Goal: Task Accomplishment & Management: Manage account settings

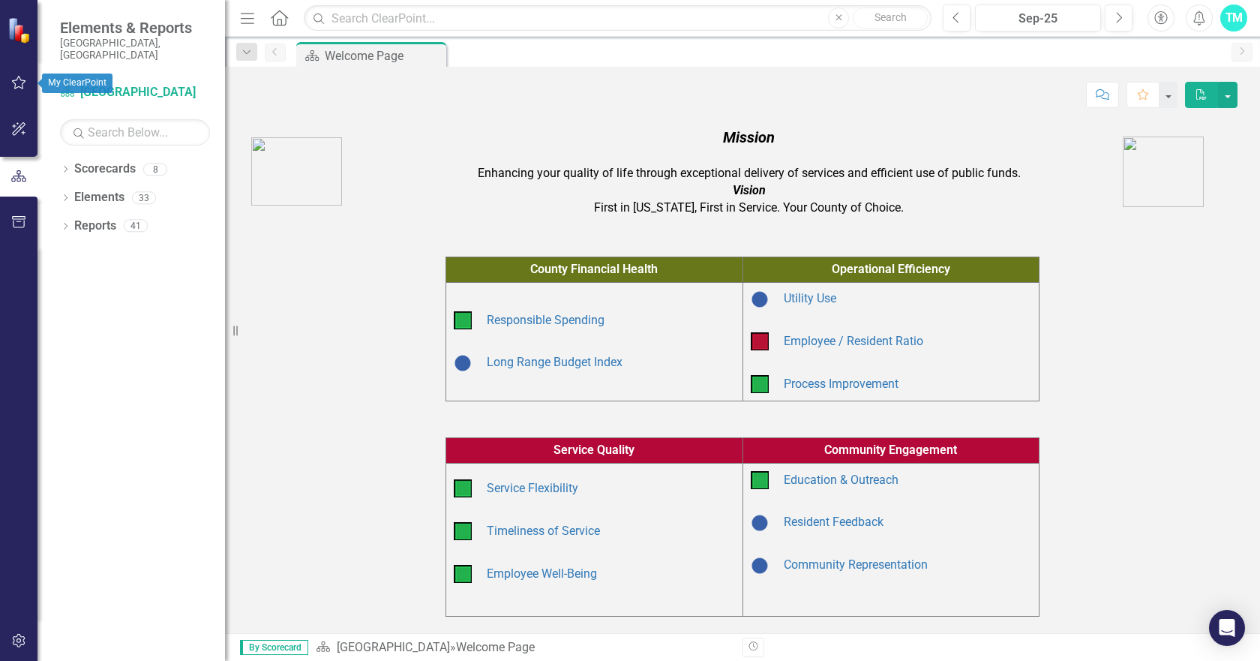
click at [20, 81] on icon "button" at bounding box center [19, 83] width 16 height 12
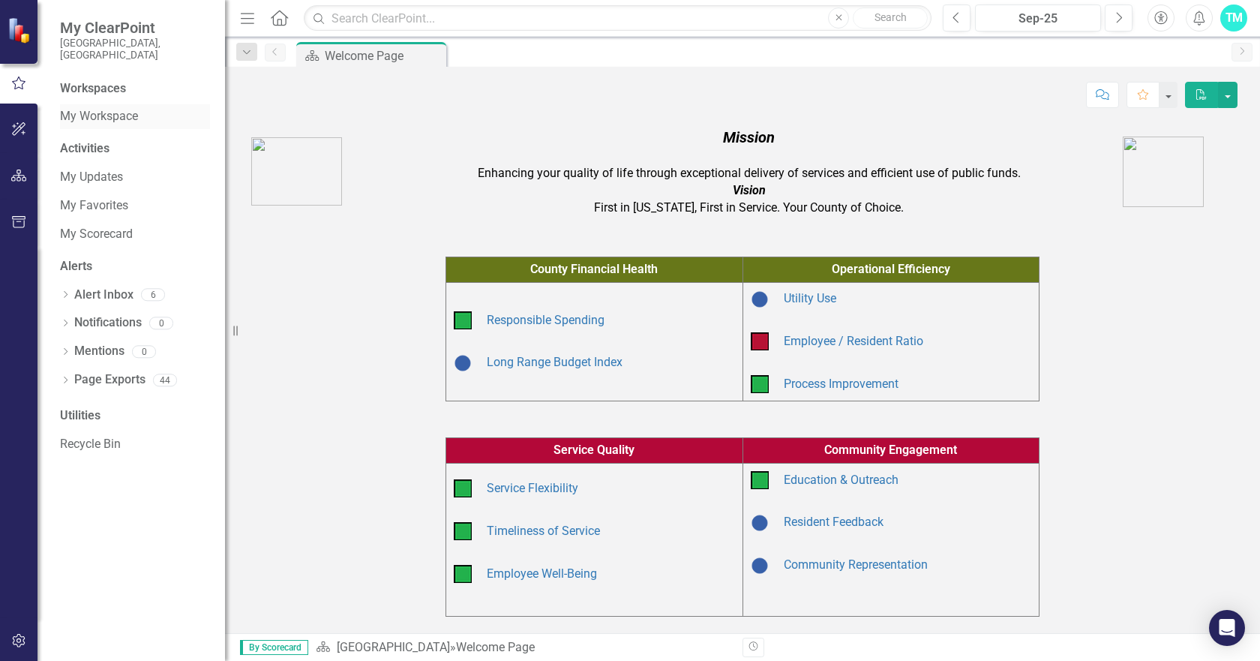
click at [105, 108] on link "My Workspace" at bounding box center [135, 116] width 150 height 17
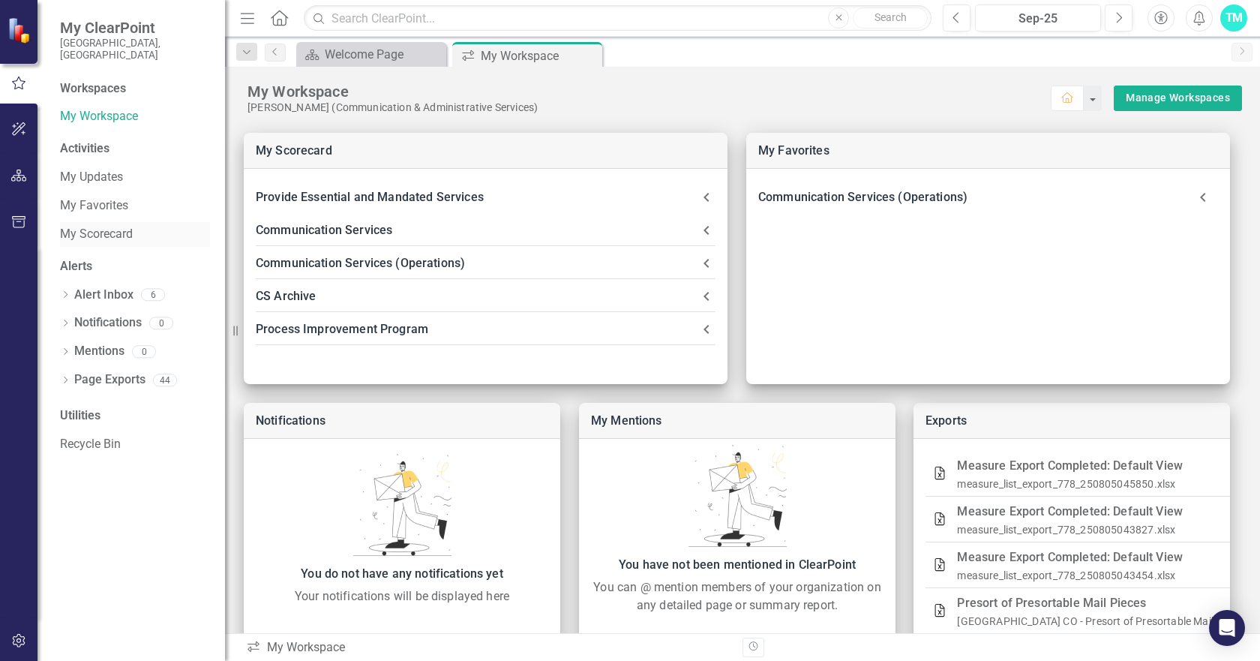
click at [94, 226] on link "My Scorecard" at bounding box center [135, 234] width 150 height 17
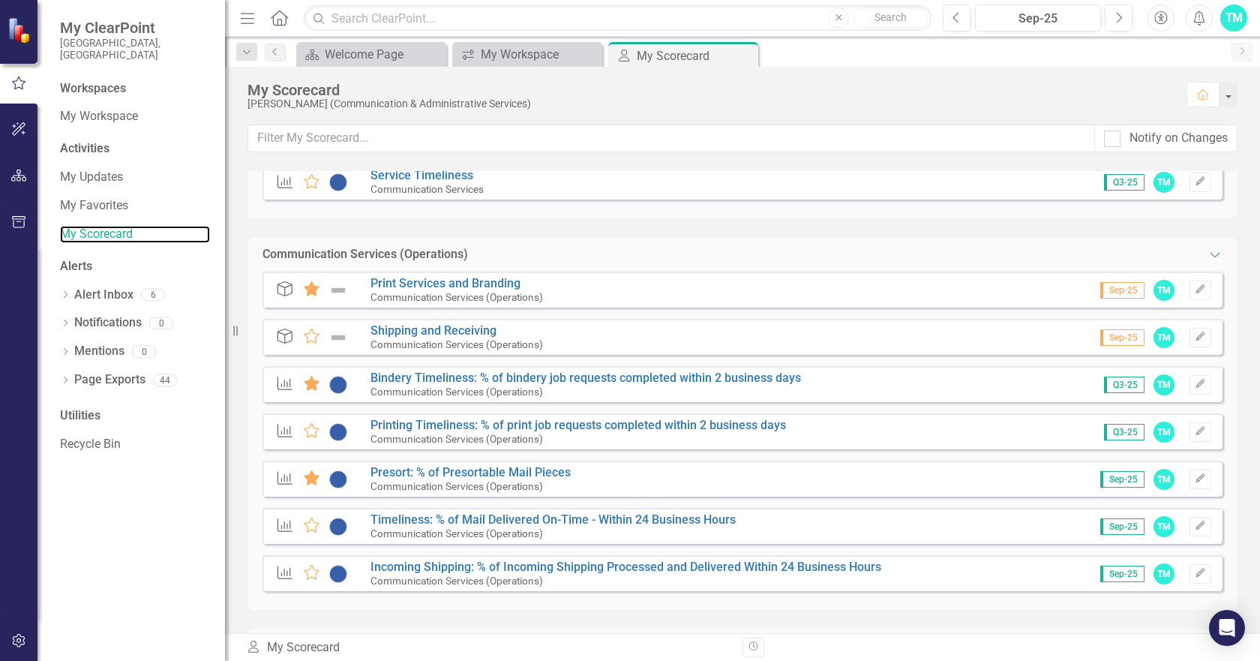
scroll to position [225, 0]
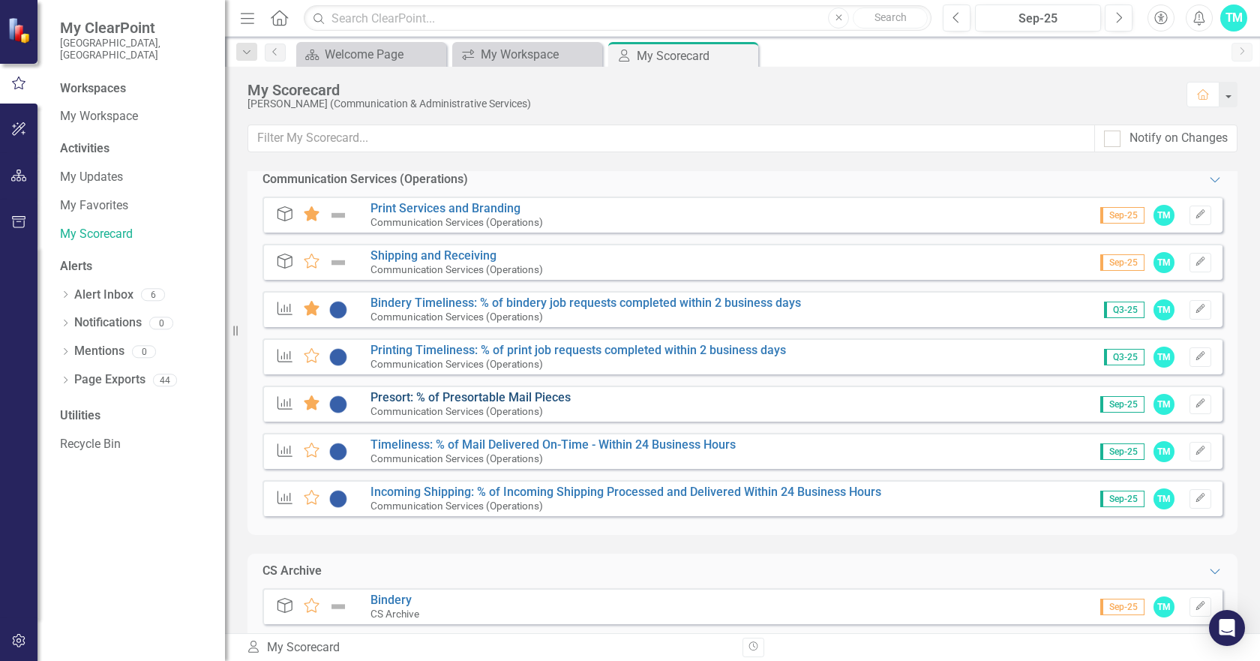
click at [523, 393] on link "Presort: % of Presortable Mail Pieces" at bounding box center [471, 397] width 200 height 14
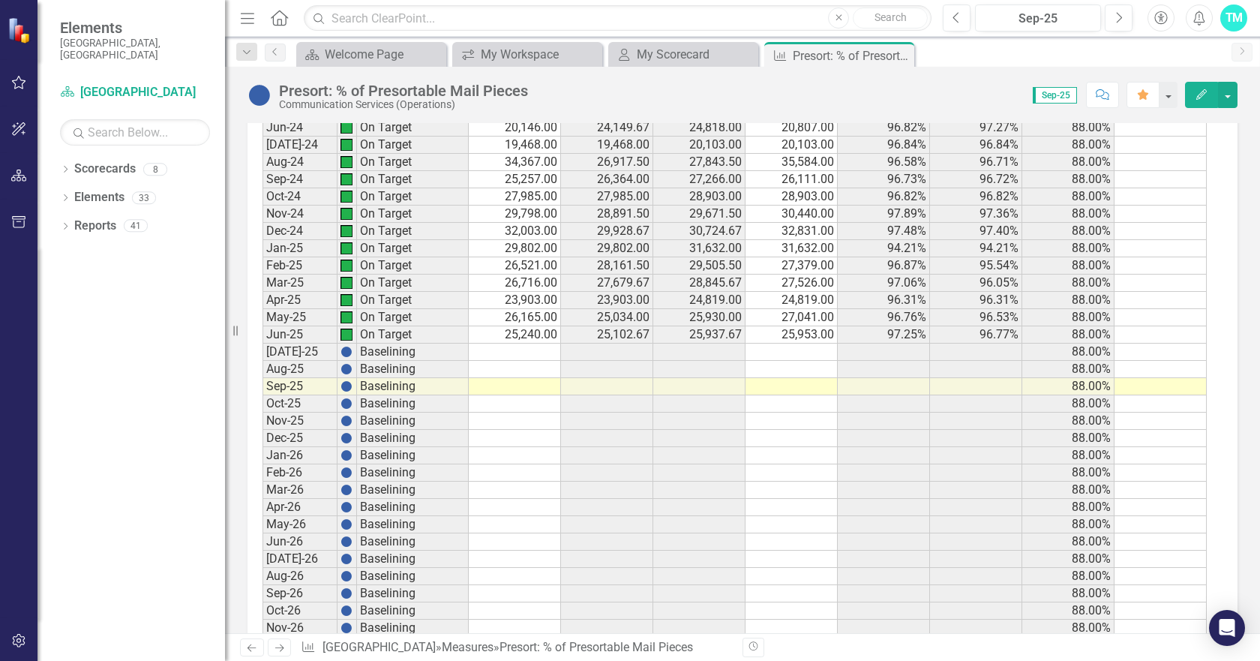
scroll to position [2700, 0]
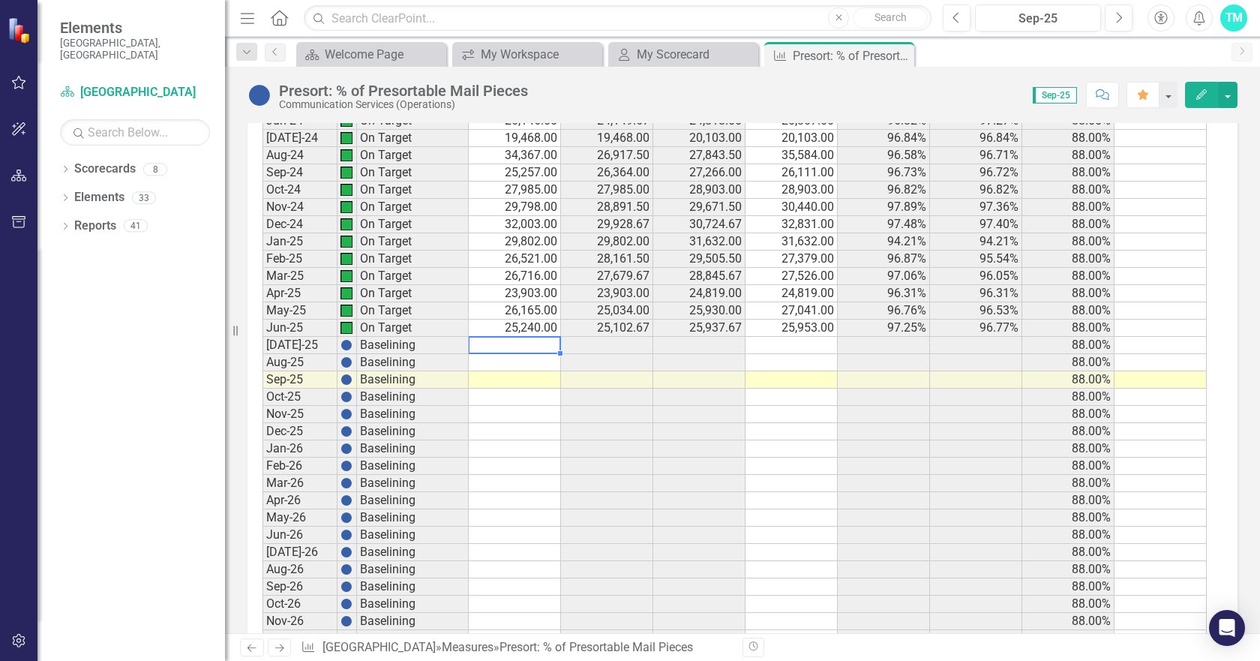
click at [521, 342] on td at bounding box center [515, 345] width 92 height 17
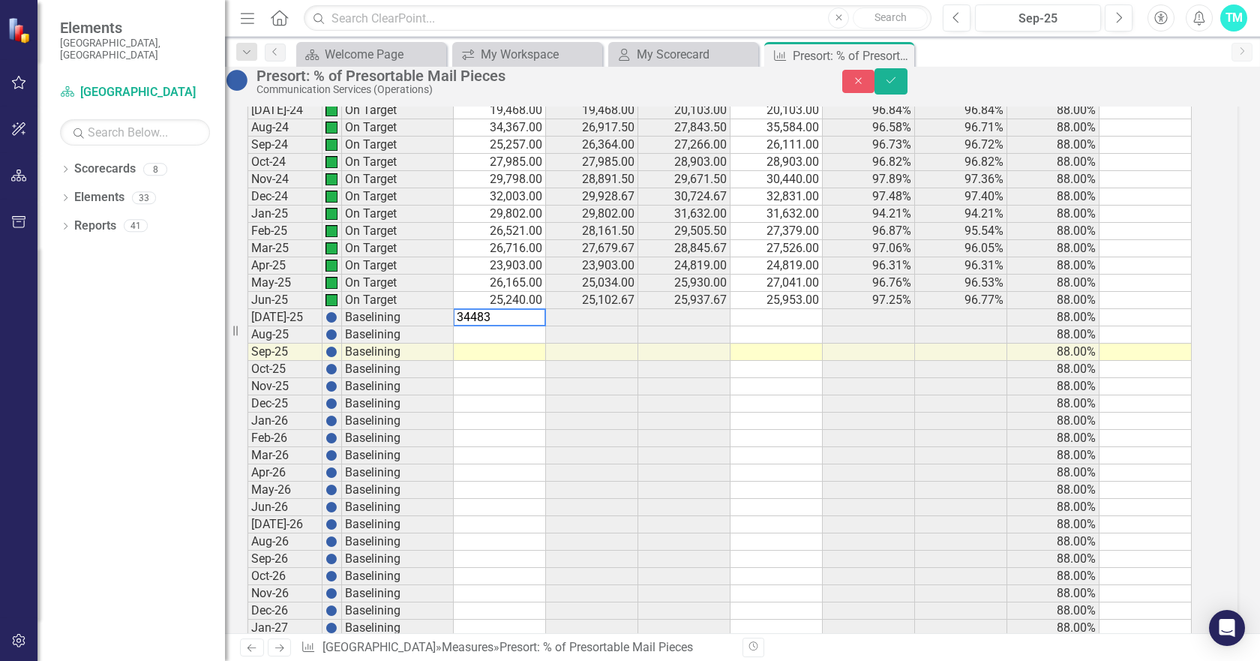
click at [786, 326] on td at bounding box center [777, 317] width 92 height 17
click at [509, 344] on td at bounding box center [500, 334] width 92 height 17
click at [785, 344] on td at bounding box center [777, 334] width 92 height 17
click at [533, 361] on td at bounding box center [500, 352] width 92 height 17
click at [800, 361] on td at bounding box center [777, 352] width 92 height 17
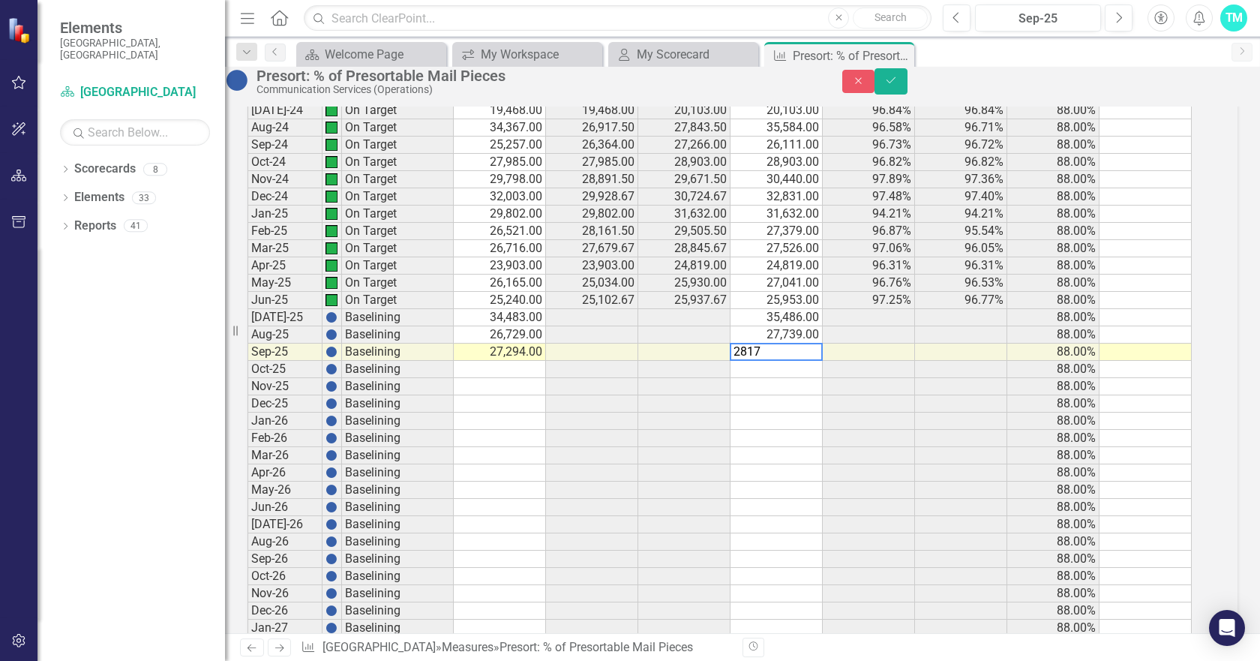
type textarea "28176"
click at [898, 86] on icon "Save" at bounding box center [891, 80] width 14 height 11
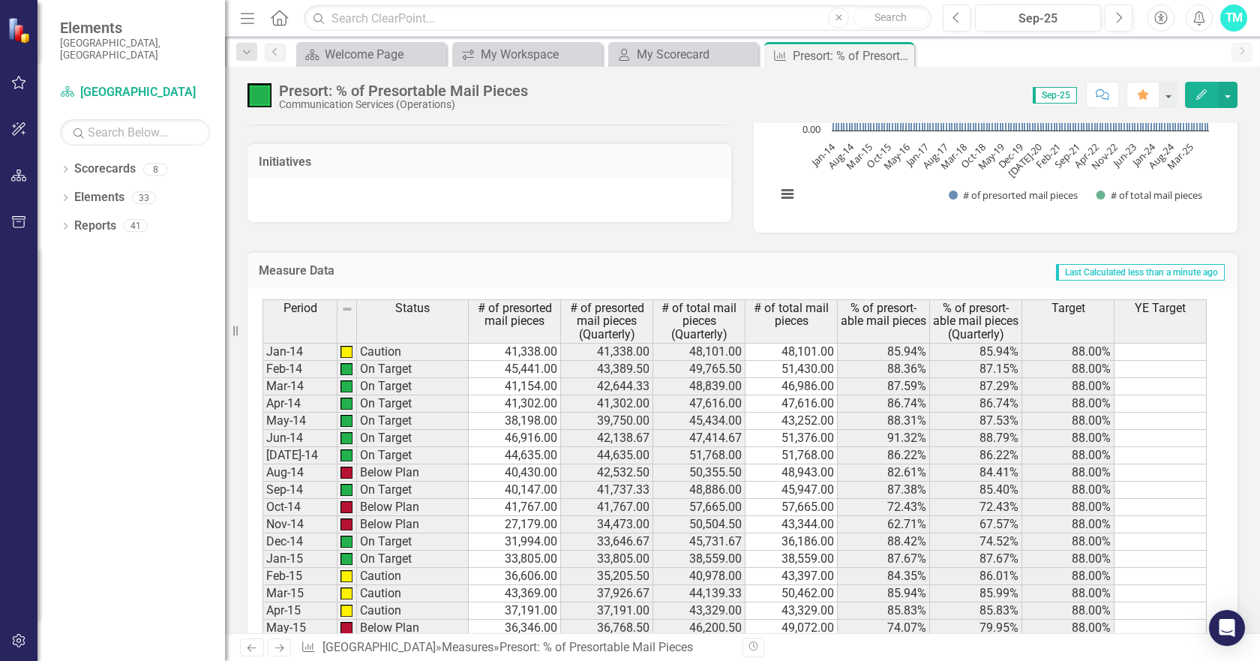
scroll to position [0, 0]
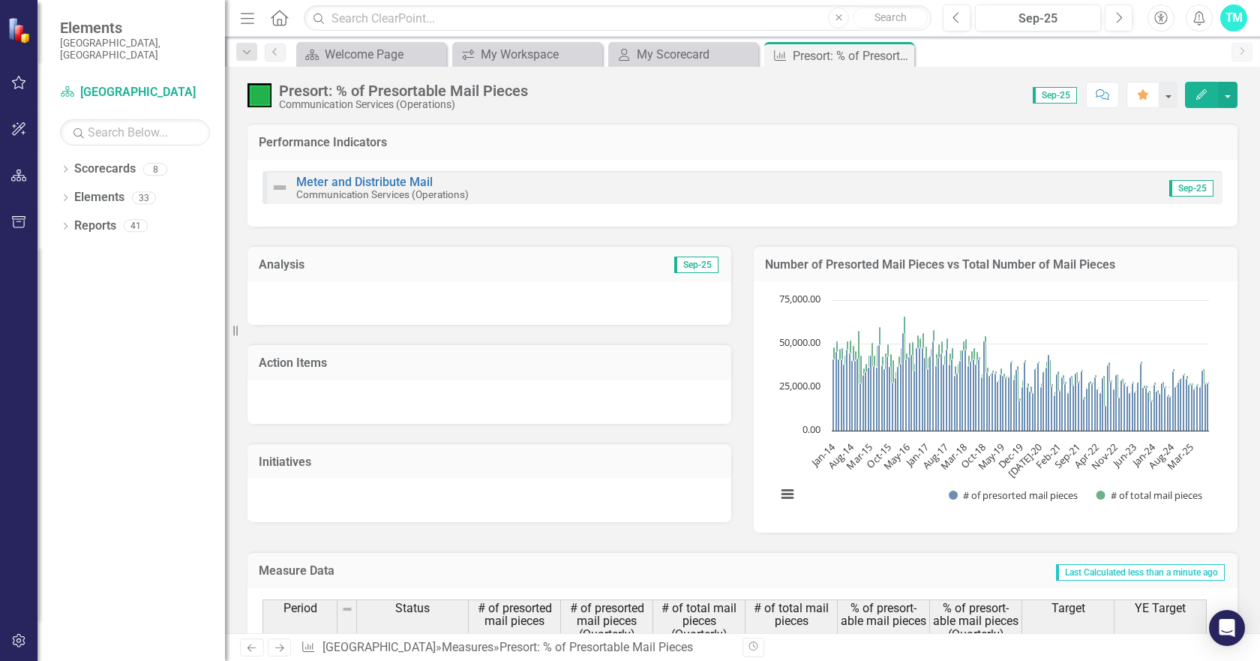
click at [743, 344] on div "Number of Presorted Mail Pieces vs Total Number of Mail Pieces Chart Bar chart …" at bounding box center [996, 380] width 506 height 307
click at [360, 295] on div at bounding box center [490, 303] width 484 height 44
click at [652, 290] on div at bounding box center [490, 303] width 484 height 44
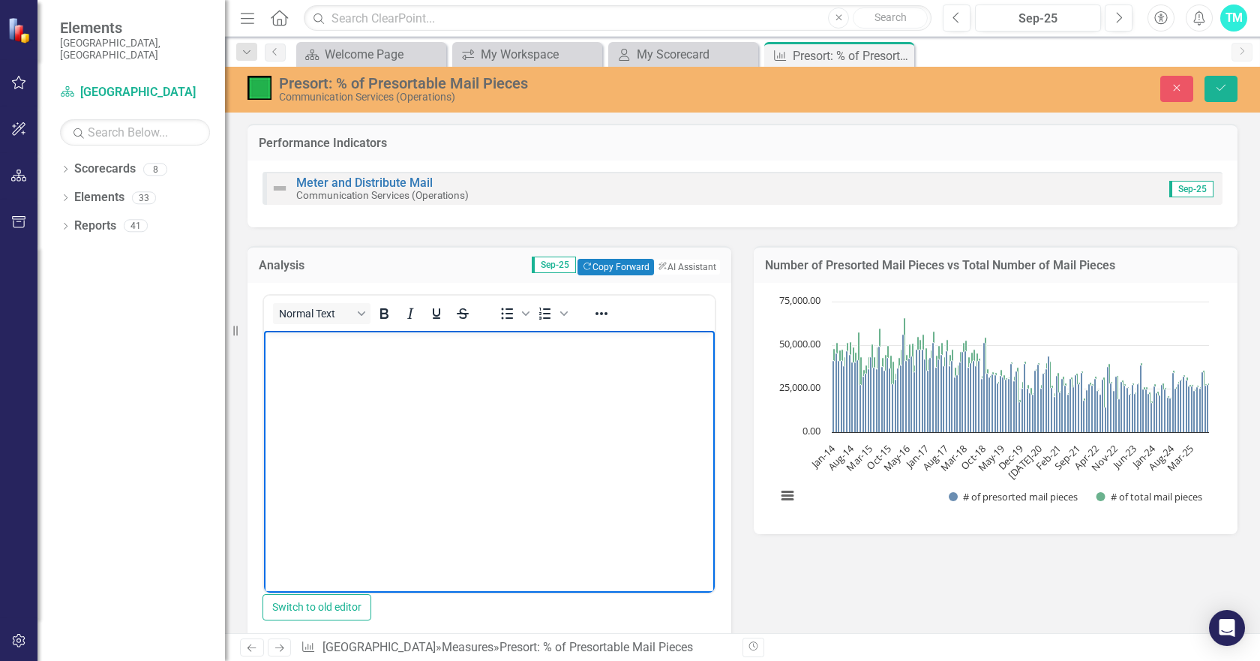
click at [298, 352] on body "Rich Text Area. Press ALT-0 for help." at bounding box center [489, 442] width 451 height 225
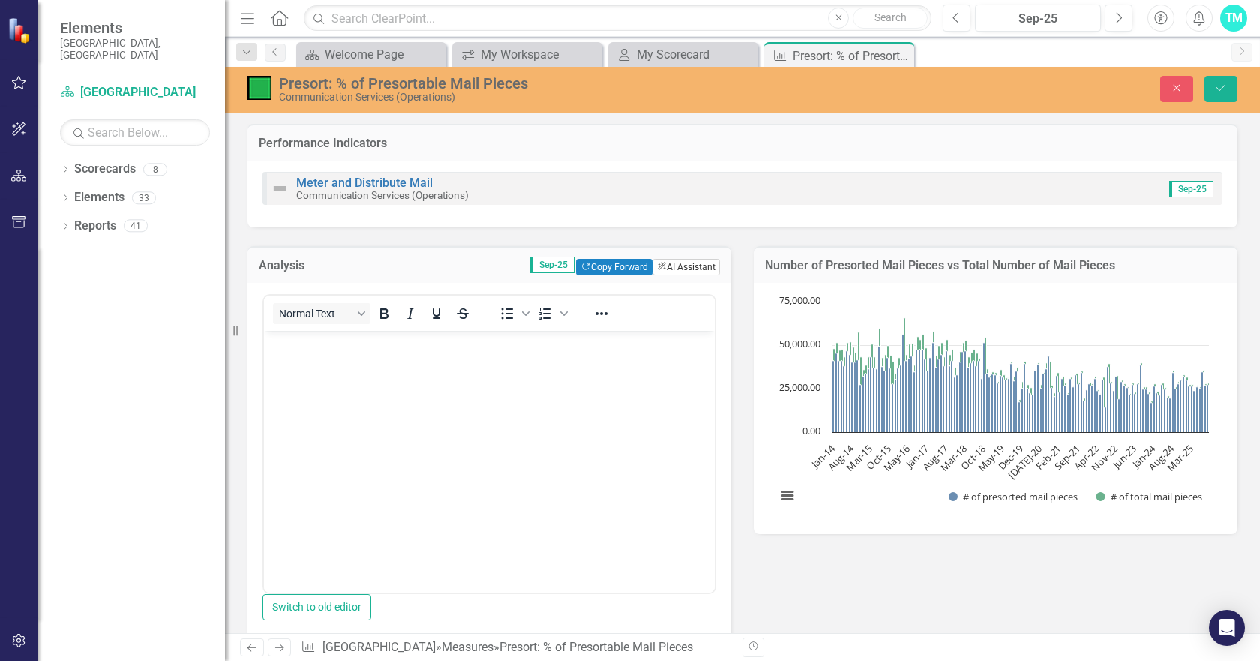
click at [671, 263] on button "ClearPoint AI AI Assistant" at bounding box center [687, 267] width 68 height 17
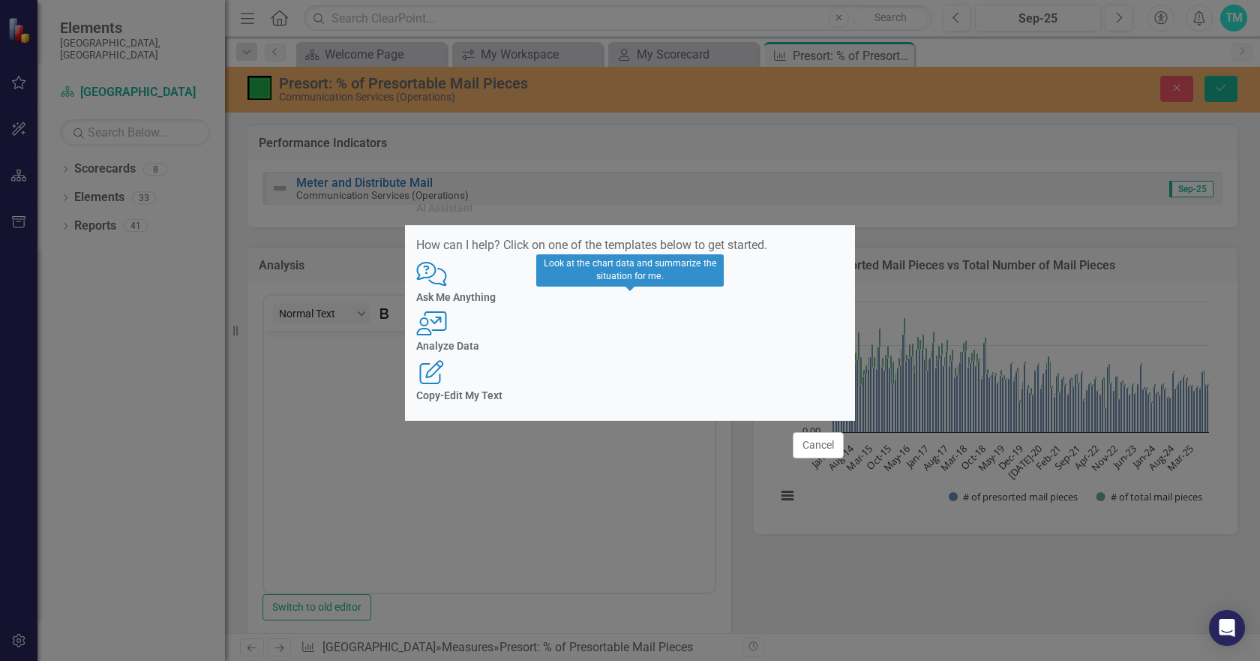
click at [446, 316] on icon at bounding box center [431, 323] width 30 height 24
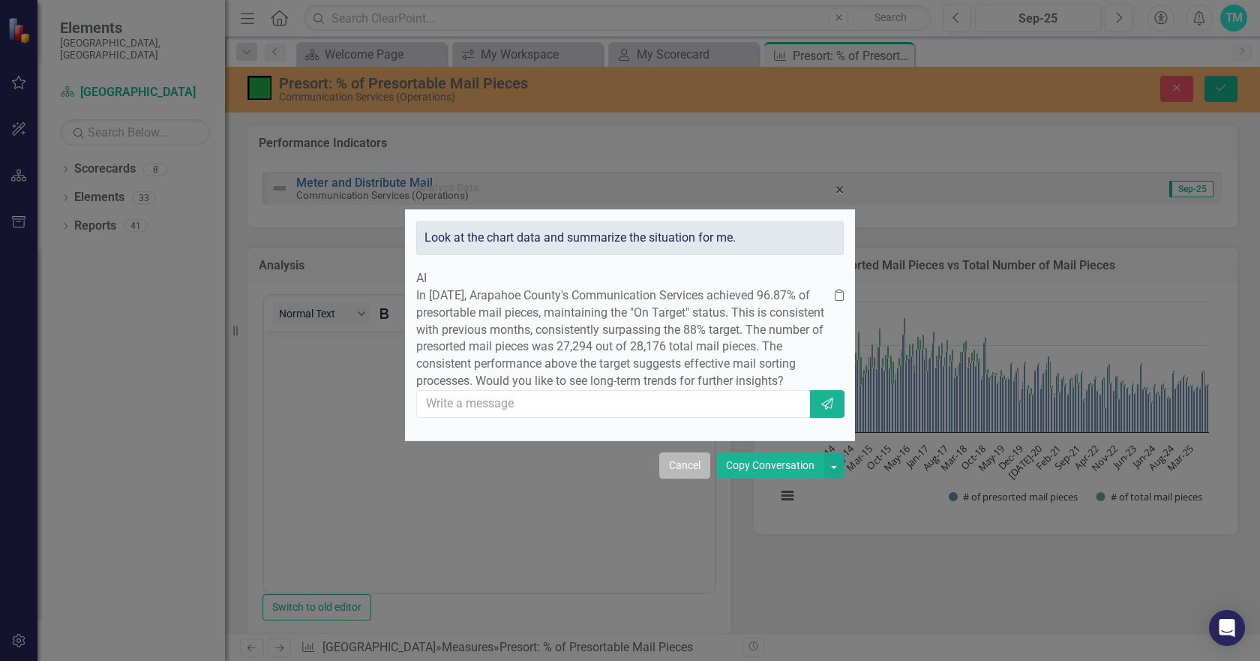
drag, startPoint x: 698, startPoint y: 497, endPoint x: 427, endPoint y: 150, distance: 439.8
click at [698, 479] on button "Cancel" at bounding box center [684, 465] width 51 height 26
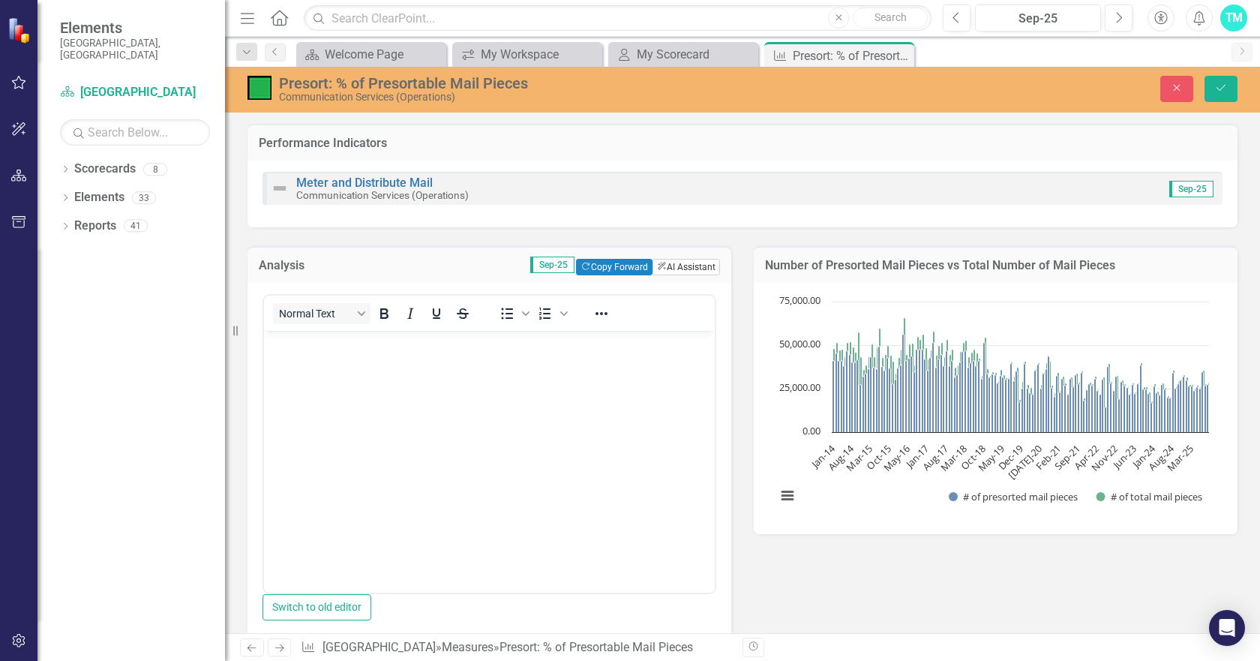
click at [668, 268] on button "ClearPoint AI AI Assistant" at bounding box center [687, 267] width 68 height 17
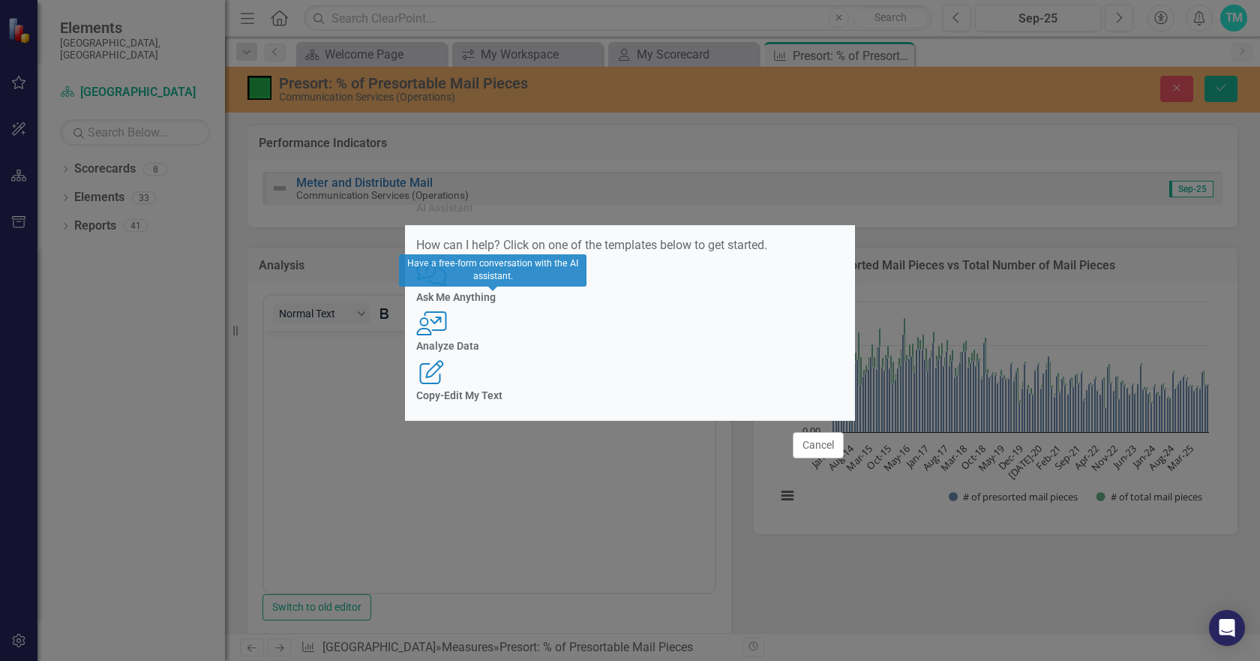
click at [446, 286] on icon at bounding box center [431, 274] width 30 height 24
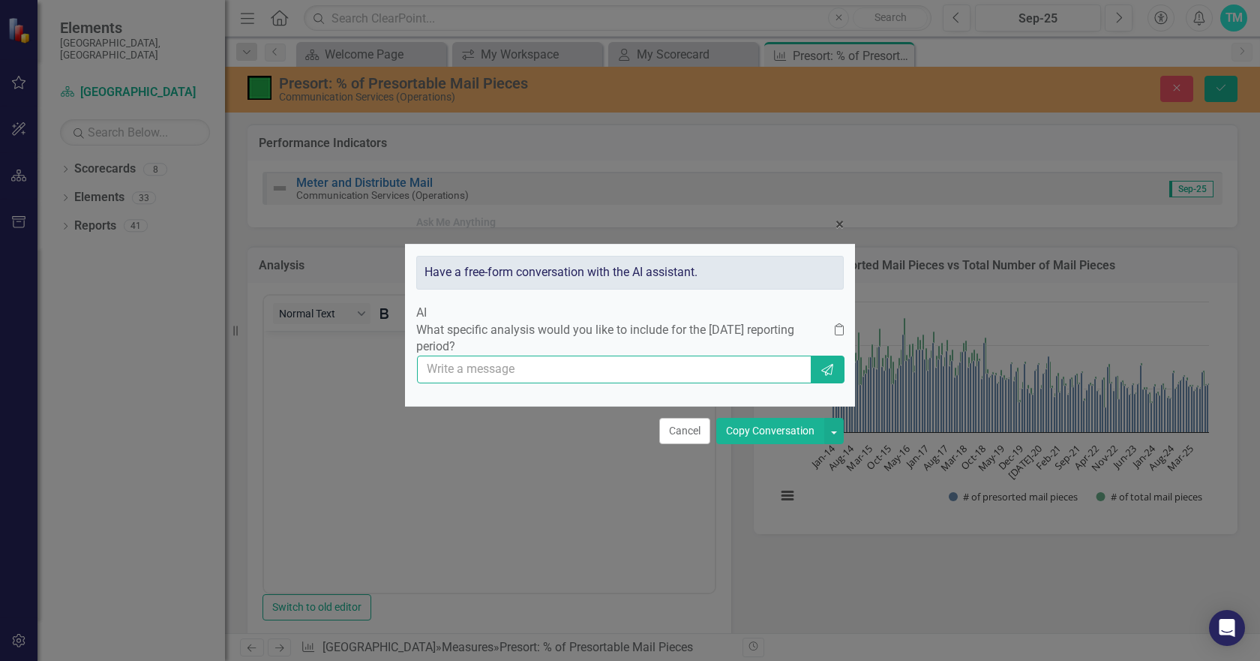
click at [475, 380] on input "text" at bounding box center [614, 370] width 395 height 28
type input "compare q3 2025 to q3 2024"
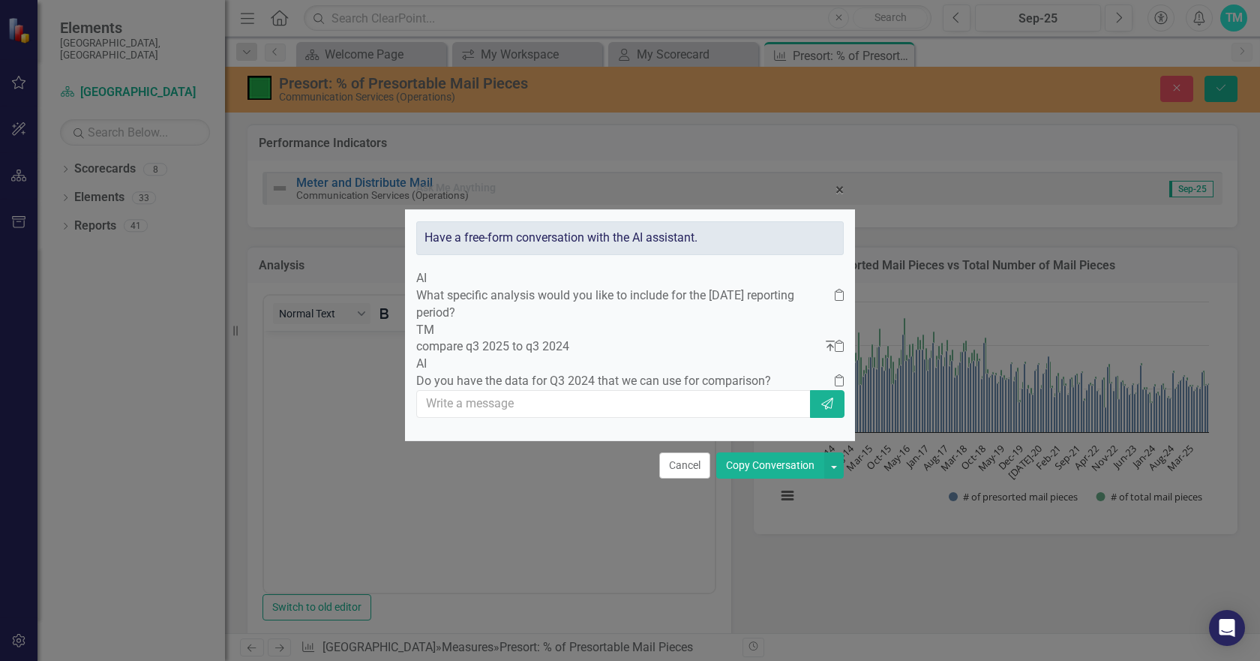
click at [569, 378] on p "Do you have the data for Q3 2024 that we can use for comparison?" at bounding box center [625, 381] width 419 height 17
click at [519, 418] on input "text" at bounding box center [614, 404] width 395 height 28
click at [683, 479] on button "Cancel" at bounding box center [684, 465] width 51 height 26
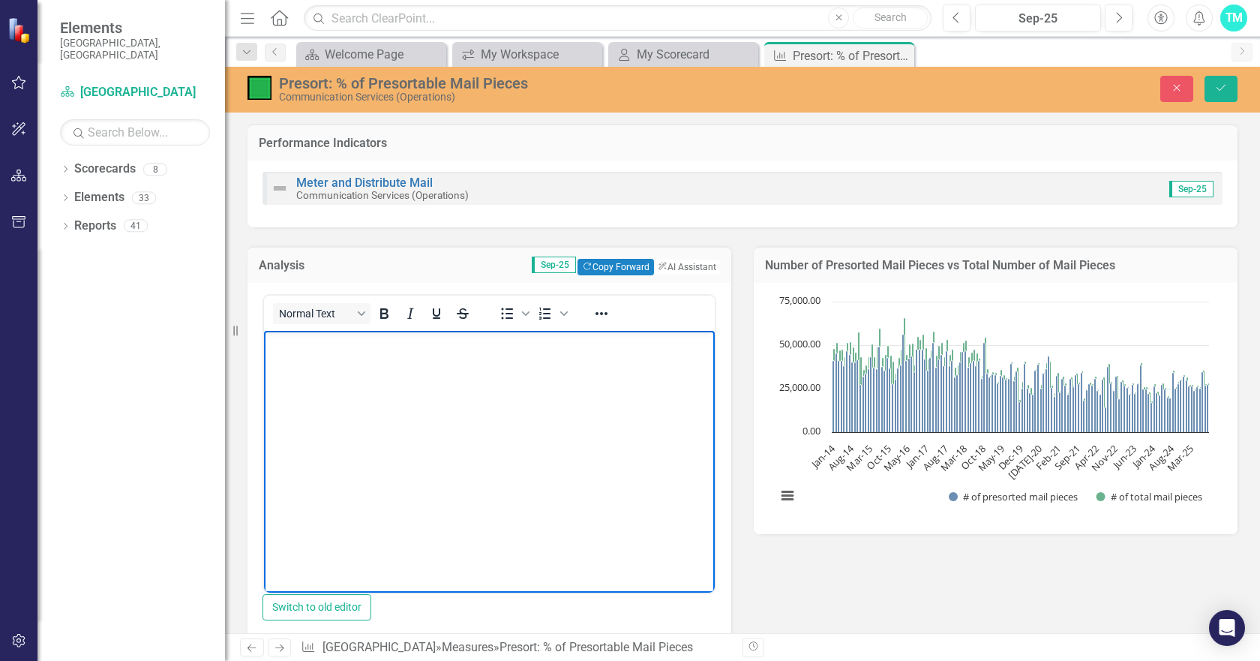
click at [316, 347] on p "Rich Text Area. Press ALT-0 for help." at bounding box center [489, 343] width 443 height 18
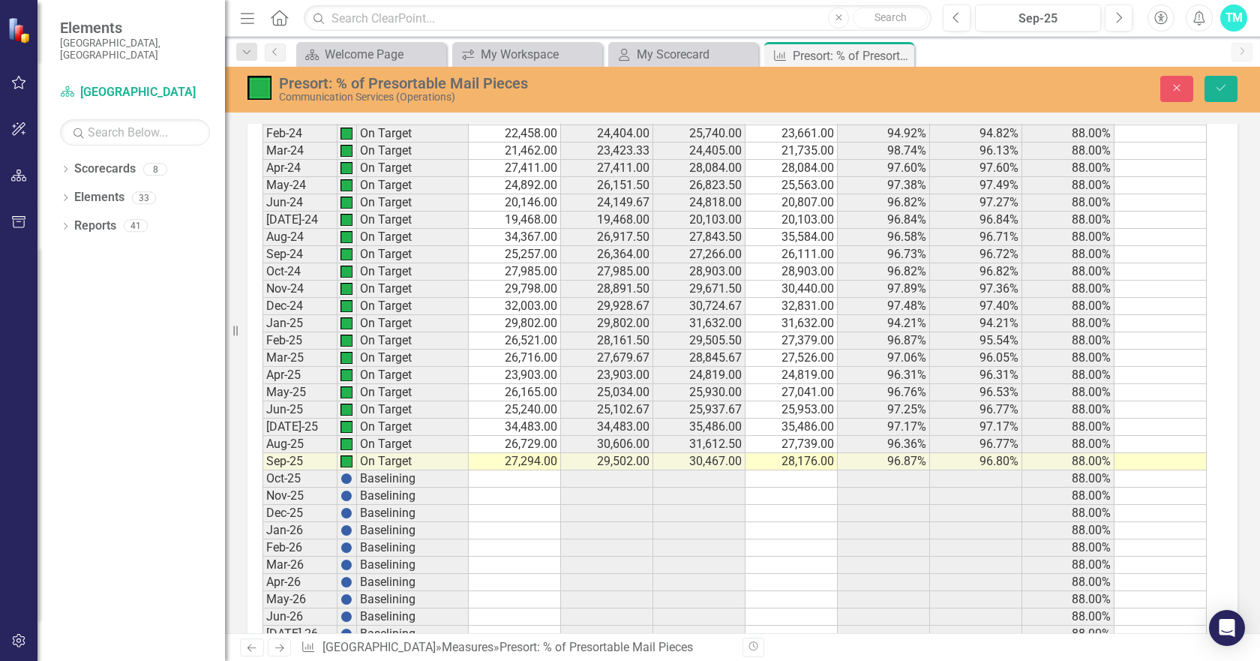
scroll to position [2926, 0]
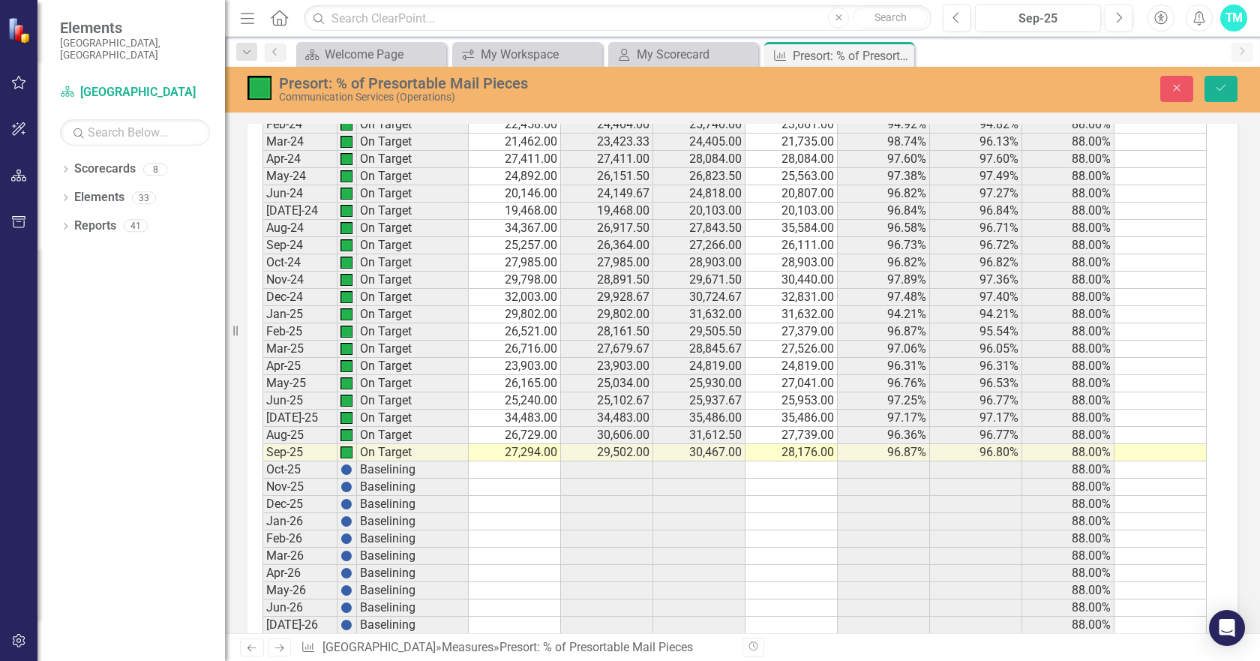
click at [515, 197] on td "20,146.00" at bounding box center [515, 193] width 92 height 17
drag, startPoint x: 516, startPoint y: 197, endPoint x: 517, endPoint y: 248, distance: 50.3
click at [512, 268] on td "27,985.00" at bounding box center [515, 262] width 92 height 17
drag, startPoint x: 512, startPoint y: 218, endPoint x: 509, endPoint y: 249, distance: 31.6
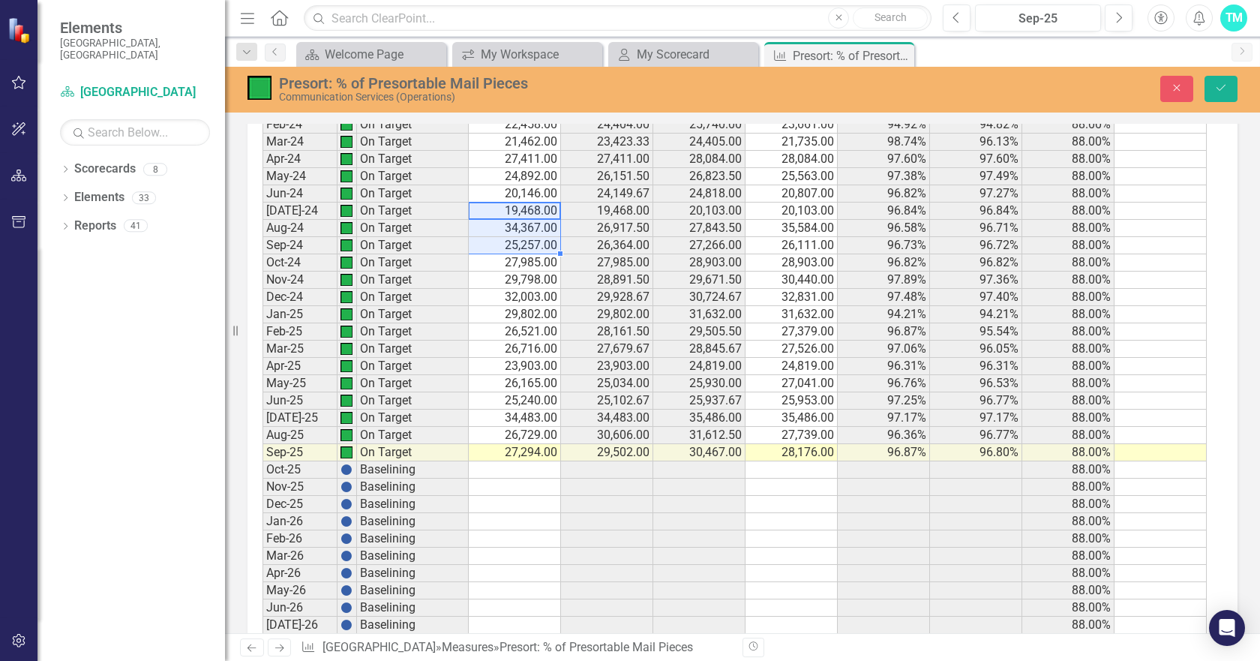
click at [512, 424] on td "34,483.00" at bounding box center [515, 418] width 92 height 17
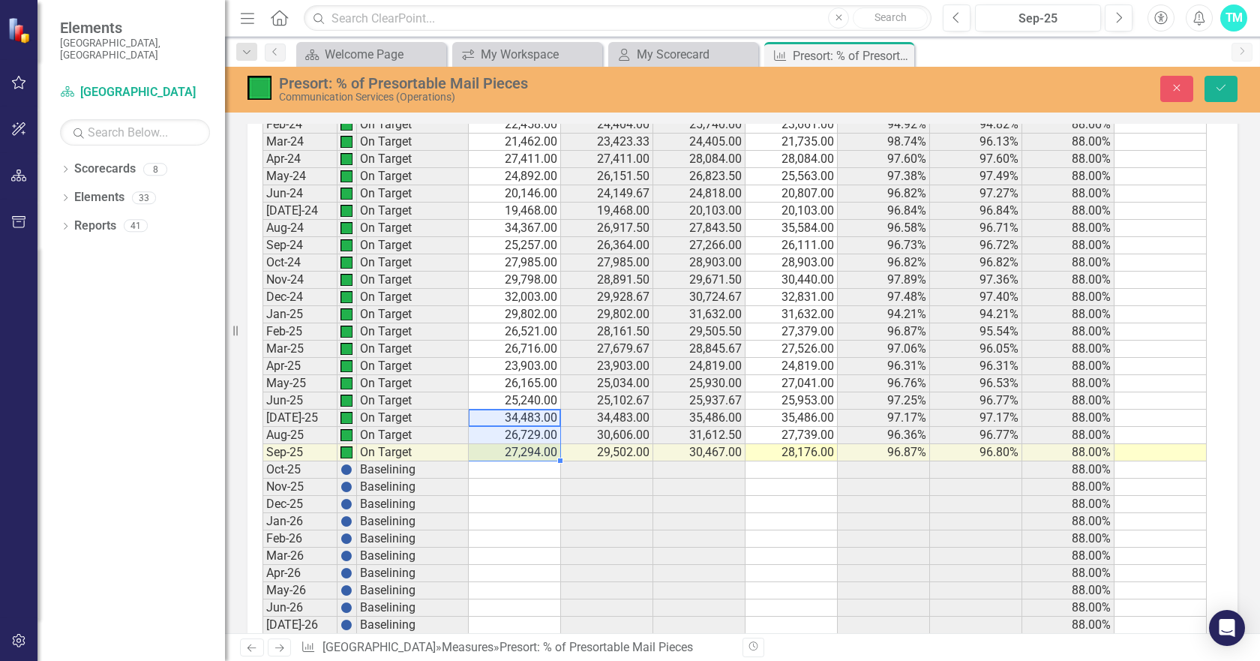
drag, startPoint x: 512, startPoint y: 424, endPoint x: 515, endPoint y: 464, distance: 39.9
click at [528, 495] on td at bounding box center [515, 487] width 92 height 17
click at [518, 475] on td at bounding box center [515, 469] width 92 height 17
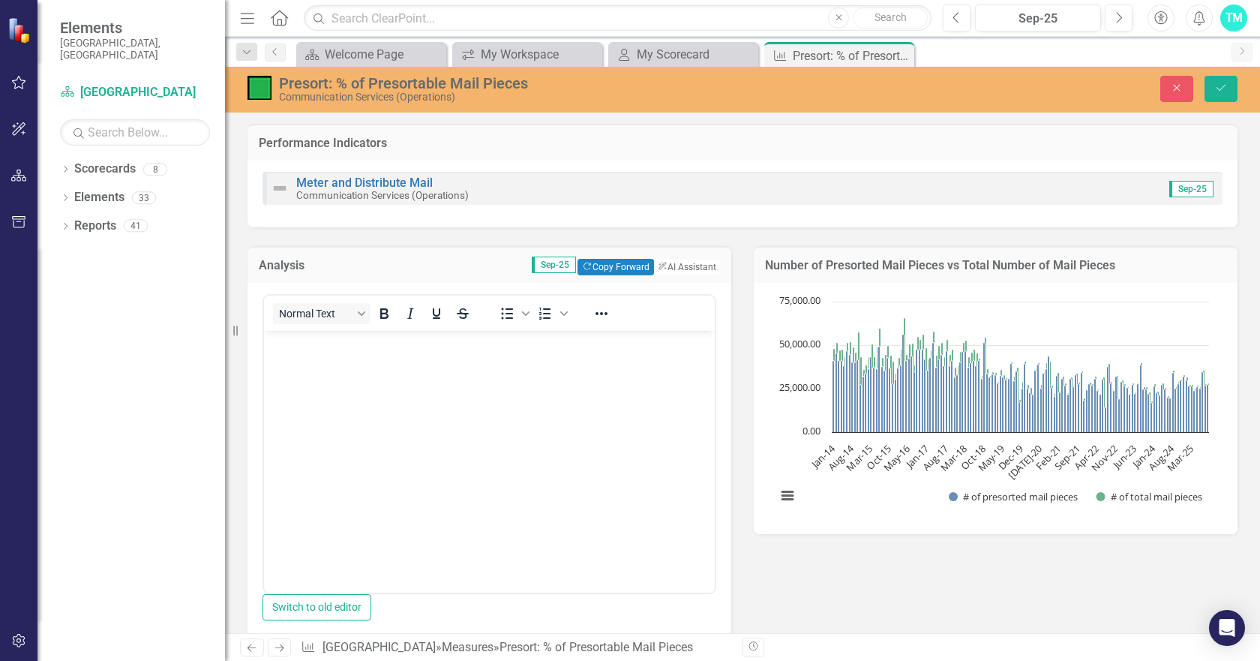
scroll to position [75, 0]
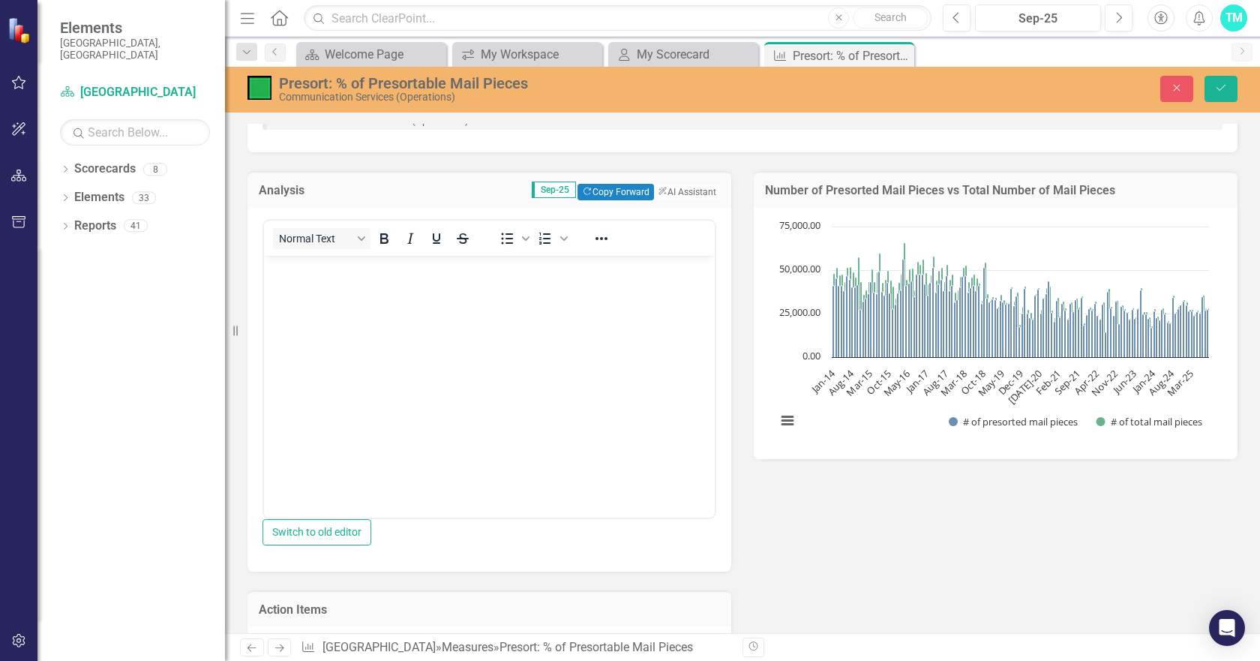
click at [303, 269] on p "Rich Text Area. Press ALT-0 for help." at bounding box center [489, 268] width 443 height 18
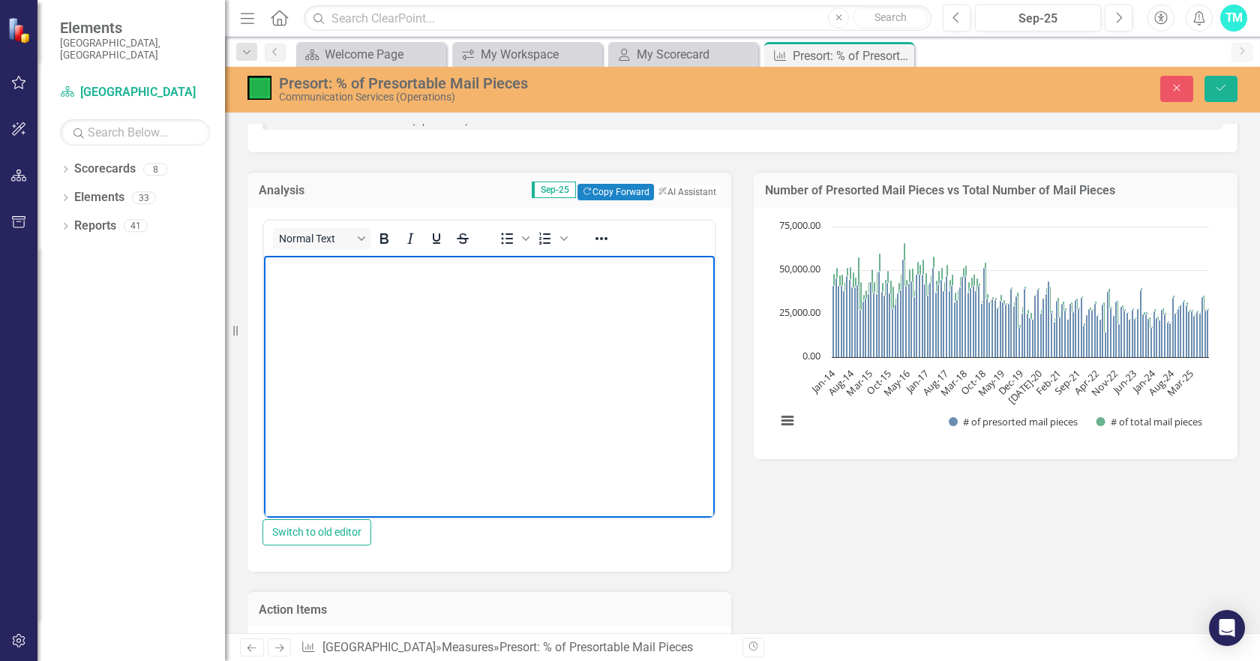
click at [303, 269] on p "Rich Text Area. Press ALT-0 for help." at bounding box center [489, 268] width 443 height 18
click at [291, 275] on p "Rich Text Area. Press ALT-0 for help." at bounding box center [489, 268] width 443 height 18
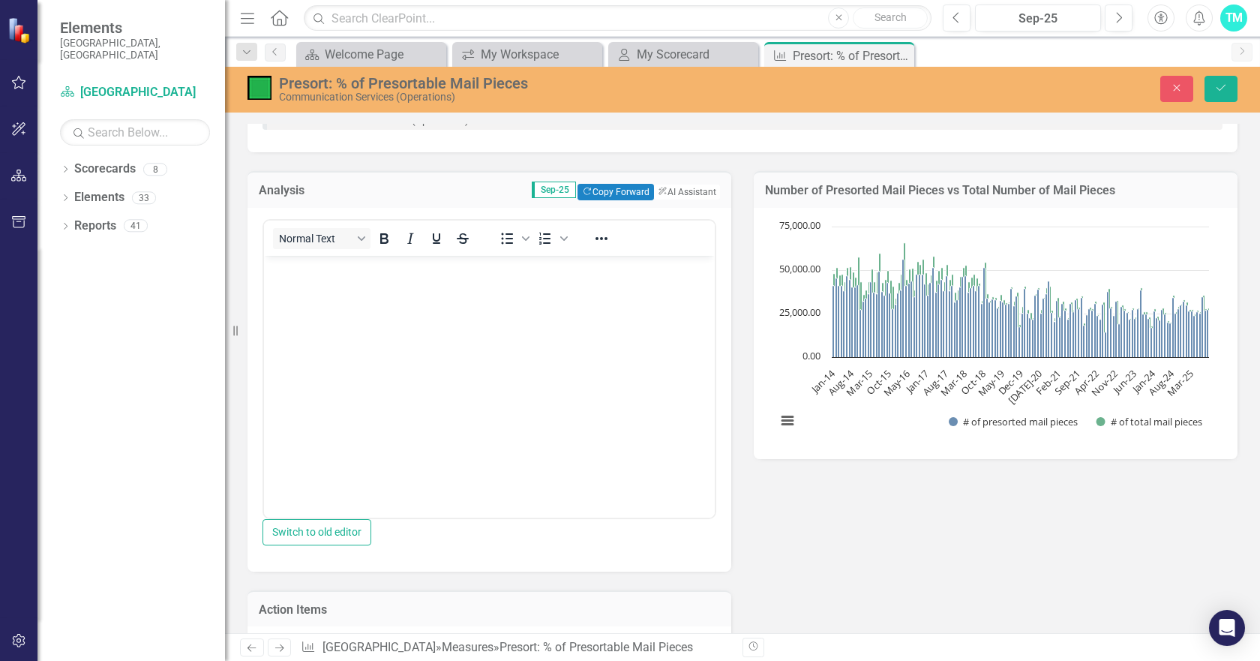
click at [532, 186] on span "Sep-25" at bounding box center [554, 190] width 44 height 17
click at [532, 189] on span "Sep-25" at bounding box center [554, 190] width 44 height 17
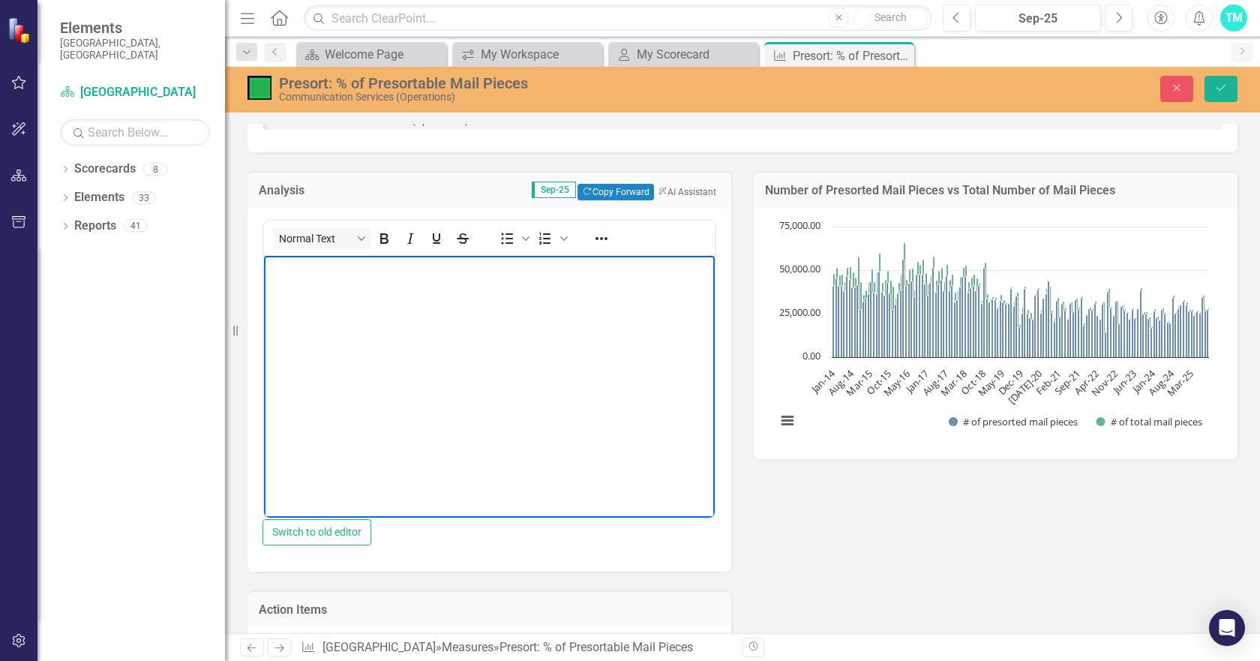
click at [294, 279] on body "Rich Text Area. Press ALT-0 for help." at bounding box center [489, 367] width 451 height 225
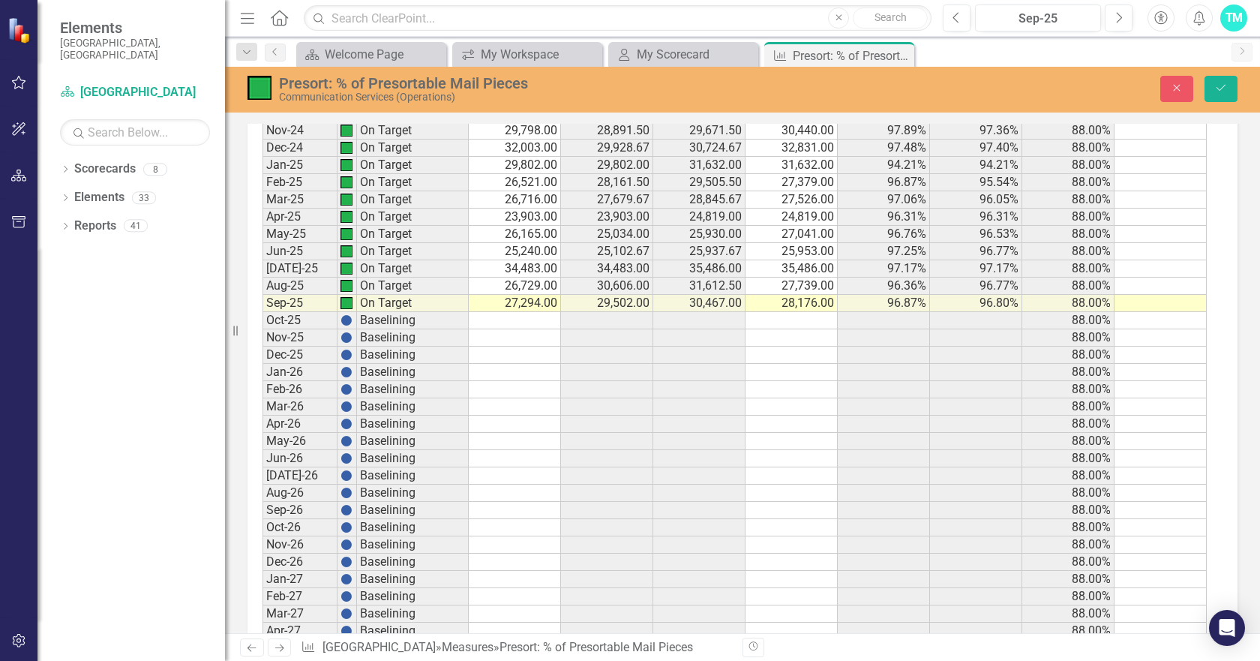
scroll to position [3076, 0]
click at [502, 273] on td "34,483.00" at bounding box center [515, 268] width 92 height 17
drag, startPoint x: 501, startPoint y: 273, endPoint x: 496, endPoint y: 314, distance: 40.8
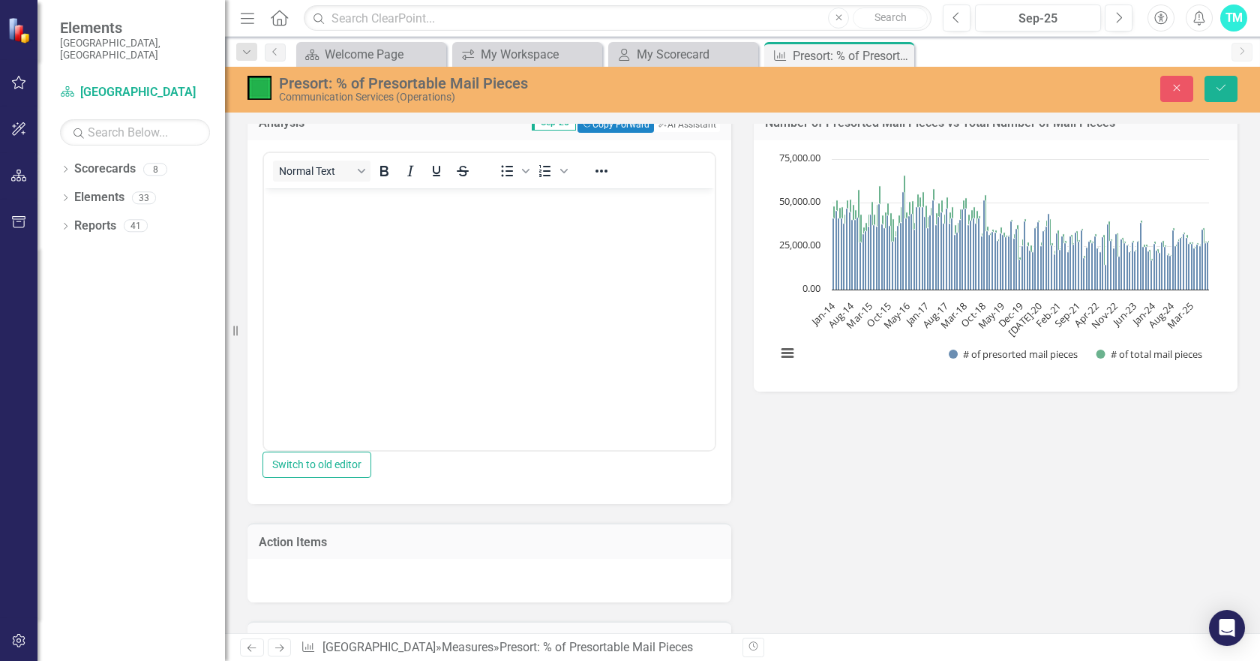
scroll to position [75, 0]
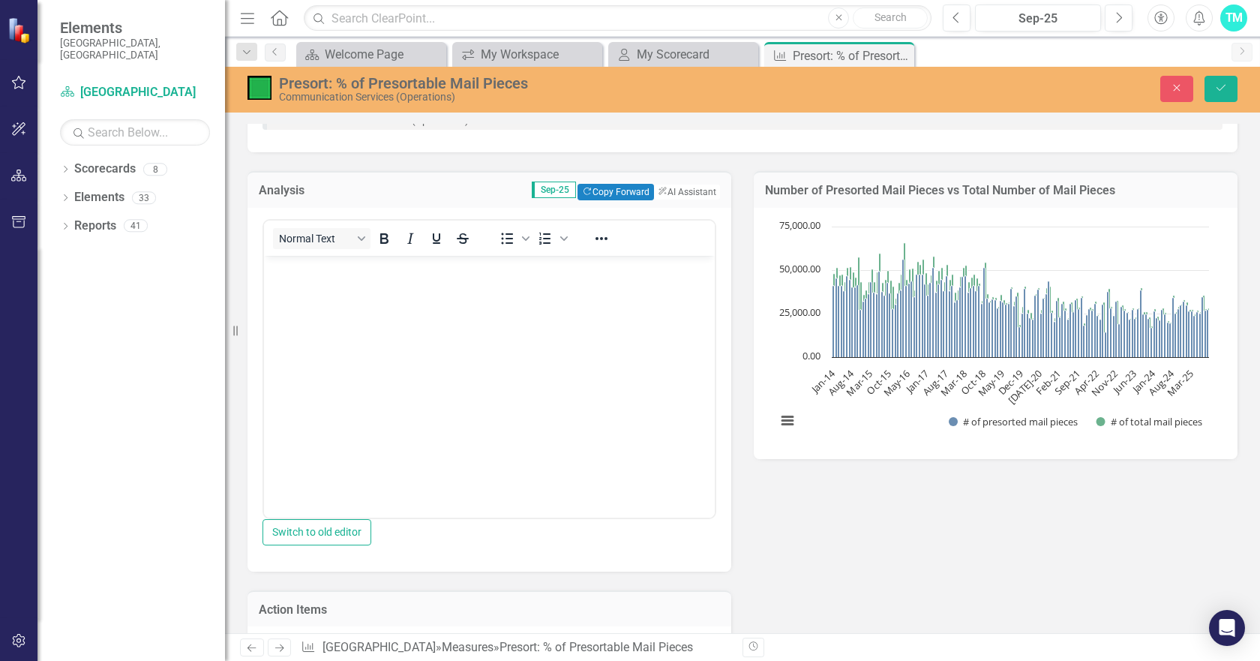
click at [325, 282] on body "Rich Text Area. Press ALT-0 for help." at bounding box center [489, 367] width 451 height 225
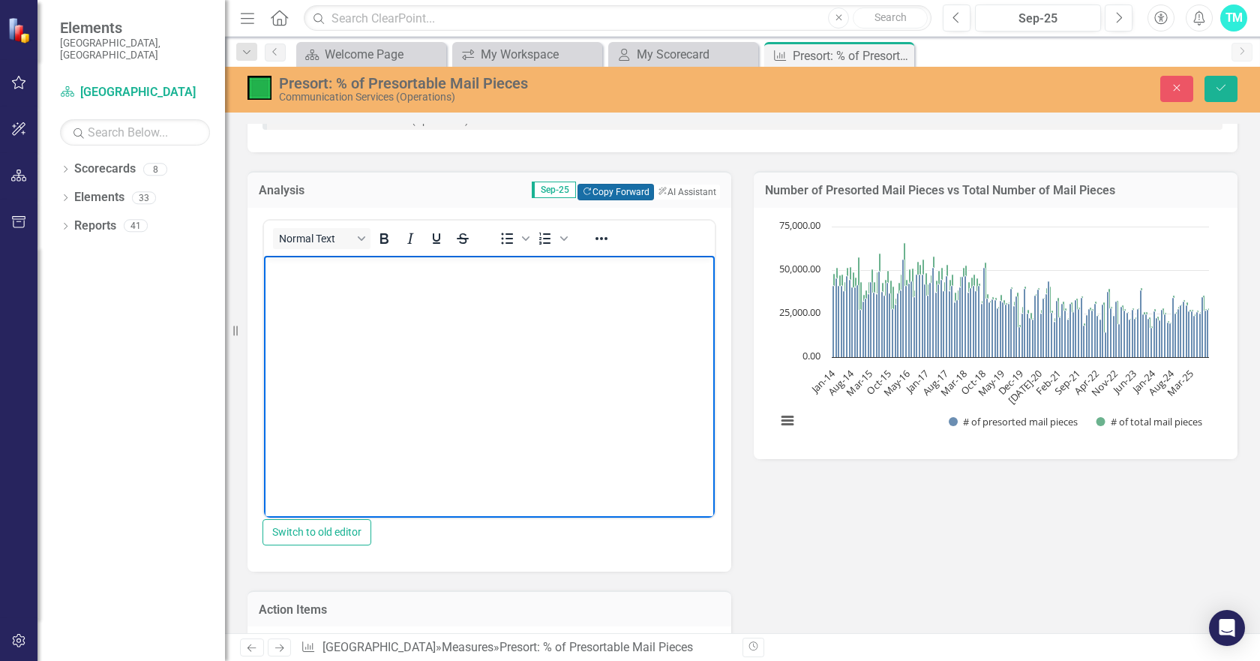
click at [603, 188] on button "Copy Forward Copy Forward" at bounding box center [616, 192] width 76 height 17
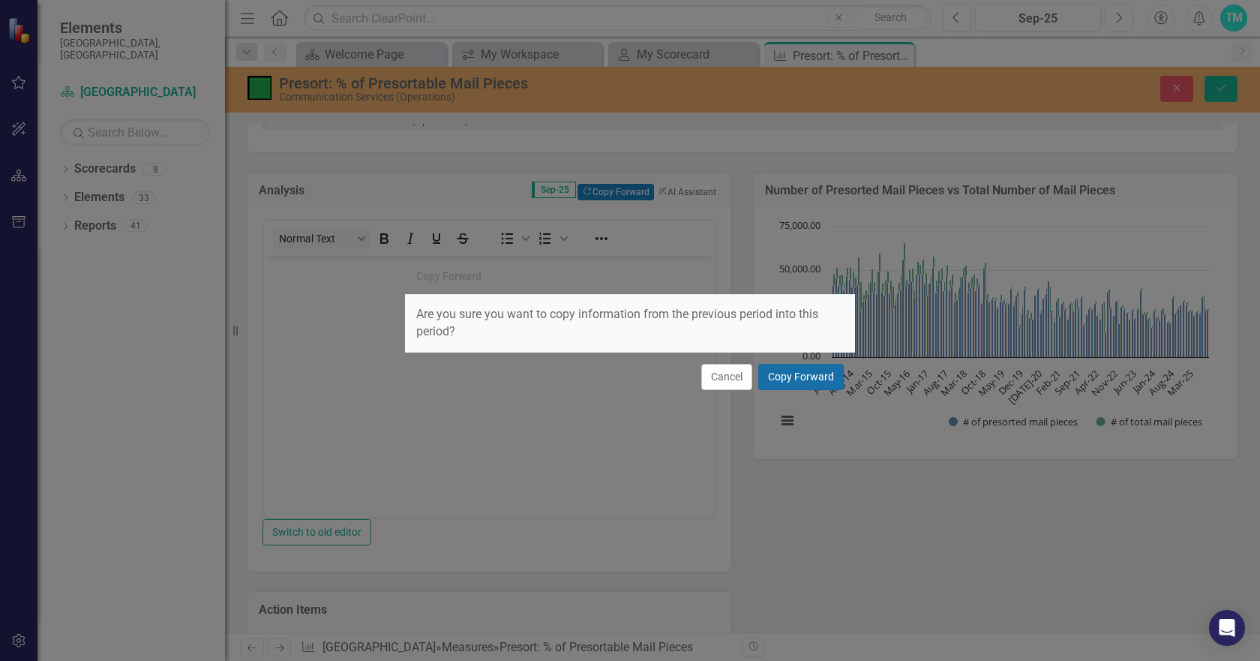
click at [803, 371] on button "Copy Forward" at bounding box center [801, 377] width 86 height 26
click at [807, 378] on button "Copy Forward" at bounding box center [801, 377] width 86 height 26
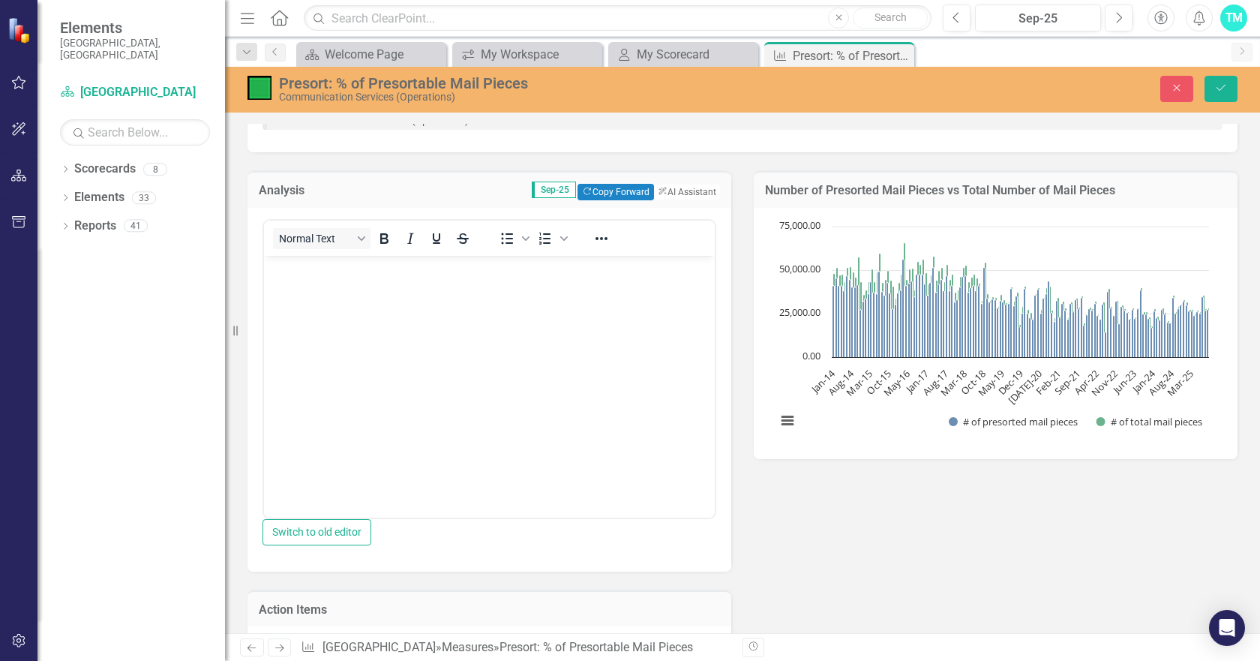
click at [531, 295] on body "Rich Text Area. Press ALT-0 for help." at bounding box center [489, 367] width 451 height 225
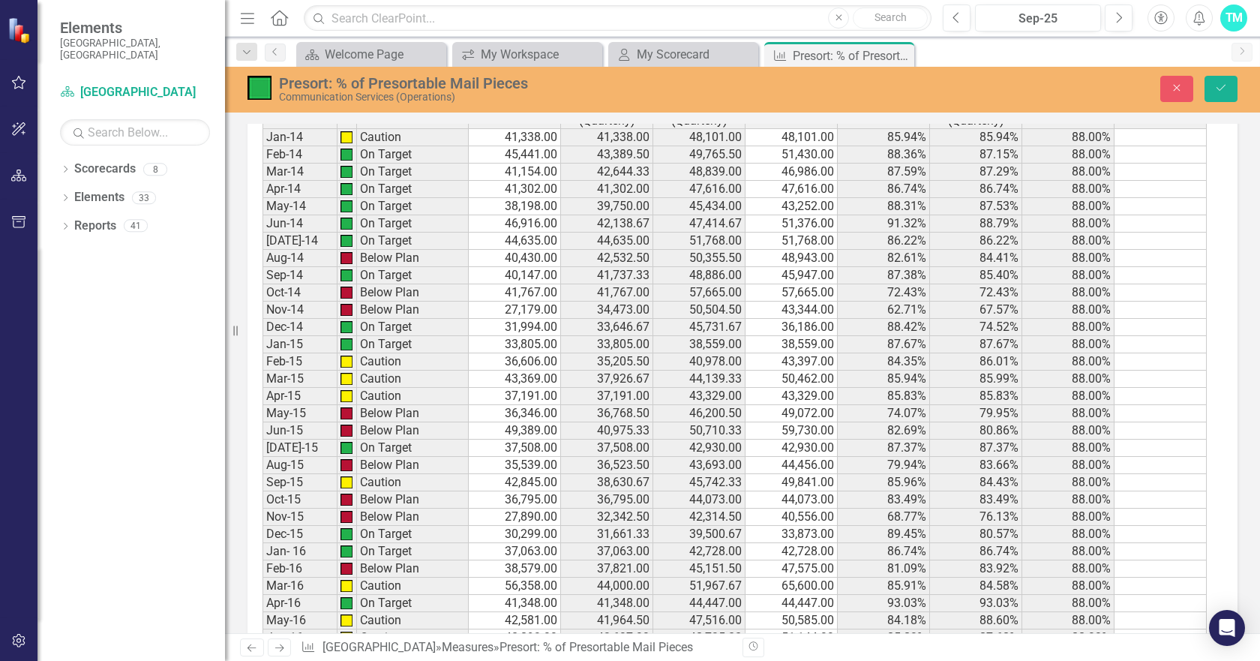
scroll to position [0, 0]
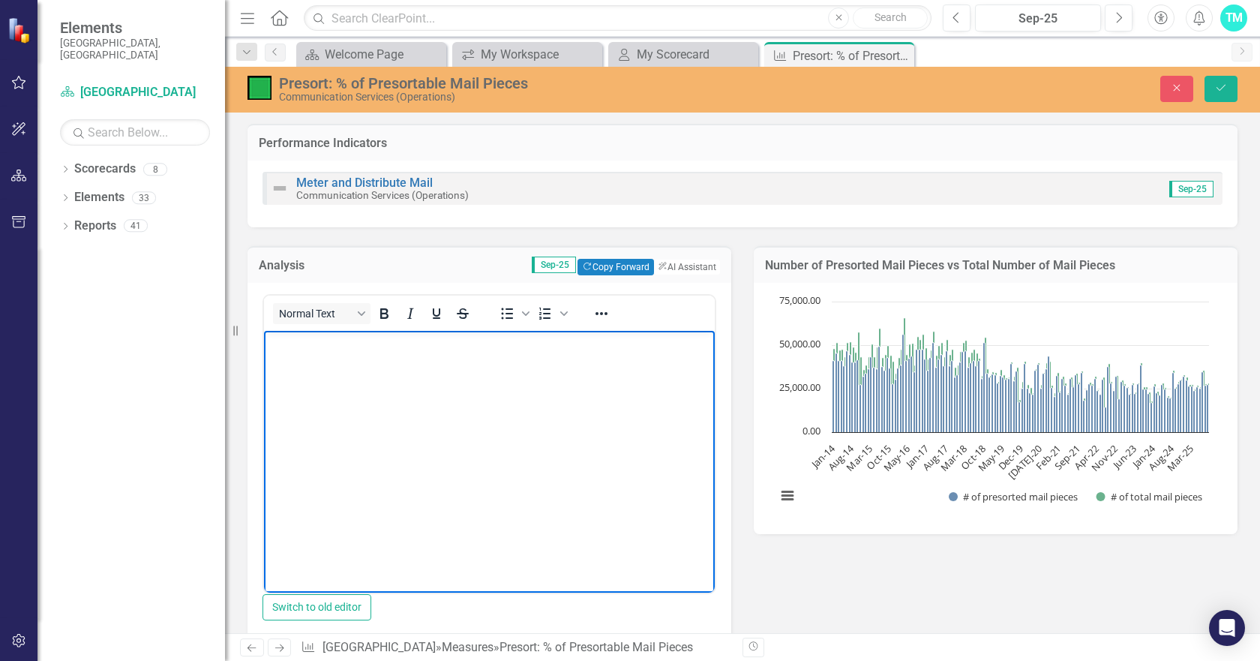
click at [302, 350] on p "Rich Text Area. Press ALT-0 for help." at bounding box center [489, 343] width 443 height 18
click at [291, 352] on body "Rich Text Area. Press ALT-0 for help." at bounding box center [489, 442] width 451 height 225
click at [283, 346] on p "Rich Text Area. Press ALT-0 for help." at bounding box center [489, 343] width 443 height 18
click at [290, 346] on p "Rich Text Area. Press ALT-0 for help." at bounding box center [489, 343] width 443 height 18
click at [302, 341] on p "Rich Text Area. Press ALT-0 for help." at bounding box center [489, 343] width 443 height 18
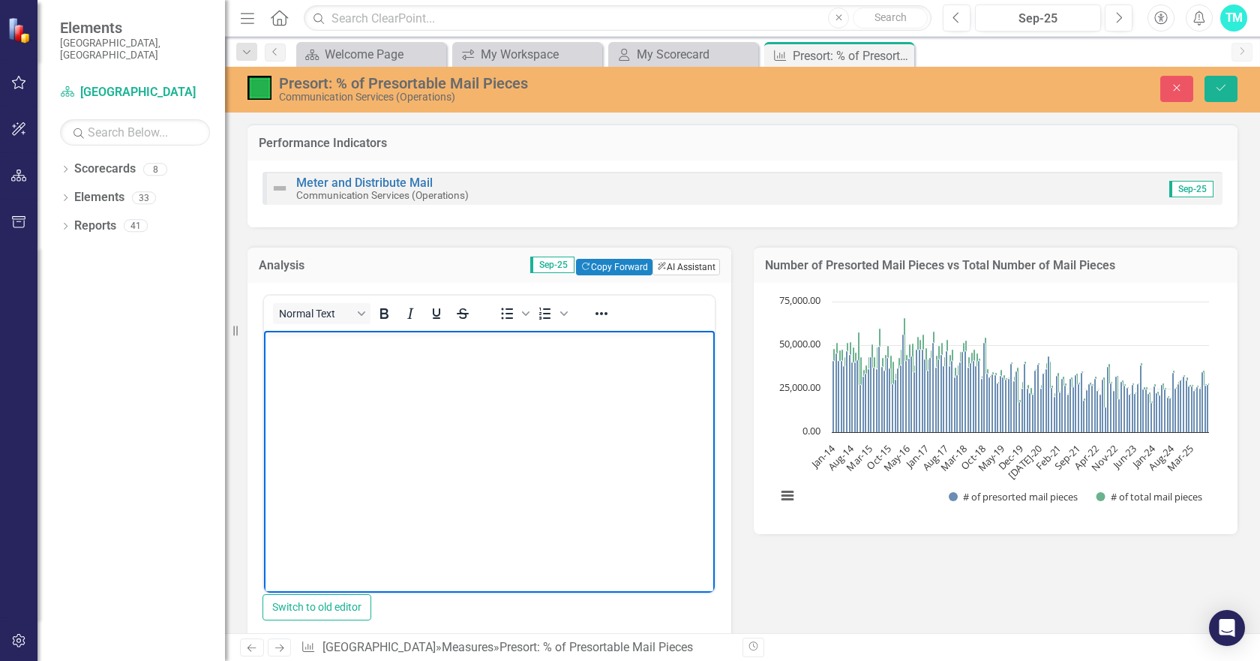
click at [663, 265] on button "ClearPoint AI AI Assistant" at bounding box center [687, 267] width 68 height 17
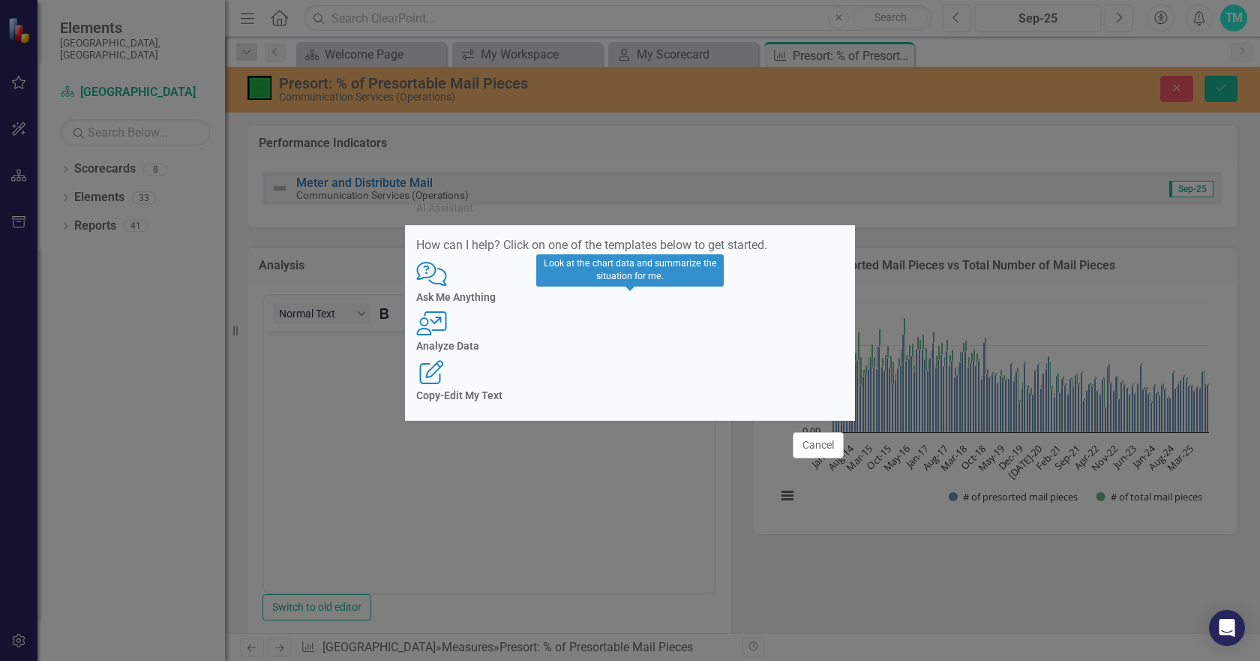
click at [447, 330] on icon "User with Chart" at bounding box center [431, 323] width 31 height 24
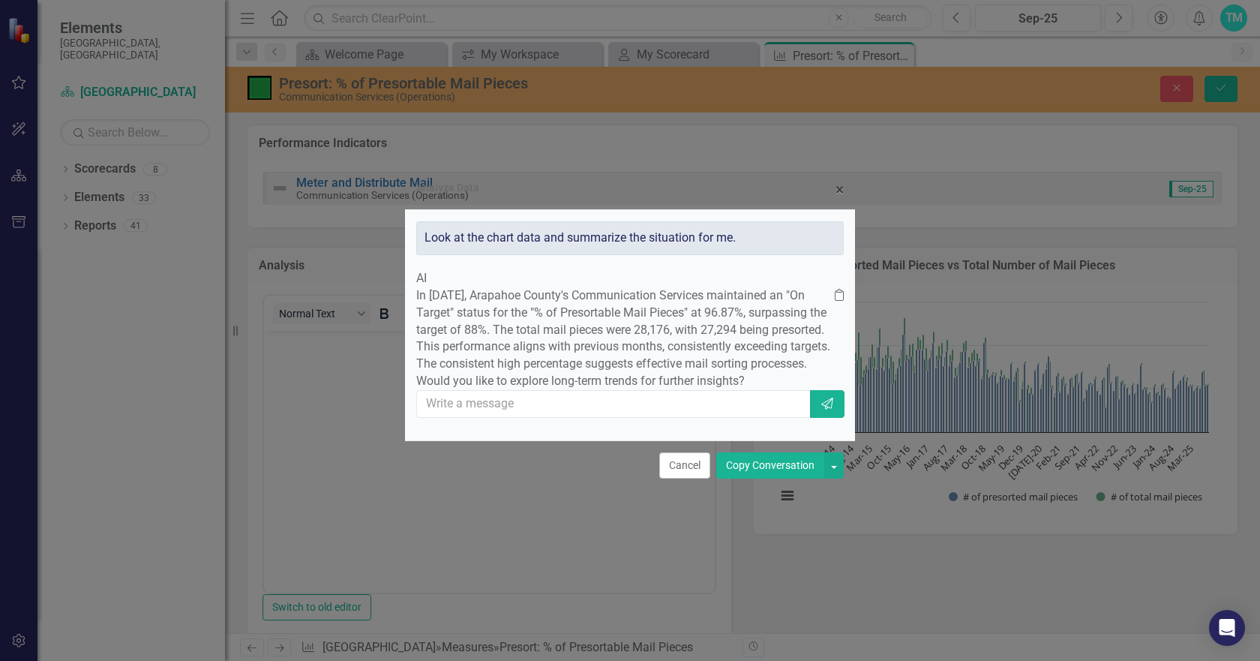
drag, startPoint x: 461, startPoint y: 265, endPoint x: 664, endPoint y: 395, distance: 240.5
click at [663, 390] on div "In September 2025, Arapahoe County's Communication Services maintained an "On T…" at bounding box center [630, 338] width 428 height 103
copy p "In September 2025, Arapahoe County's Communication Services maintained an "On T…"
click at [673, 479] on button "Cancel" at bounding box center [684, 465] width 51 height 26
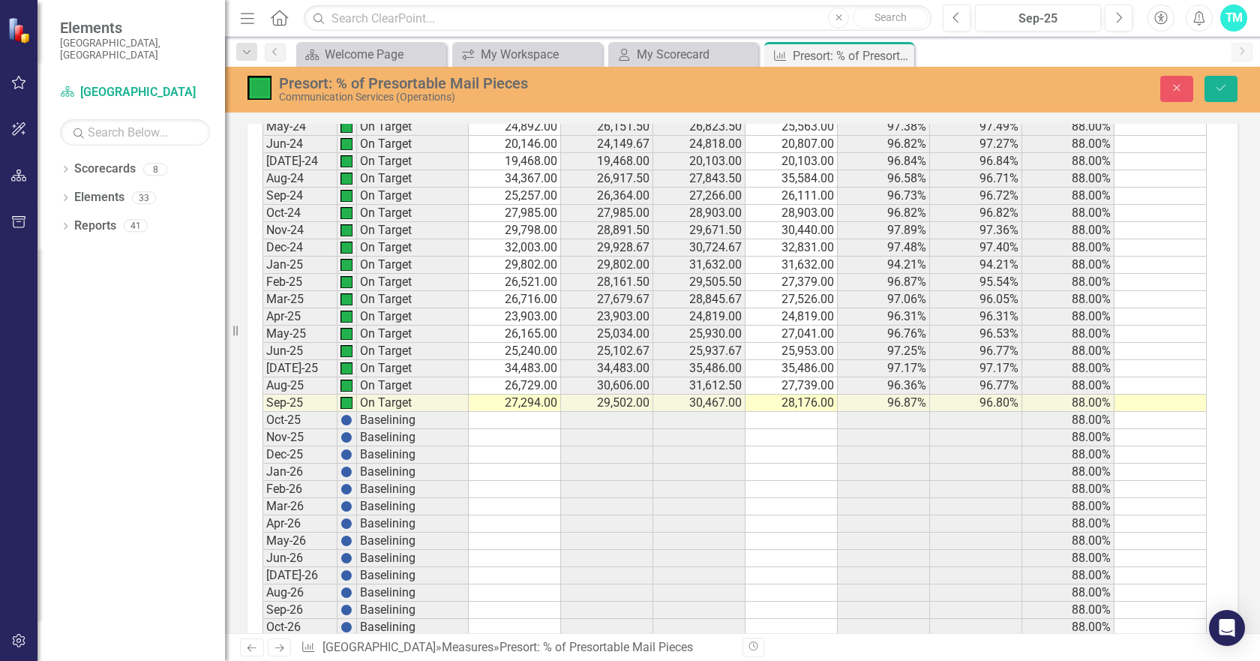
scroll to position [2926, 0]
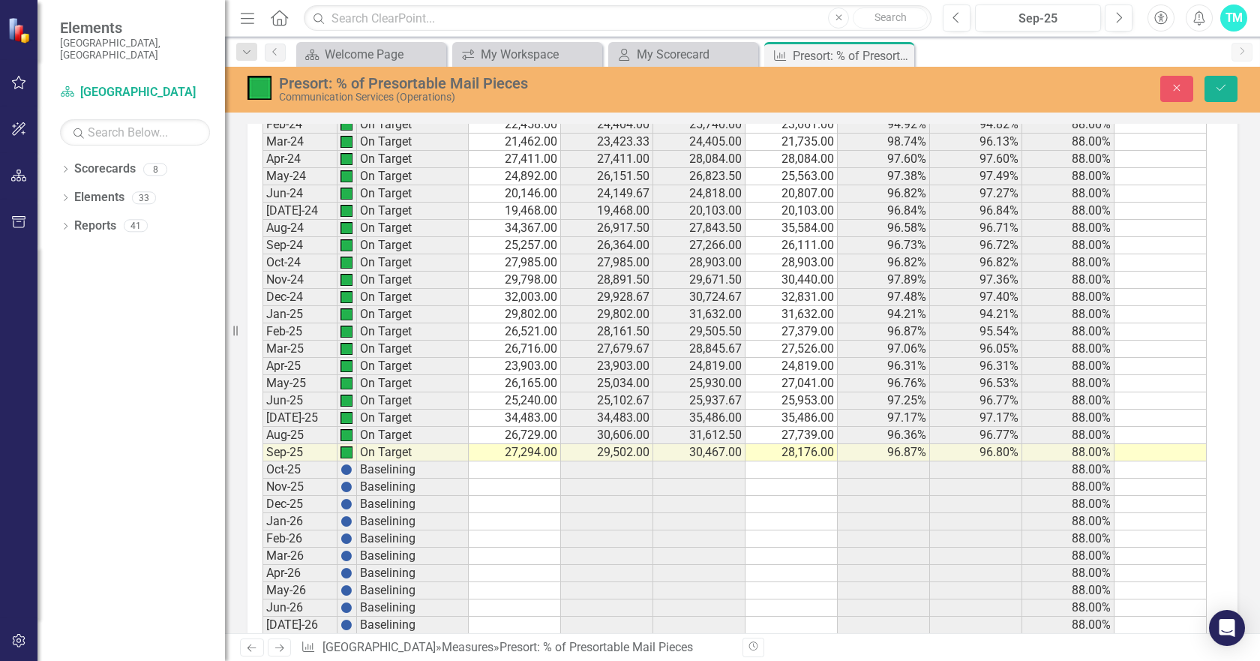
click at [893, 422] on td "97.17%" at bounding box center [884, 418] width 92 height 17
drag, startPoint x: 881, startPoint y: 425, endPoint x: 875, endPoint y: 459, distance: 34.3
click at [887, 219] on td "96.84%" at bounding box center [884, 211] width 92 height 17
drag, startPoint x: 879, startPoint y: 217, endPoint x: 887, endPoint y: 258, distance: 42.1
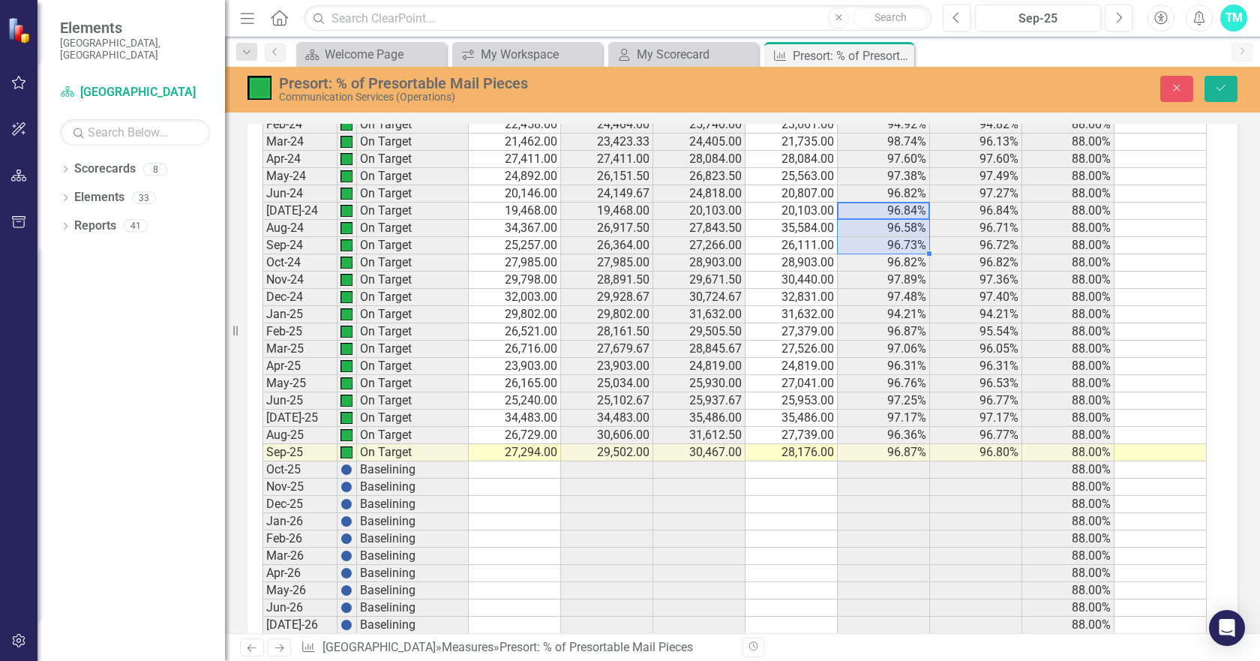
click at [811, 422] on td "35,486.00" at bounding box center [792, 418] width 92 height 17
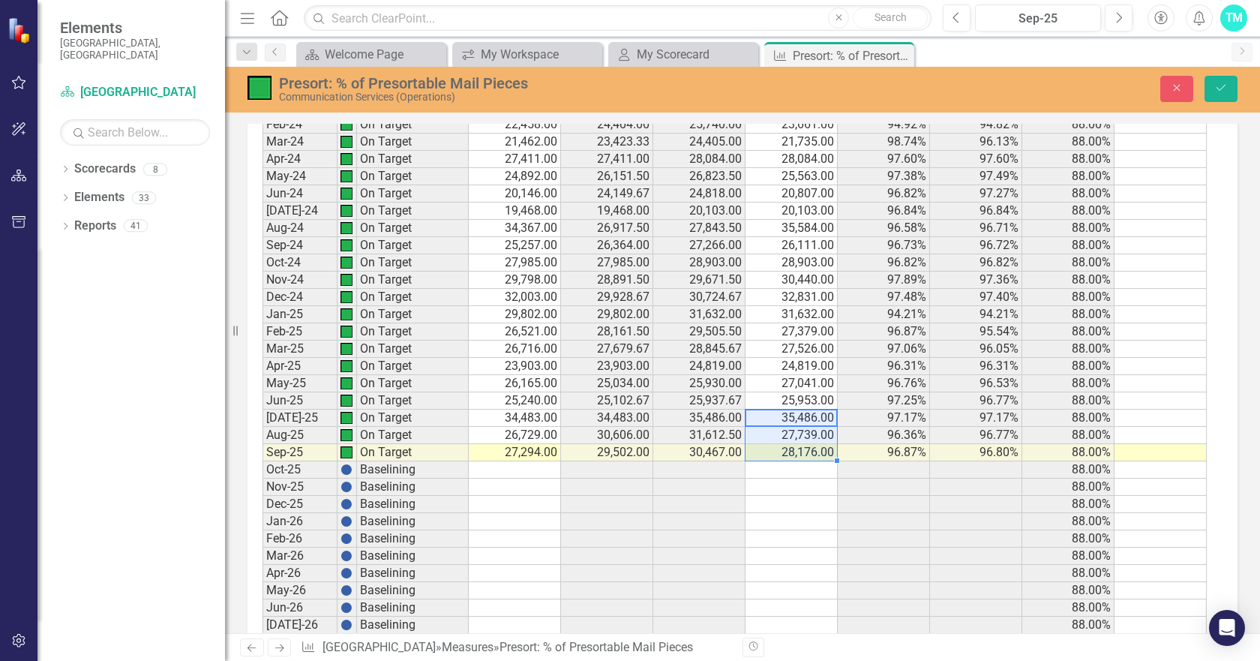
drag, startPoint x: 811, startPoint y: 422, endPoint x: 810, endPoint y: 458, distance: 35.3
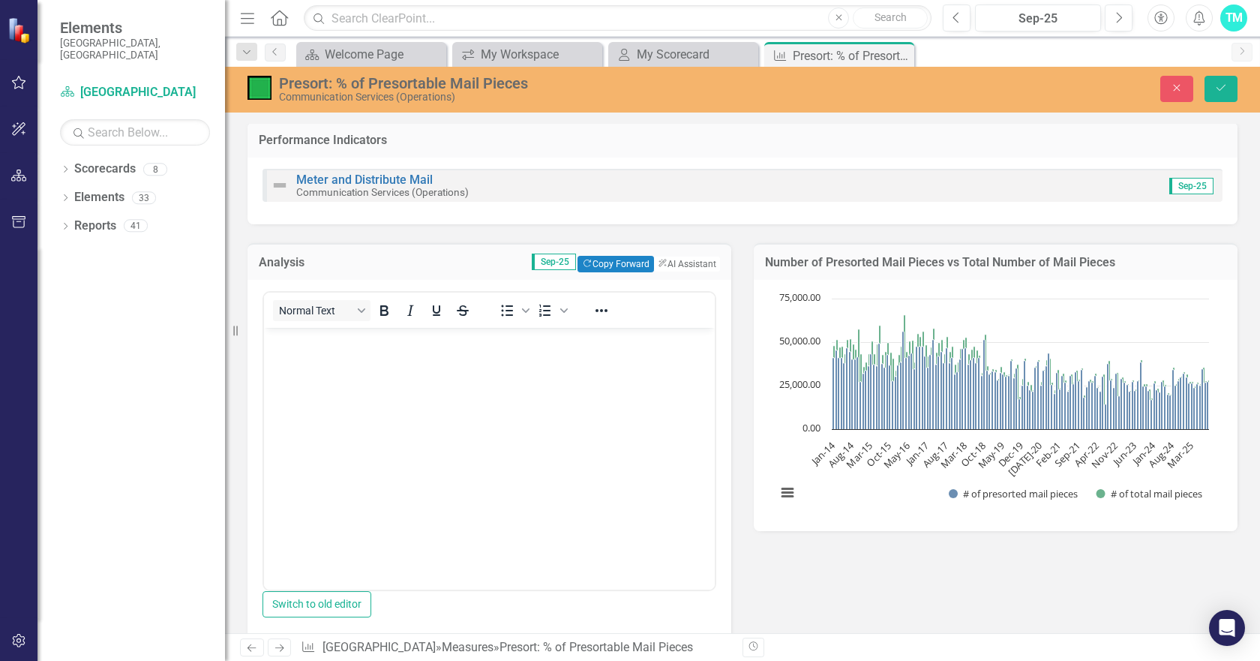
scroll to position [0, 0]
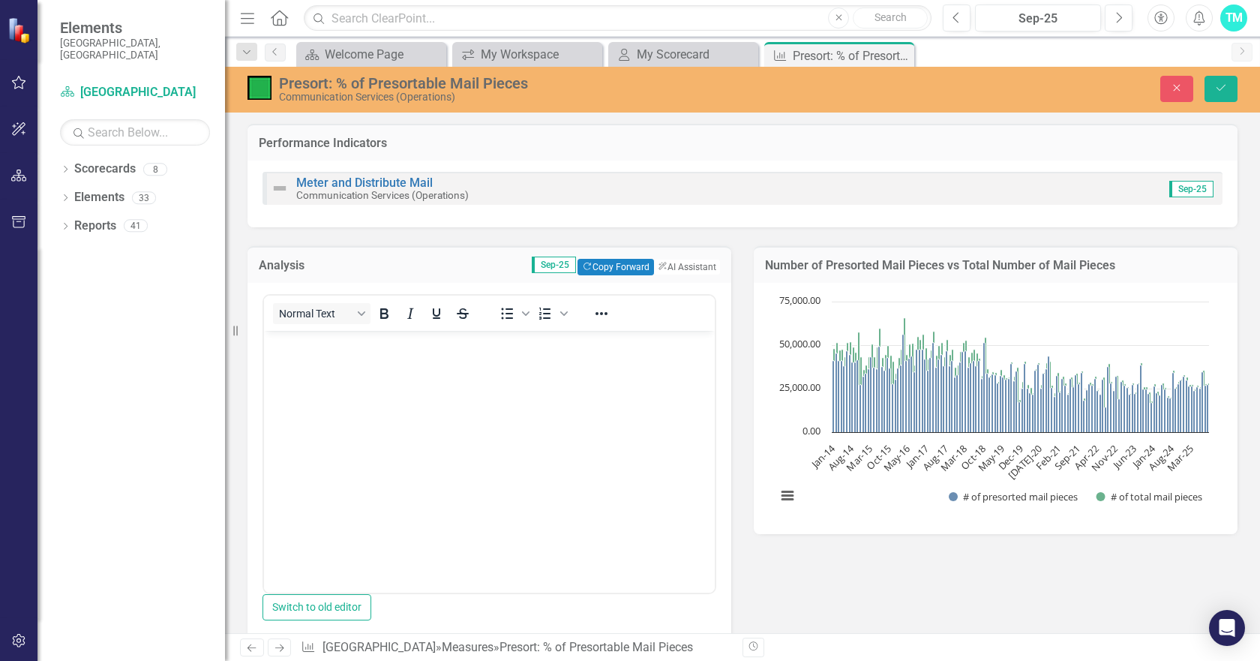
click at [331, 351] on p "Rich Text Area. Press ALT-0 for help." at bounding box center [489, 343] width 443 height 18
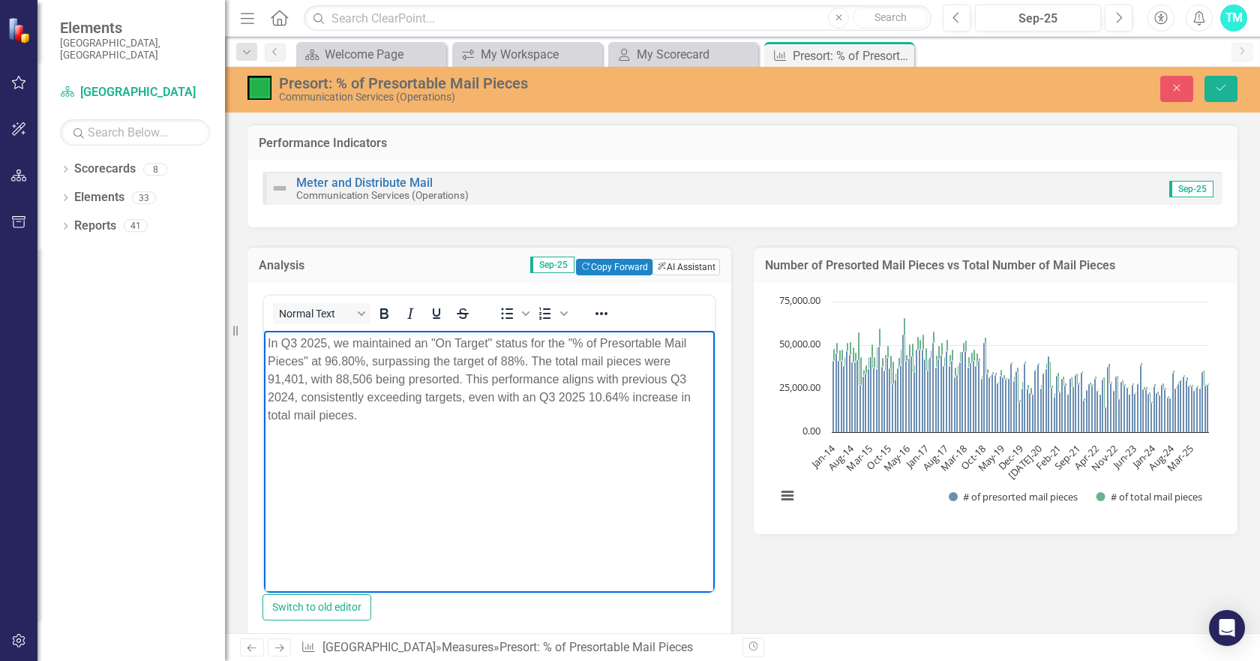
click at [687, 268] on button "ClearPoint AI AI Assistant" at bounding box center [687, 267] width 68 height 17
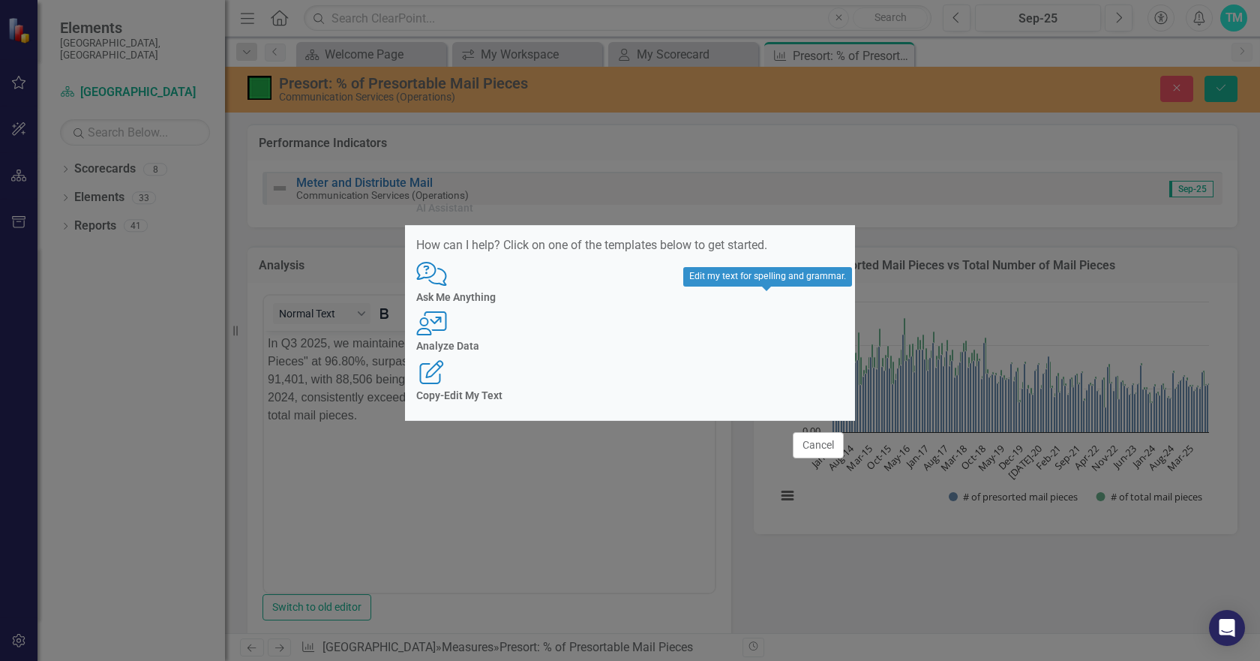
click at [447, 360] on icon "Edit Report" at bounding box center [431, 372] width 31 height 24
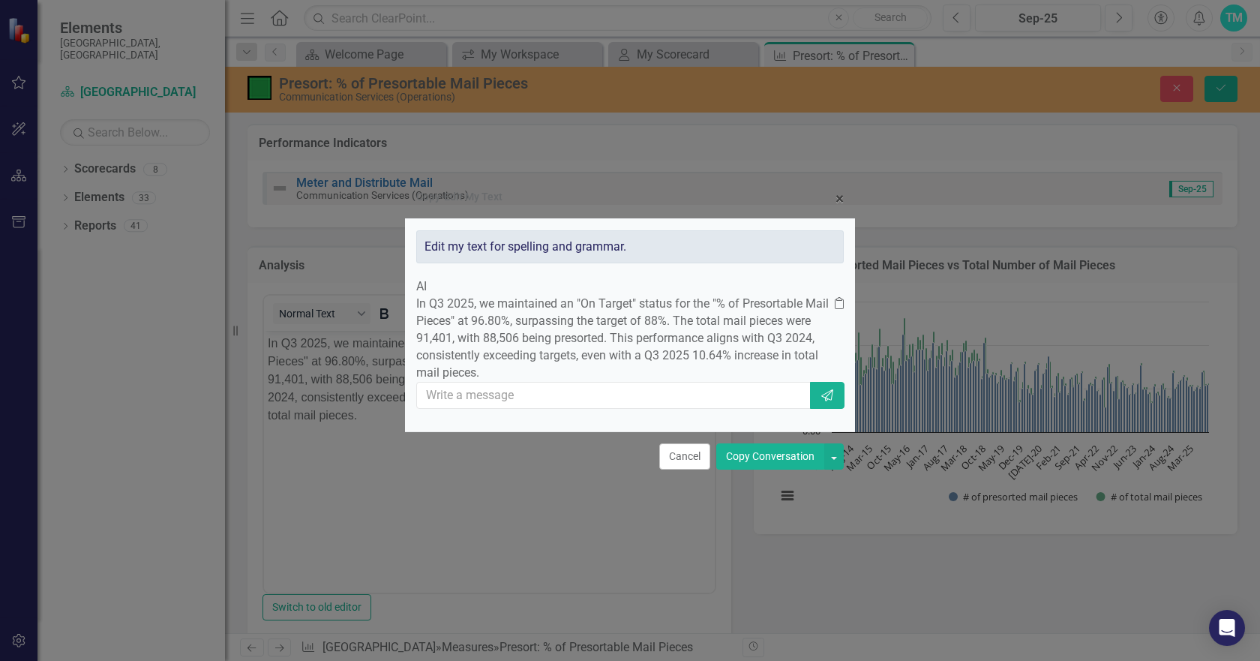
click at [774, 470] on button "Copy Conversation" at bounding box center [770, 456] width 108 height 26
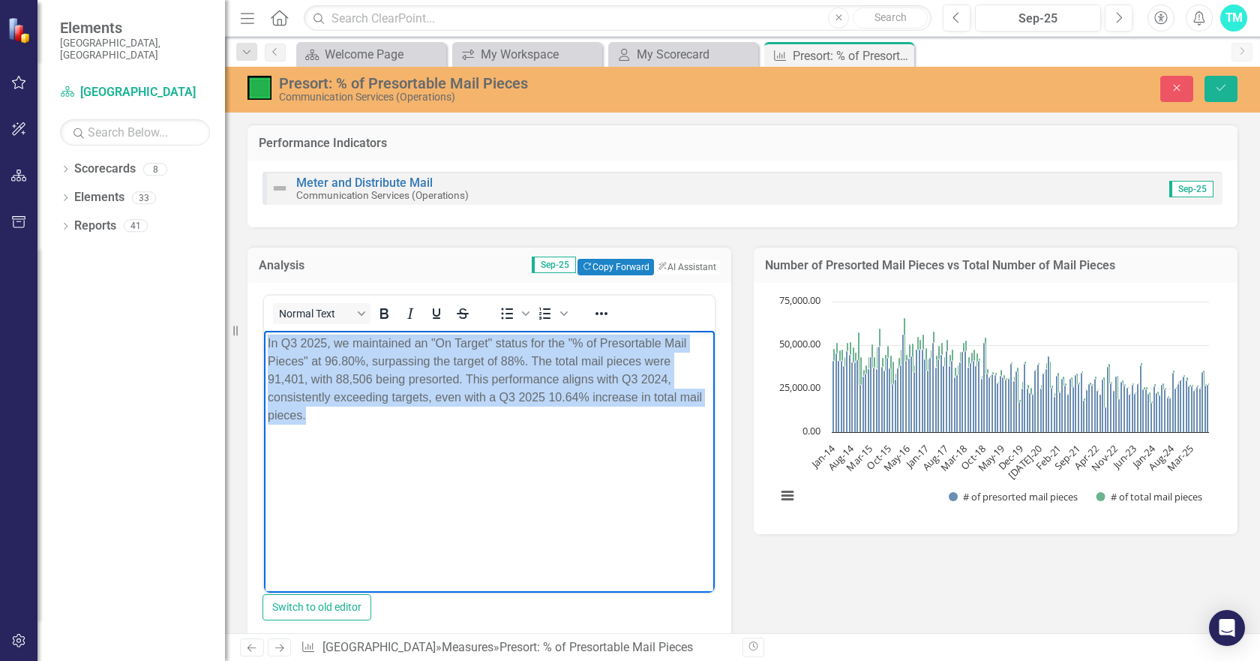
drag, startPoint x: 266, startPoint y: 339, endPoint x: 323, endPoint y: 413, distance: 93.6
click at [323, 413] on body "In Q3 2025, we maintained an "On Target" status for the "% of Presortable Mail …" at bounding box center [489, 442] width 451 height 225
copy p "In Q3 2025, we maintained an "On Target" status for the "% of Presortable Mail …"
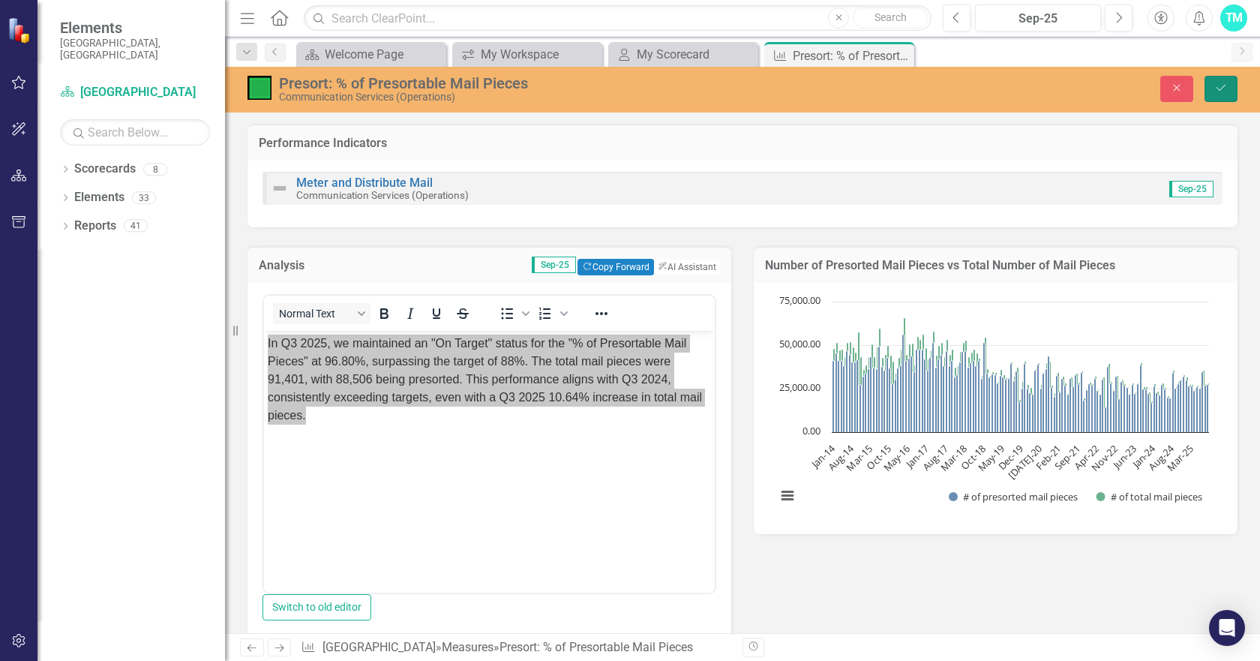
click at [1217, 89] on icon "Save" at bounding box center [1221, 88] width 14 height 11
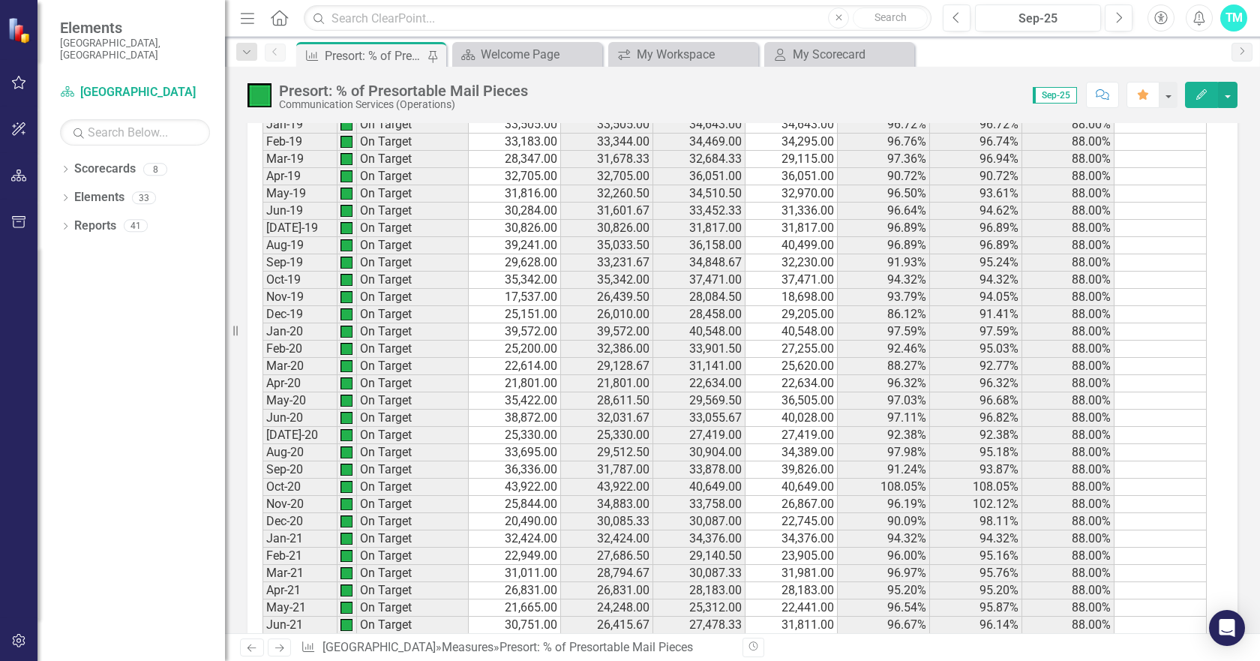
scroll to position [1110, 0]
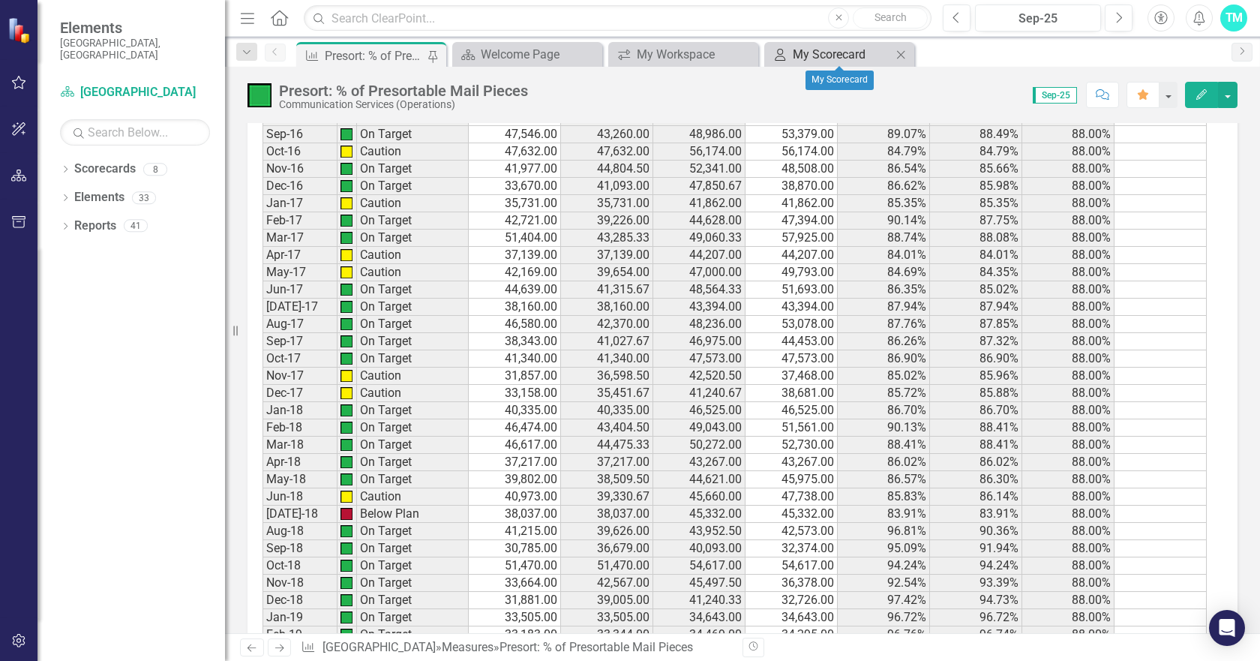
click at [820, 54] on div "My Scorecard" at bounding box center [842, 54] width 99 height 19
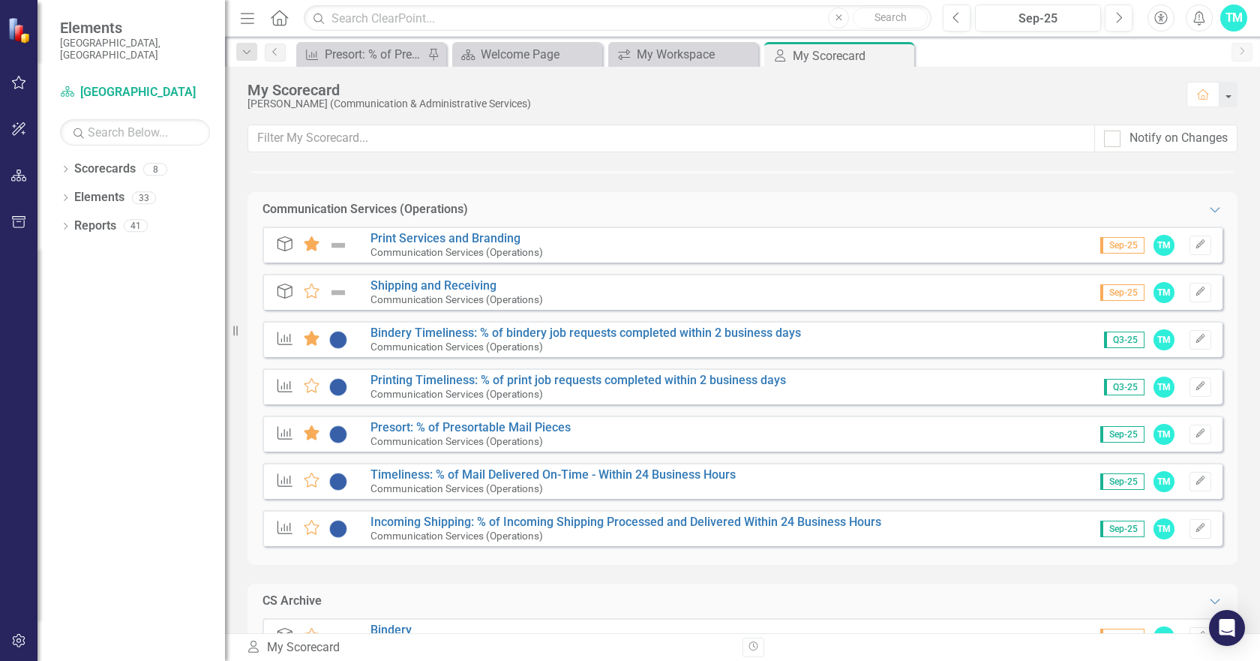
scroll to position [225, 0]
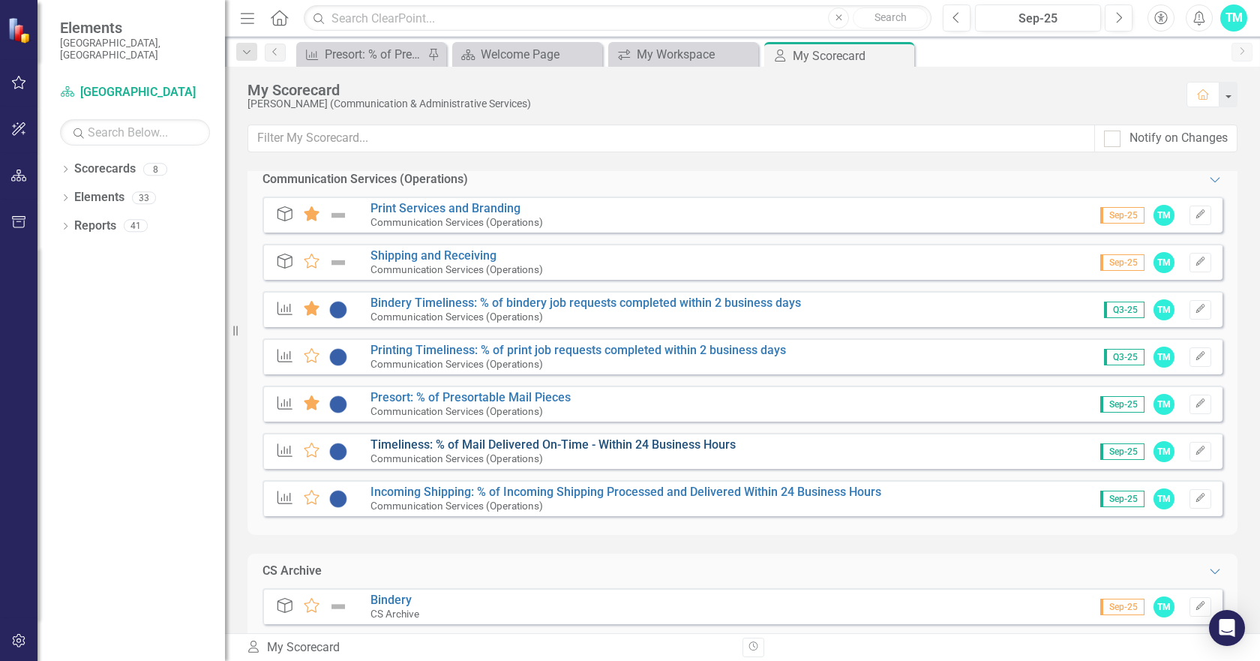
click at [471, 445] on link "Timeliness: % of Mail Delivered On-Time - Within 24 Business Hours" at bounding box center [553, 444] width 365 height 14
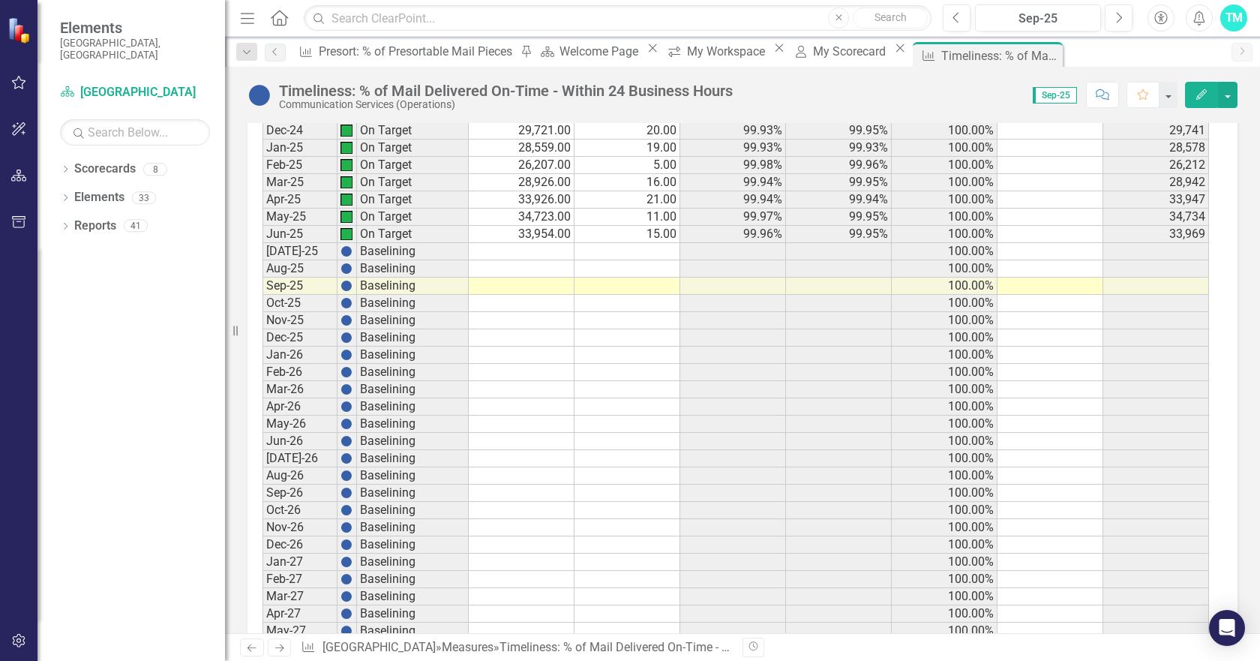
scroll to position [2776, 0]
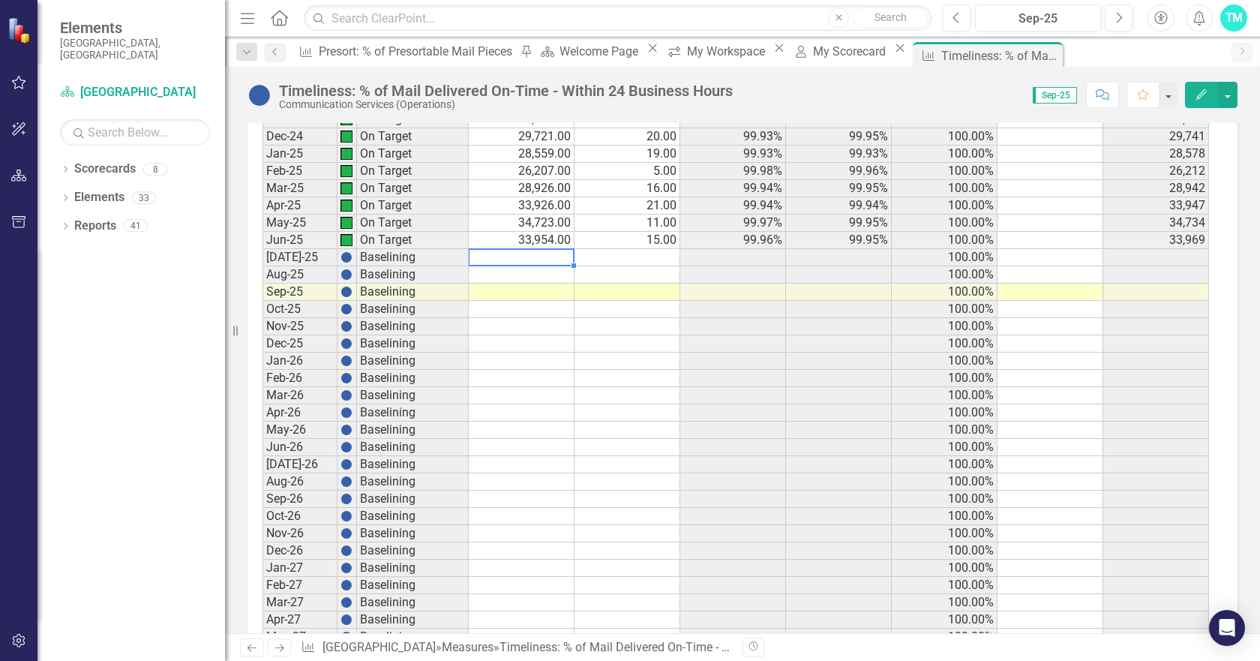
click at [533, 255] on td at bounding box center [522, 257] width 106 height 17
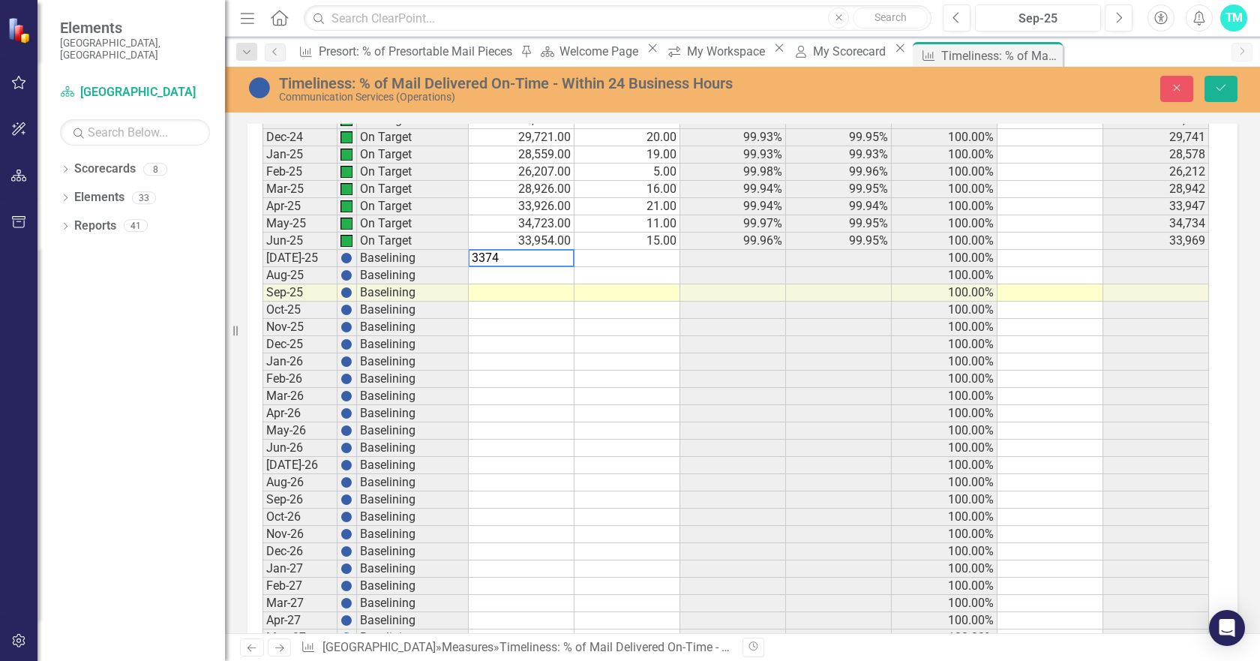
type textarea "33741"
click at [532, 271] on td at bounding box center [522, 275] width 106 height 17
type textarea "33866"
click at [632, 275] on td at bounding box center [628, 275] width 106 height 17
type textarea "5"
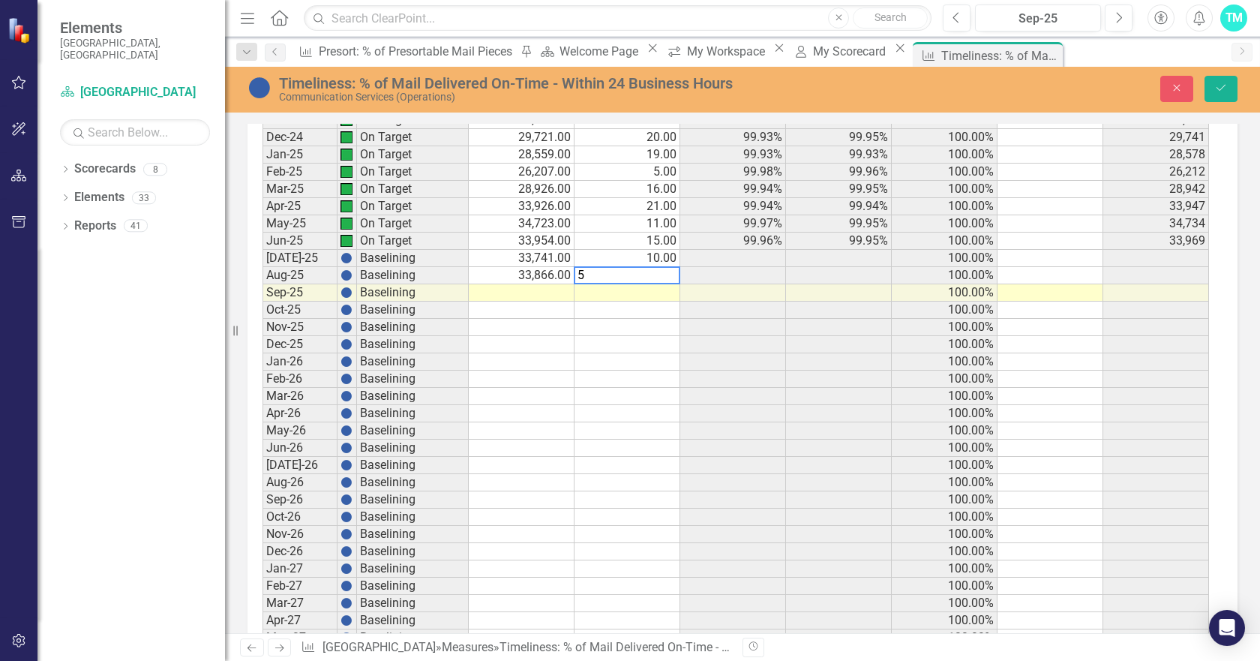
click at [533, 293] on td at bounding box center [522, 292] width 106 height 17
type textarea "32004"
type textarea "15"
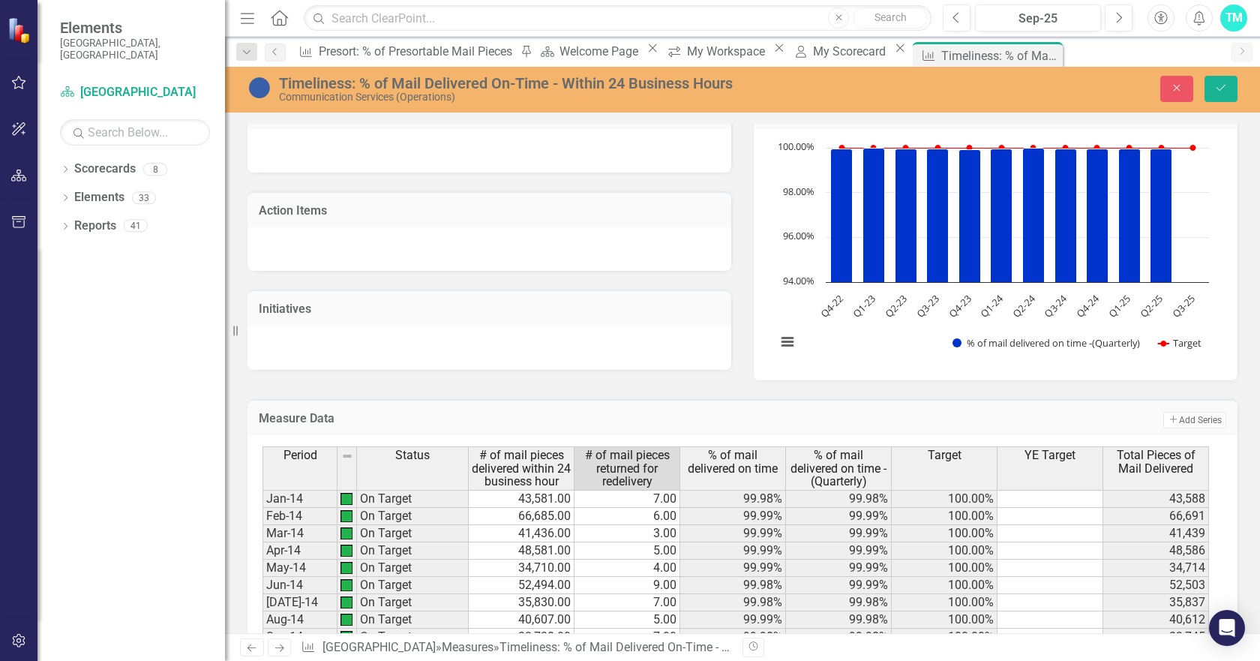
scroll to position [0, 0]
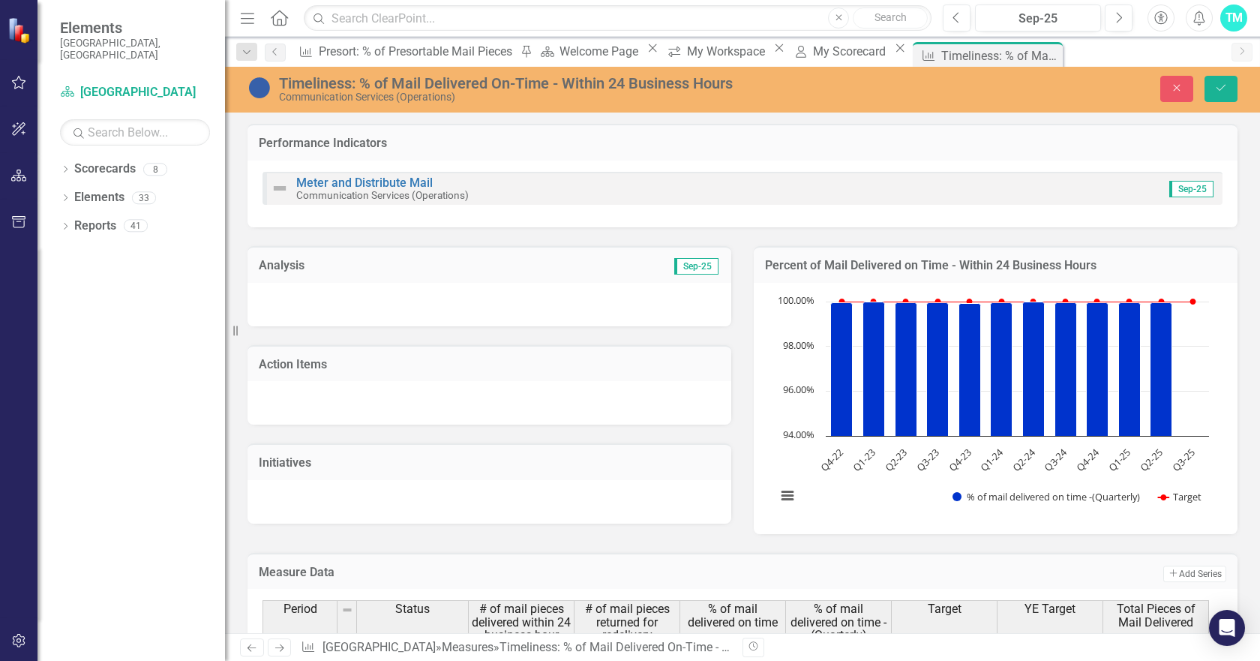
click at [356, 311] on div at bounding box center [490, 305] width 484 height 44
click at [329, 294] on div at bounding box center [490, 305] width 484 height 44
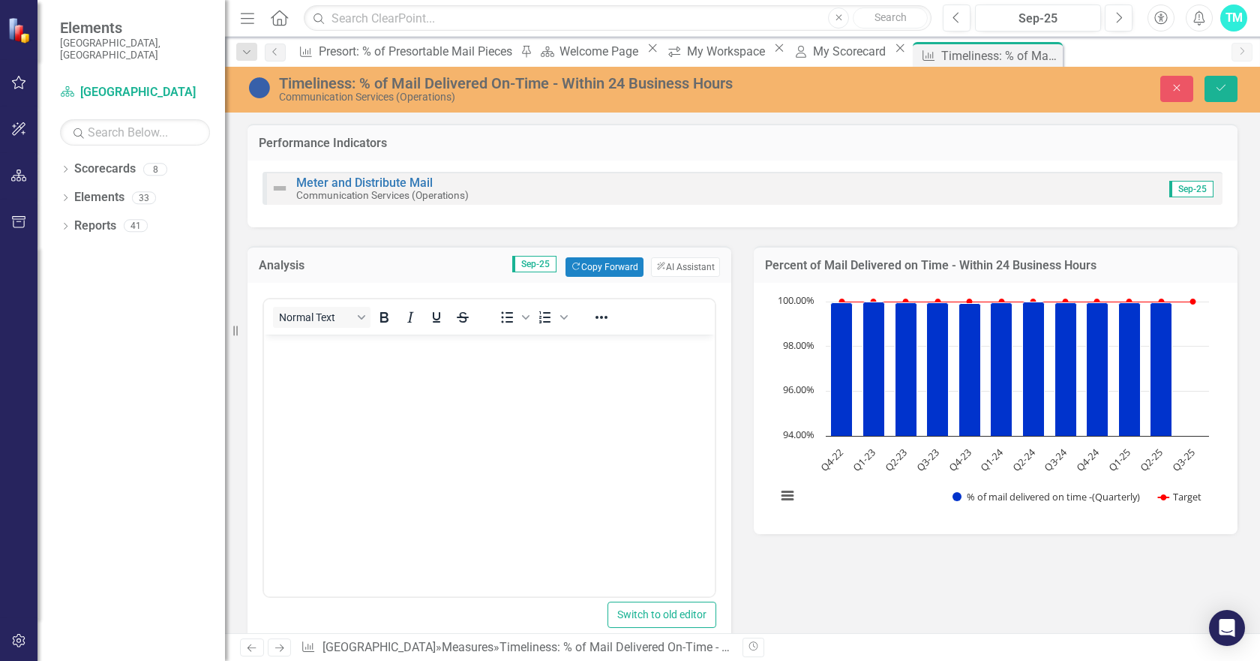
click at [296, 359] on body "Rich Text Area. Press ALT-0 for help." at bounding box center [489, 447] width 451 height 225
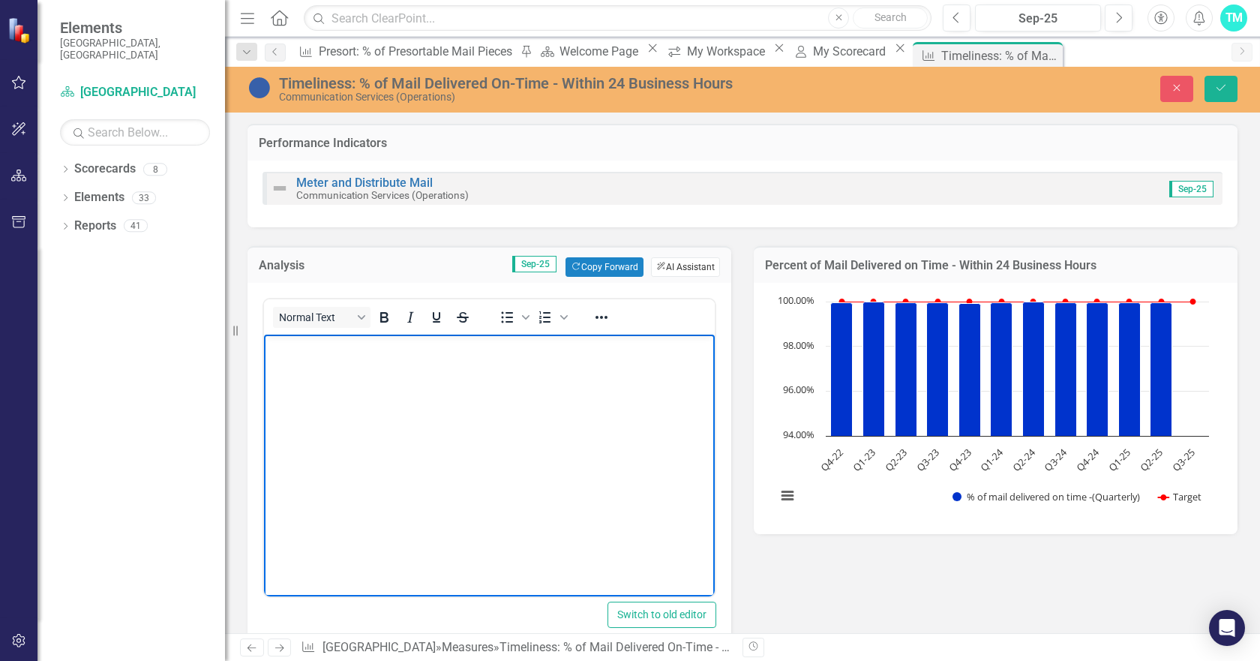
click at [687, 261] on button "ClearPoint AI AI Assistant" at bounding box center [685, 267] width 69 height 20
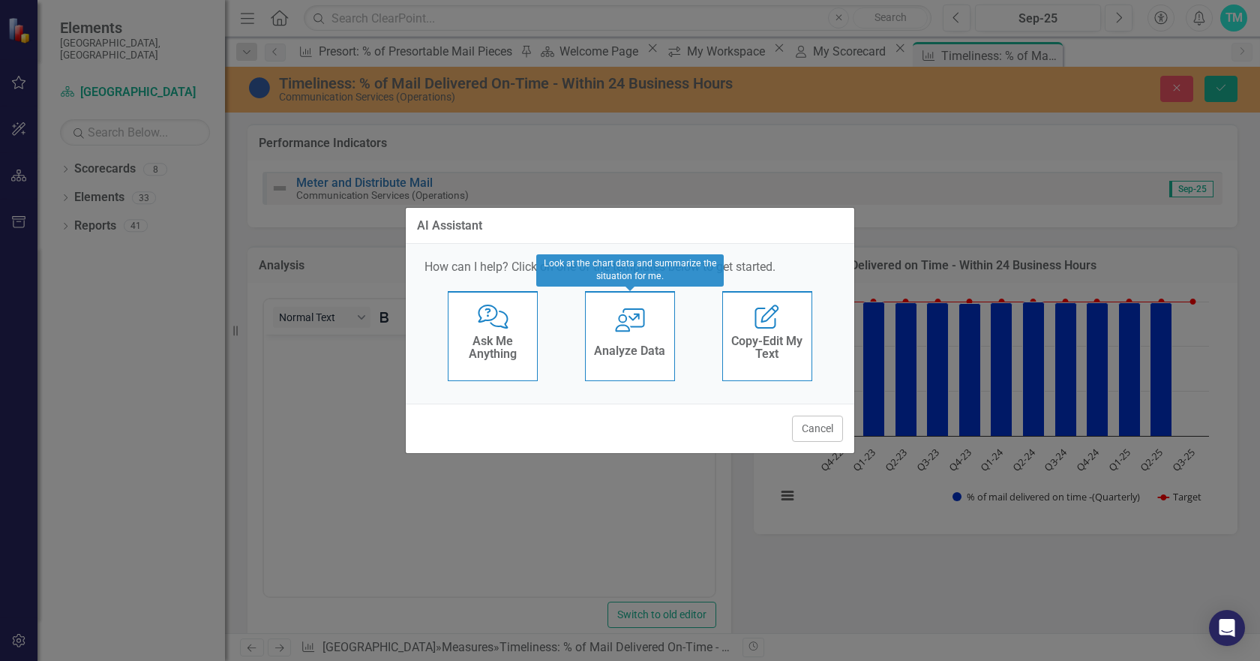
click at [620, 317] on icon at bounding box center [630, 320] width 30 height 24
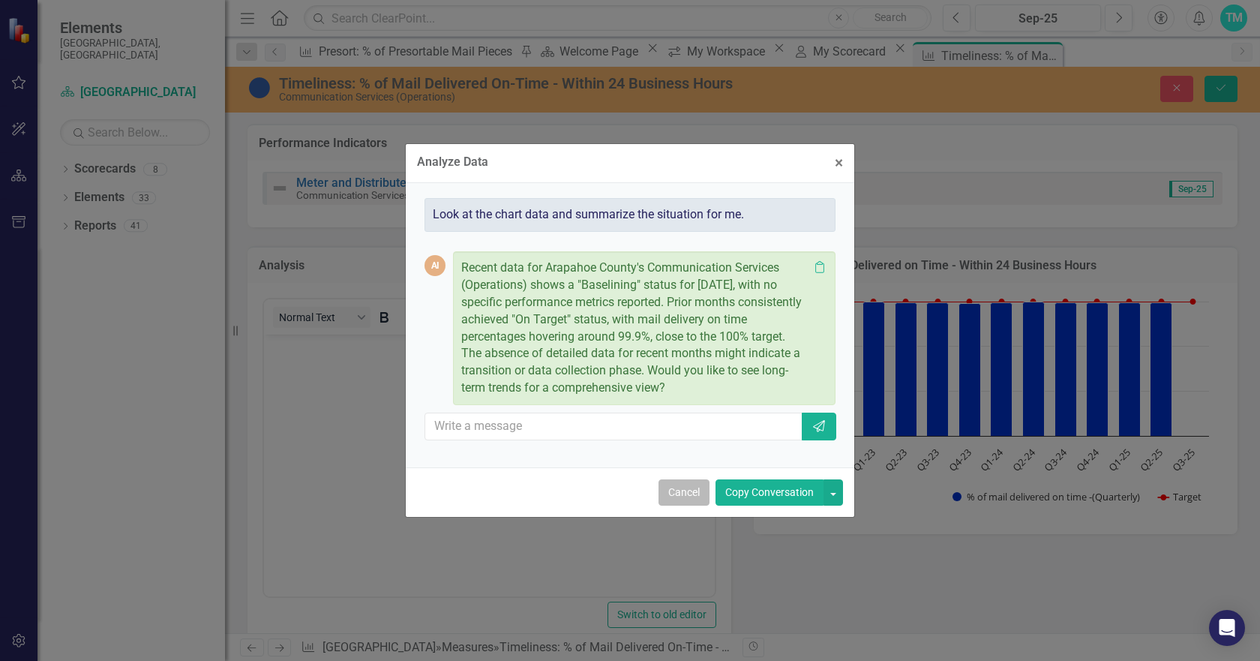
drag, startPoint x: 437, startPoint y: 160, endPoint x: 701, endPoint y: 495, distance: 426.8
click at [701, 495] on button "Cancel" at bounding box center [684, 492] width 51 height 26
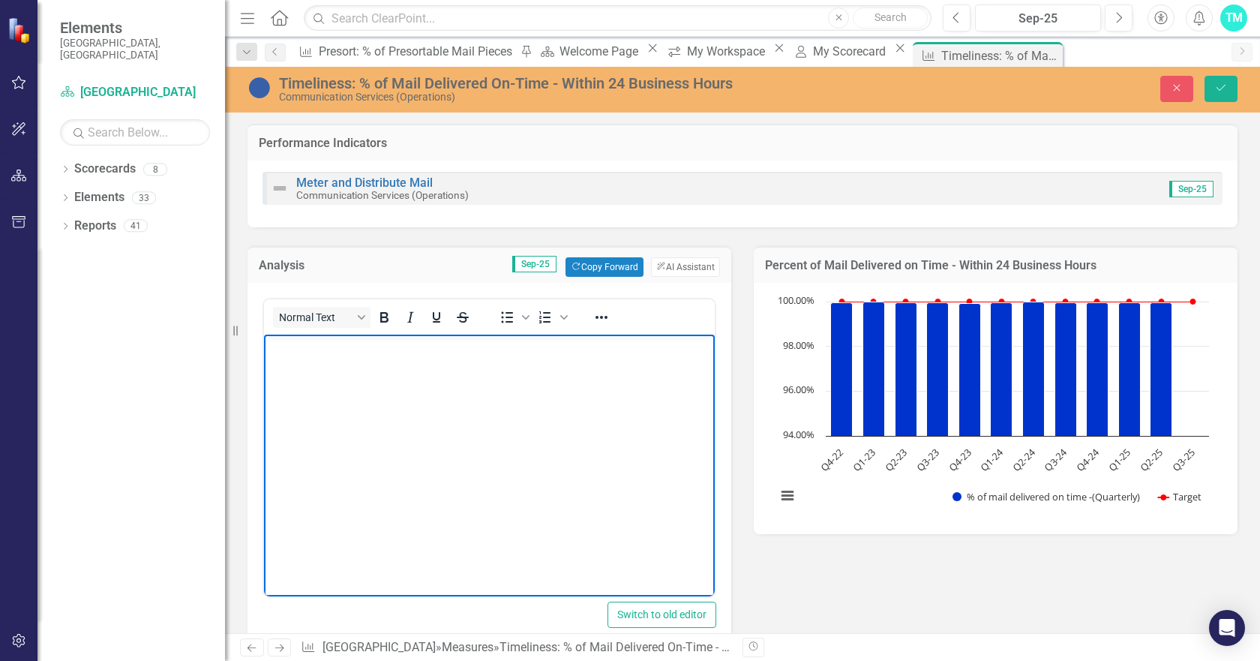
click at [303, 367] on body "Rich Text Area. Press ALT-0 for help." at bounding box center [489, 447] width 451 height 225
click at [296, 366] on body "Rich Text Area. Press ALT-0 for help." at bounding box center [489, 447] width 451 height 225
click at [1217, 86] on icon "Save" at bounding box center [1221, 88] width 14 height 11
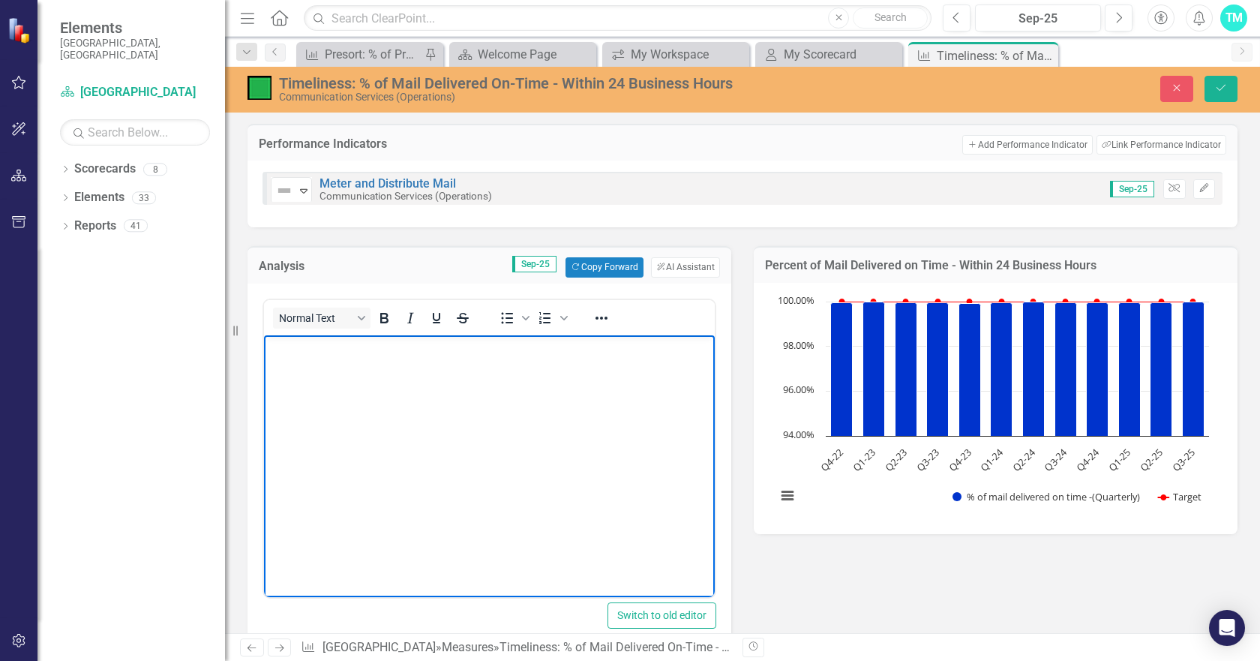
drag, startPoint x: 264, startPoint y: 335, endPoint x: 301, endPoint y: 352, distance: 40.6
click at [301, 352] on p "Rich Text Area. Press ALT-0 for help." at bounding box center [489, 347] width 443 height 18
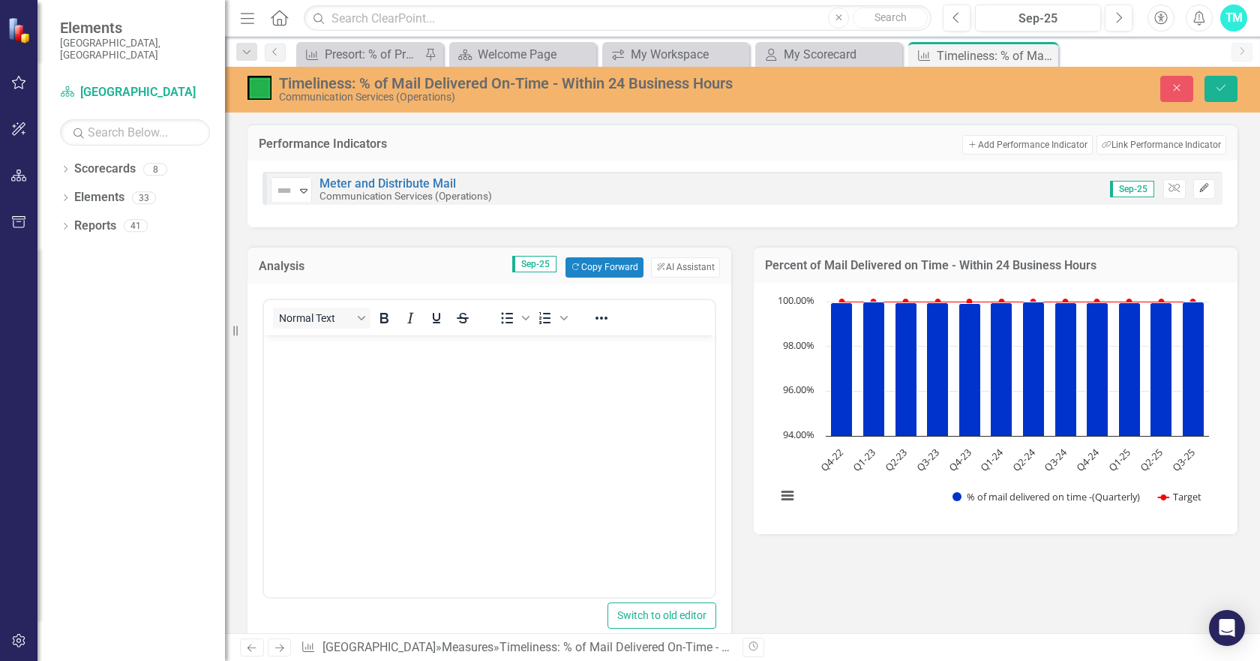
click at [1199, 185] on icon "Edit" at bounding box center [1204, 188] width 11 height 9
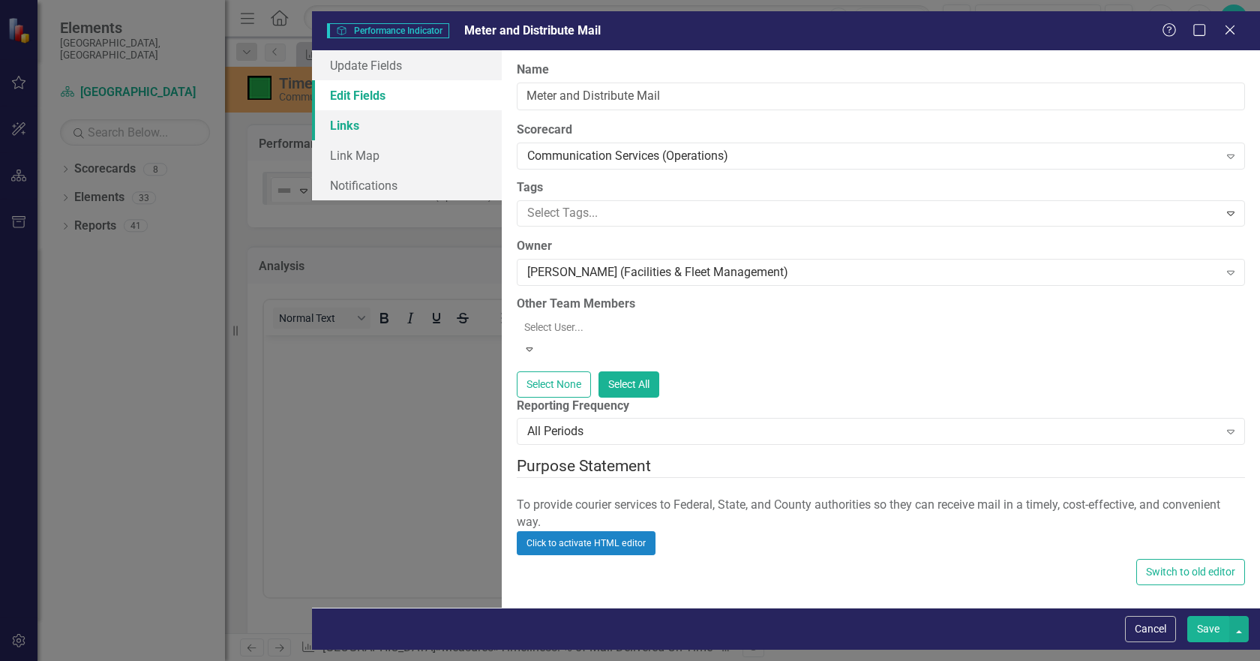
click at [312, 110] on link "Links" at bounding box center [407, 125] width 190 height 30
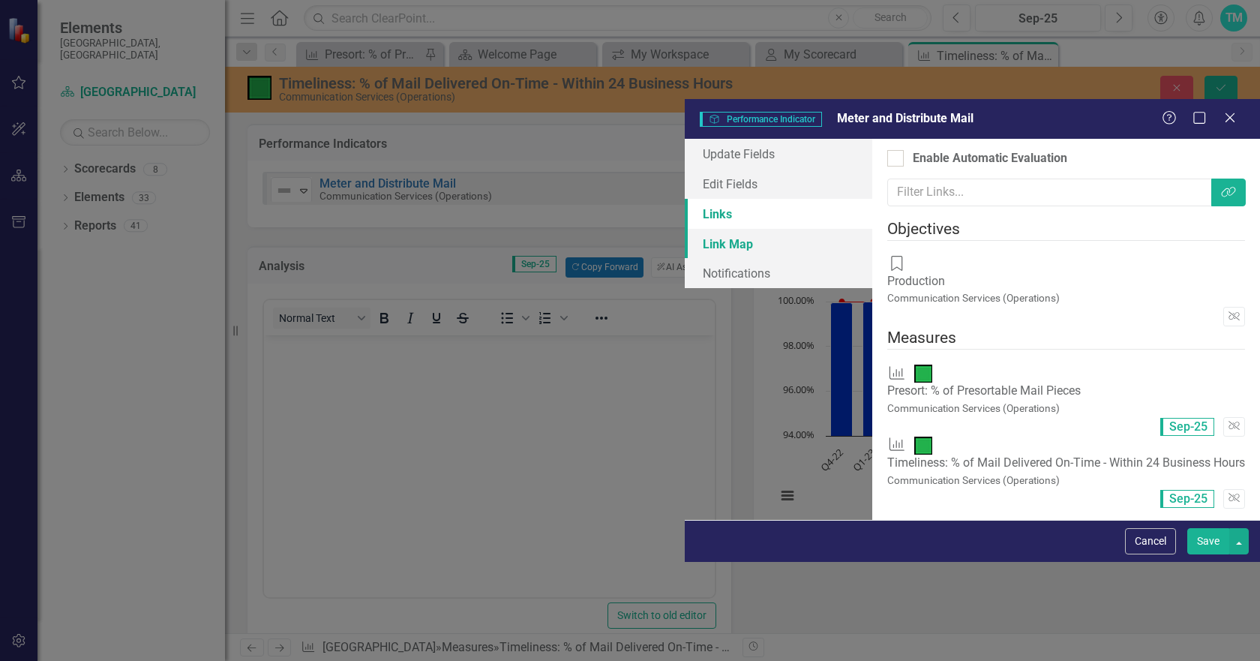
click at [685, 229] on link "Link Map" at bounding box center [779, 244] width 188 height 30
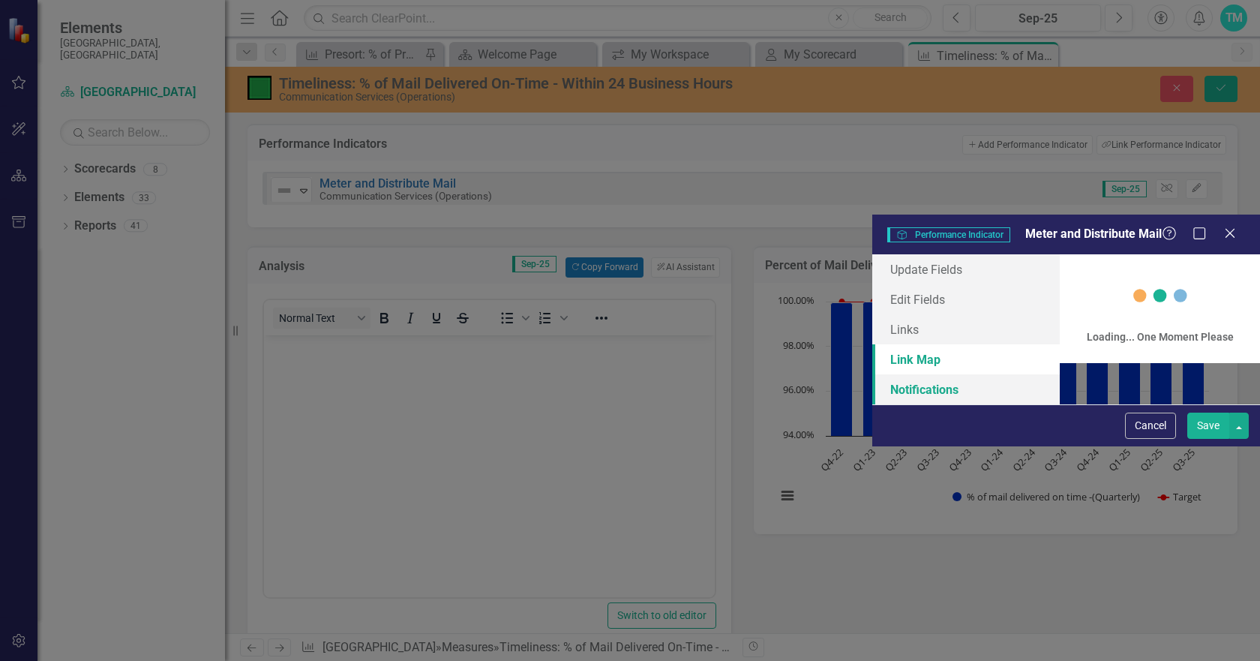
click at [872, 374] on link "Notifications" at bounding box center [966, 389] width 188 height 30
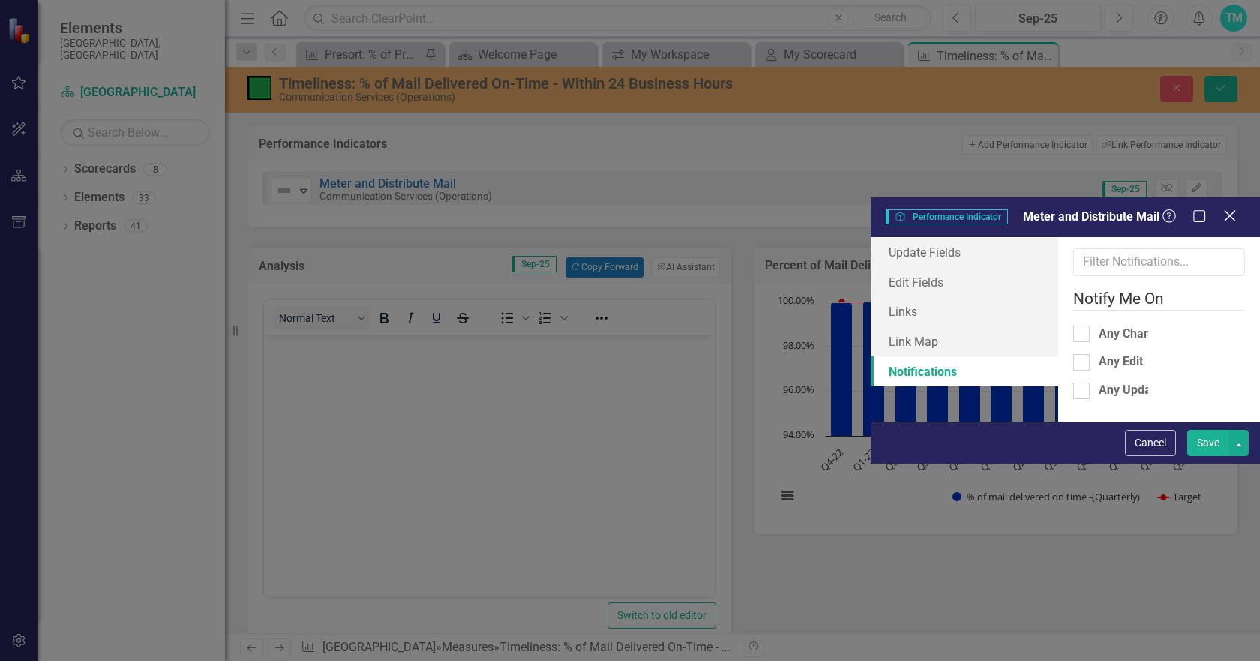
click at [1230, 209] on icon "Close" at bounding box center [1229, 216] width 19 height 14
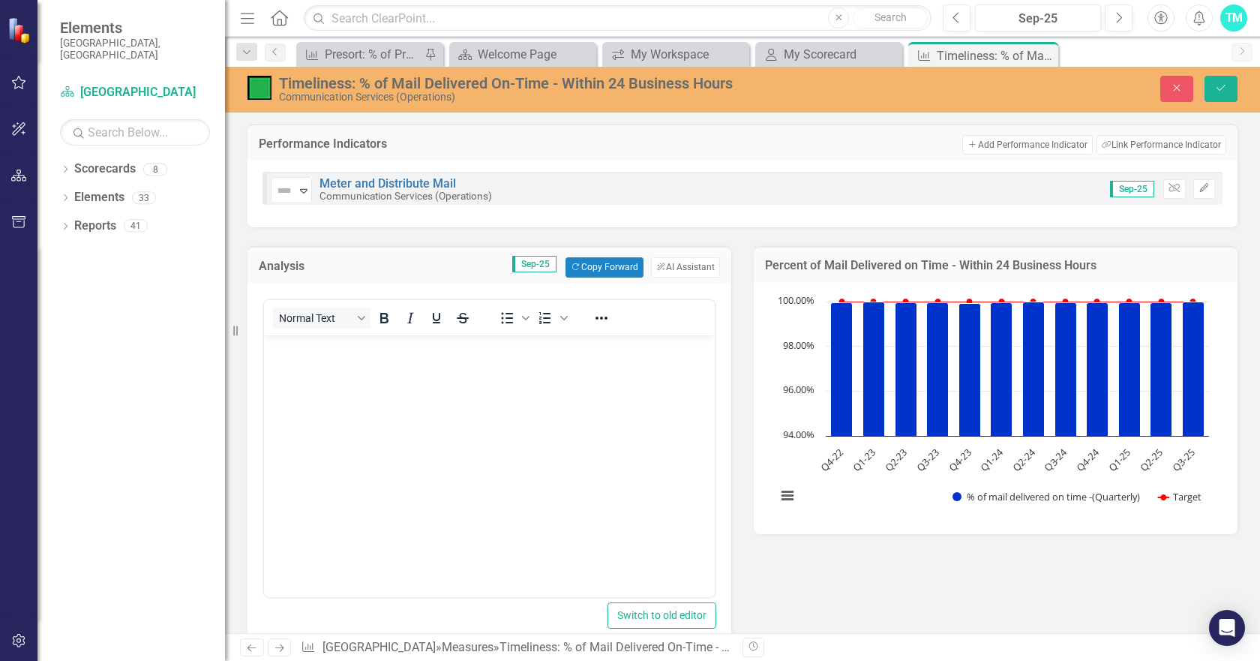
click at [751, 646] on icon "Revision History" at bounding box center [753, 646] width 11 height 9
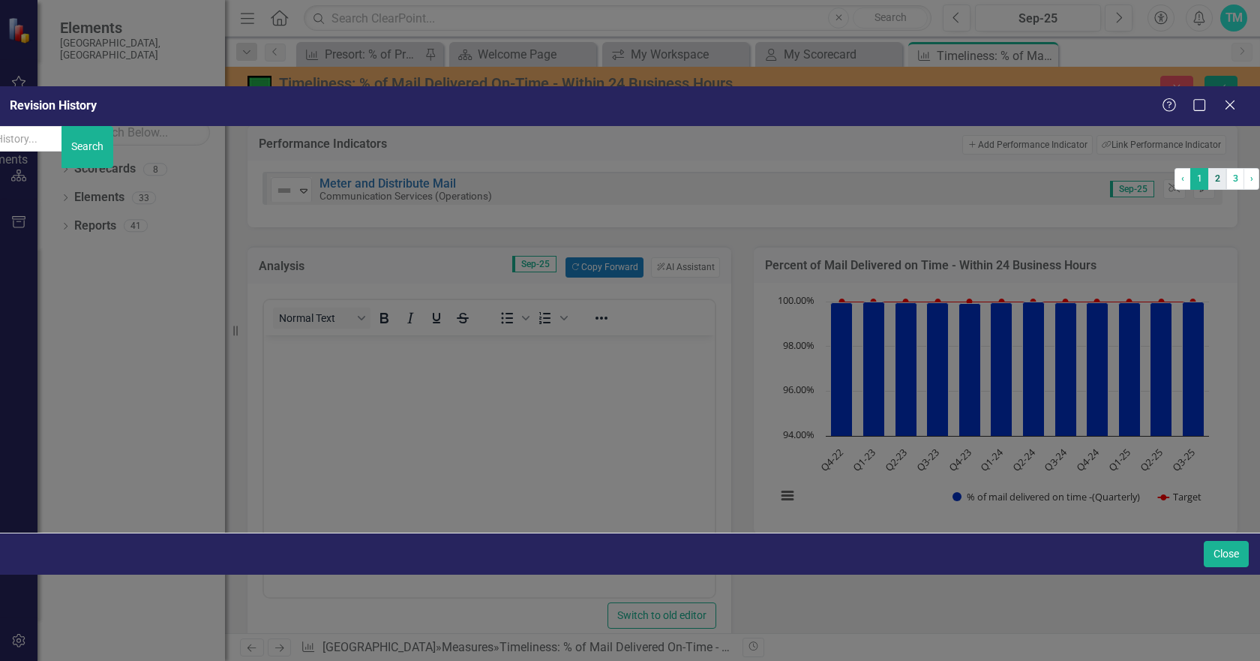
click at [1208, 189] on link "2" at bounding box center [1217, 178] width 18 height 21
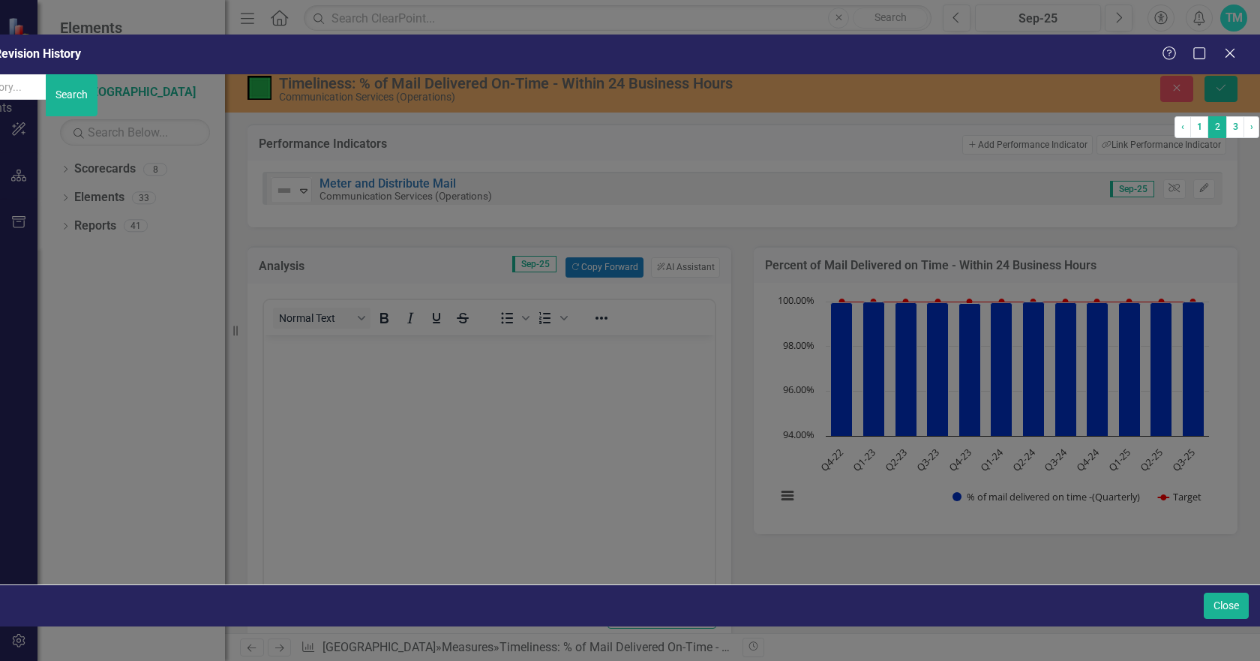
click at [364, 458] on div "Workflow 271258 (Q2 2025 Updates ) task for Measure 271258 (Timeliness: % of Ma…" at bounding box center [519, 466] width 1310 height 17
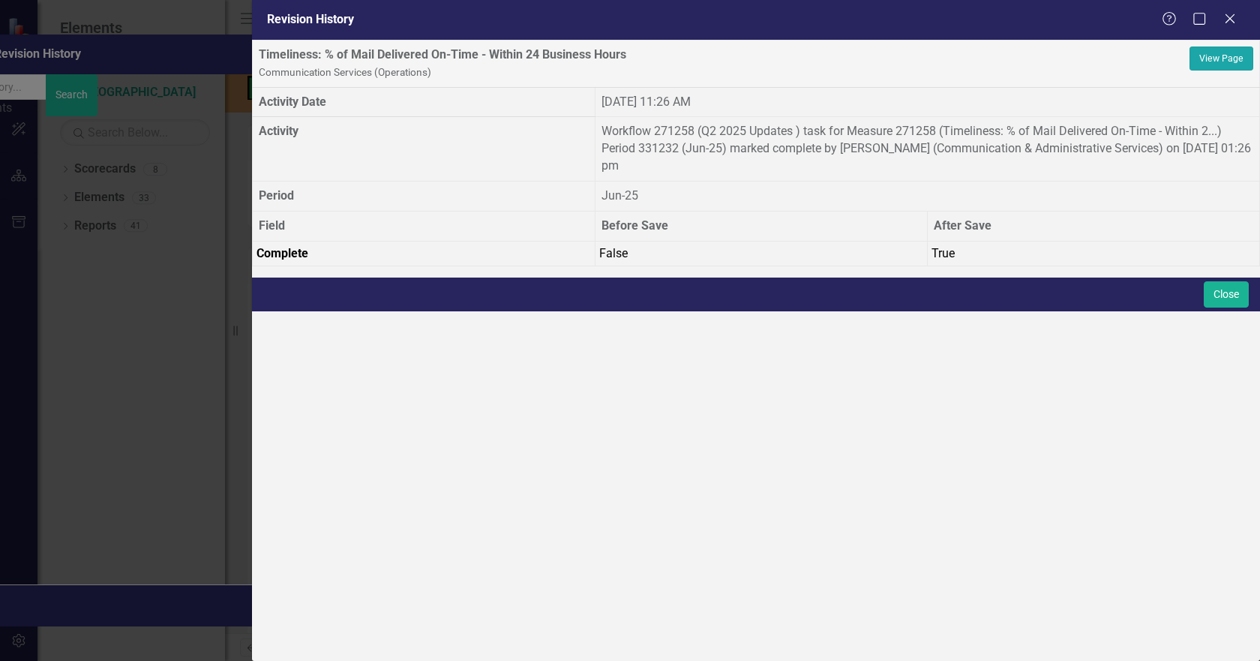
click at [1193, 71] on link "View Page" at bounding box center [1222, 59] width 64 height 24
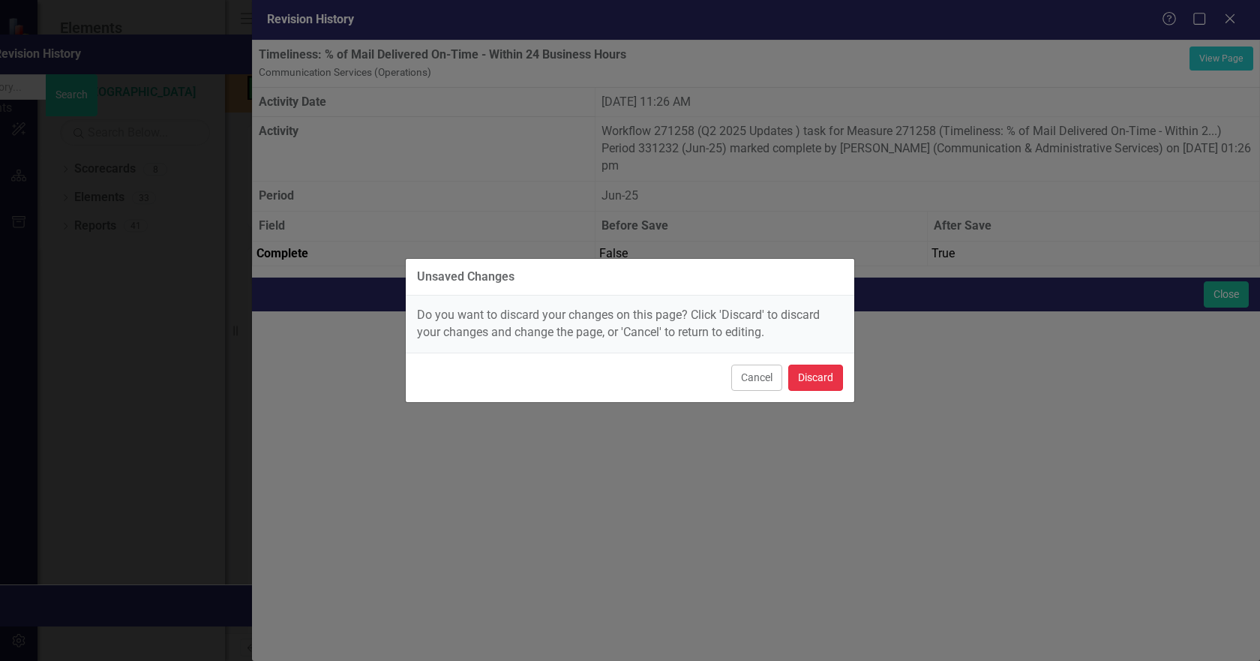
click at [821, 373] on button "Discard" at bounding box center [815, 378] width 55 height 26
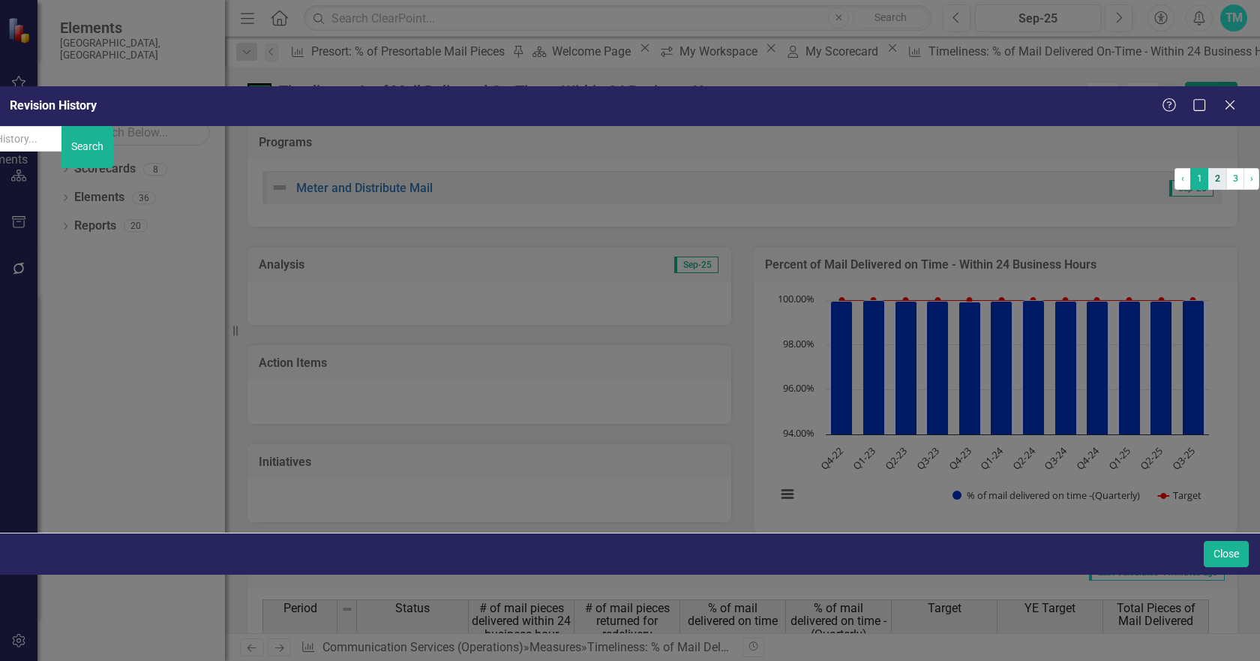
click at [1208, 189] on link "2" at bounding box center [1217, 178] width 18 height 21
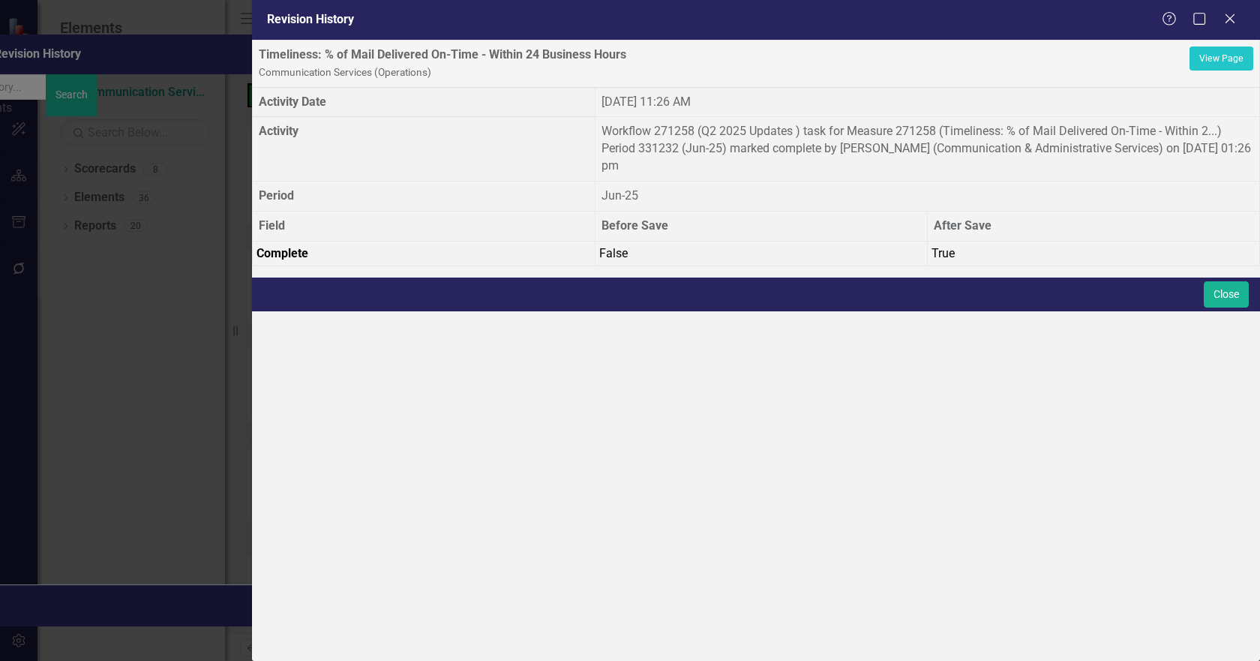
click at [770, 128] on td "Workflow 271258 (Q2 2025 Updates ) task for Measure 271258 (Timeliness: % of Ma…" at bounding box center [927, 149] width 665 height 65
click at [1223, 308] on button "Close" at bounding box center [1226, 294] width 45 height 26
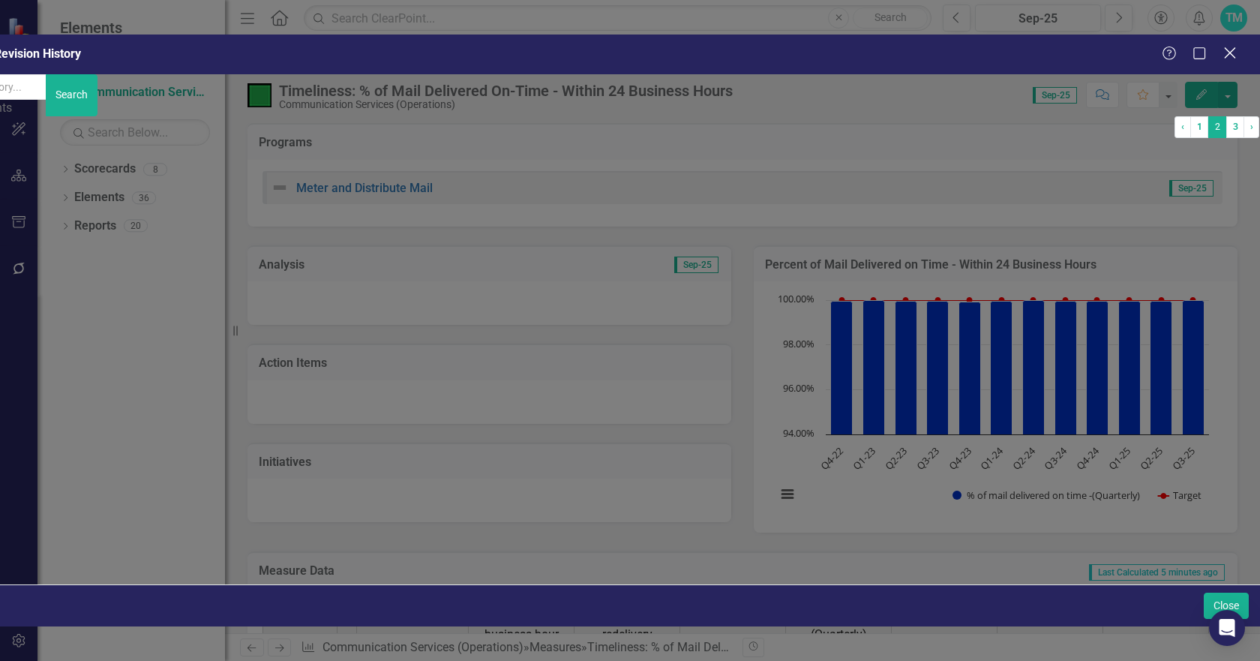
click at [1232, 46] on icon "Close" at bounding box center [1229, 53] width 19 height 14
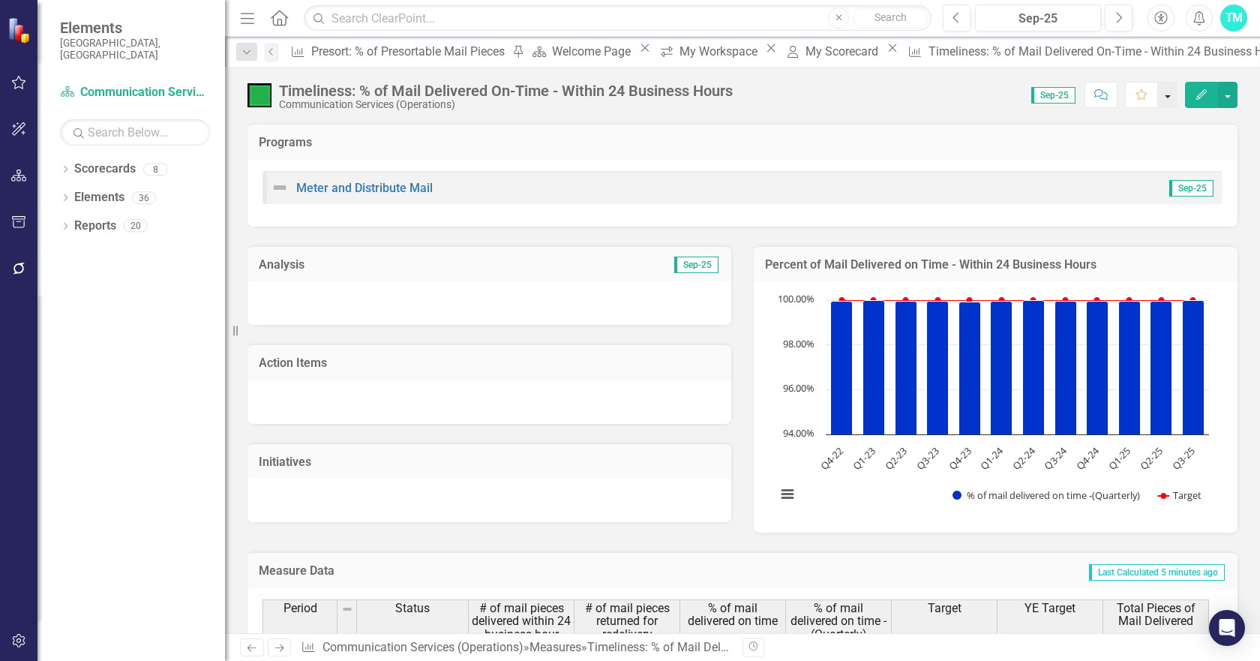
click at [1166, 91] on button "button" at bounding box center [1168, 95] width 20 height 26
click at [1231, 92] on button "button" at bounding box center [1228, 95] width 20 height 26
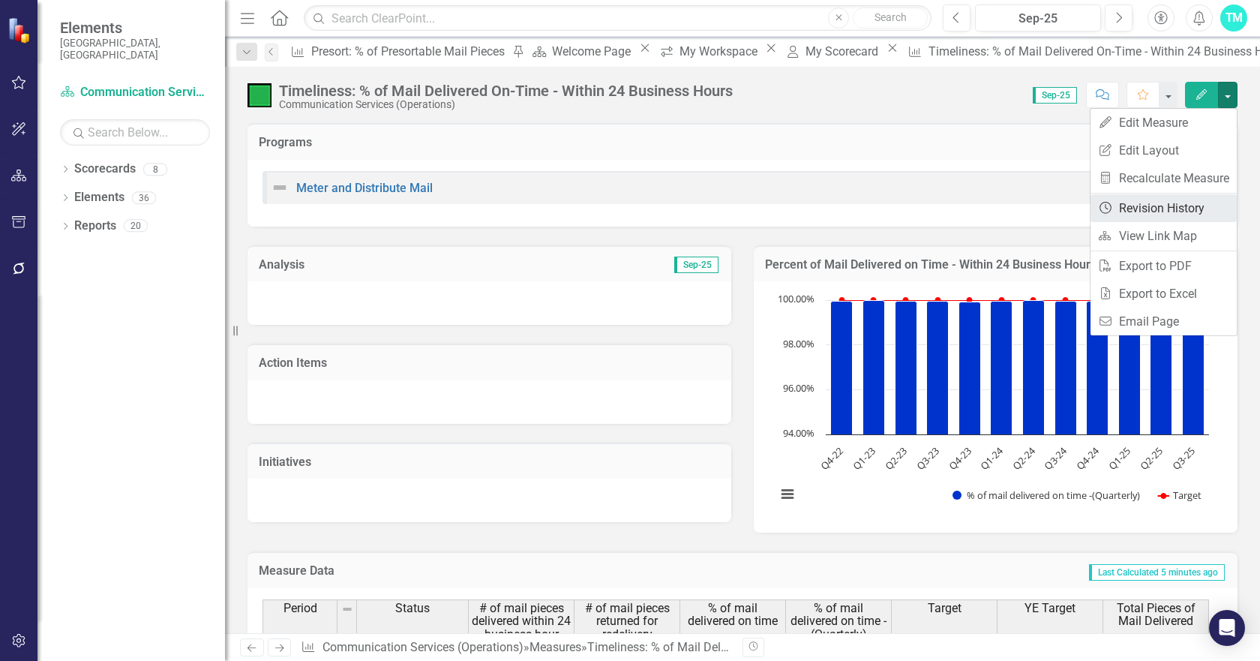
click at [1166, 201] on link "Revision History Revision History" at bounding box center [1164, 208] width 146 height 28
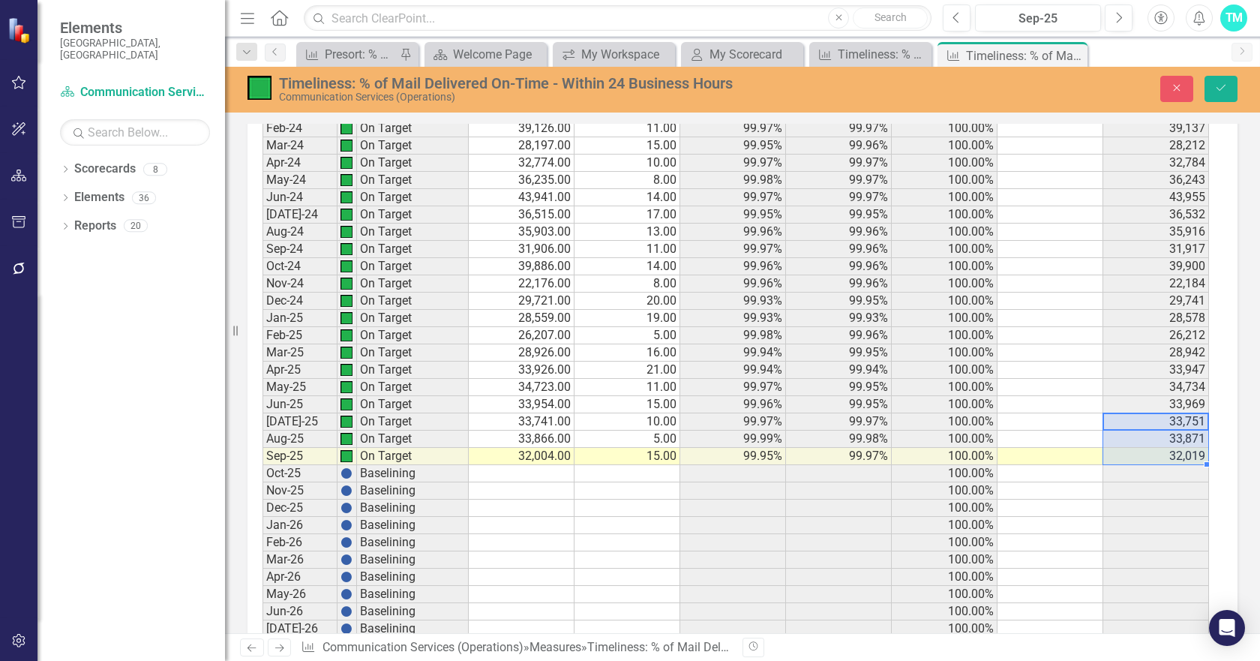
scroll to position [2851, 0]
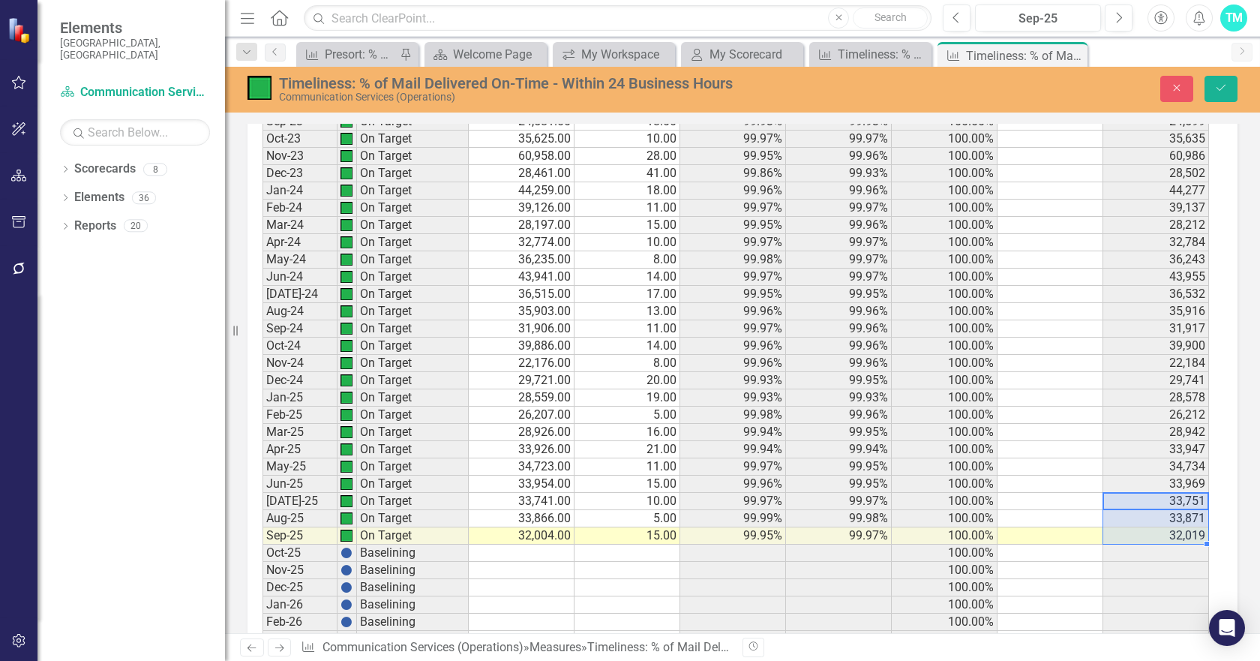
click at [1170, 288] on td "36,532" at bounding box center [1156, 294] width 106 height 17
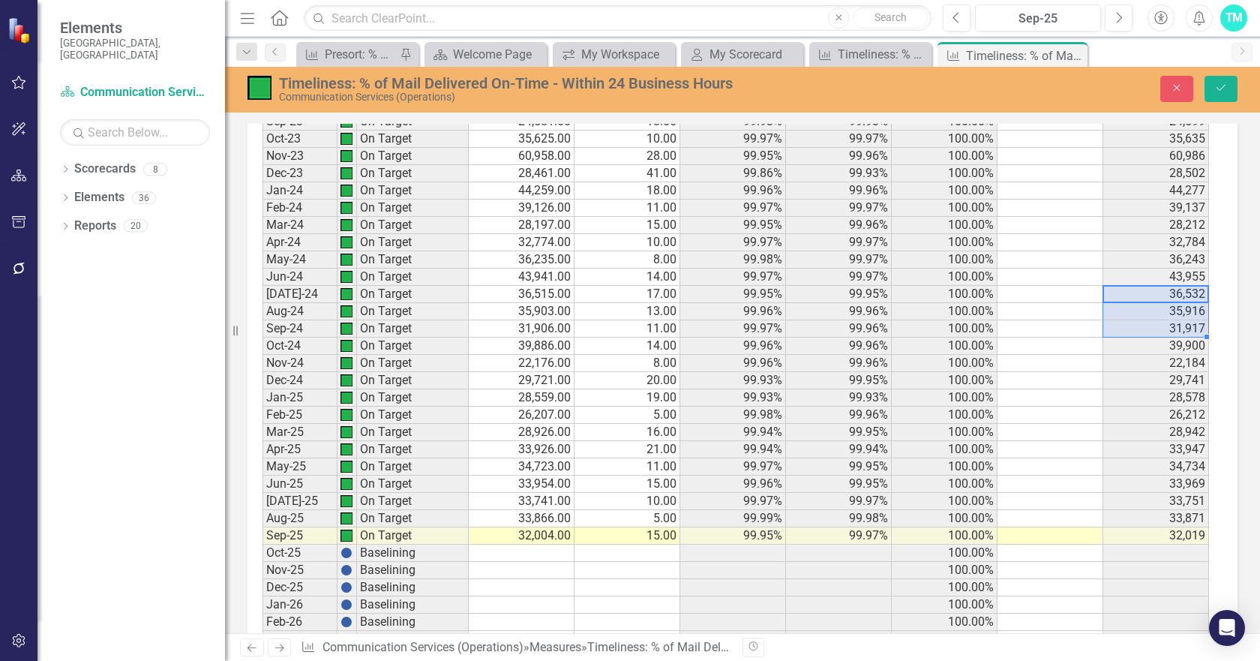
drag, startPoint x: 1155, startPoint y: 291, endPoint x: 1155, endPoint y: 326, distance: 35.3
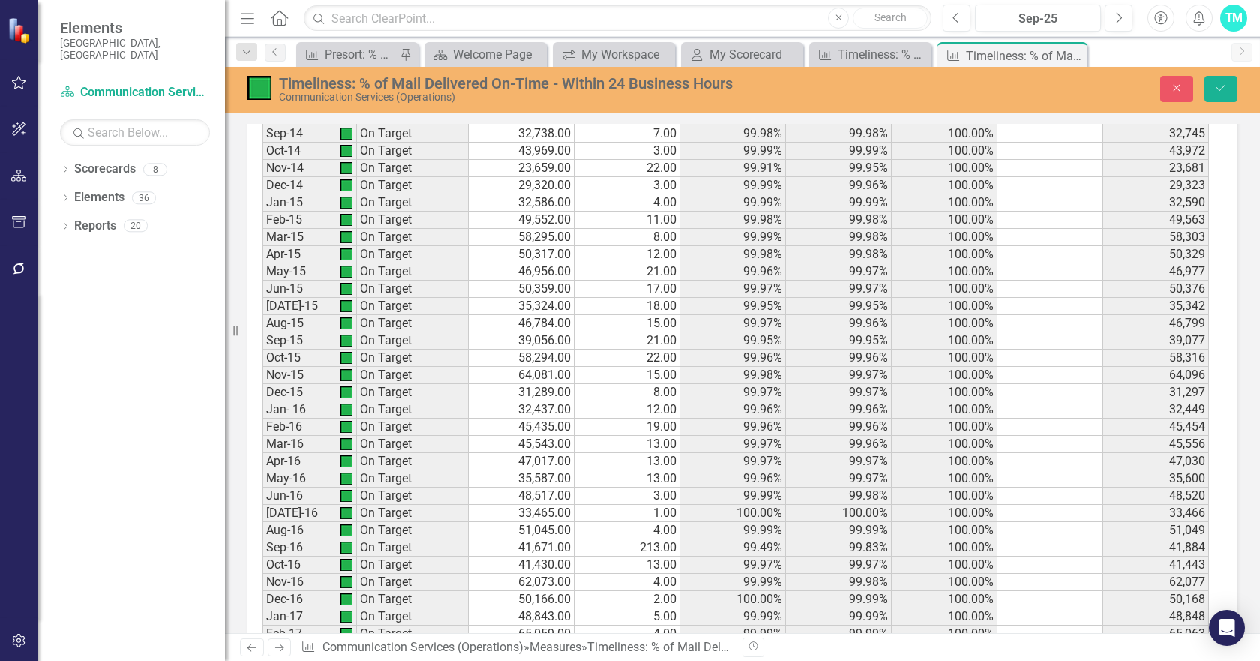
scroll to position [75, 0]
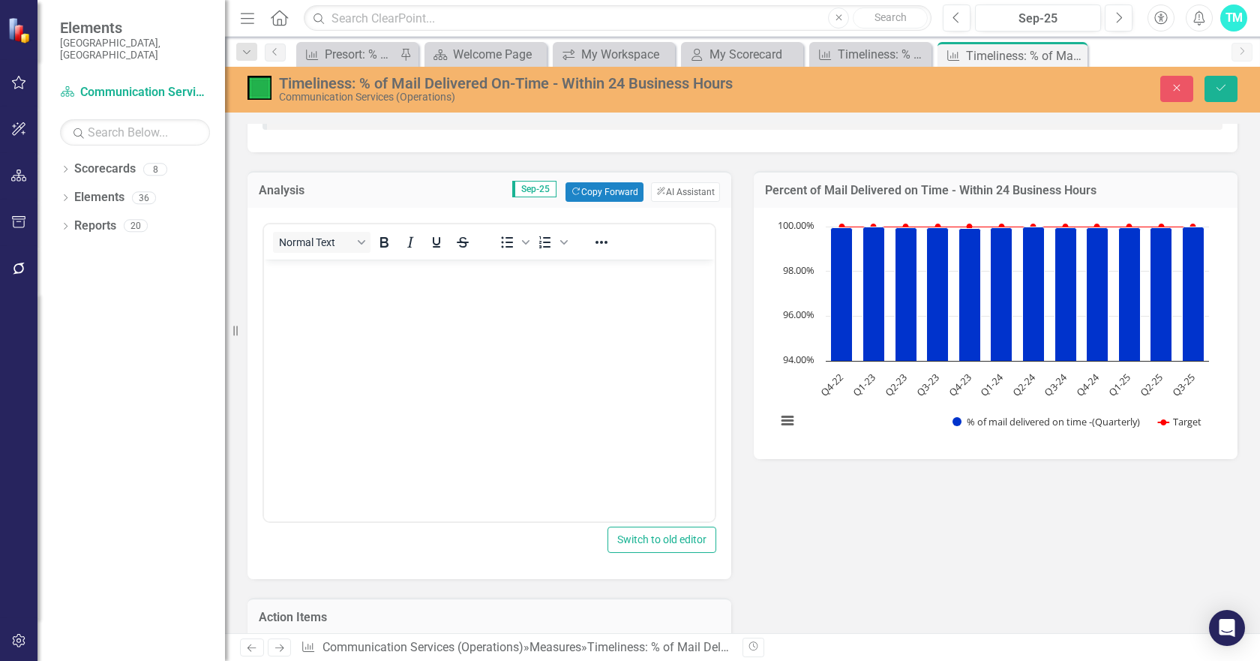
click at [321, 288] on body "Rich Text Area. Press ALT-0 for help." at bounding box center [489, 372] width 451 height 225
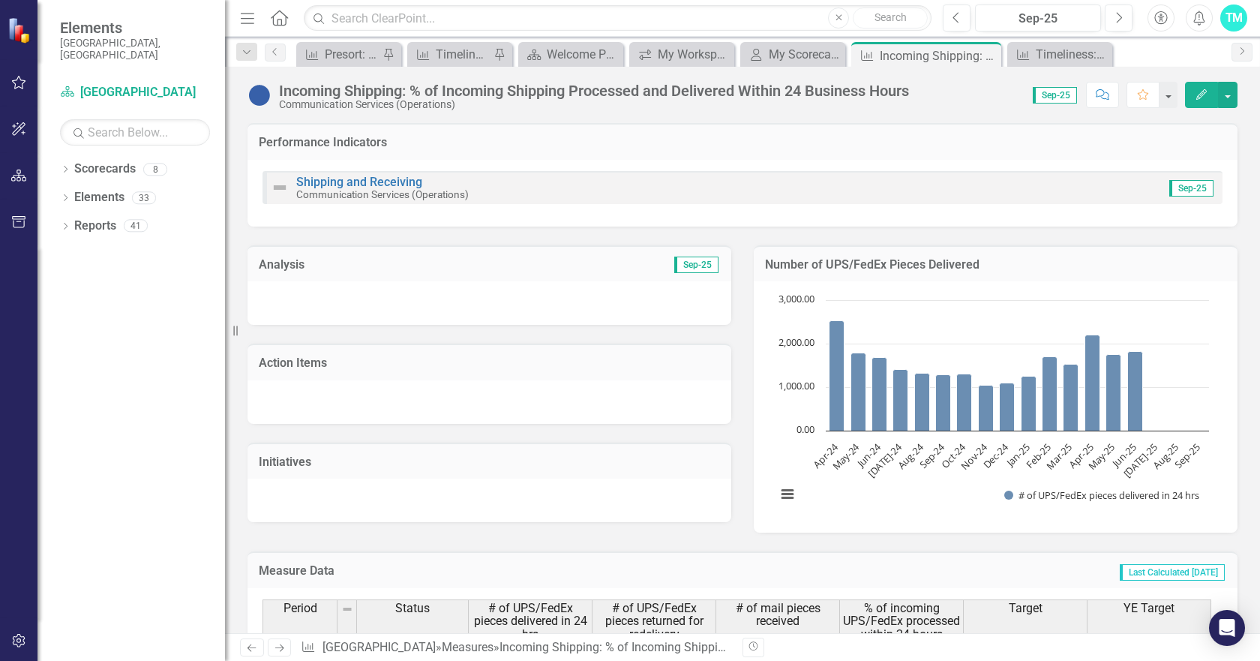
click at [328, 299] on div at bounding box center [490, 303] width 484 height 44
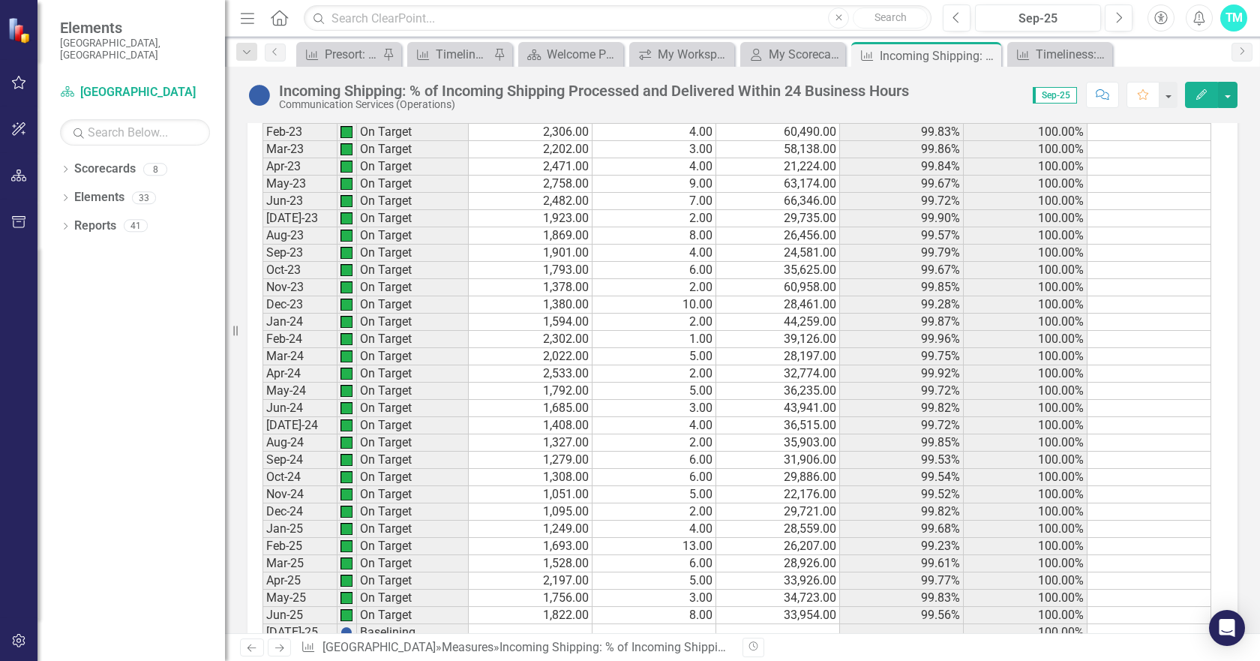
scroll to position [2700, 0]
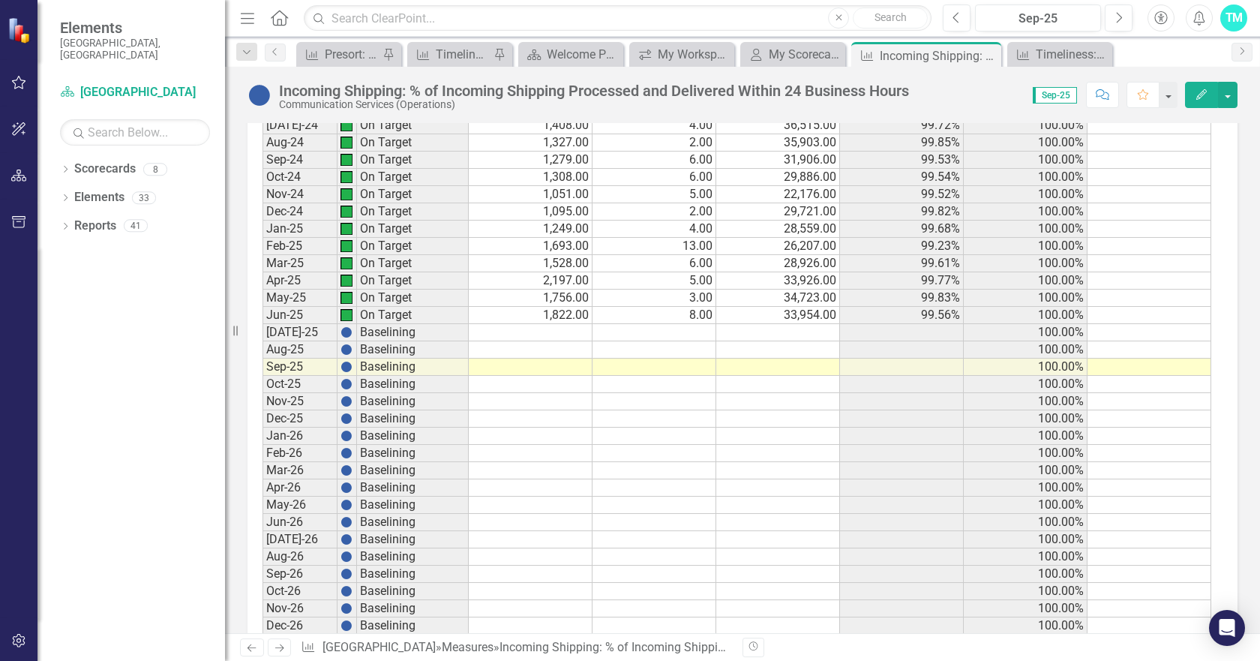
click at [542, 332] on td at bounding box center [531, 332] width 124 height 17
click at [528, 331] on td at bounding box center [531, 332] width 124 height 17
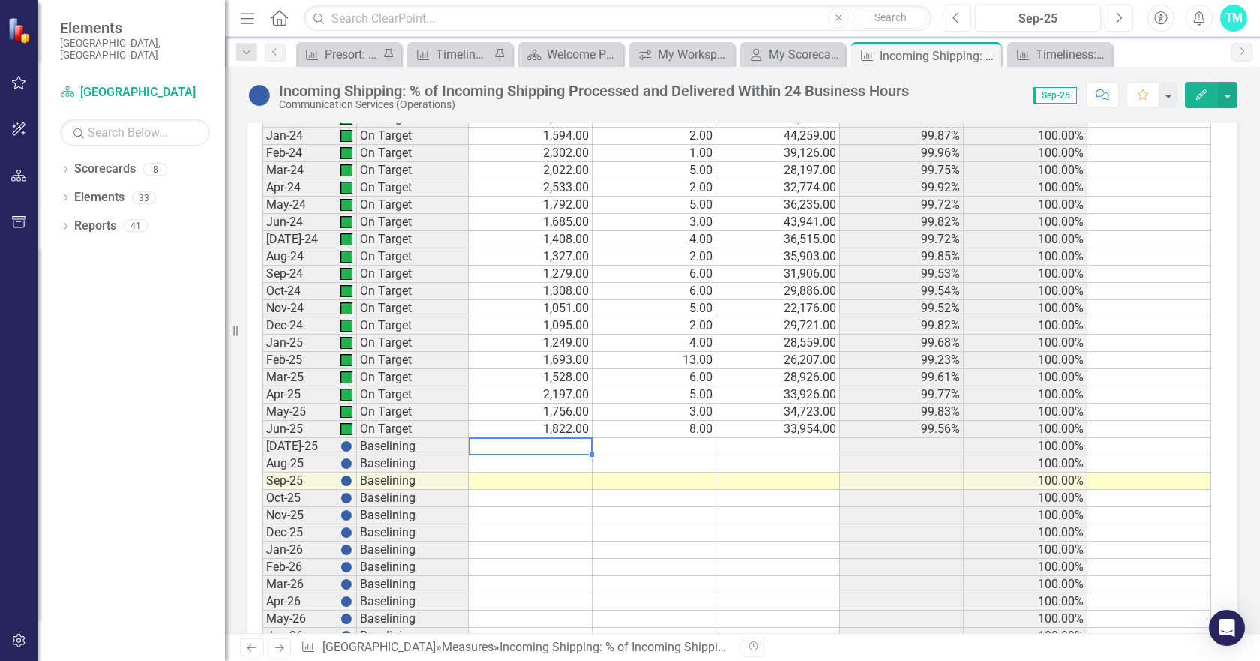
scroll to position [2776, 0]
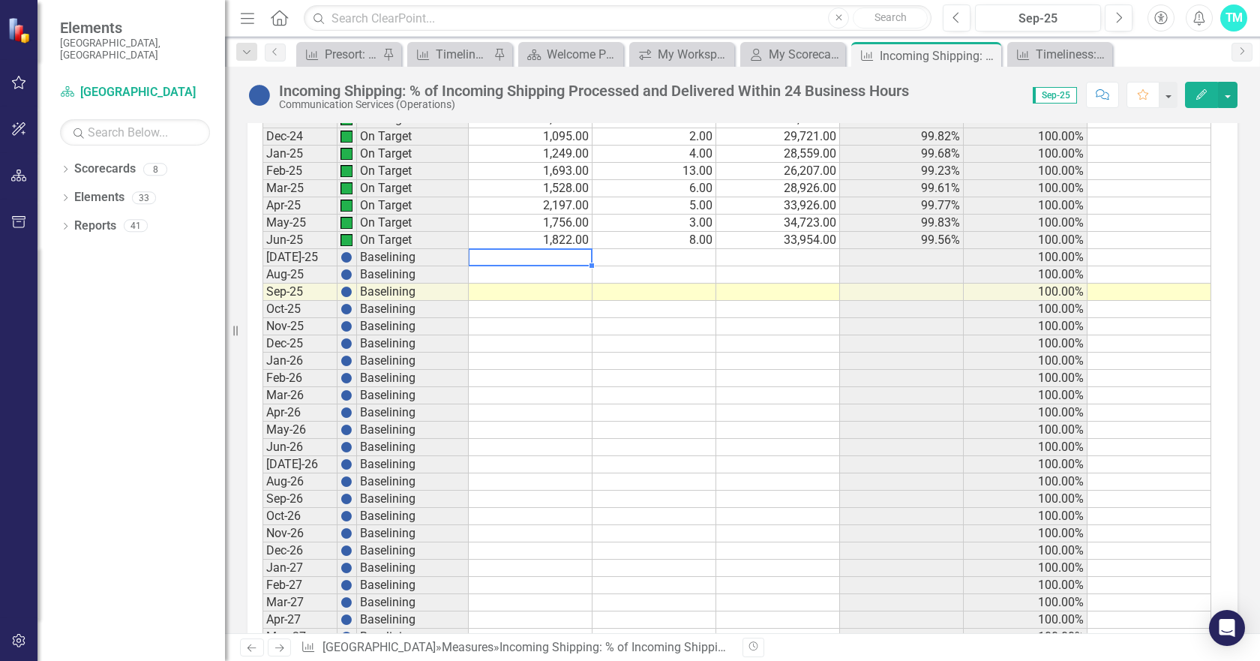
click at [536, 254] on td at bounding box center [531, 257] width 124 height 17
click at [500, 254] on td at bounding box center [531, 257] width 124 height 17
click at [500, 257] on td at bounding box center [531, 257] width 124 height 17
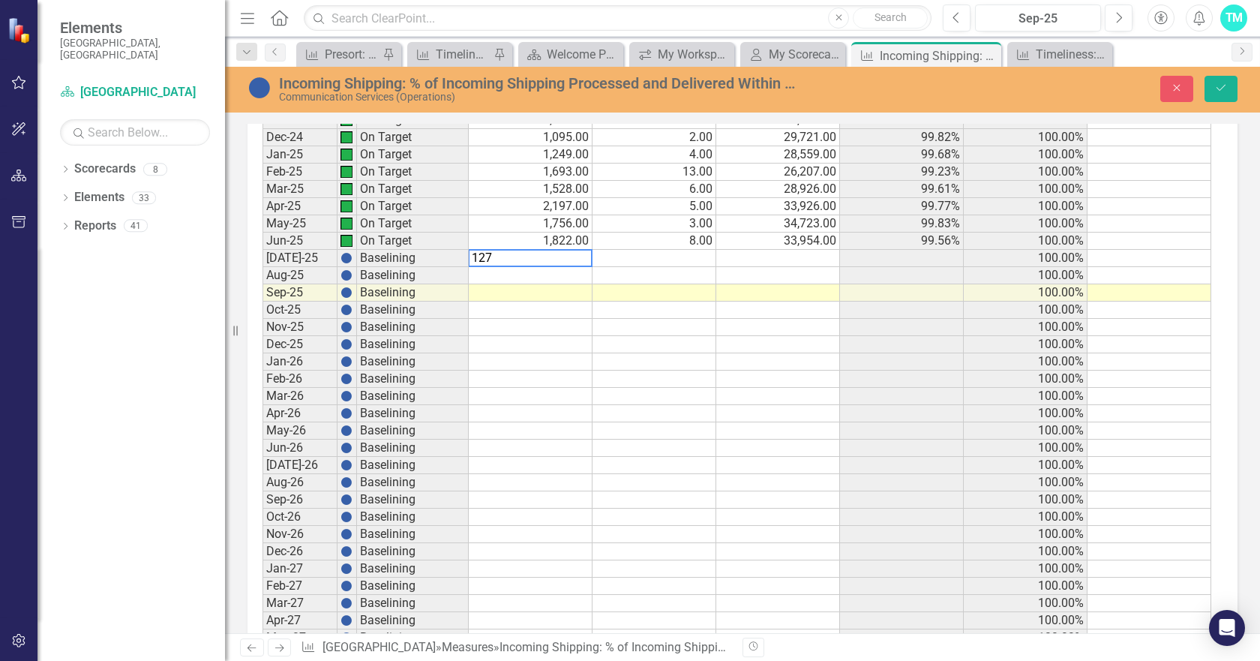
type textarea "1278"
type textarea "1227"
type textarea "1252"
click at [677, 261] on td at bounding box center [655, 258] width 124 height 17
type textarea "4"
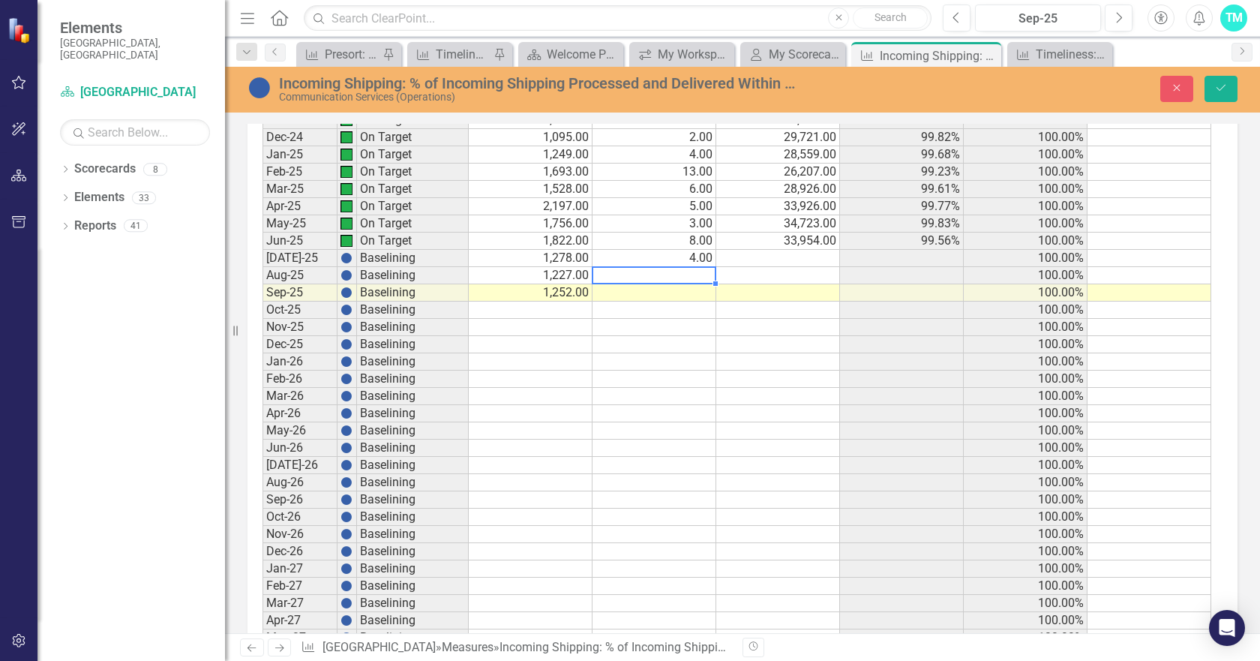
type textarea "11"
type textarea "9"
click at [800, 259] on td at bounding box center [778, 258] width 124 height 17
type textarea "33741"
type textarea "33866"
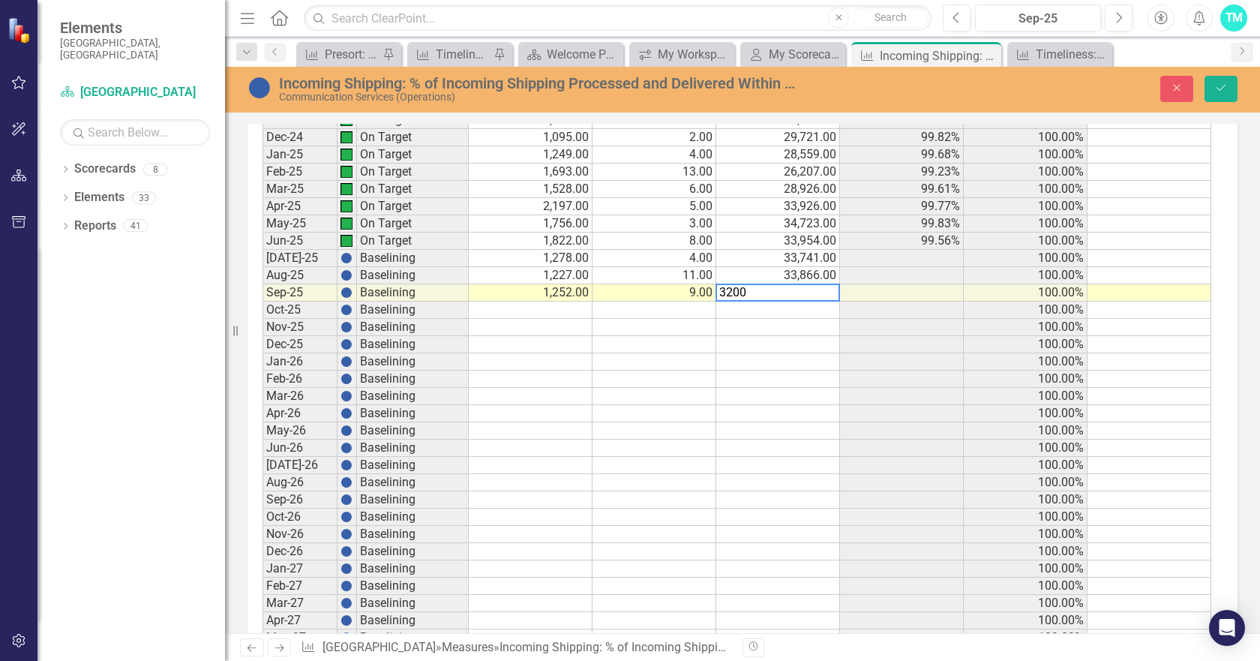
type textarea "32004"
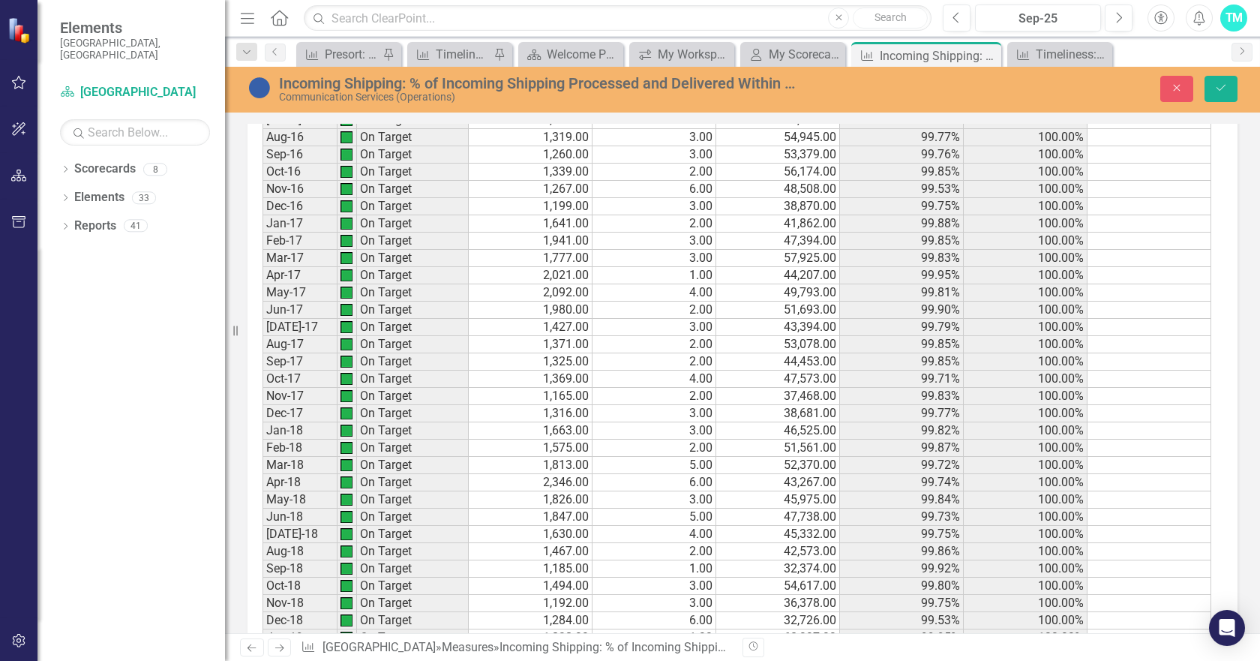
scroll to position [0, 0]
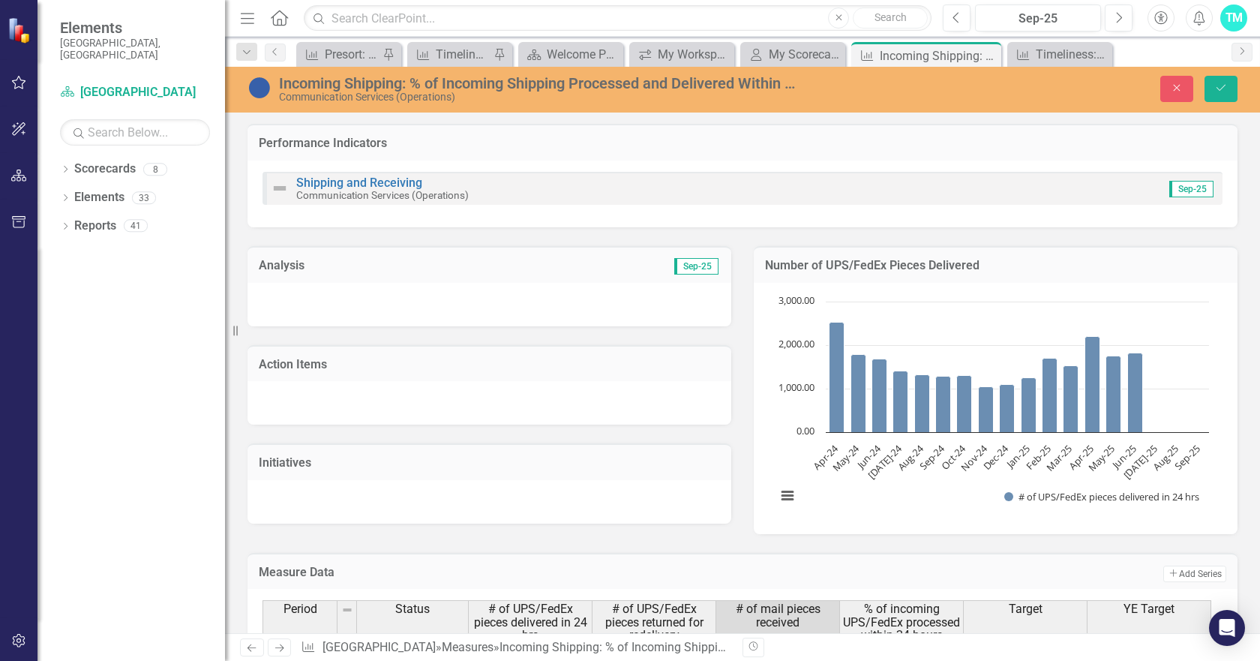
click at [296, 296] on div at bounding box center [490, 305] width 484 height 44
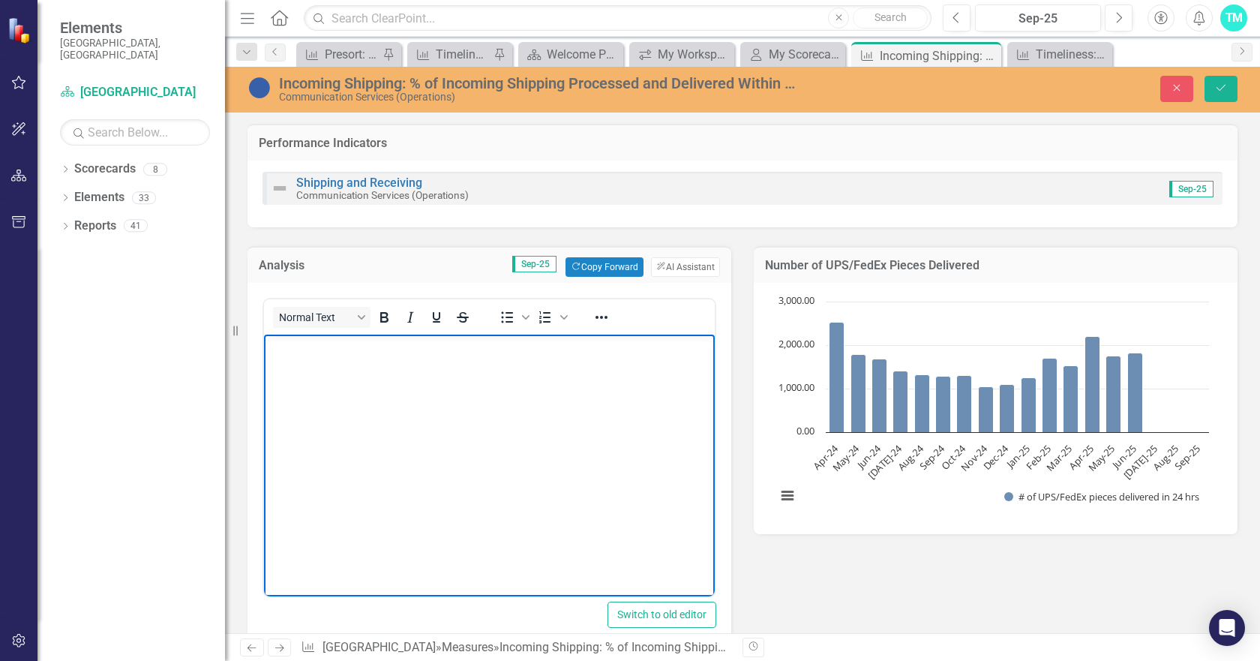
click at [295, 359] on body "Rich Text Area. Press ALT-0 for help." at bounding box center [489, 447] width 451 height 225
click at [284, 346] on p "Rich Text Area. Press ALT-0 for help." at bounding box center [489, 347] width 443 height 18
click at [279, 349] on p "Rich Text Area. Press ALT-0 for help." at bounding box center [489, 347] width 443 height 18
click at [291, 344] on p "Rich Text Area. Press ALT-0 for help." at bounding box center [489, 347] width 443 height 18
click at [674, 262] on button "ClearPoint AI AI Assistant" at bounding box center [685, 267] width 69 height 20
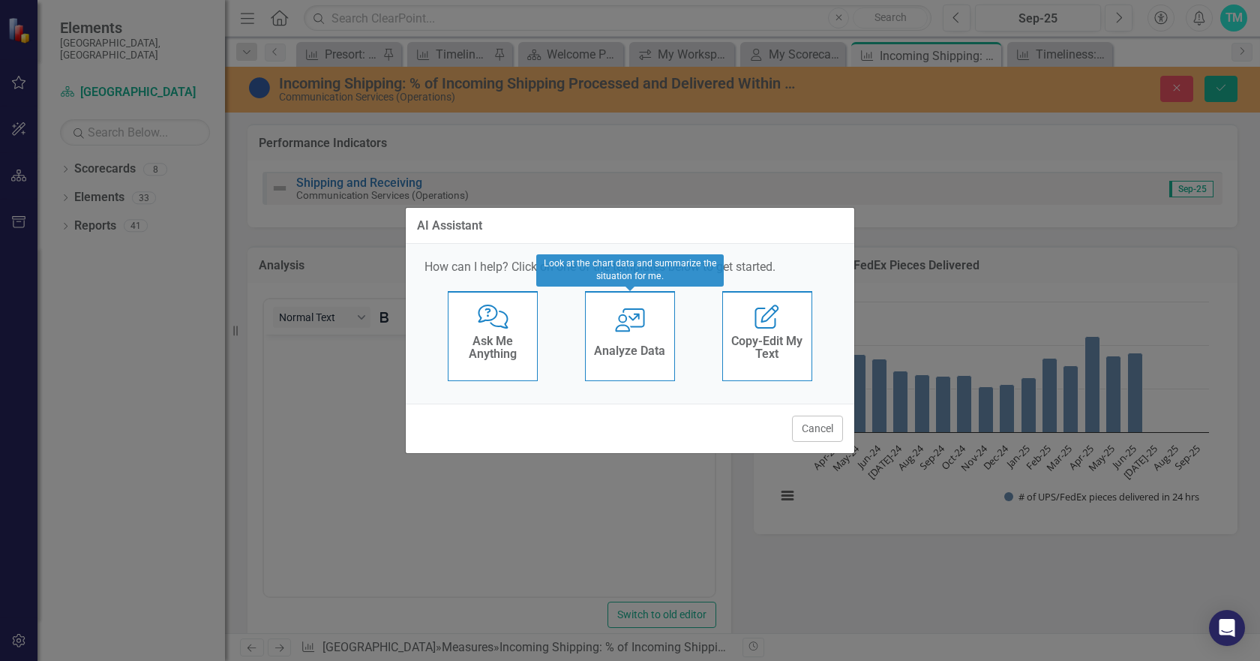
click at [624, 324] on icon "User with Chart" at bounding box center [630, 320] width 31 height 24
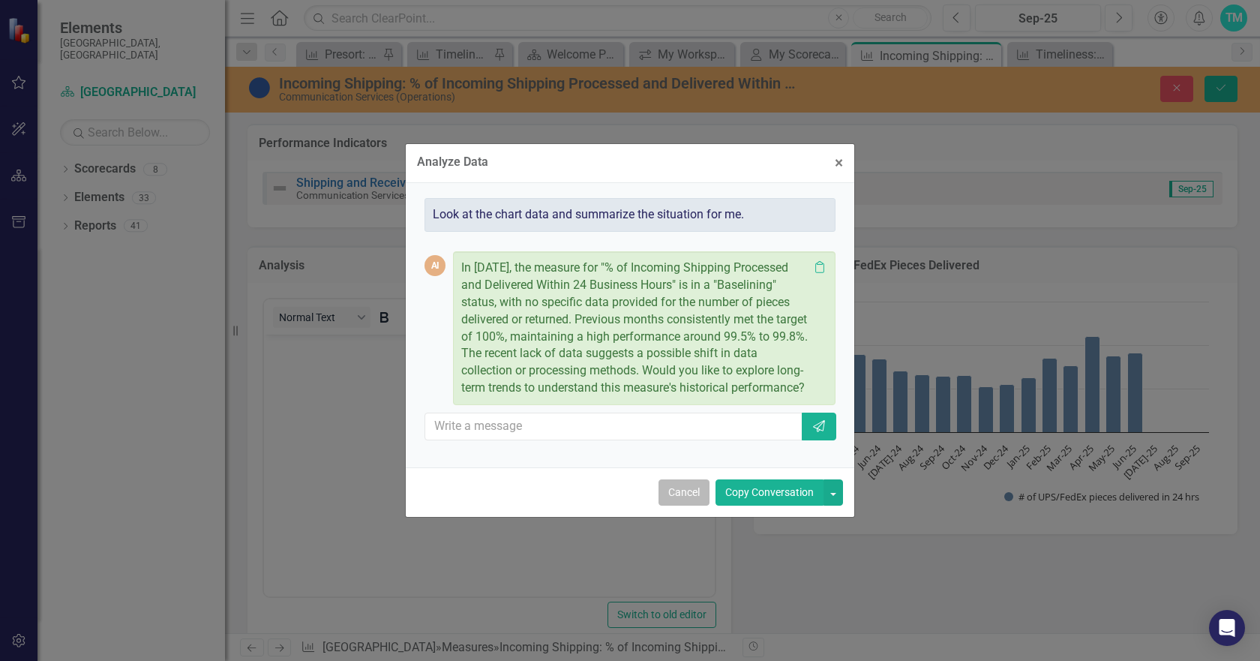
click at [674, 497] on button "Cancel" at bounding box center [684, 492] width 51 height 26
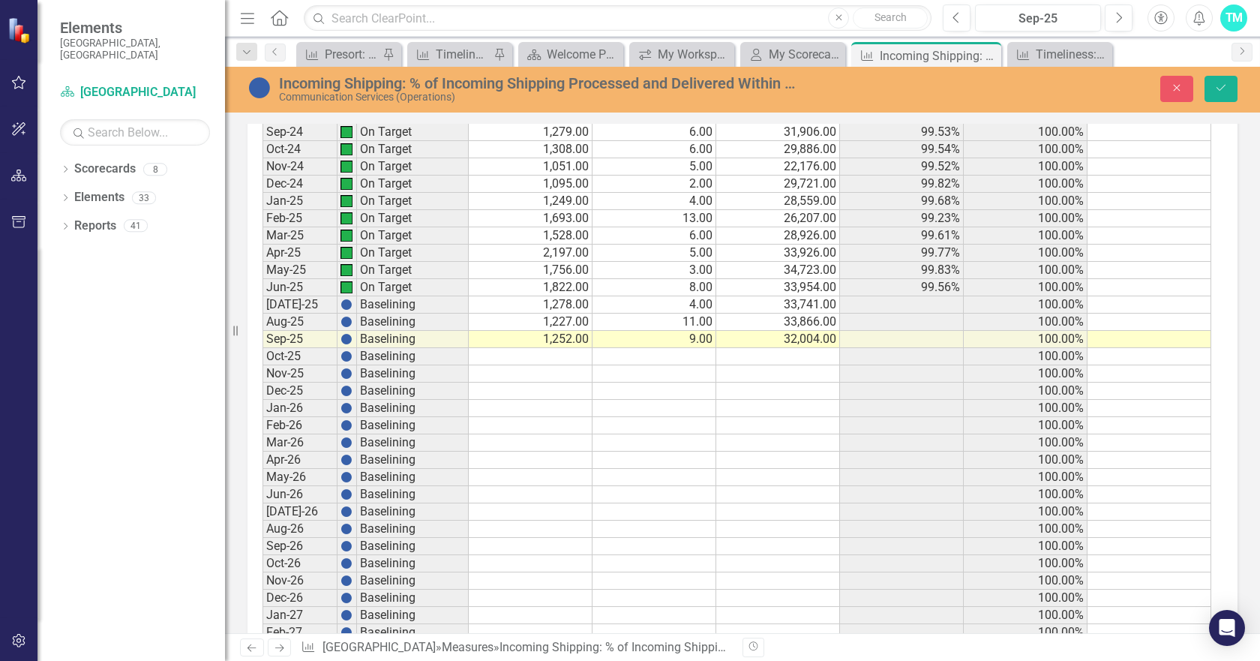
scroll to position [3001, 0]
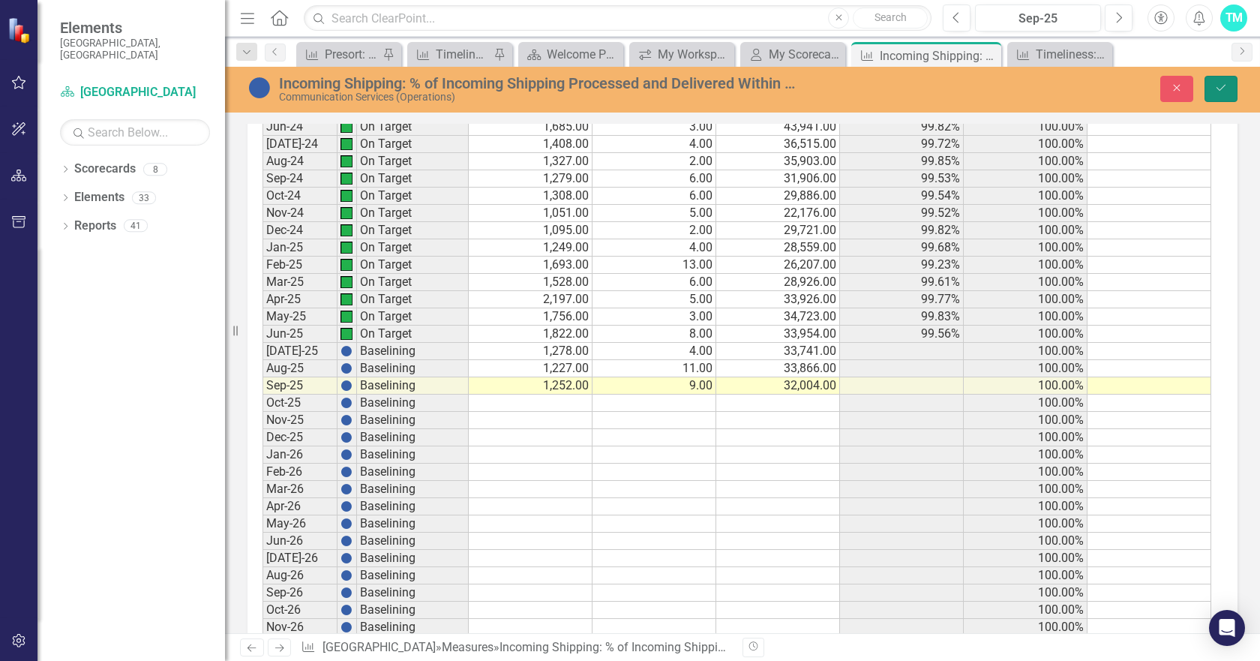
click at [1220, 87] on icon "Save" at bounding box center [1221, 88] width 14 height 11
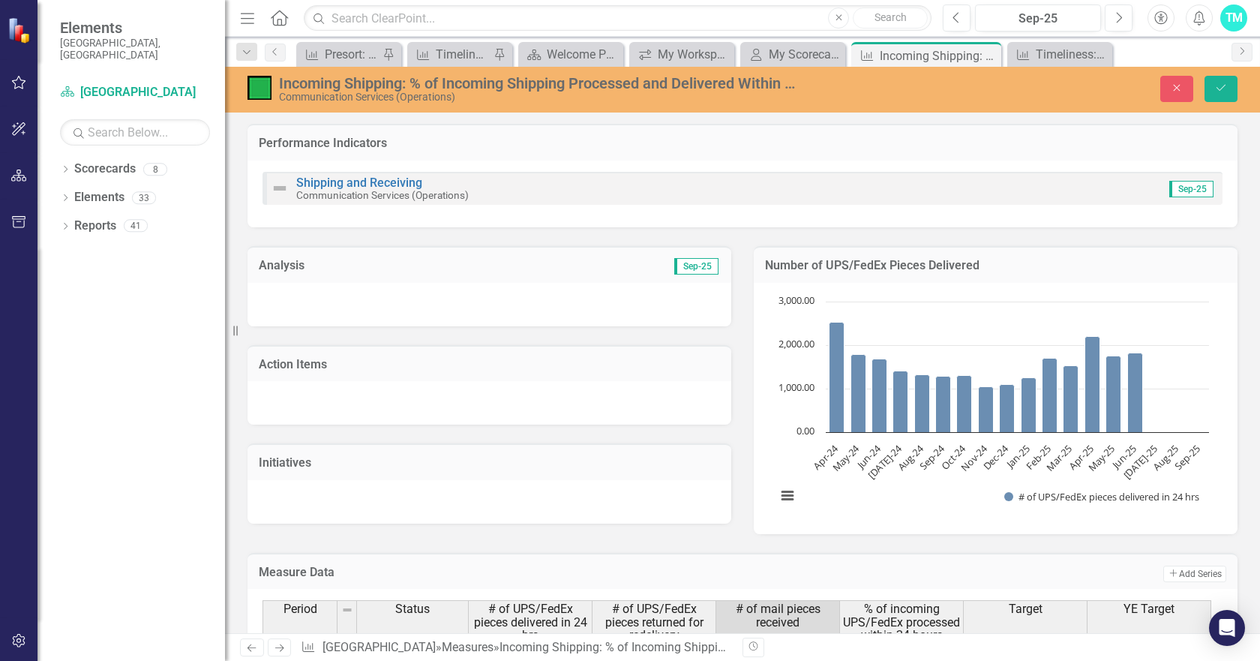
scroll to position [2700, 0]
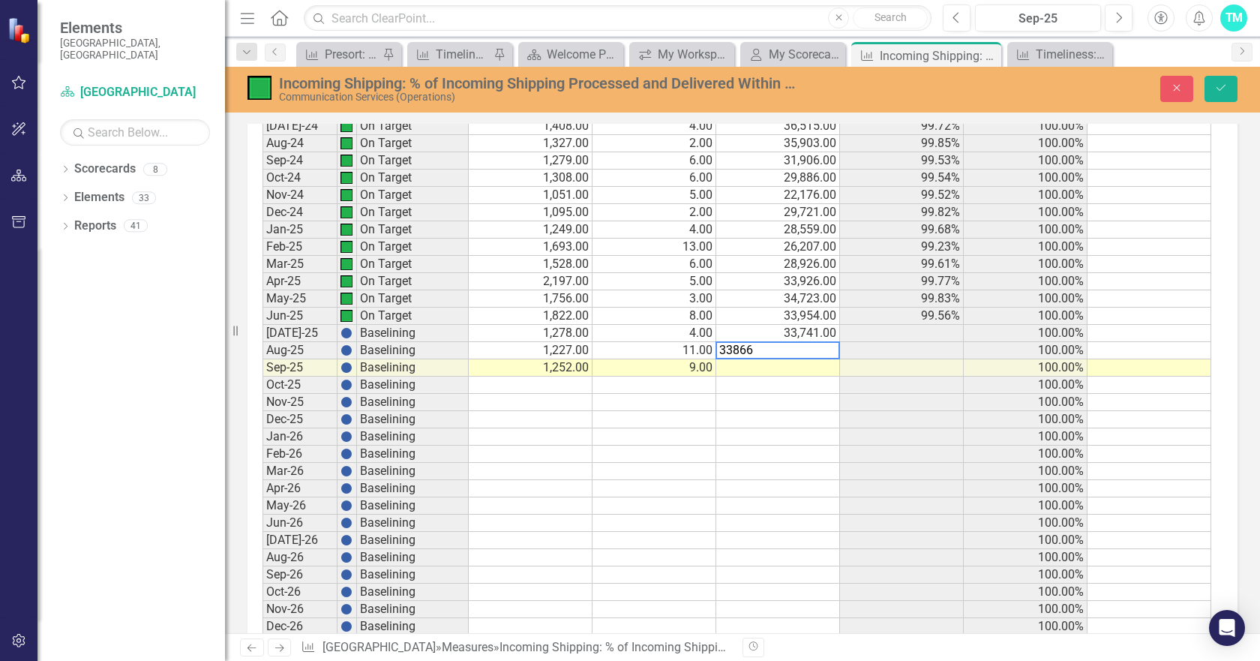
type textarea "33866"
click at [798, 365] on td at bounding box center [778, 367] width 124 height 17
type textarea "32004"
click at [805, 386] on td at bounding box center [778, 385] width 124 height 17
click at [1221, 83] on icon "Save" at bounding box center [1221, 88] width 14 height 11
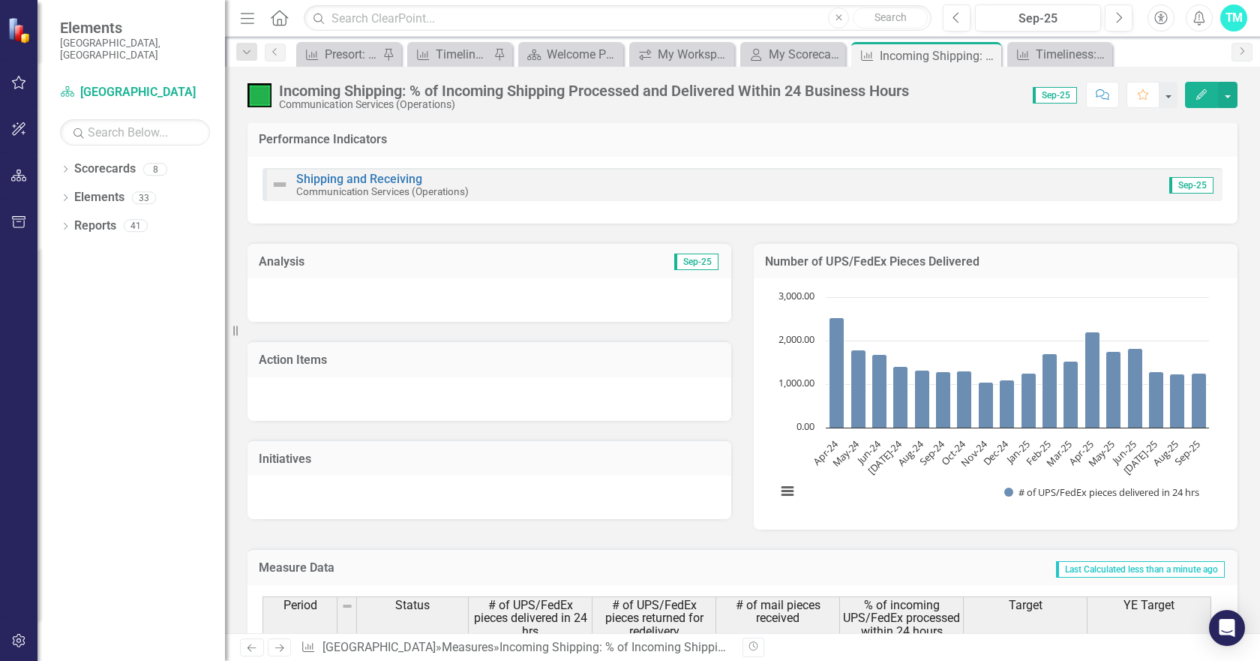
scroll to position [0, 0]
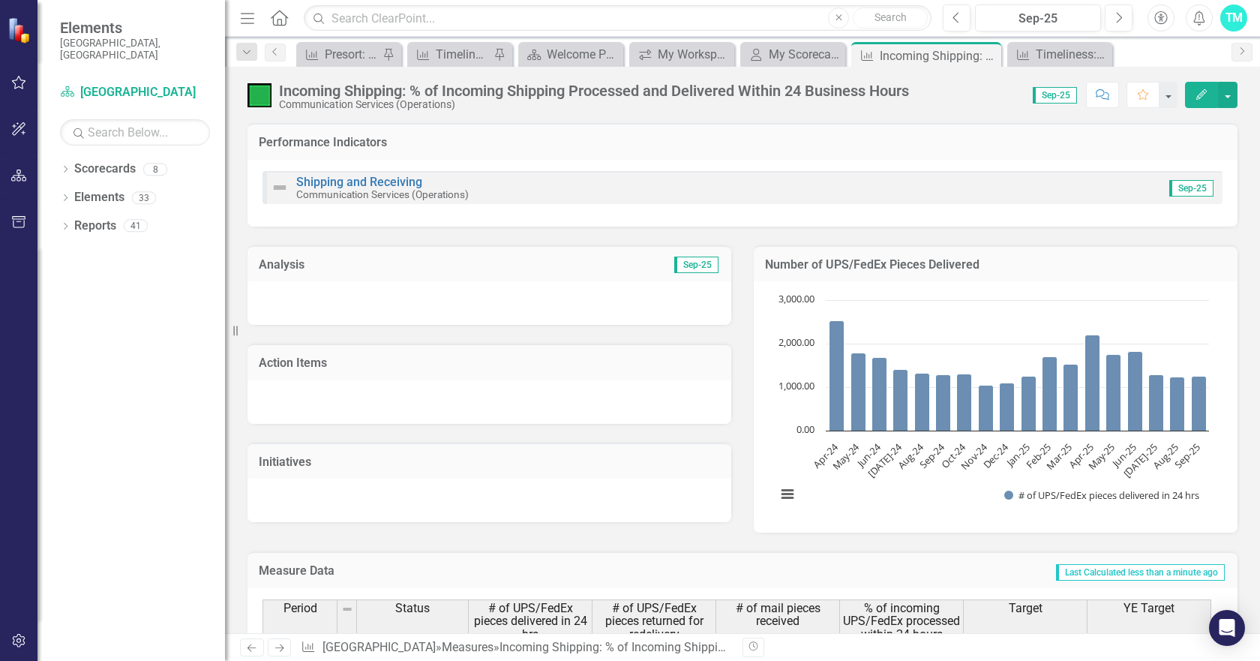
click at [347, 299] on div at bounding box center [490, 303] width 484 height 44
click at [333, 290] on div at bounding box center [490, 303] width 484 height 44
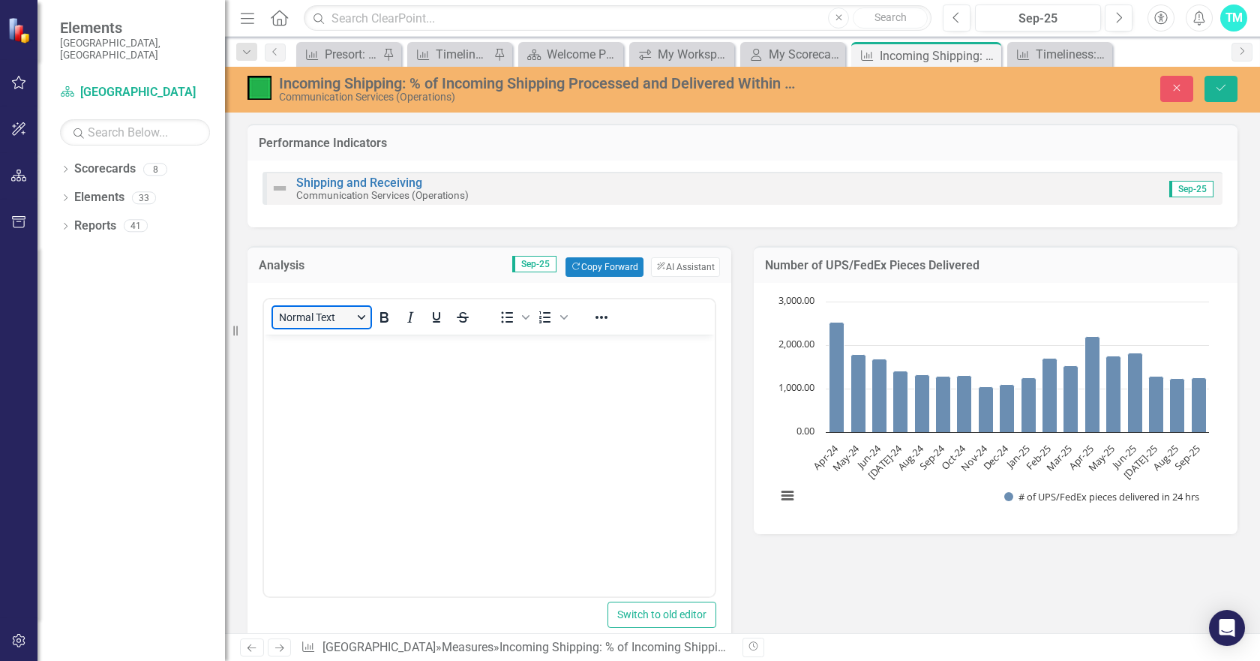
click at [316, 323] on button "Normal Text" at bounding box center [322, 317] width 98 height 21
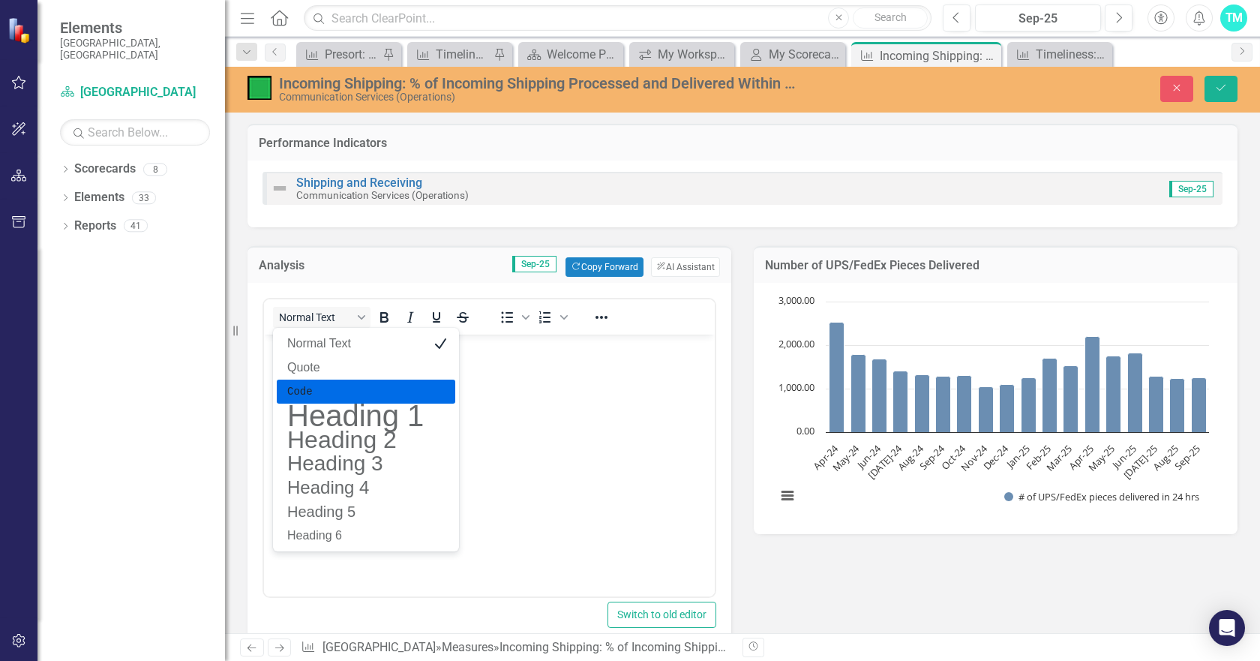
click at [518, 380] on body "Rich Text Area. Press ALT-0 for help." at bounding box center [489, 447] width 451 height 225
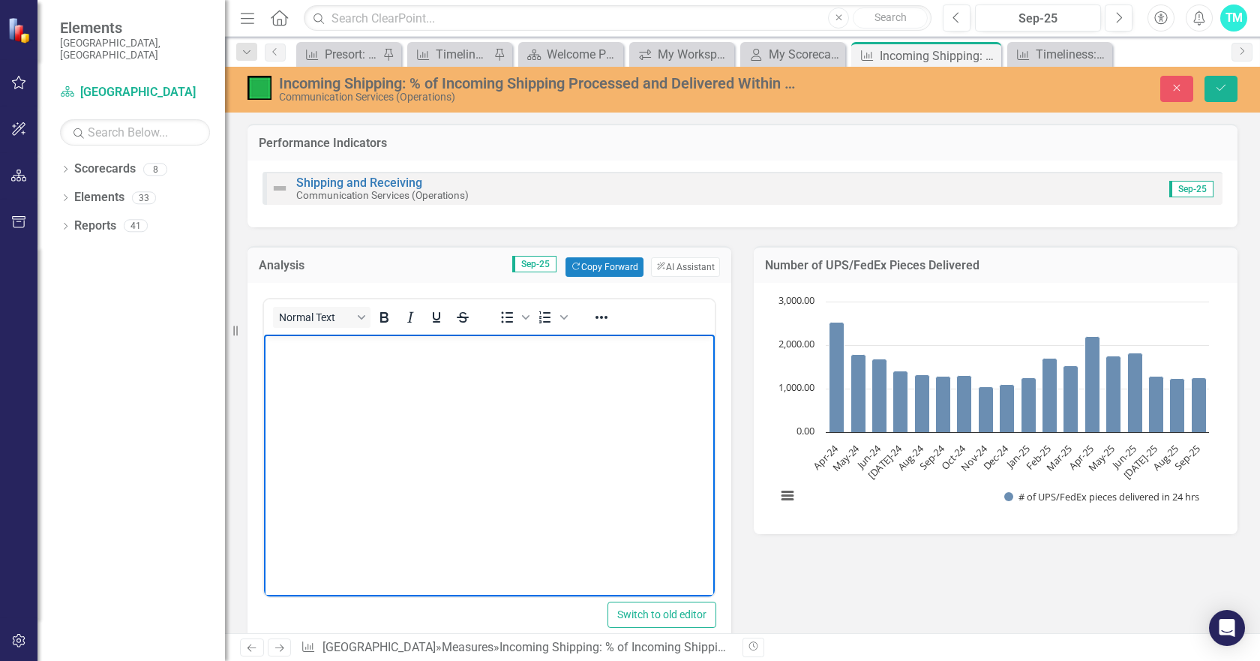
click at [348, 359] on body "Rich Text Area. Press ALT-0 for help." at bounding box center [489, 447] width 451 height 225
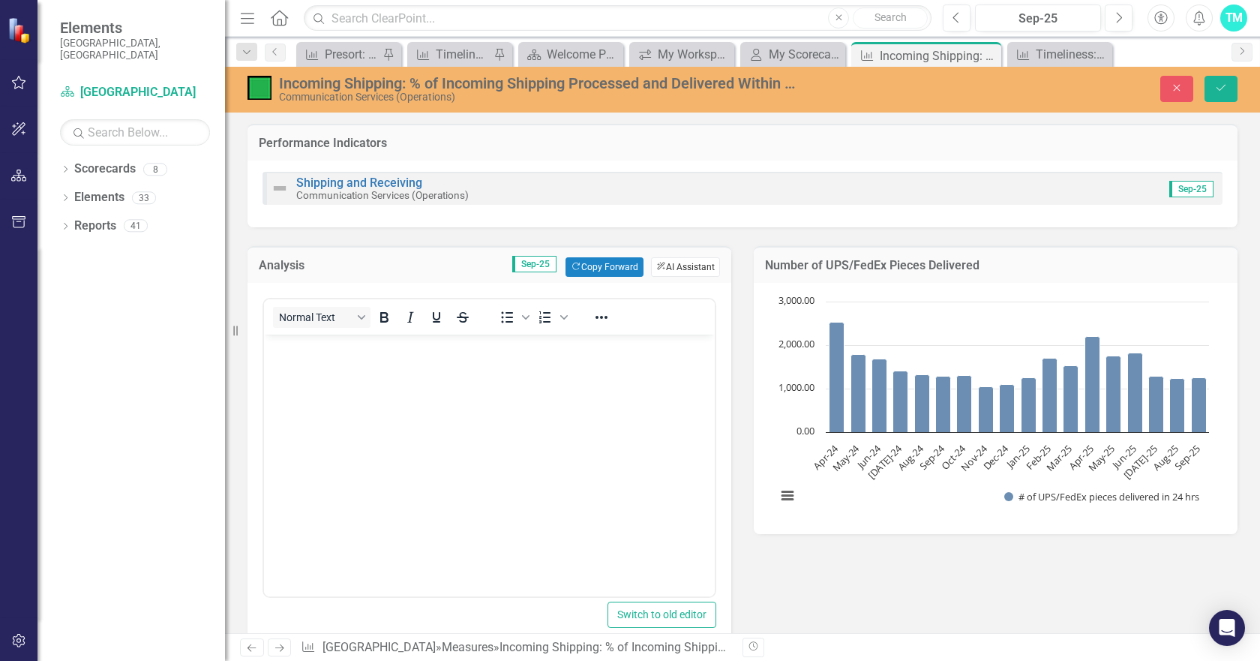
click at [670, 270] on button "ClearPoint AI AI Assistant" at bounding box center [685, 267] width 69 height 20
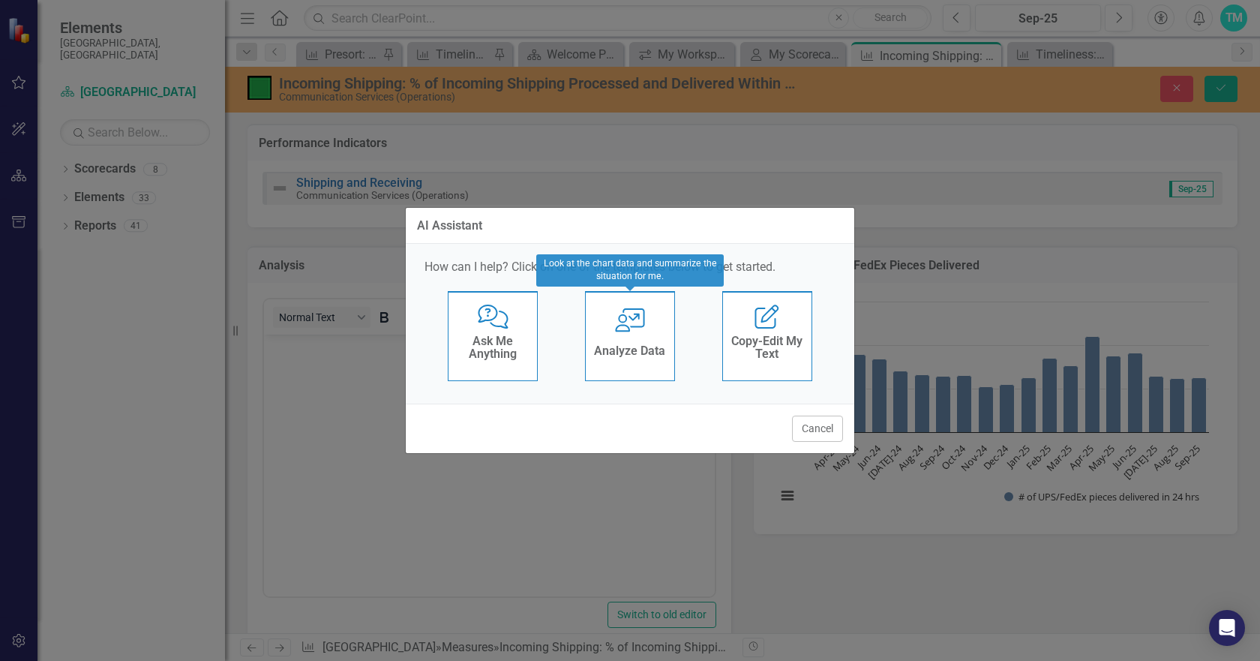
click at [627, 317] on icon "User with Chart" at bounding box center [630, 320] width 31 height 24
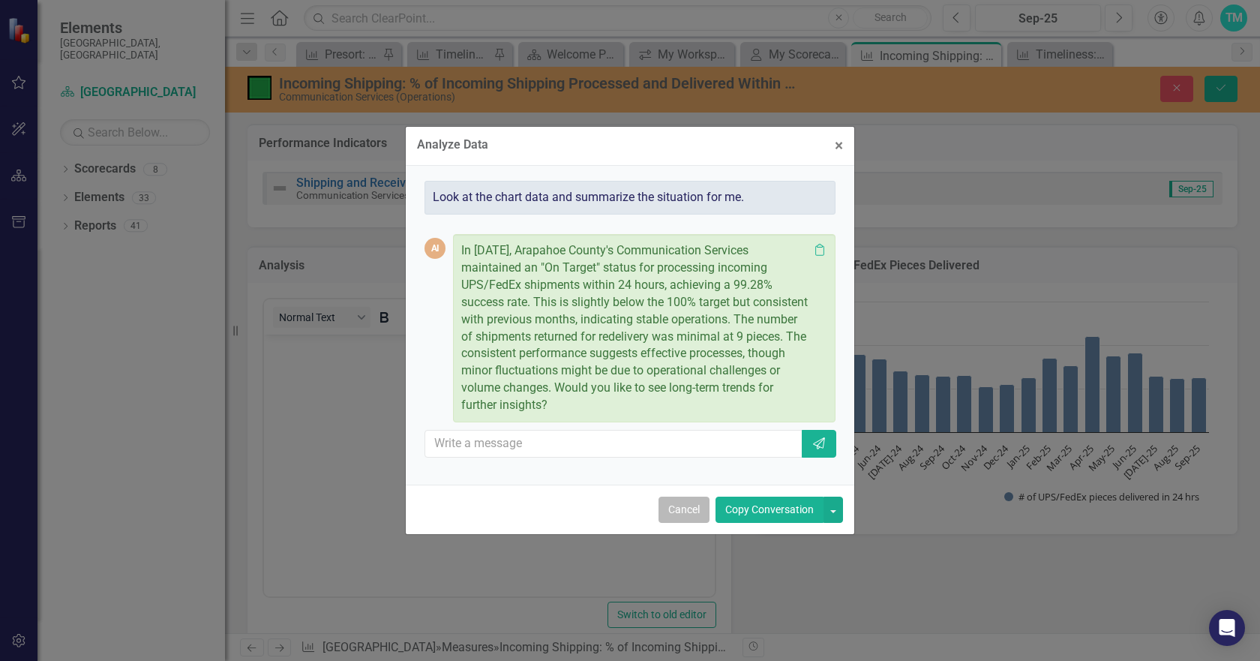
click at [674, 510] on button "Cancel" at bounding box center [684, 510] width 51 height 26
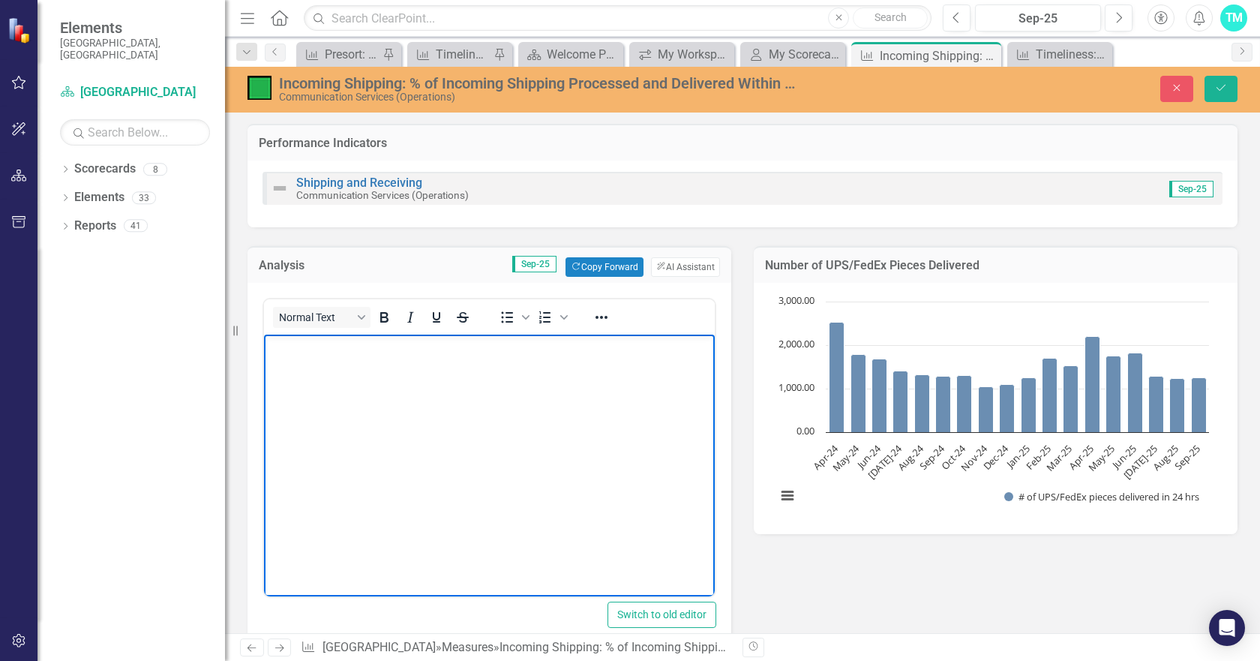
click at [367, 351] on p "Rich Text Area. Press ALT-0 for help." at bounding box center [489, 347] width 443 height 18
click at [317, 337] on body "Rich Text Area. Press ALT-0 for help." at bounding box center [489, 447] width 451 height 225
click at [584, 261] on button "Copy Forward Copy Forward" at bounding box center [604, 267] width 77 height 20
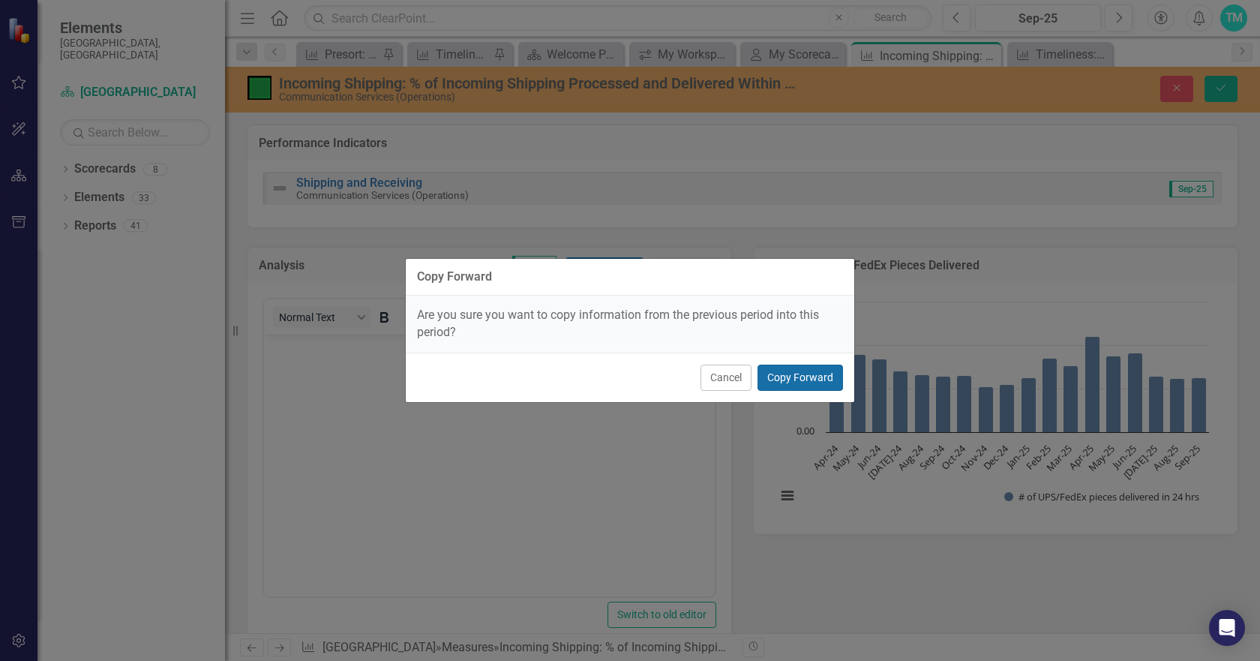
click at [806, 379] on button "Copy Forward" at bounding box center [801, 378] width 86 height 26
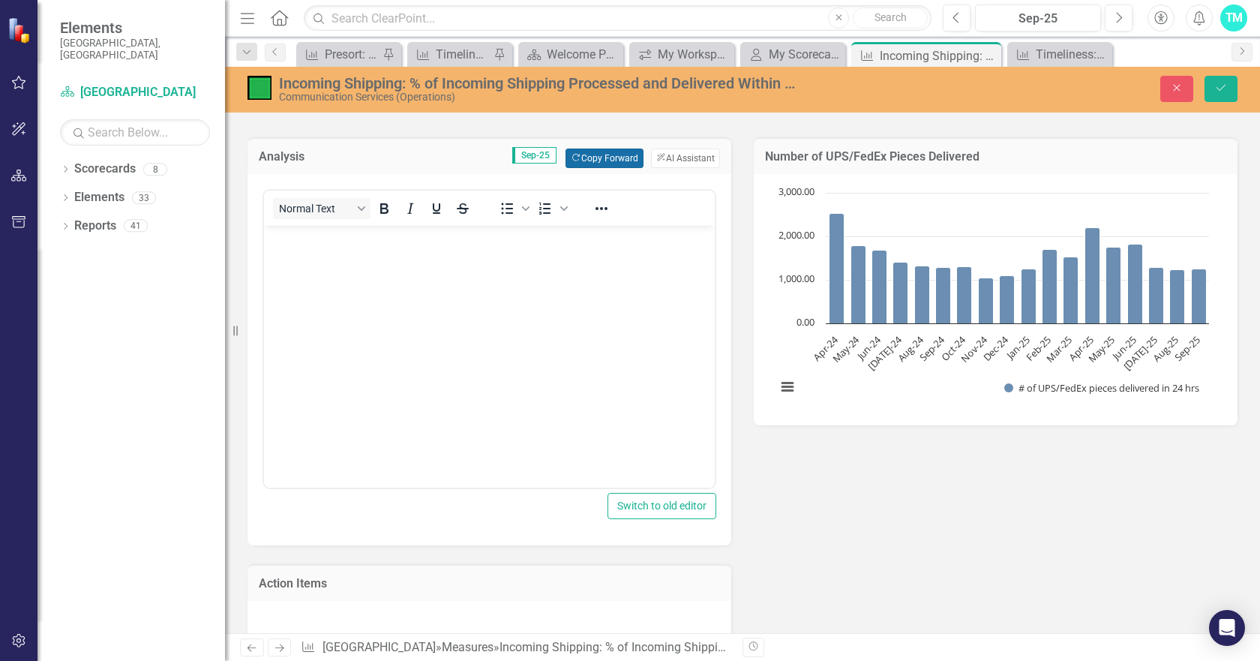
scroll to position [75, 0]
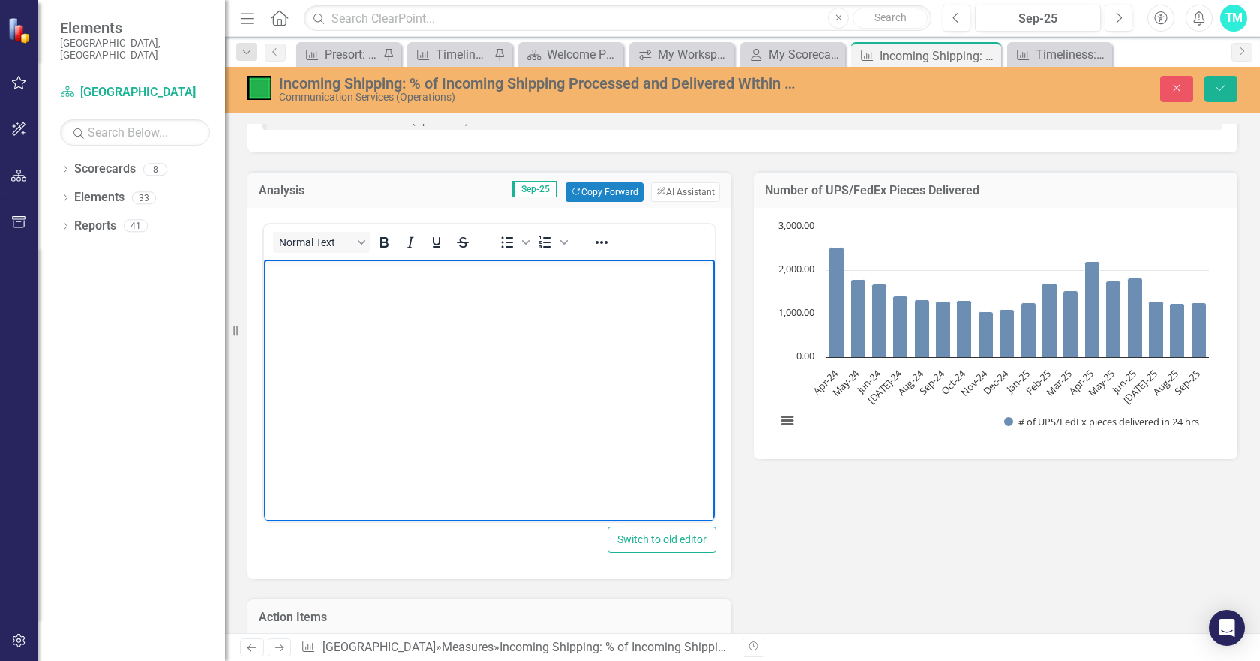
click at [327, 282] on body "Rich Text Area. Press ALT-0 for help." at bounding box center [489, 372] width 451 height 225
click at [296, 281] on body "Rich Text Area. Press ALT-0 for help." at bounding box center [489, 372] width 451 height 225
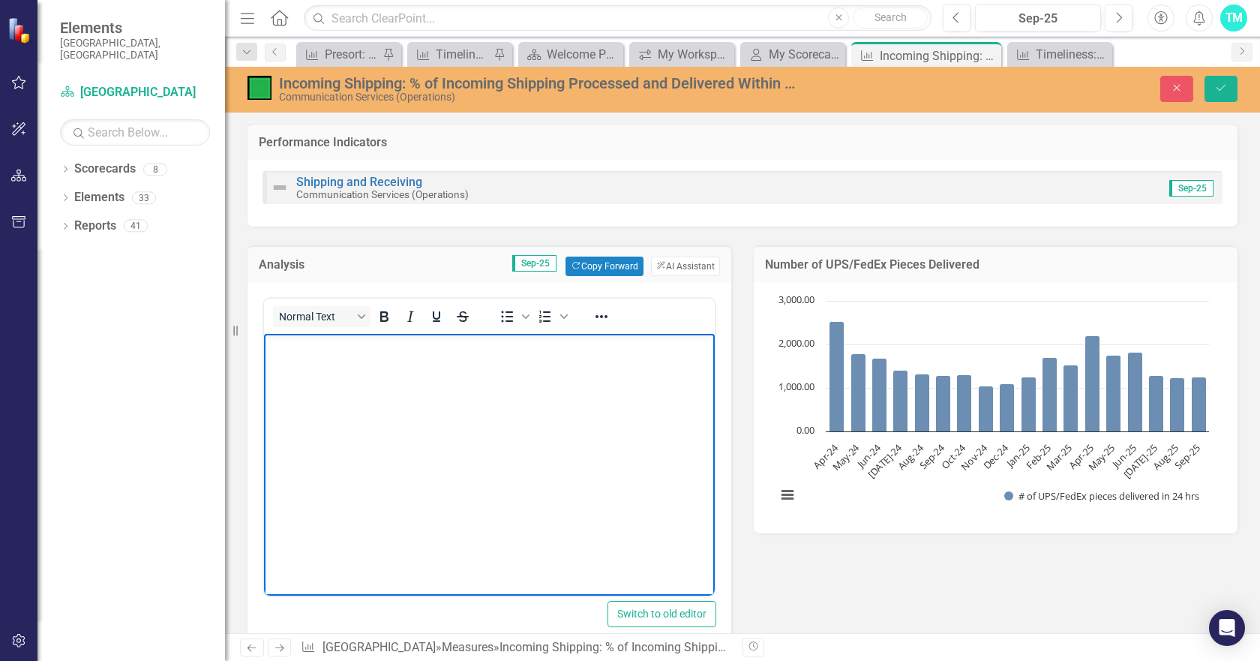
scroll to position [0, 0]
click at [295, 349] on p "Rich Text Area. Press ALT-0 for help." at bounding box center [489, 347] width 443 height 18
click at [300, 363] on body "Rich Text Area. Press ALT-0 for help." at bounding box center [489, 447] width 451 height 225
click at [320, 356] on p "Rich Text Area. Press ALT-0 for help." at bounding box center [489, 347] width 443 height 18
click at [320, 355] on p "Rich Text Area. Press ALT-0 for help." at bounding box center [489, 347] width 443 height 18
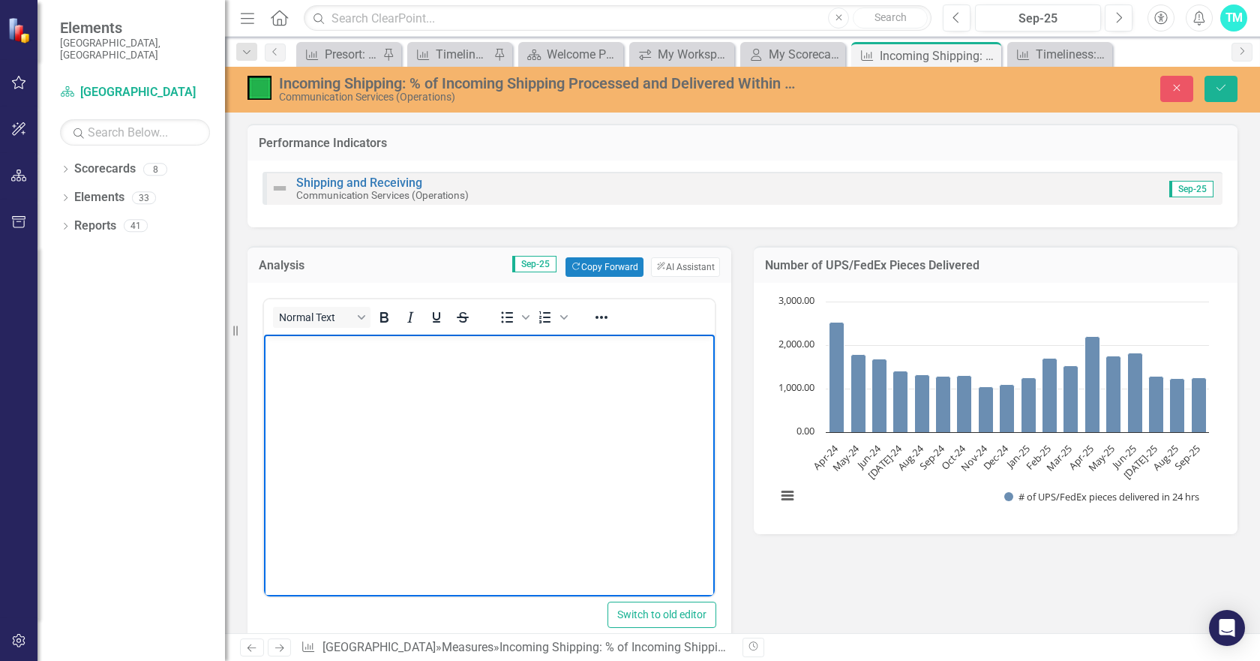
click at [298, 355] on p "Rich Text Area. Press ALT-0 for help." at bounding box center [489, 347] width 443 height 18
click at [299, 350] on p "Rich Text Area. Press ALT-0 for help." at bounding box center [489, 347] width 443 height 18
click at [297, 350] on p "Rich Text Area. Press ALT-0 for help." at bounding box center [489, 347] width 443 height 18
click at [298, 349] on p "Rich Text Area. Press ALT-0 for help." at bounding box center [489, 347] width 443 height 18
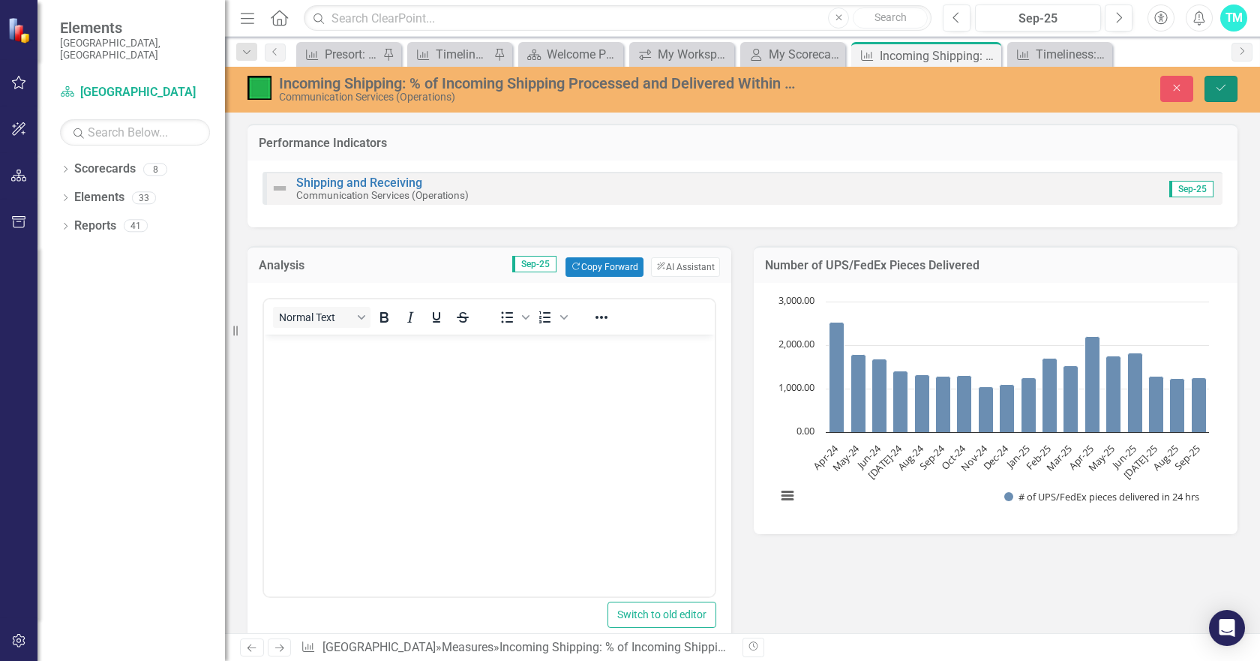
click at [1221, 86] on icon "Save" at bounding box center [1221, 88] width 14 height 11
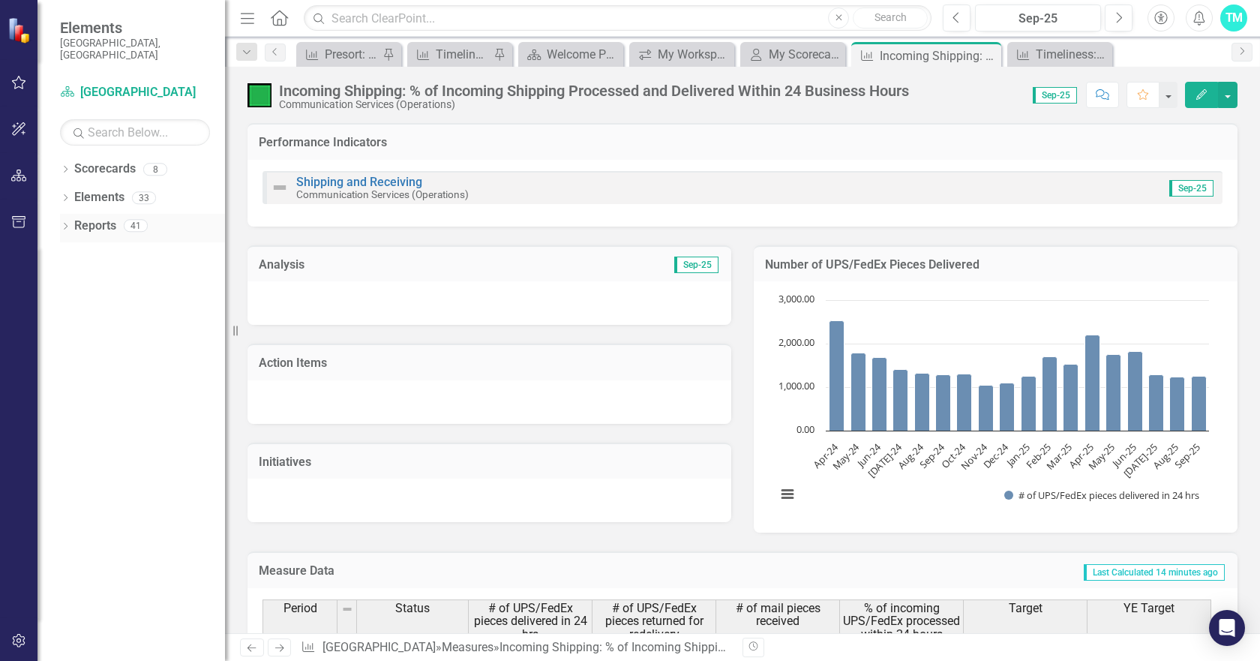
click at [65, 221] on div "Dropdown" at bounding box center [65, 227] width 11 height 13
click at [55, 306] on icon "Dropdown" at bounding box center [49, 310] width 11 height 8
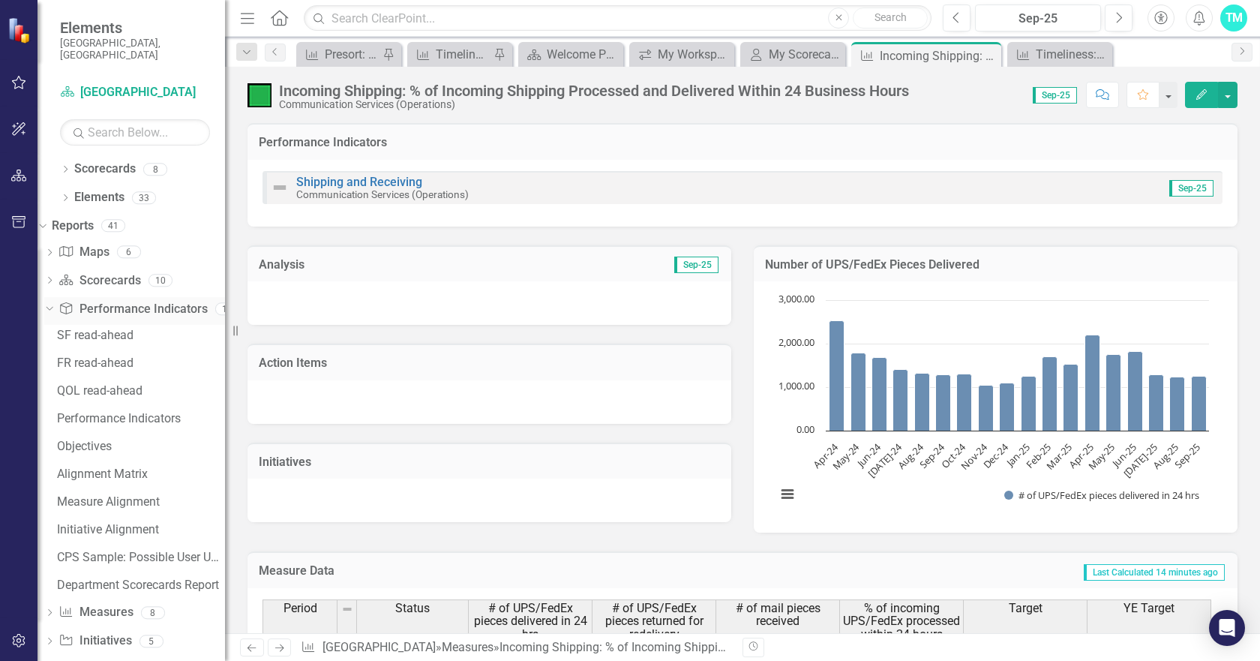
click at [52, 303] on icon "Dropdown" at bounding box center [48, 308] width 8 height 11
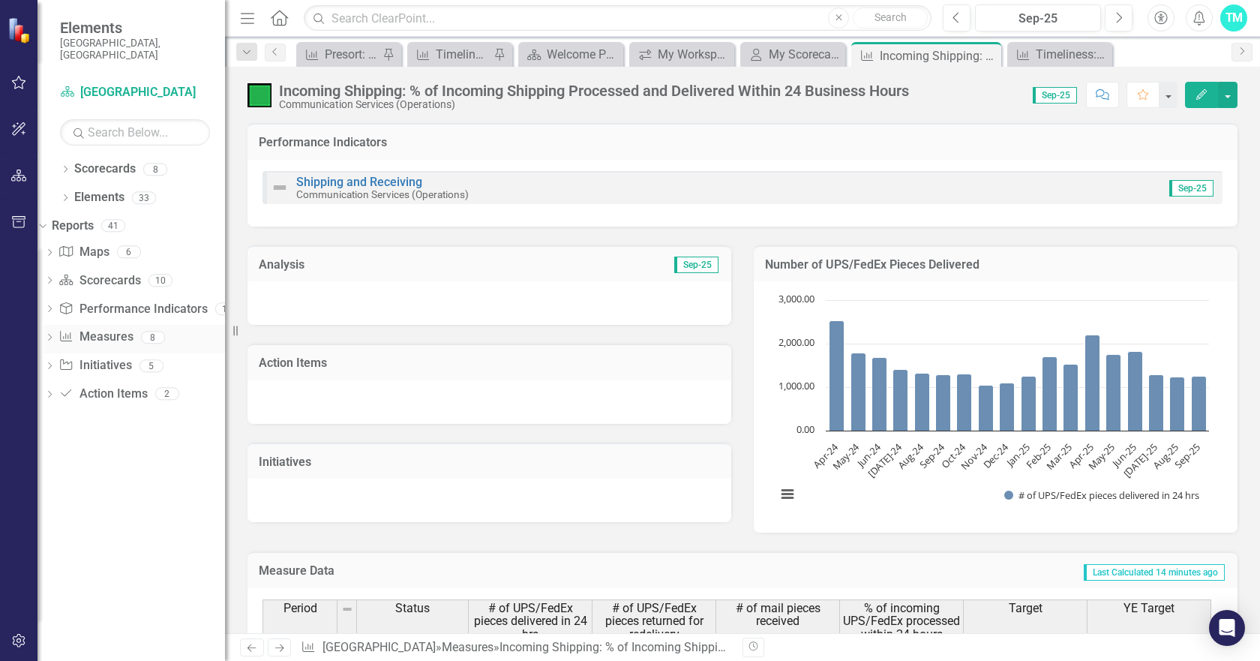
click at [71, 325] on div "Dropdown Measure Measures 8" at bounding box center [134, 339] width 181 height 29
click at [55, 335] on icon "Dropdown" at bounding box center [49, 339] width 11 height 8
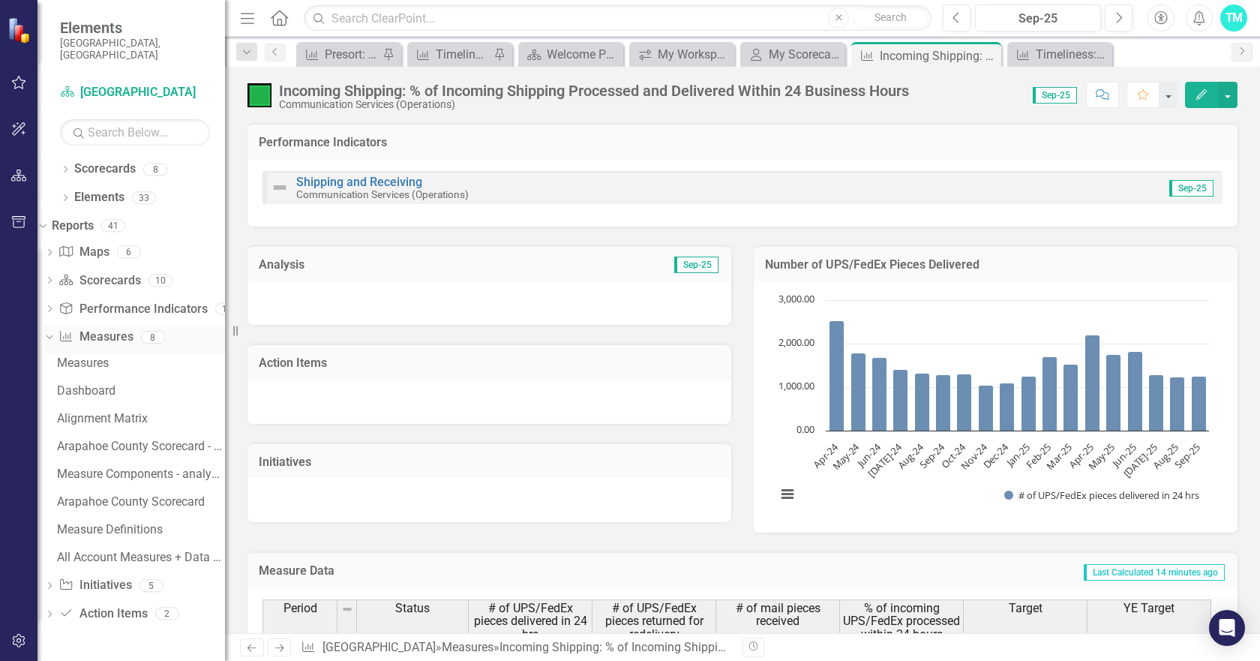
click at [52, 332] on icon "Dropdown" at bounding box center [48, 337] width 8 height 11
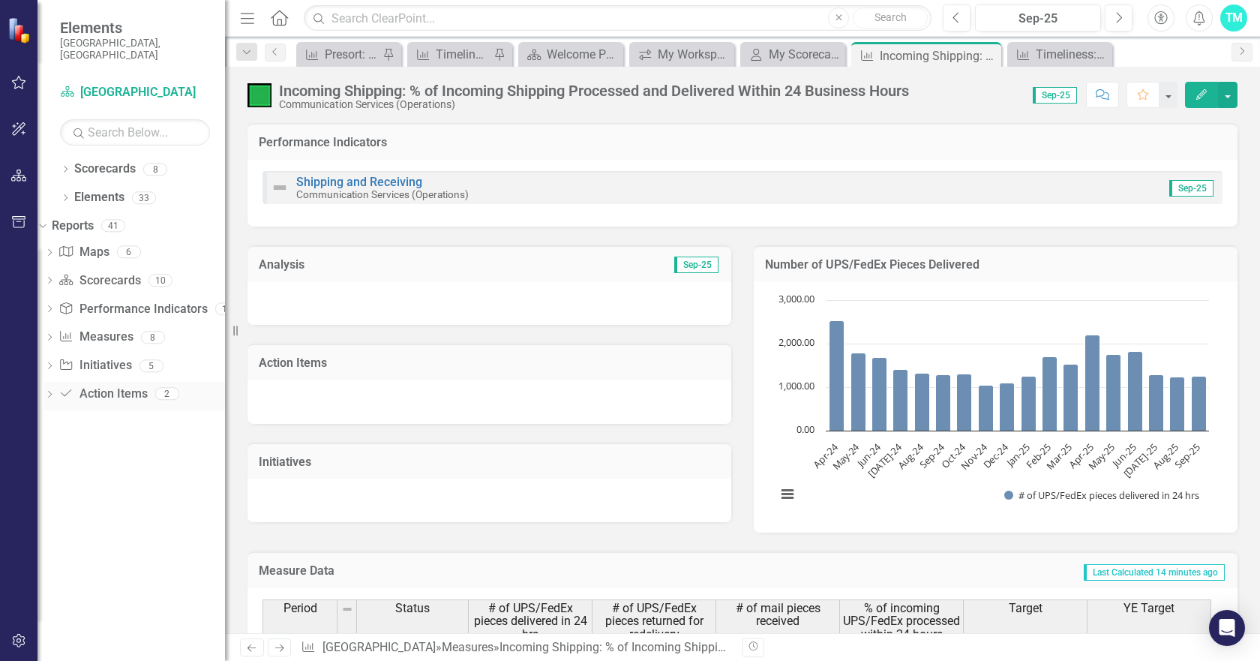
click at [55, 389] on div "Dropdown" at bounding box center [49, 395] width 11 height 13
click at [52, 388] on icon "Dropdown" at bounding box center [48, 393] width 8 height 11
click at [55, 363] on icon "Dropdown" at bounding box center [49, 367] width 11 height 8
click at [52, 360] on icon "Dropdown" at bounding box center [48, 365] width 8 height 11
click at [52, 334] on icon at bounding box center [50, 337] width 4 height 7
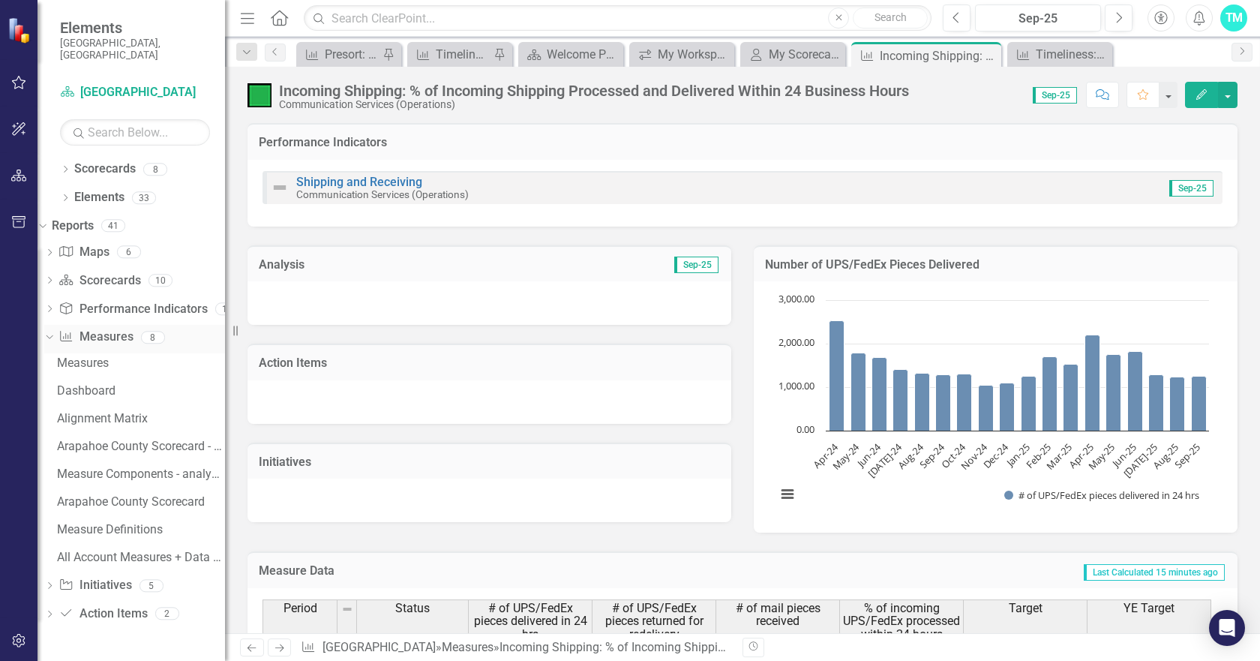
click at [52, 332] on icon "Dropdown" at bounding box center [48, 337] width 8 height 11
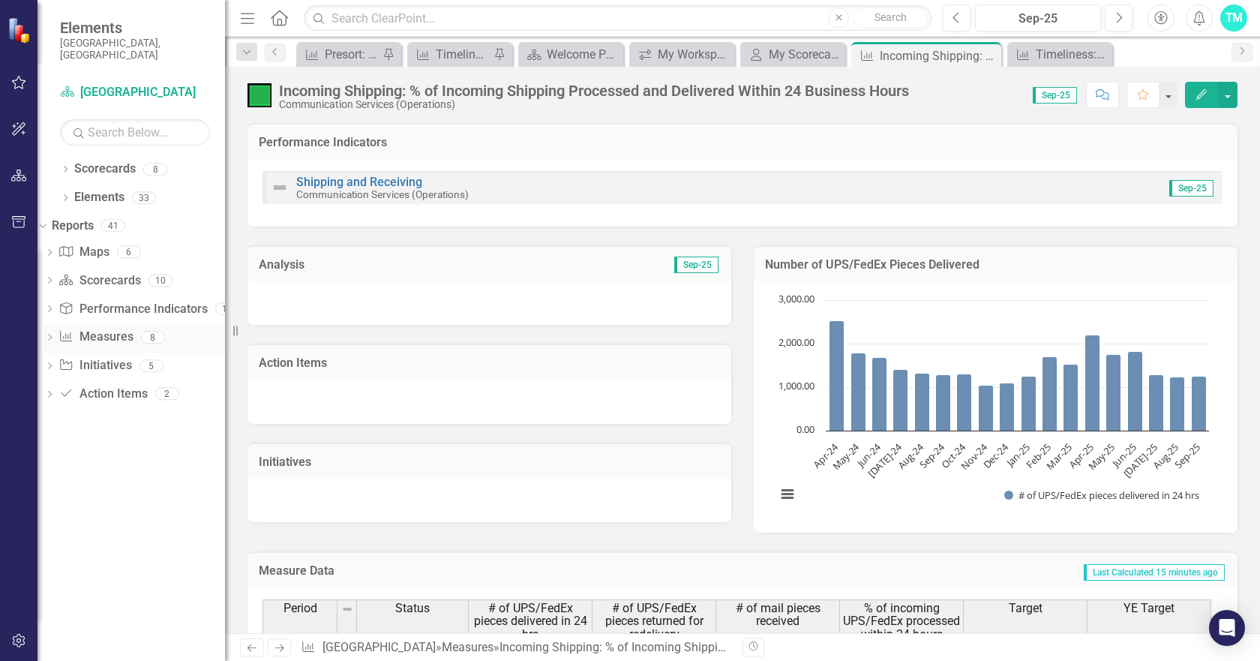
click at [71, 325] on div "Dropdown Measure Measures 8" at bounding box center [134, 339] width 181 height 29
click at [55, 335] on icon "Dropdown" at bounding box center [49, 339] width 11 height 8
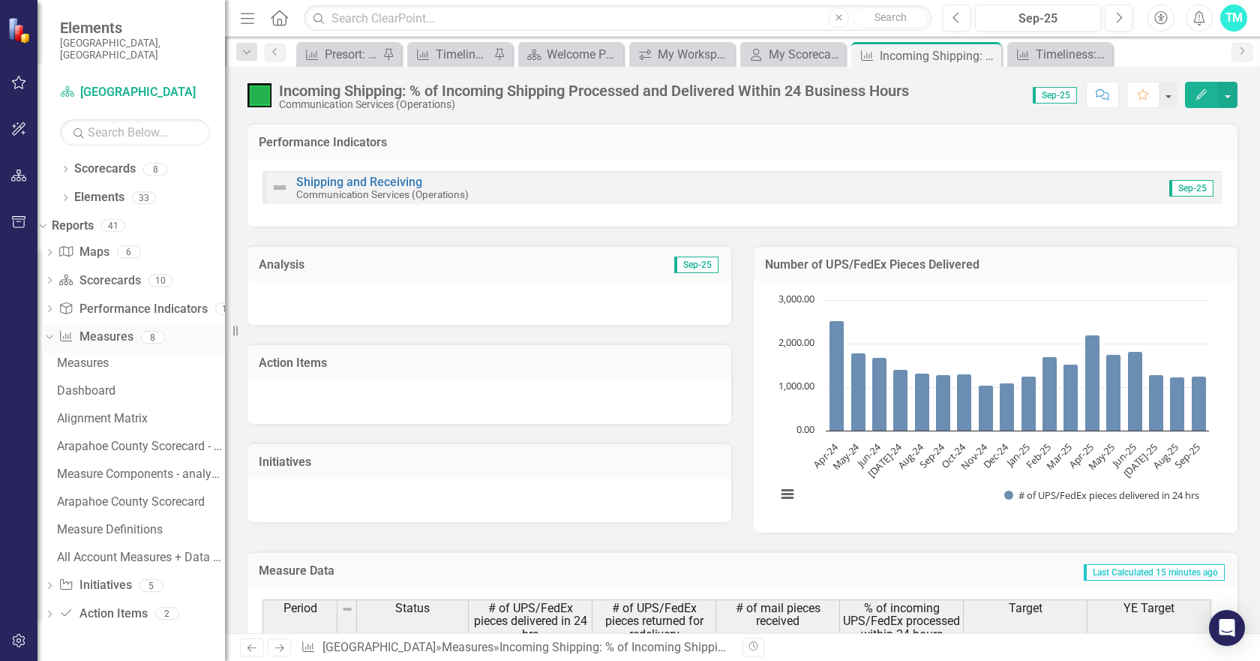
click at [52, 332] on icon "Dropdown" at bounding box center [48, 337] width 8 height 11
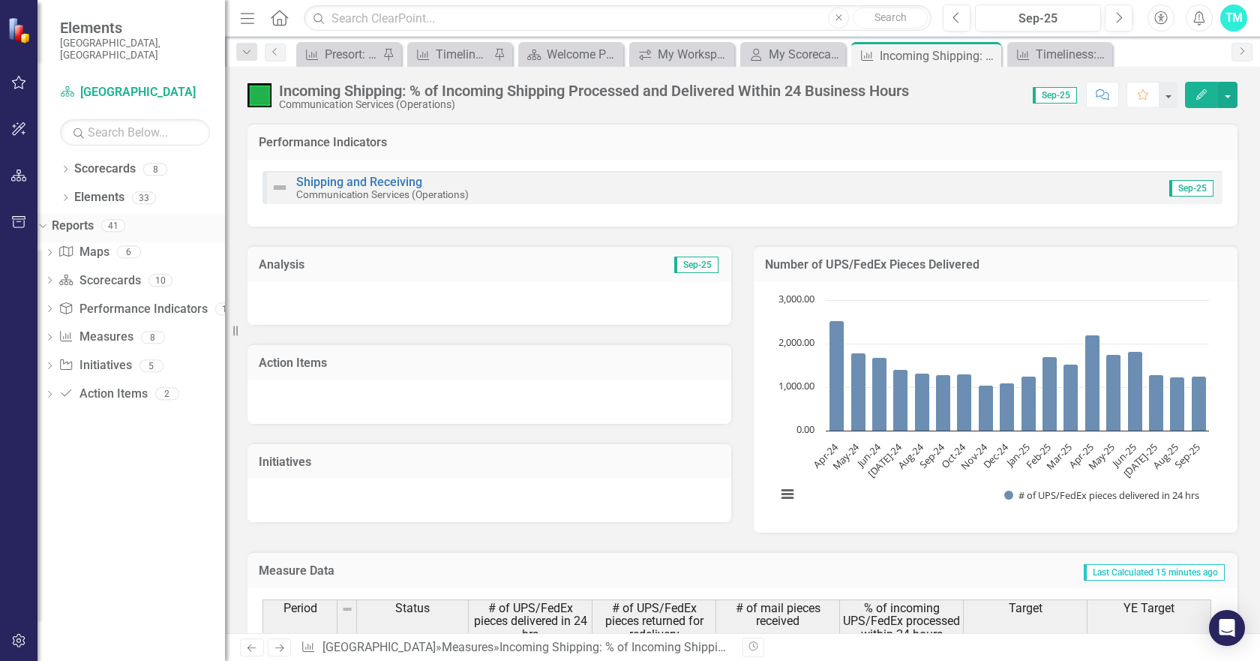
click at [45, 220] on icon "Dropdown" at bounding box center [41, 225] width 8 height 11
click at [62, 224] on icon "Dropdown" at bounding box center [65, 228] width 11 height 8
click at [55, 276] on div "Dropdown" at bounding box center [49, 282] width 11 height 13
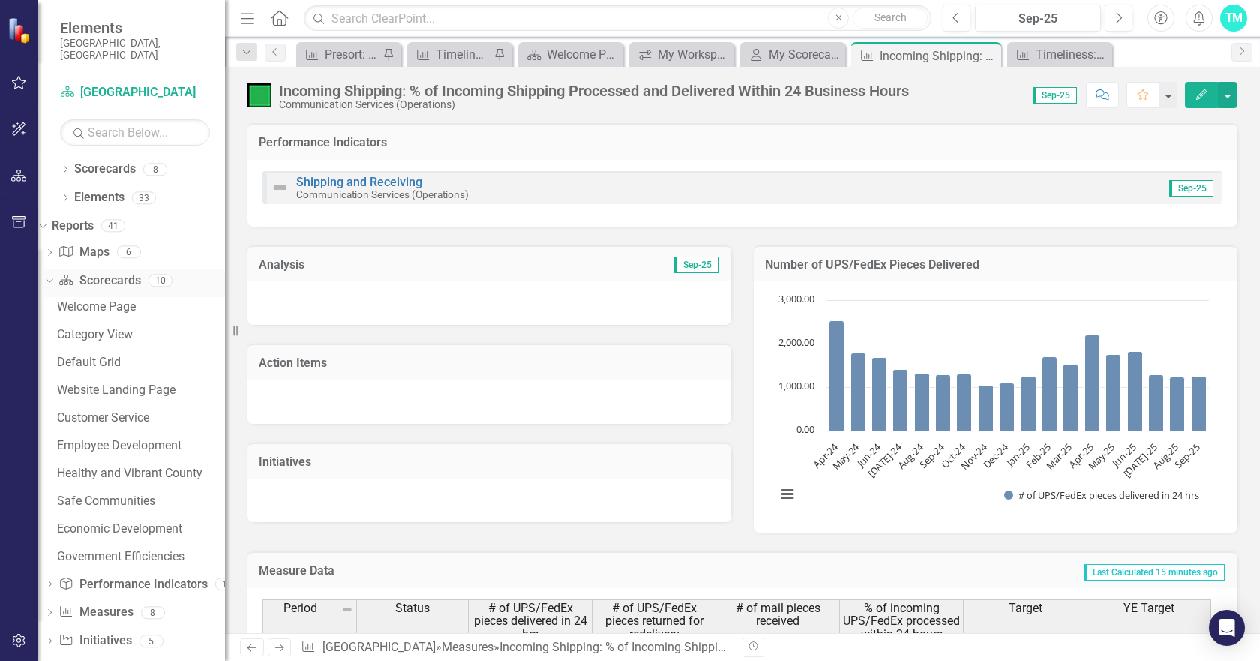
click at [52, 275] on icon "Dropdown" at bounding box center [48, 280] width 8 height 11
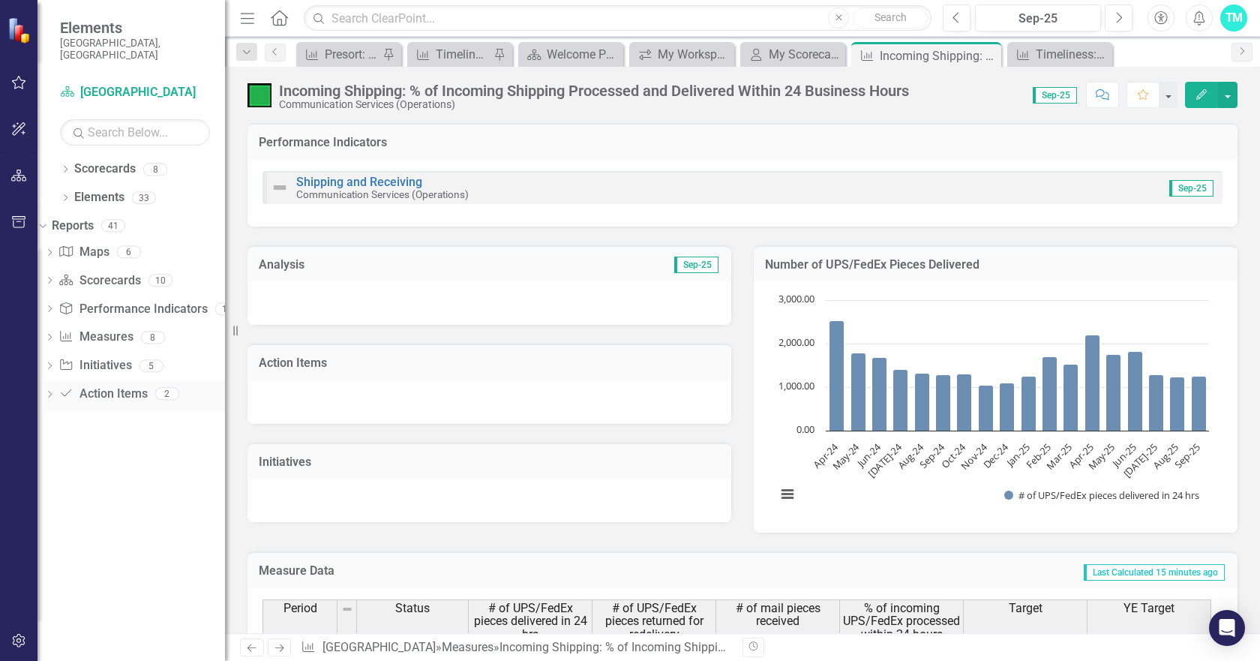
click at [52, 391] on icon at bounding box center [50, 394] width 4 height 7
click at [52, 388] on icon "Dropdown" at bounding box center [48, 393] width 8 height 11
click at [17, 216] on icon "button" at bounding box center [19, 222] width 16 height 12
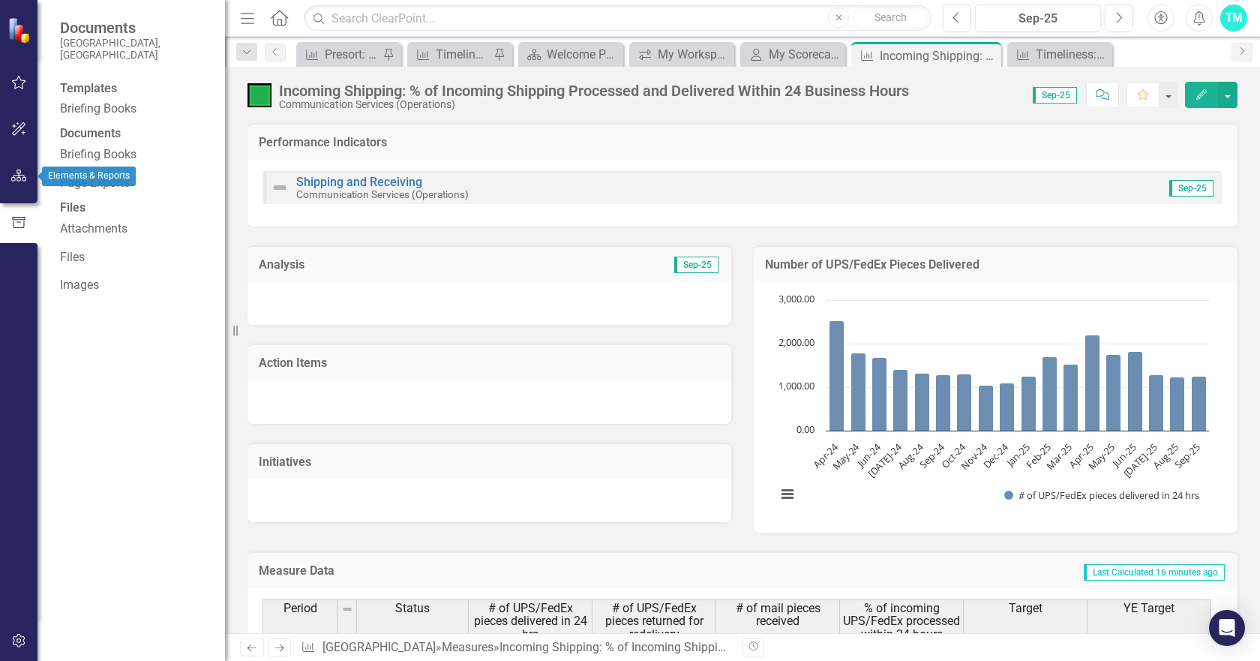
click at [18, 170] on icon "button" at bounding box center [19, 176] width 16 height 12
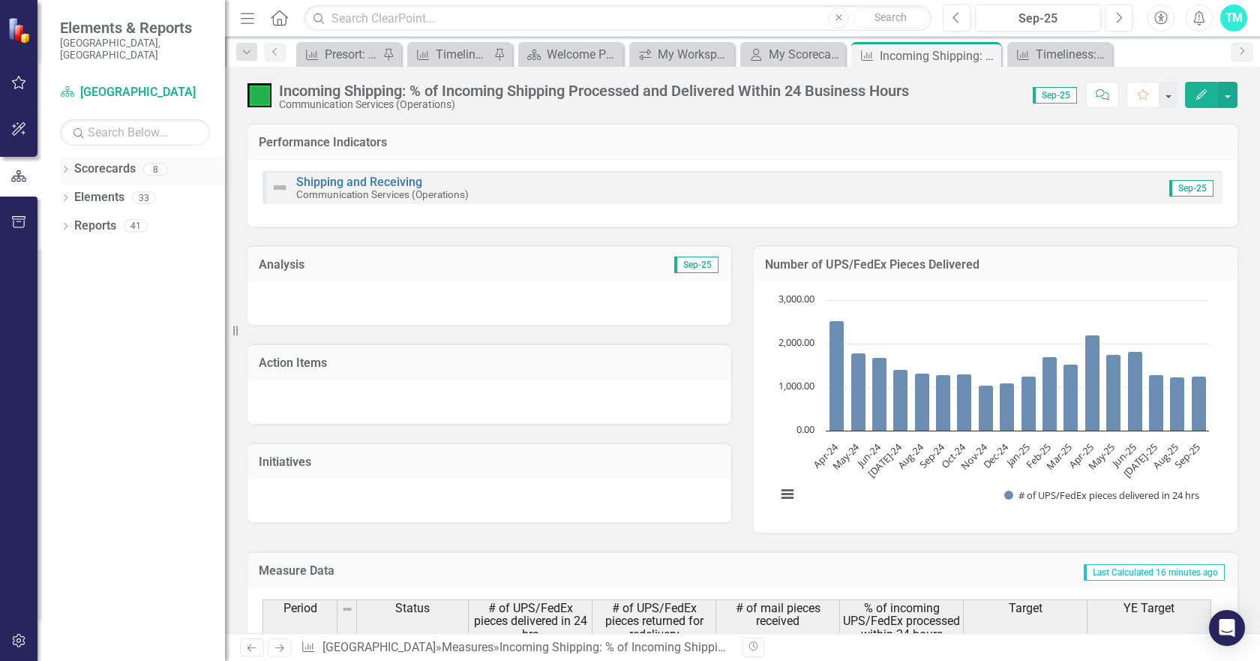
click at [66, 165] on div "Dropdown" at bounding box center [65, 171] width 11 height 13
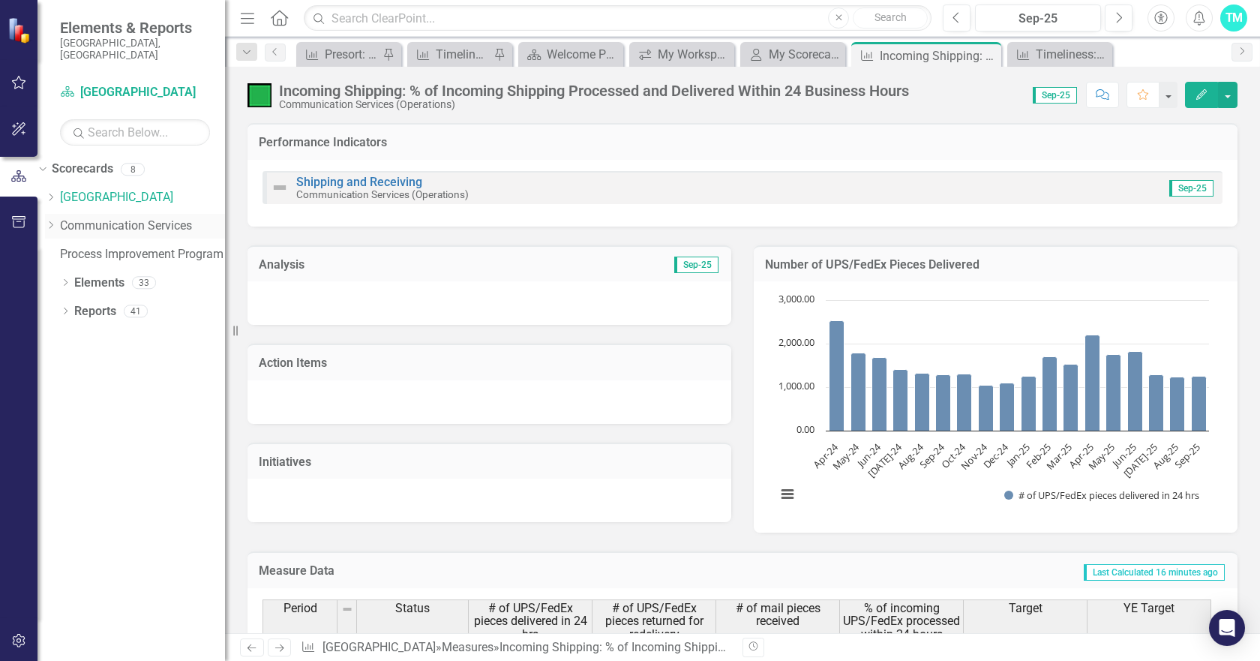
click at [56, 220] on div "Dropdown" at bounding box center [50, 226] width 11 height 13
click at [131, 267] on link "CS Archive" at bounding box center [142, 268] width 165 height 17
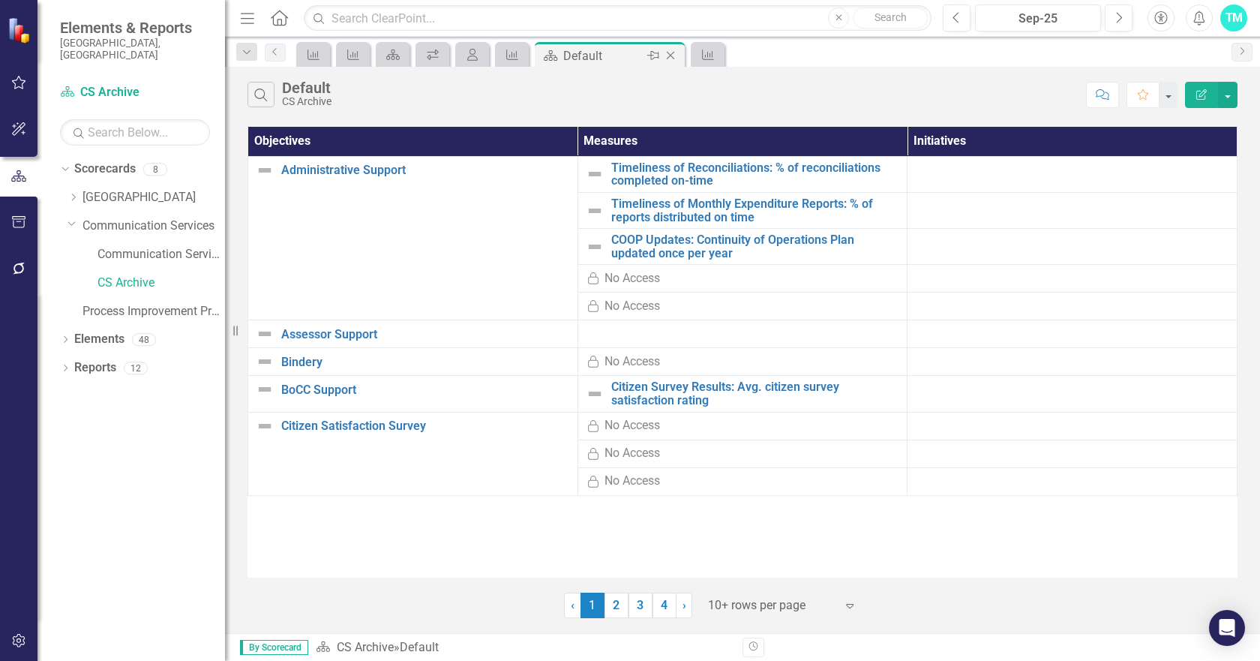
click at [669, 51] on icon "Close" at bounding box center [670, 56] width 15 height 12
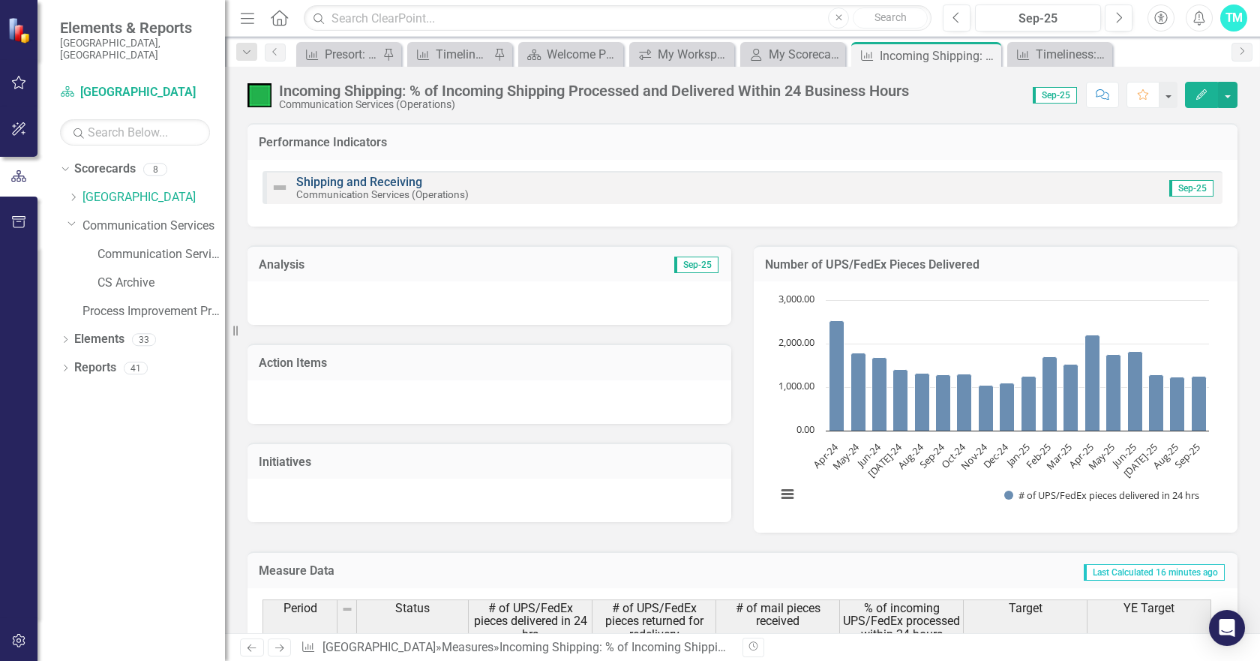
click at [377, 179] on link "Shipping and Receiving" at bounding box center [359, 182] width 126 height 14
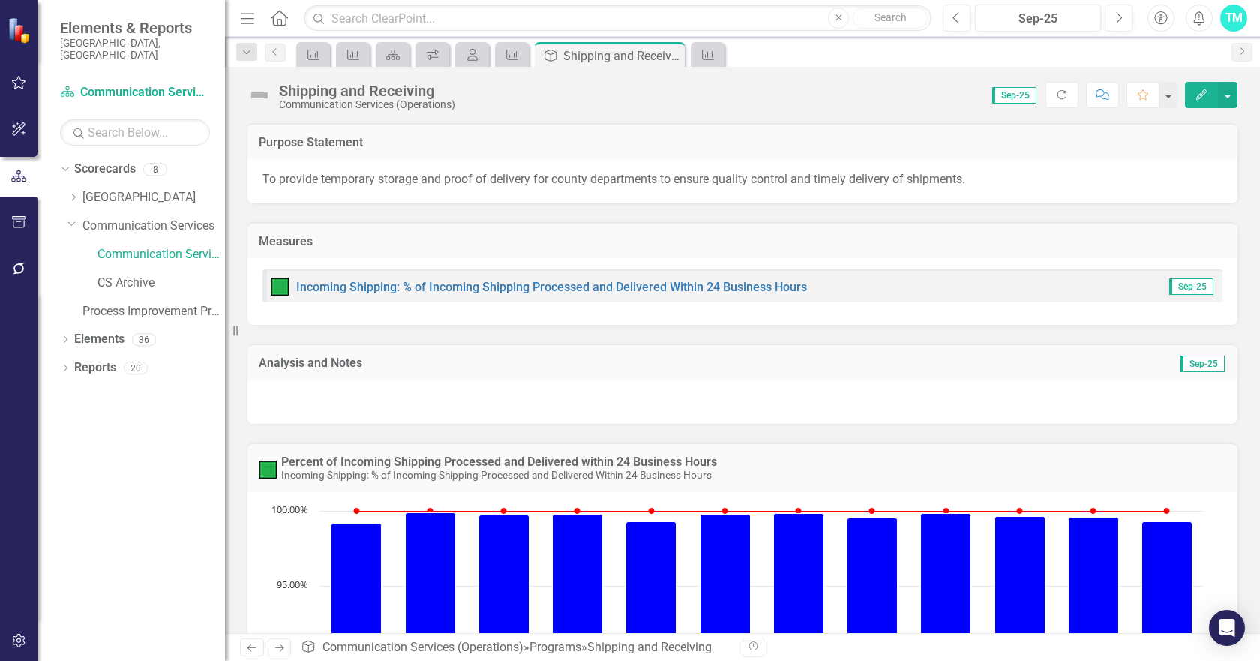
click at [1007, 94] on span "Sep-25" at bounding box center [1014, 95] width 44 height 17
click at [1005, 92] on span "Sep-25" at bounding box center [1014, 95] width 44 height 17
click at [1229, 89] on button "button" at bounding box center [1228, 95] width 20 height 26
click at [1166, 173] on link "Revision History Revision History" at bounding box center [1176, 181] width 122 height 28
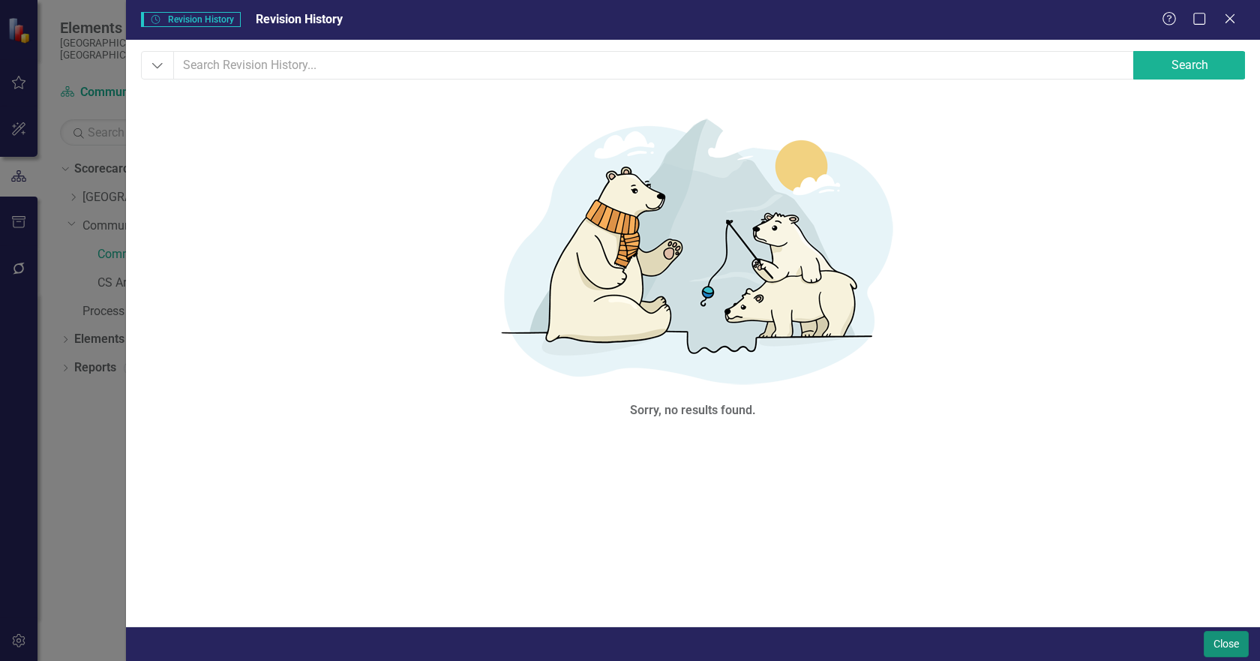
click at [1225, 651] on button "Close" at bounding box center [1226, 644] width 45 height 26
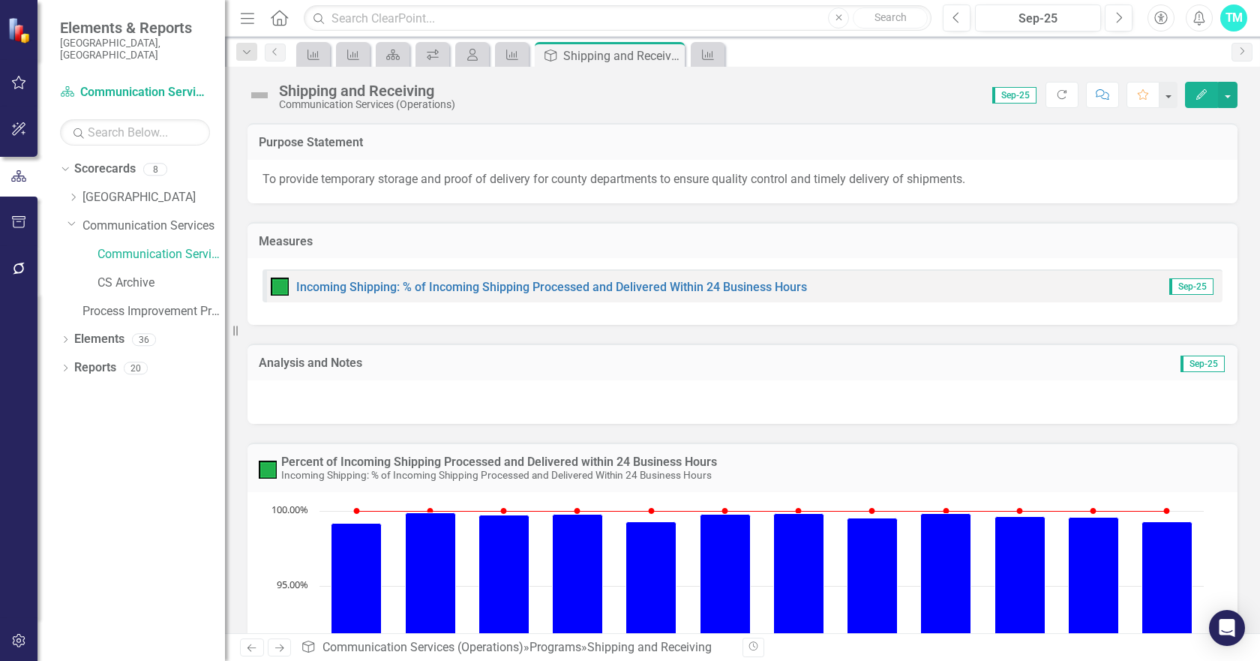
click at [1199, 365] on span "Sep-25" at bounding box center [1203, 364] width 44 height 17
click at [669, 53] on icon "Close" at bounding box center [670, 56] width 15 height 12
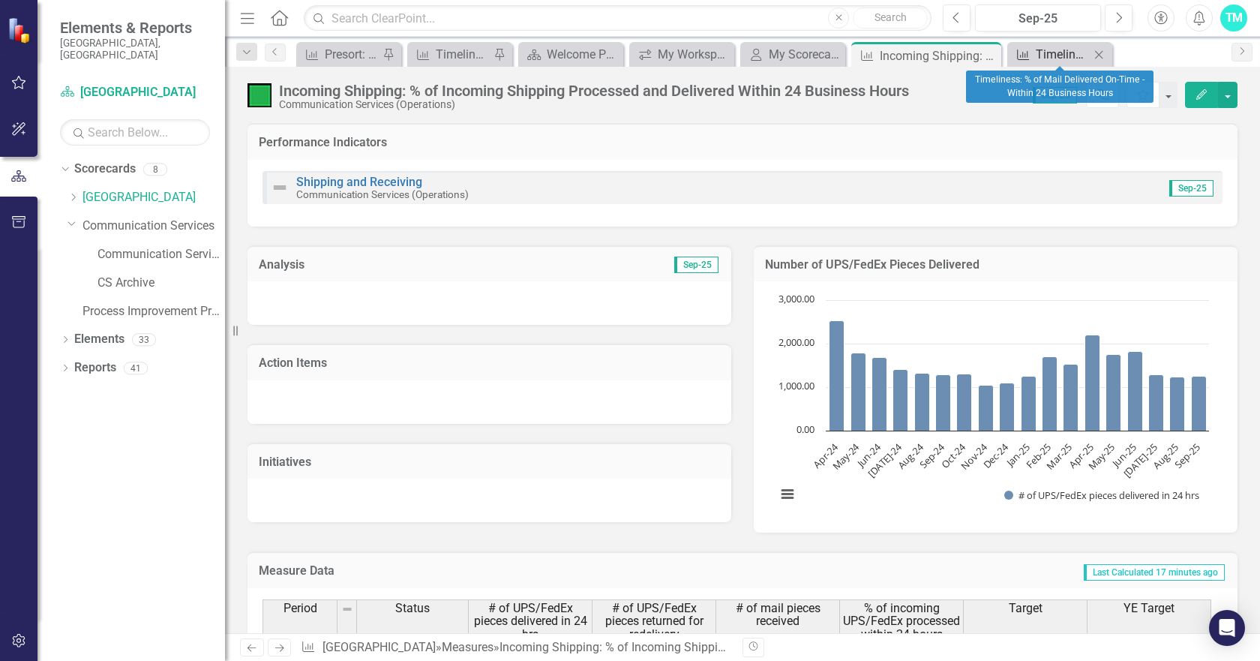
click at [1071, 48] on div "Timeliness: % of Mail Delivered On-Time - Within 24 Business Hours" at bounding box center [1063, 54] width 54 height 19
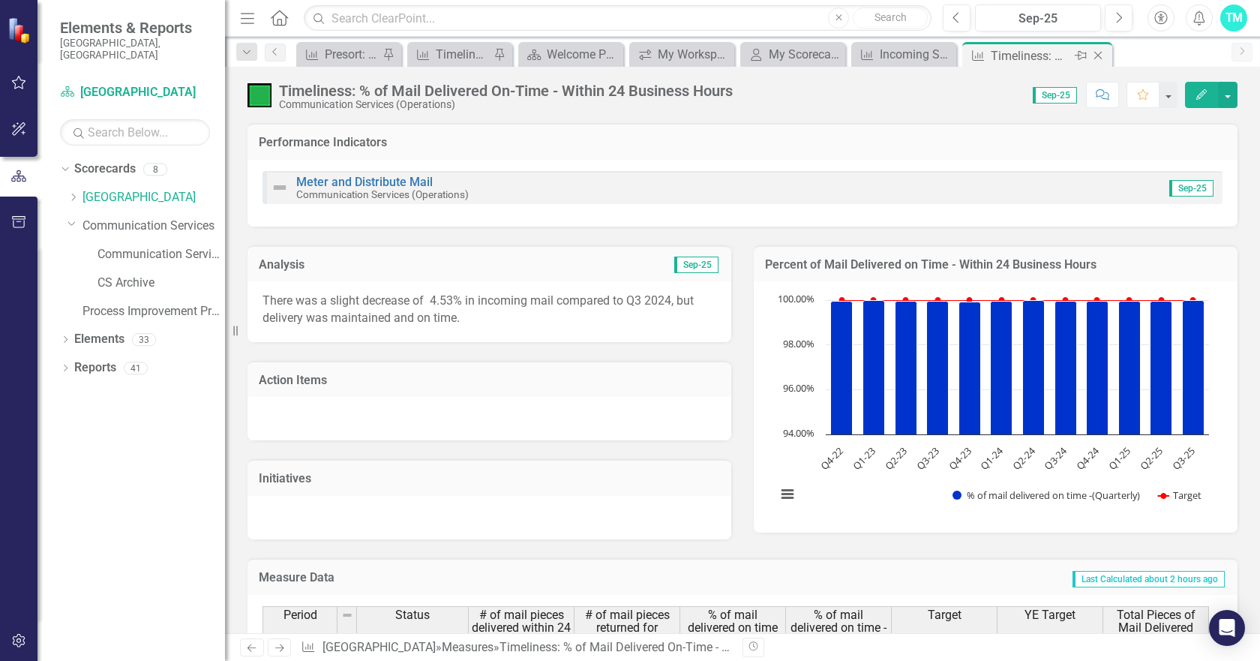
click at [1100, 50] on icon "Close" at bounding box center [1098, 56] width 15 height 12
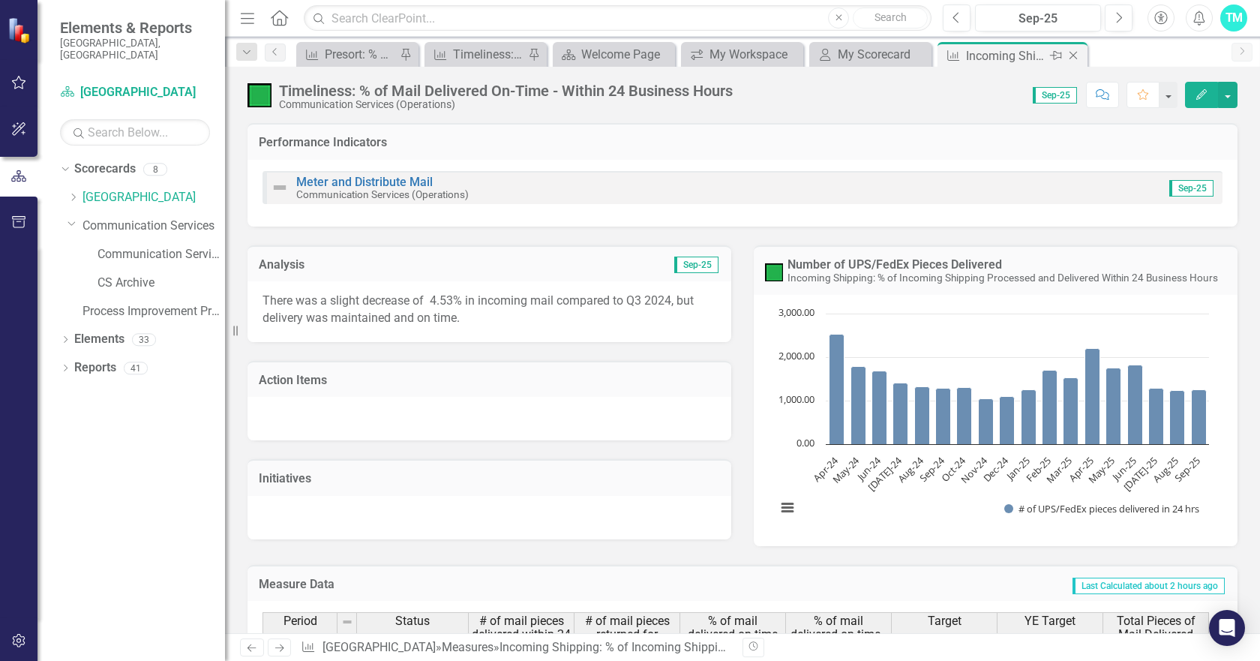
click at [989, 53] on div "Incoming Shipping: % of Incoming Shipping Processed and Delivered Within 24 Bus…" at bounding box center [1006, 56] width 80 height 19
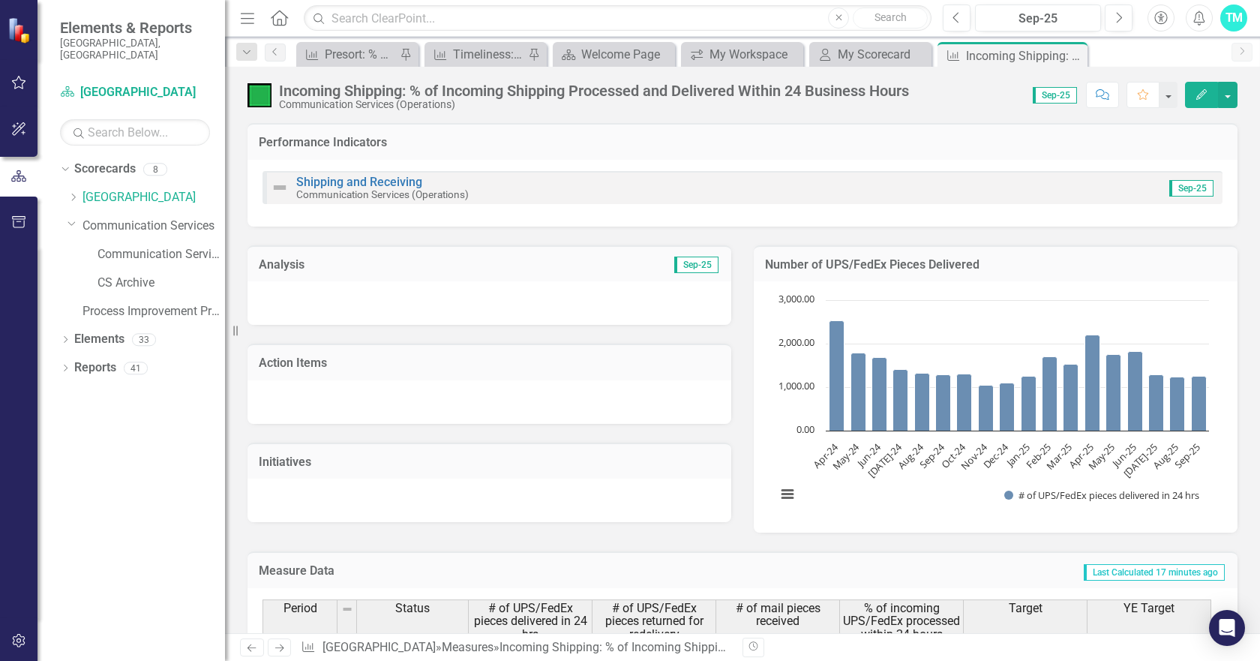
click at [244, 14] on icon "Menu" at bounding box center [248, 18] width 20 height 16
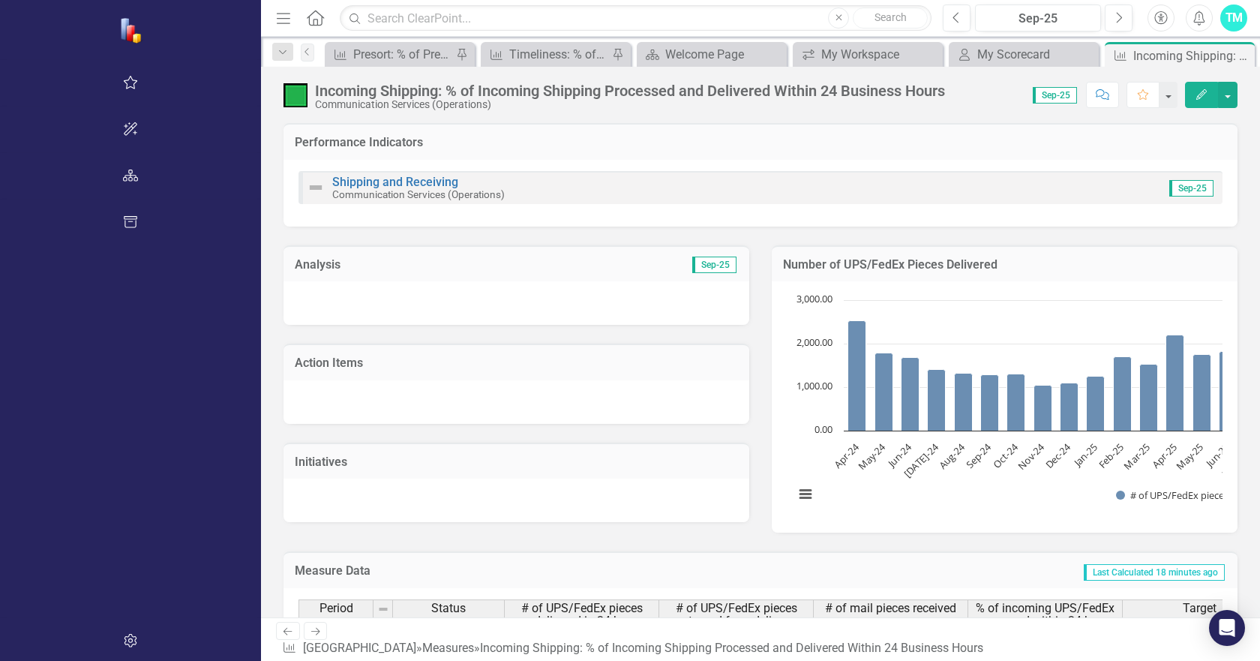
click at [274, 14] on icon "Menu" at bounding box center [284, 18] width 20 height 16
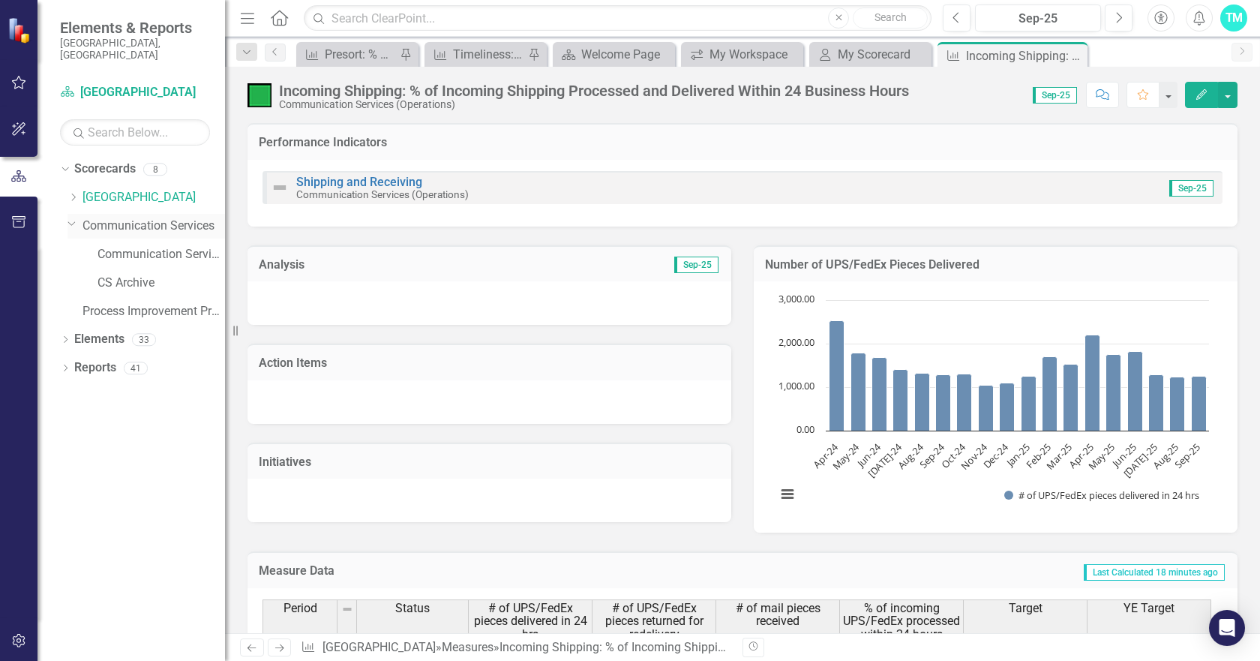
click at [71, 218] on icon "Dropdown" at bounding box center [72, 223] width 9 height 11
click at [72, 157] on div "Dropdown Scorecards 8" at bounding box center [142, 171] width 165 height 29
click at [77, 221] on icon "Dropdown" at bounding box center [73, 225] width 11 height 9
click at [625, 49] on div "Welcome Page" at bounding box center [616, 54] width 71 height 19
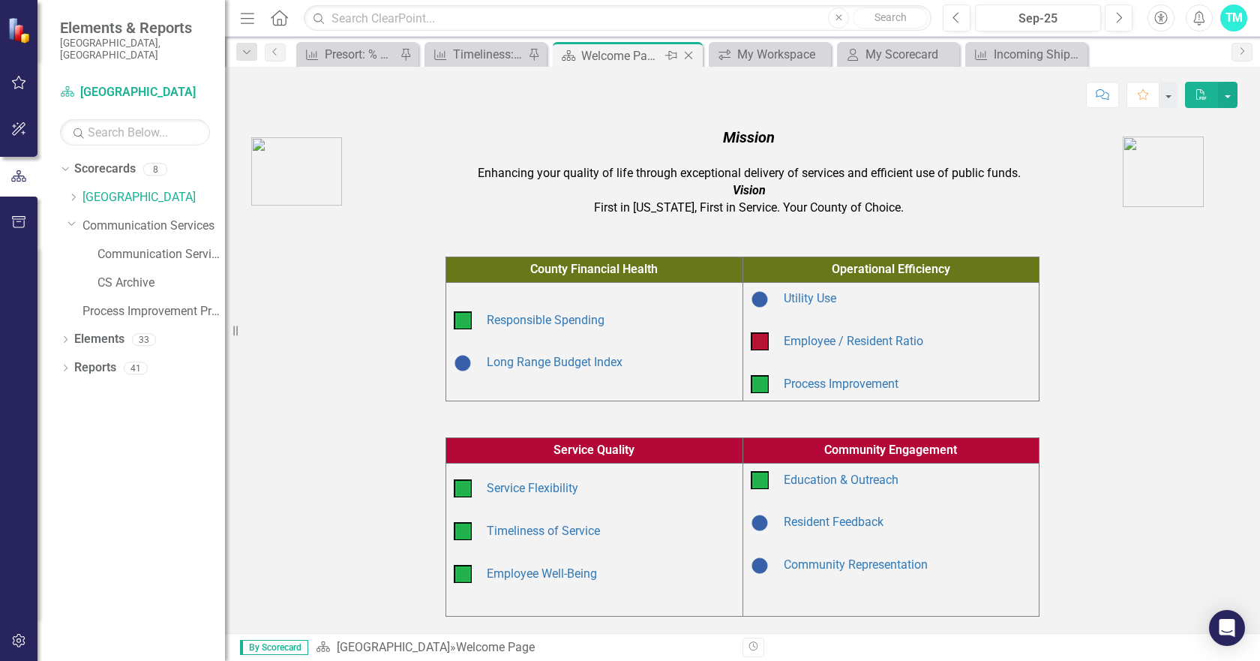
click at [666, 50] on icon "Pin" at bounding box center [671, 55] width 12 height 15
click at [780, 50] on div "My Workspace" at bounding box center [772, 54] width 71 height 19
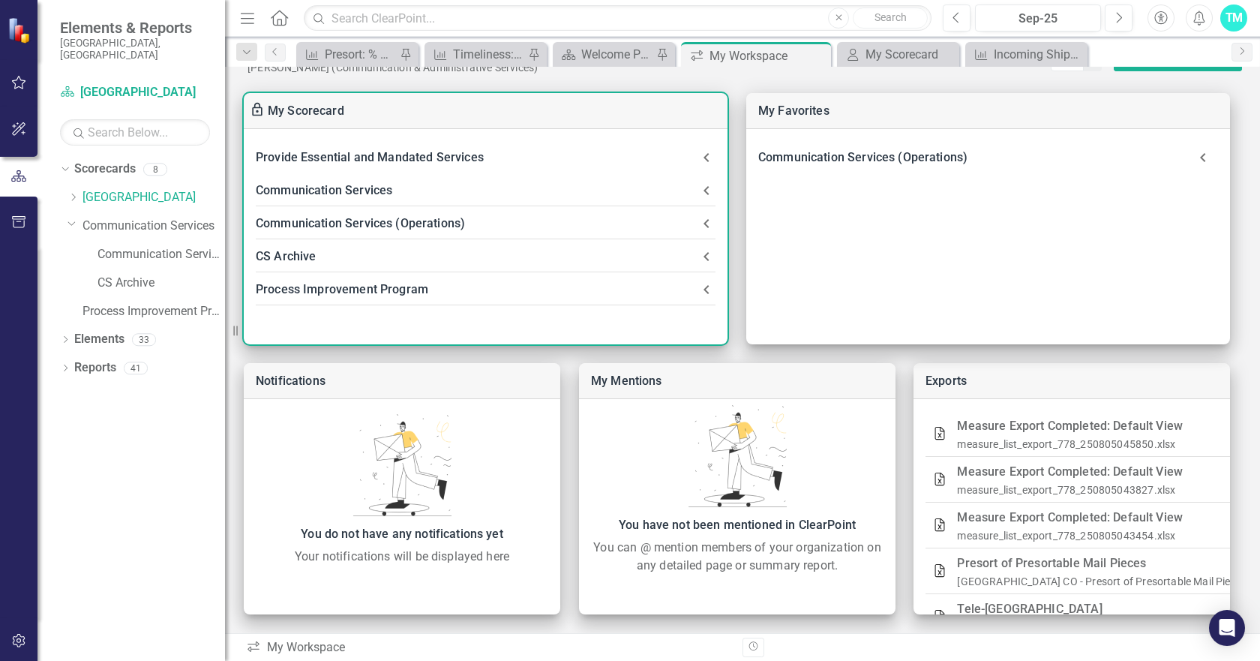
click at [707, 217] on icon at bounding box center [707, 224] width 18 height 18
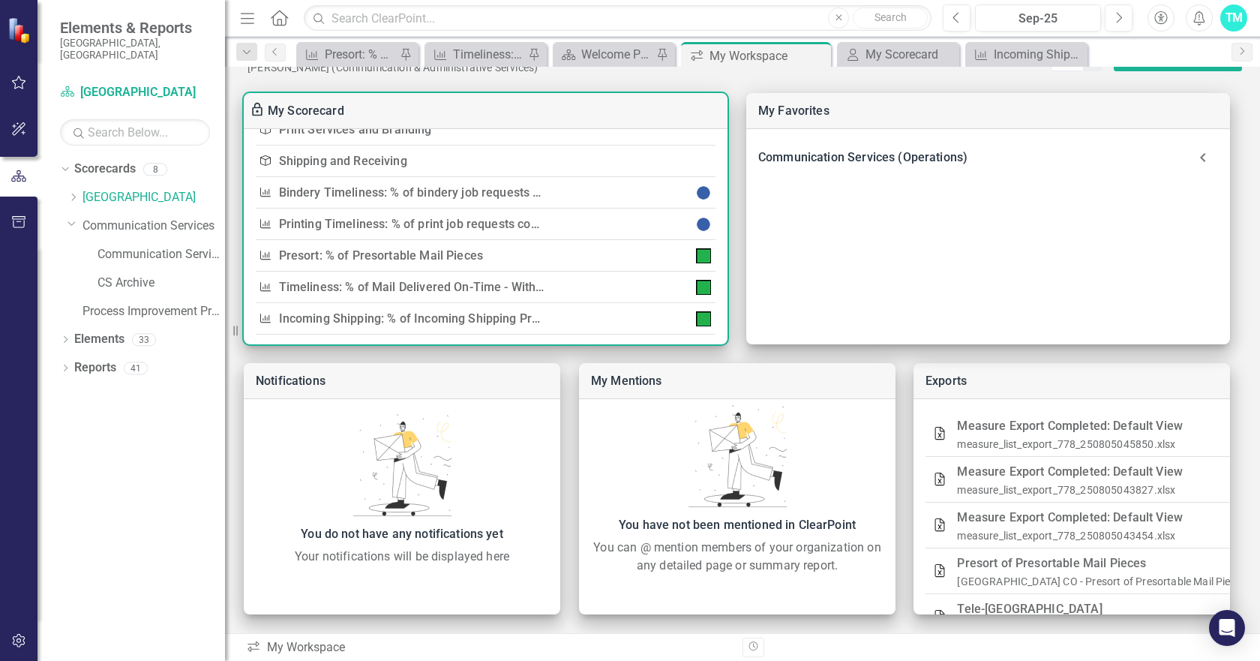
scroll to position [225, 0]
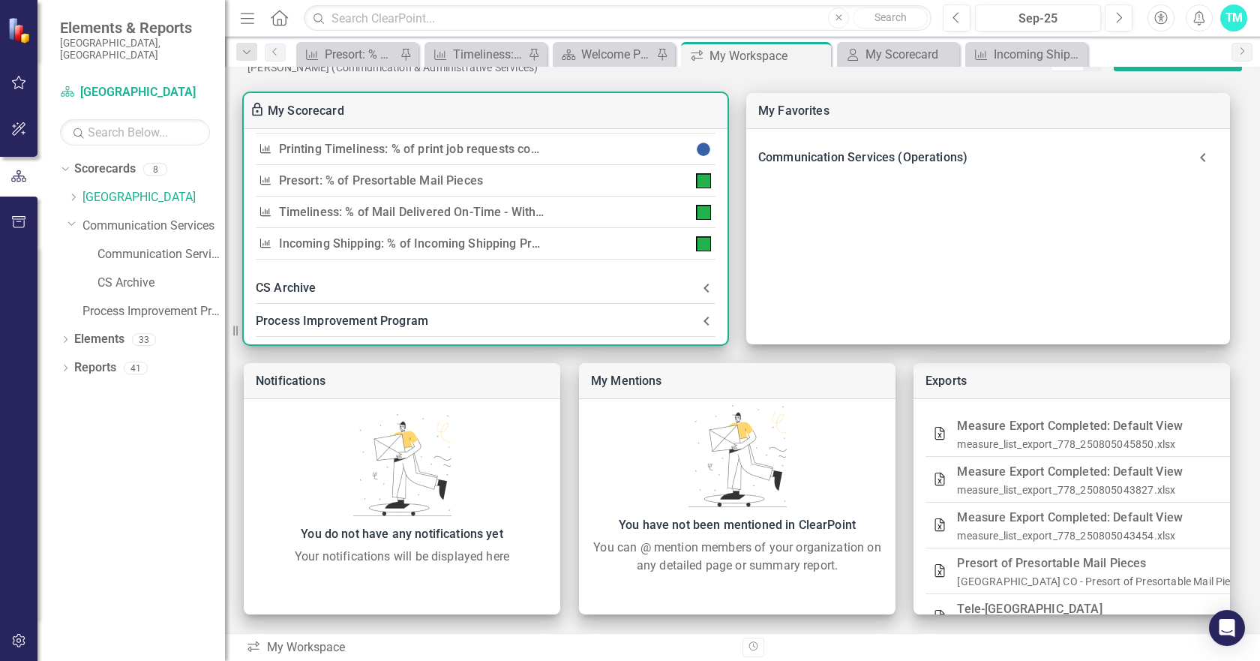
click at [698, 284] on icon at bounding box center [707, 288] width 18 height 18
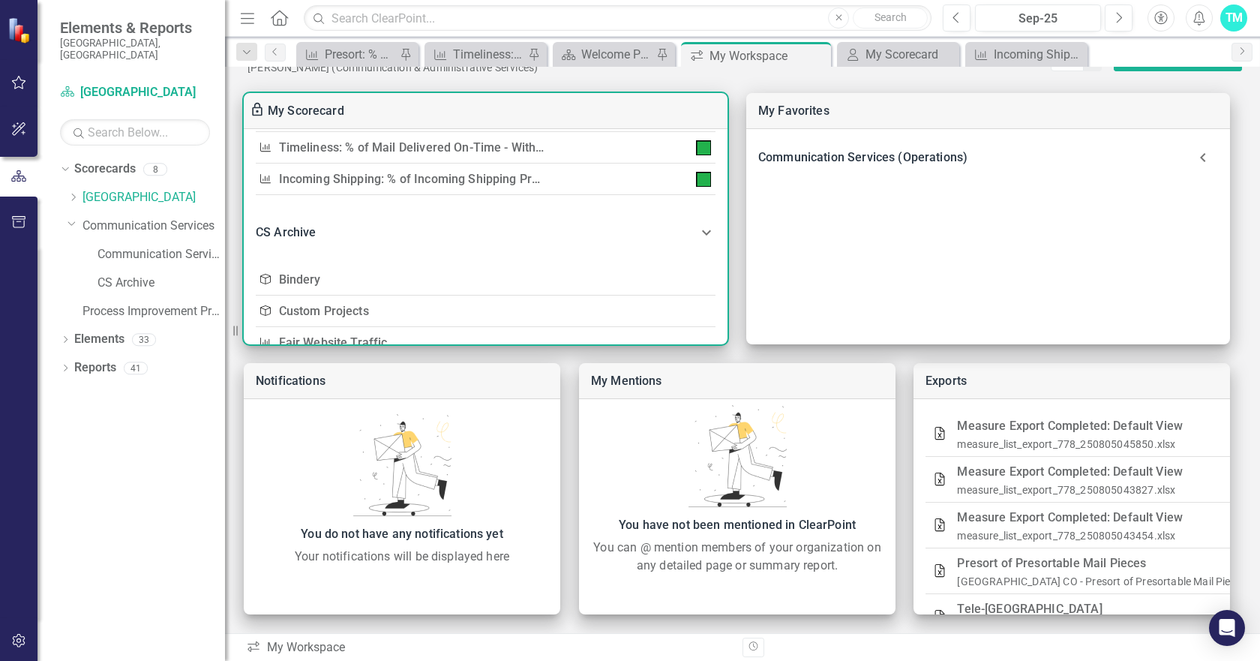
scroll to position [375, 0]
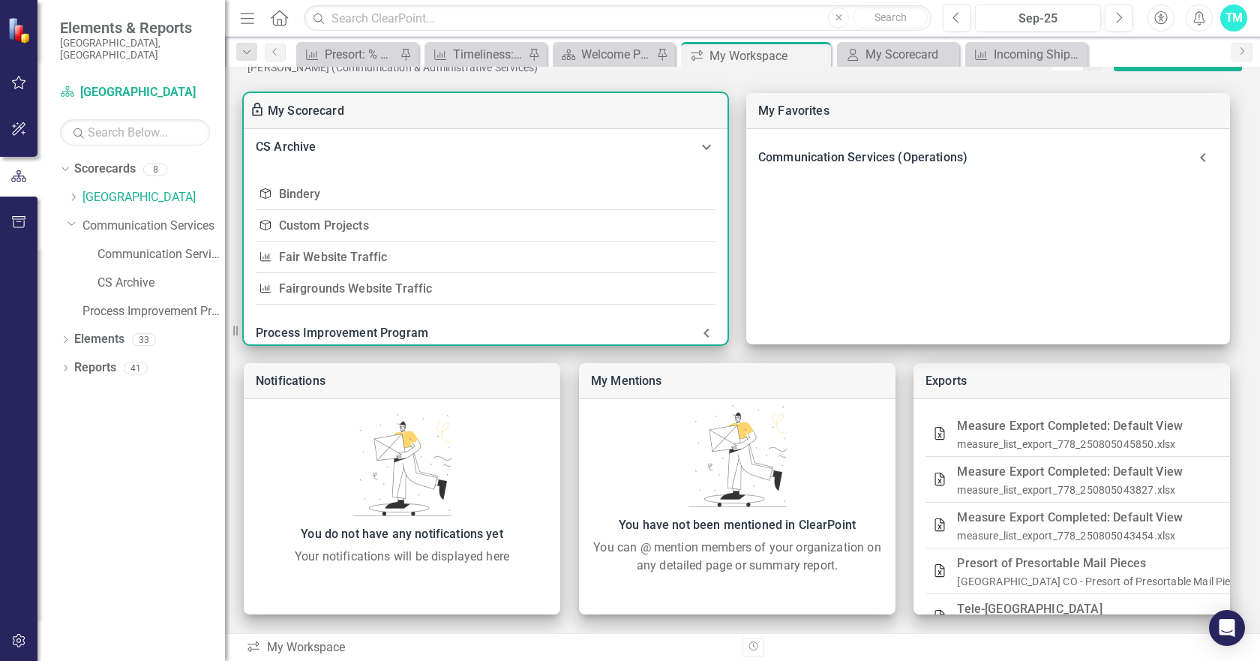
click at [700, 143] on icon at bounding box center [707, 147] width 18 height 18
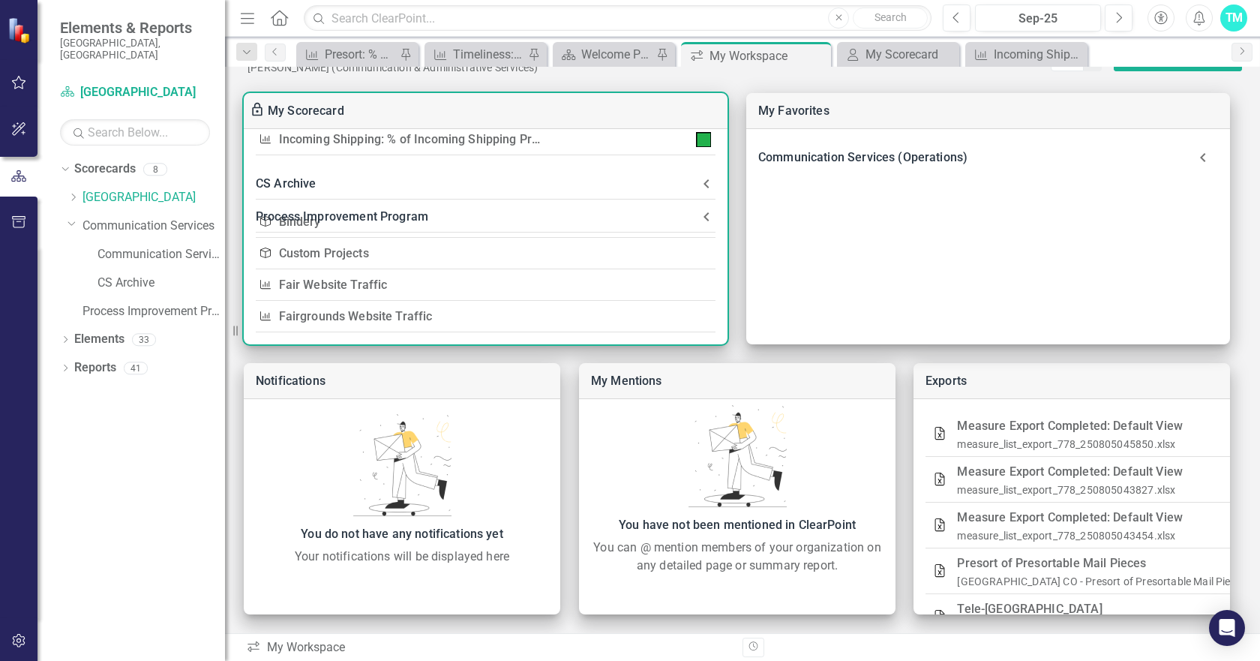
scroll to position [230, 0]
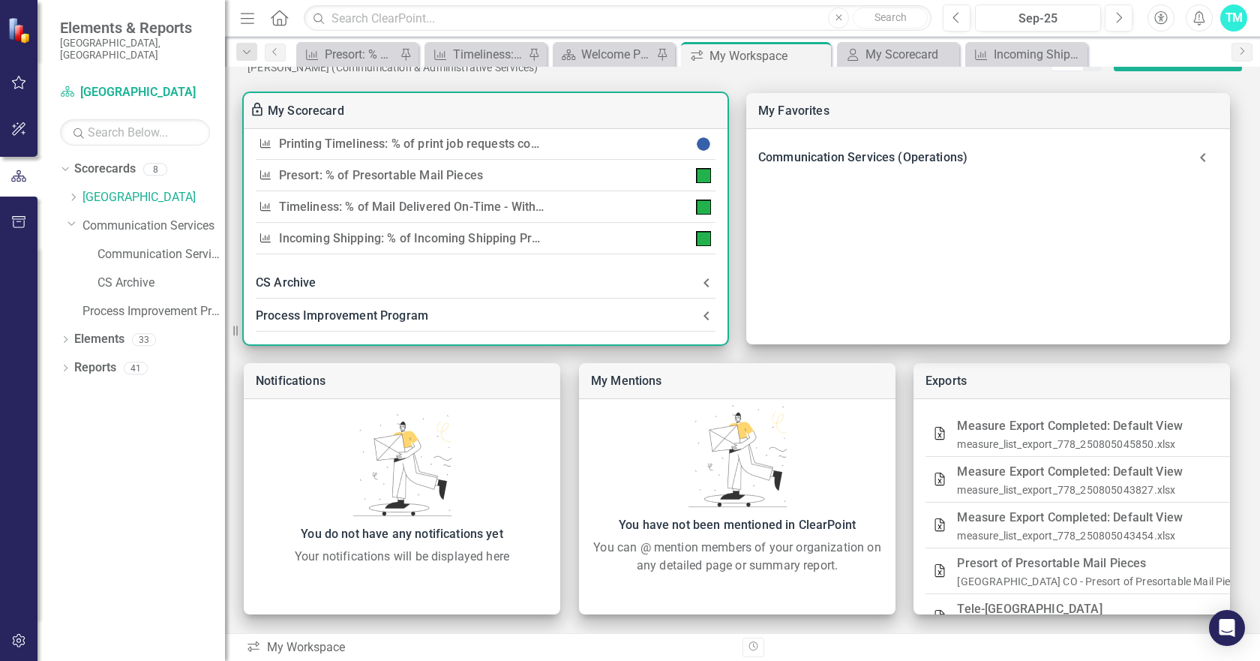
click at [701, 310] on icon at bounding box center [707, 316] width 18 height 18
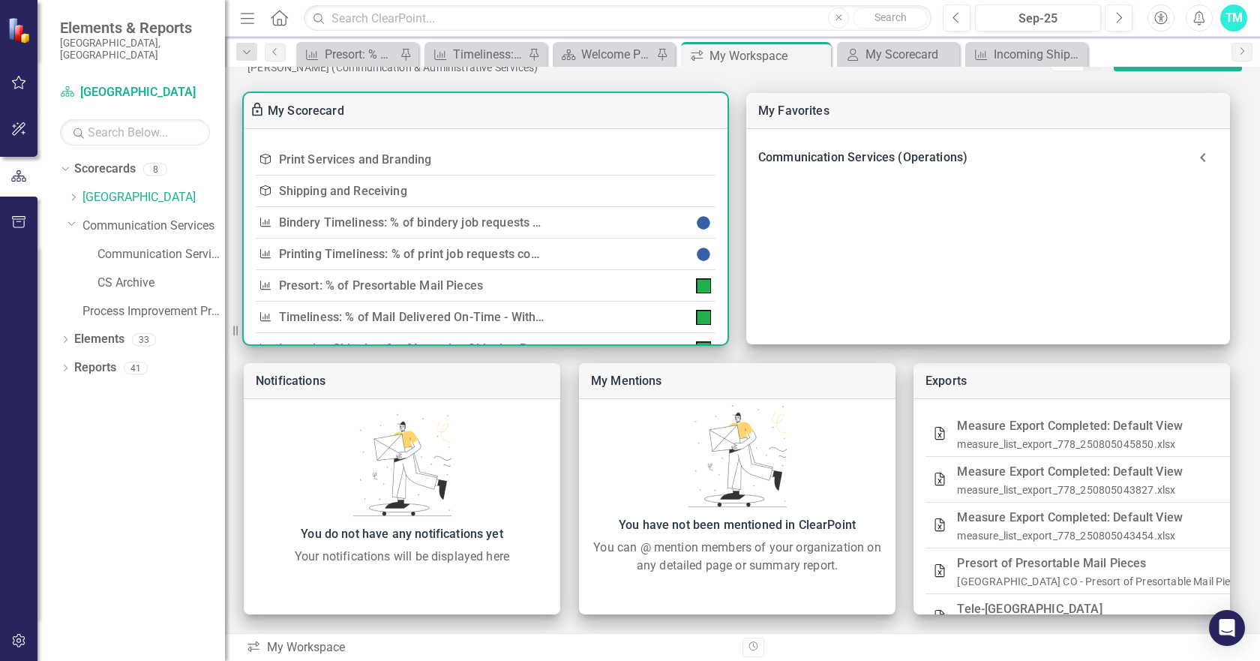
scroll to position [300, 0]
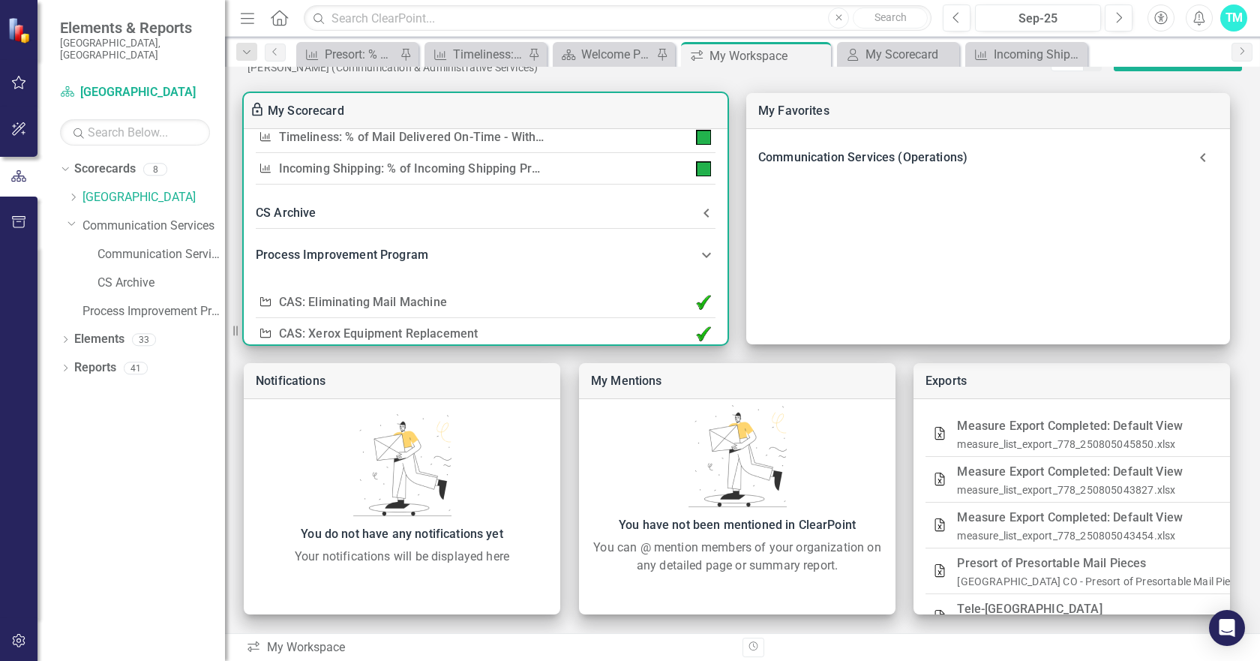
click at [704, 213] on icon at bounding box center [707, 213] width 18 height 18
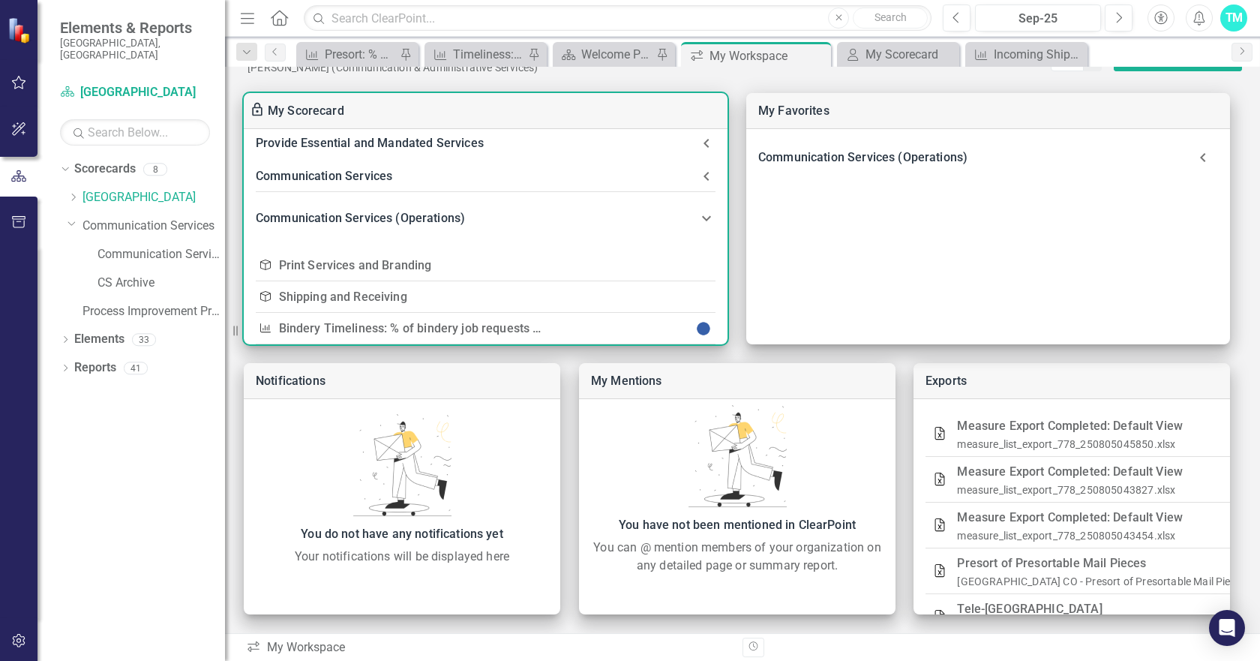
scroll to position [0, 0]
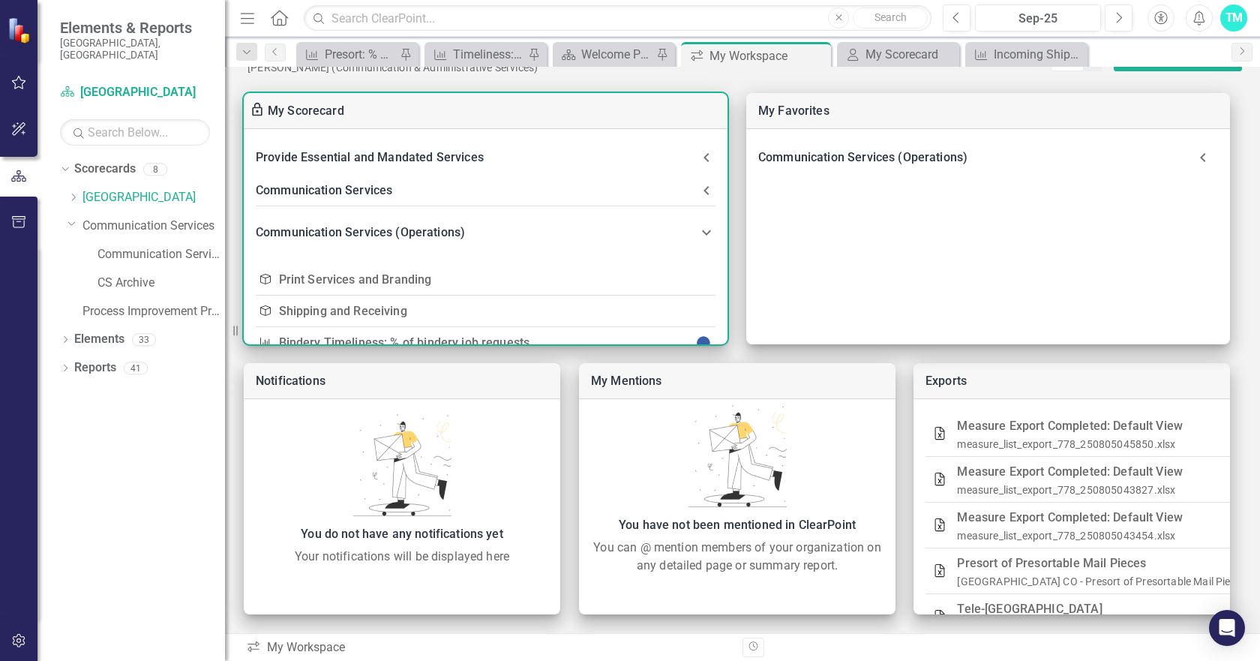
click at [689, 222] on div "Communication Services (Operations)" at bounding box center [477, 232] width 442 height 21
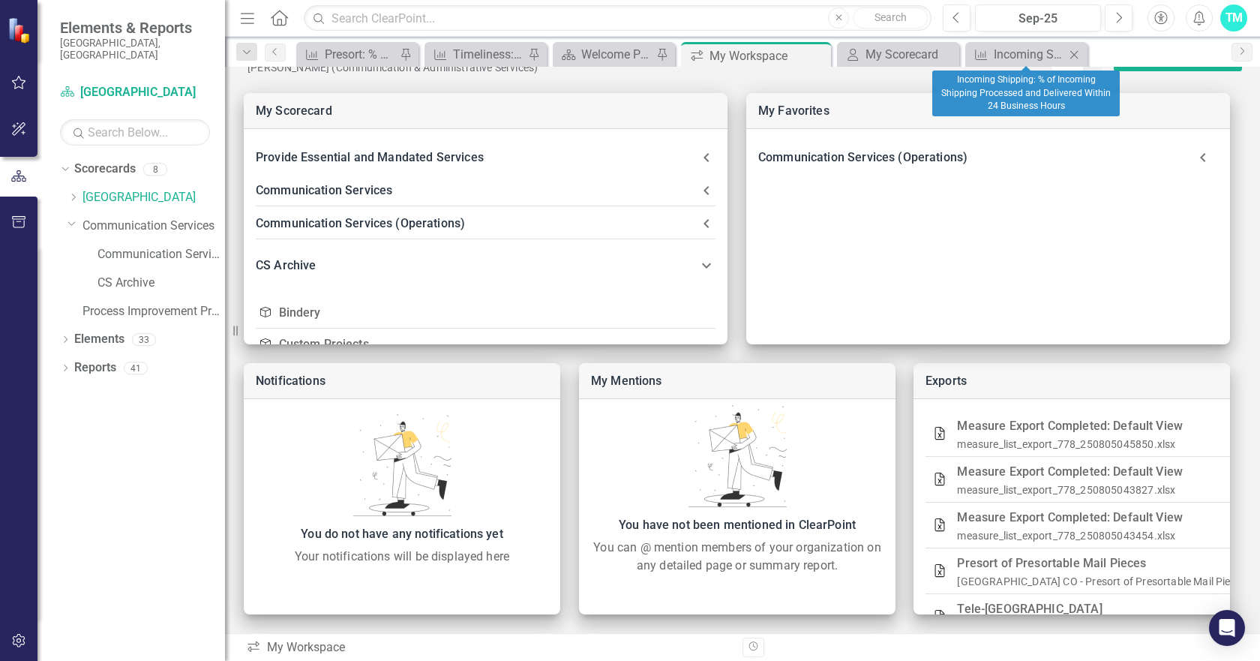
click at [1065, 51] on div "Close" at bounding box center [1074, 54] width 19 height 19
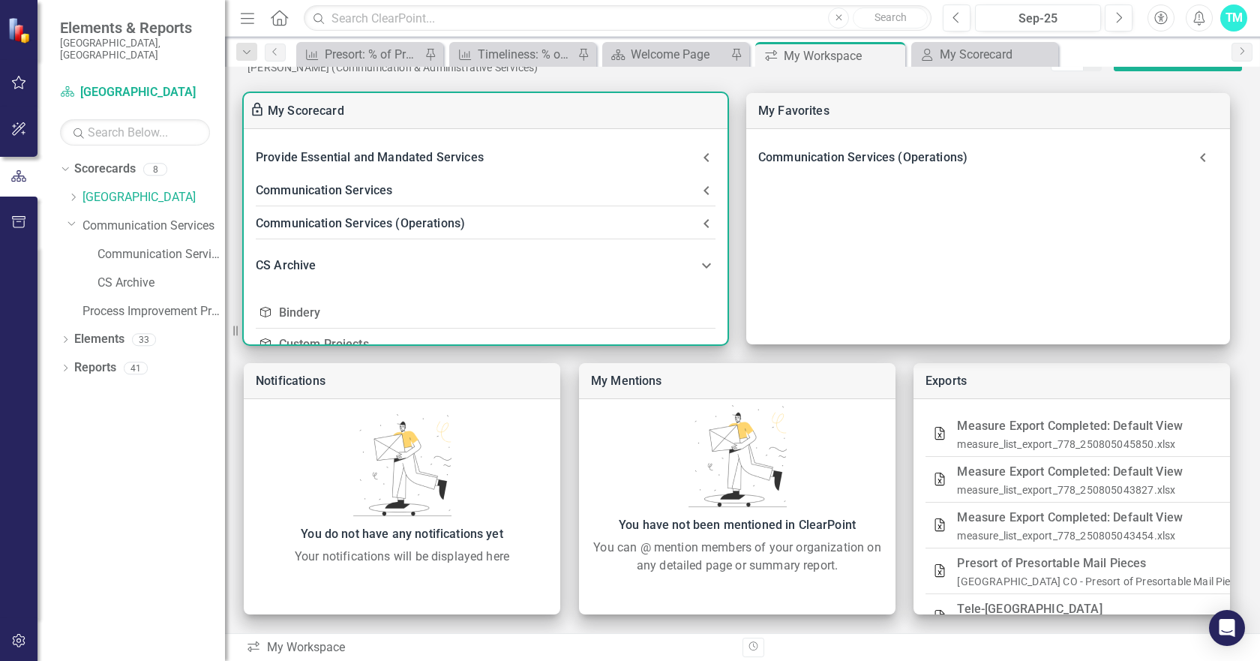
click at [699, 212] on \(Operations\)-header "Communication Services (Operations)" at bounding box center [486, 223] width 484 height 33
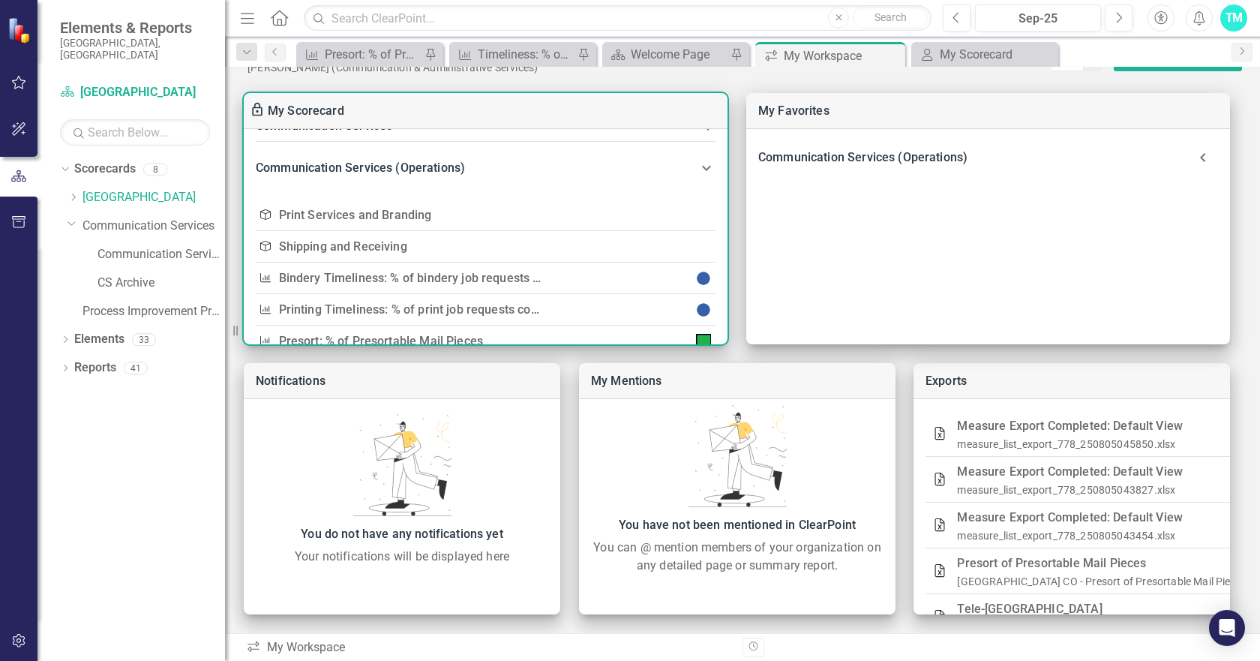
scroll to position [150, 0]
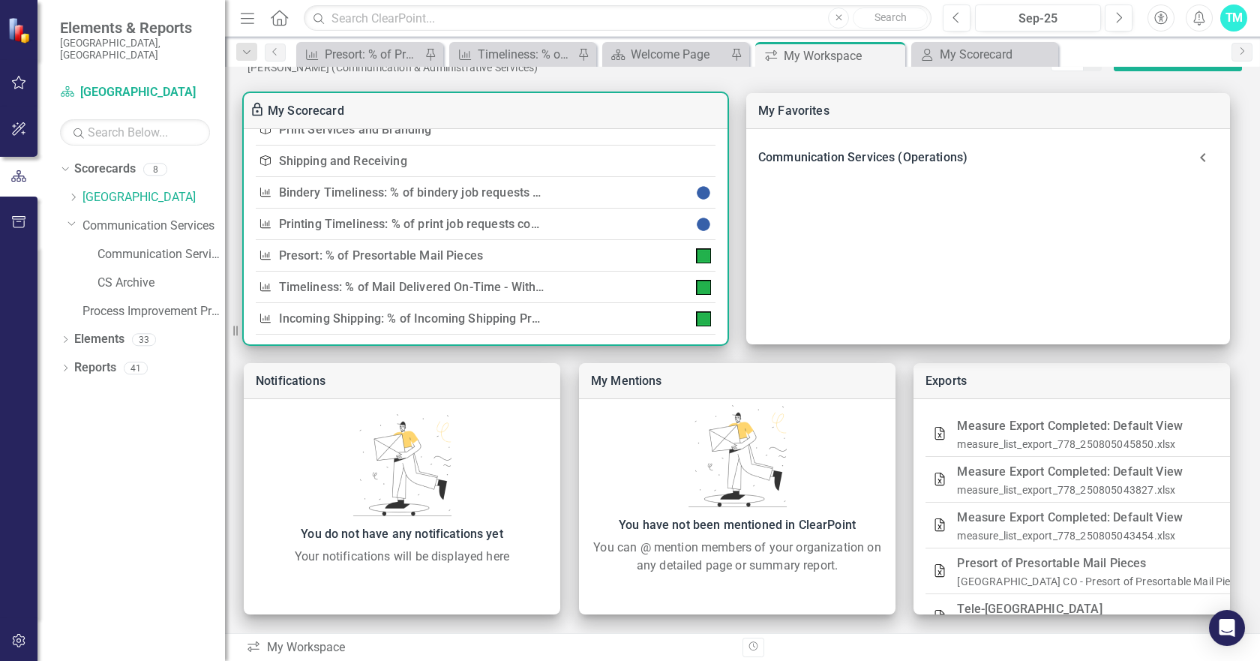
click at [418, 318] on link "Incoming Shipping: % of Incoming Shipping Processed and Delivered Within 24 Bus…" at bounding box center [539, 318] width 521 height 14
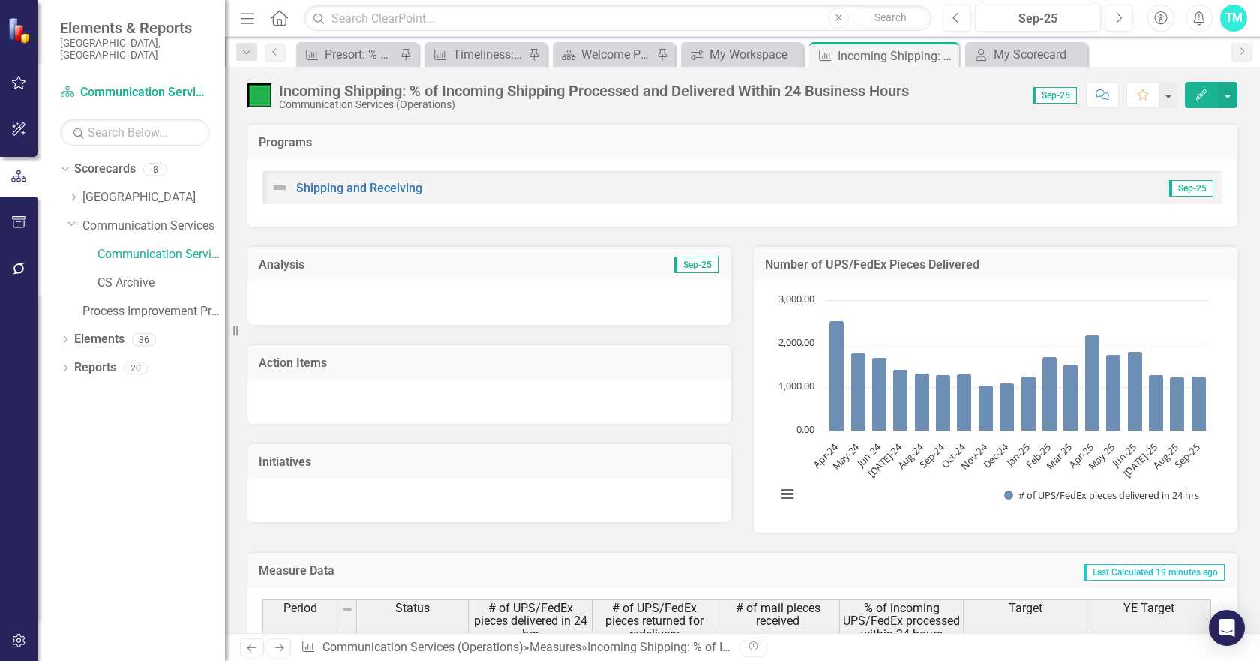
click at [743, 250] on div "Number of UPS/FedEx Pieces Delivered Chart Bar chart with 18 bars. Number of UP…" at bounding box center [996, 380] width 506 height 307
click at [1172, 92] on button "button" at bounding box center [1168, 95] width 20 height 26
click at [1226, 92] on button "button" at bounding box center [1228, 95] width 20 height 26
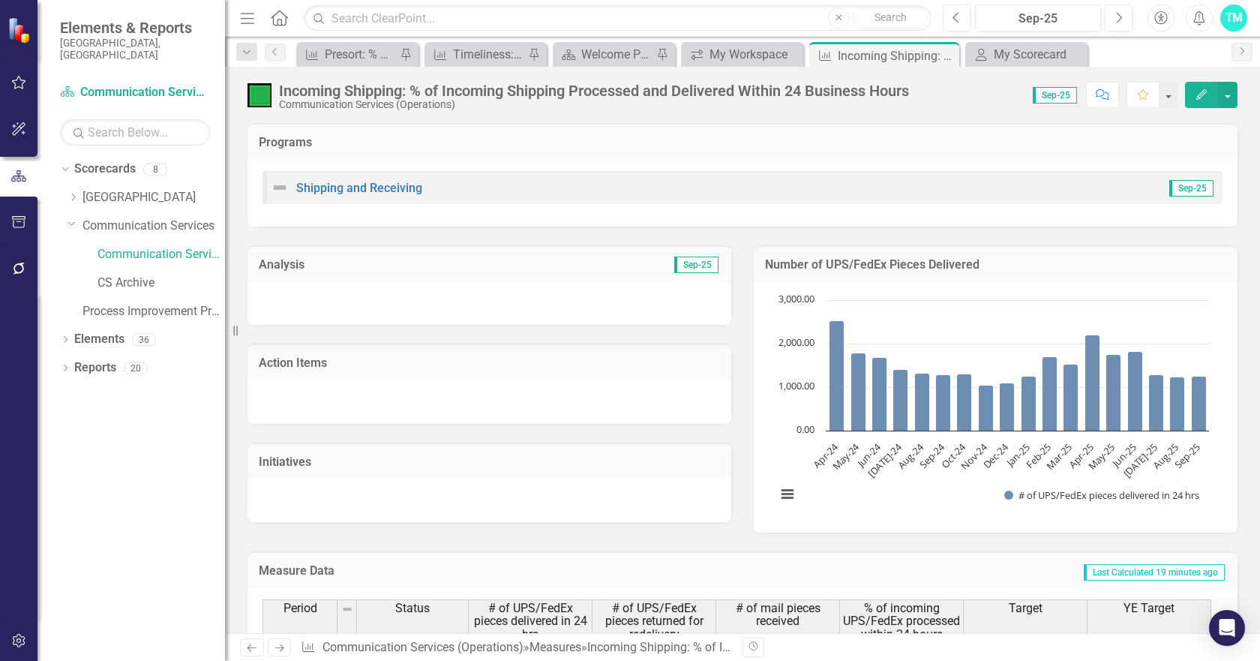
click at [308, 290] on div at bounding box center [490, 303] width 484 height 44
click at [305, 294] on div at bounding box center [490, 303] width 484 height 44
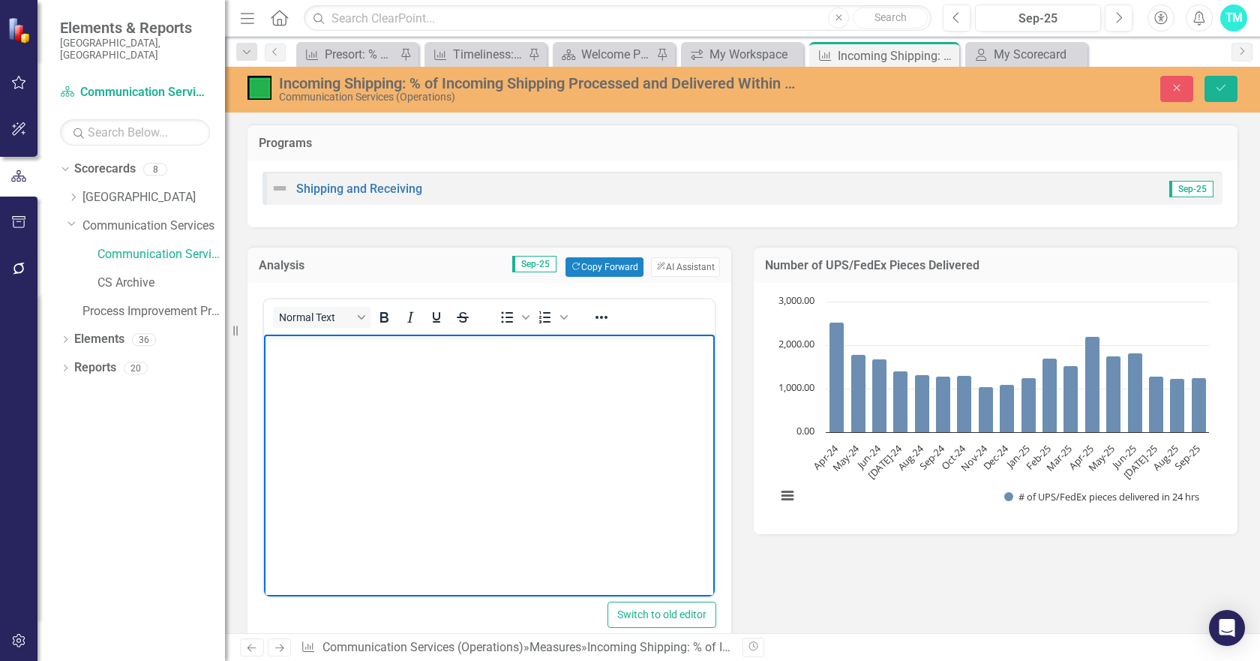
click at [293, 352] on p "Rich Text Area. Press ALT-0 for help." at bounding box center [489, 347] width 443 height 18
click at [335, 362] on body "Rich Text Area. Press ALT-0 for help." at bounding box center [489, 447] width 451 height 225
click at [317, 345] on p "Rich Text Area. Press ALT-0 for help." at bounding box center [489, 347] width 443 height 18
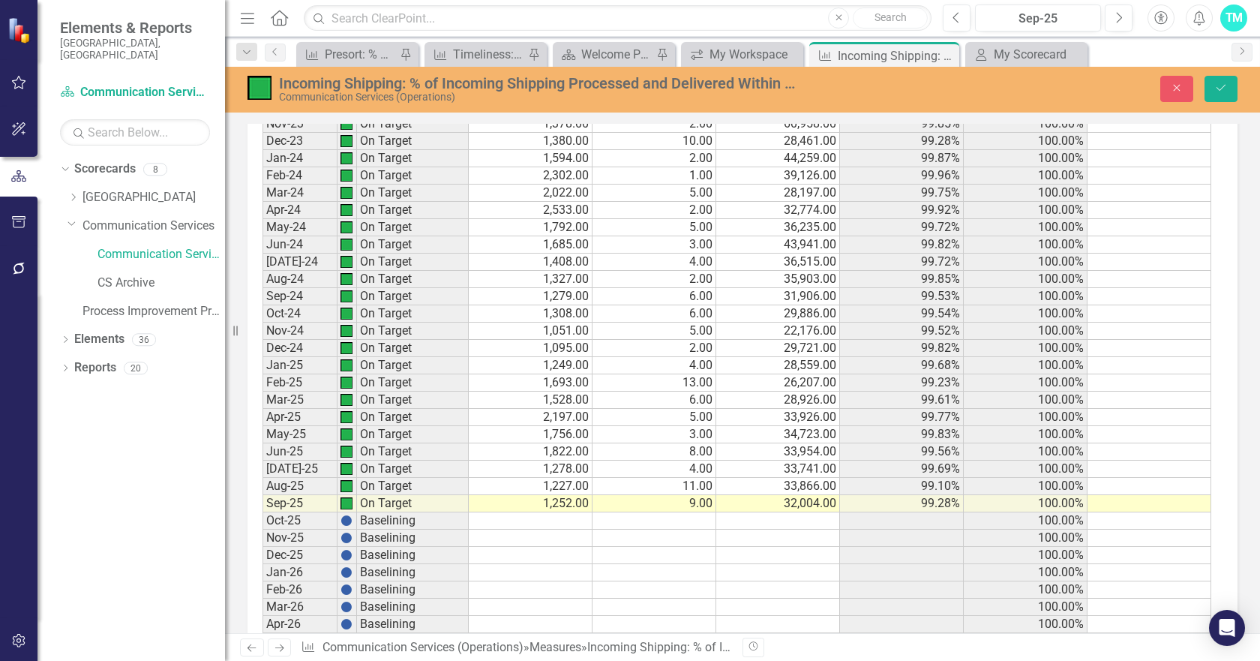
scroll to position [3001, 0]
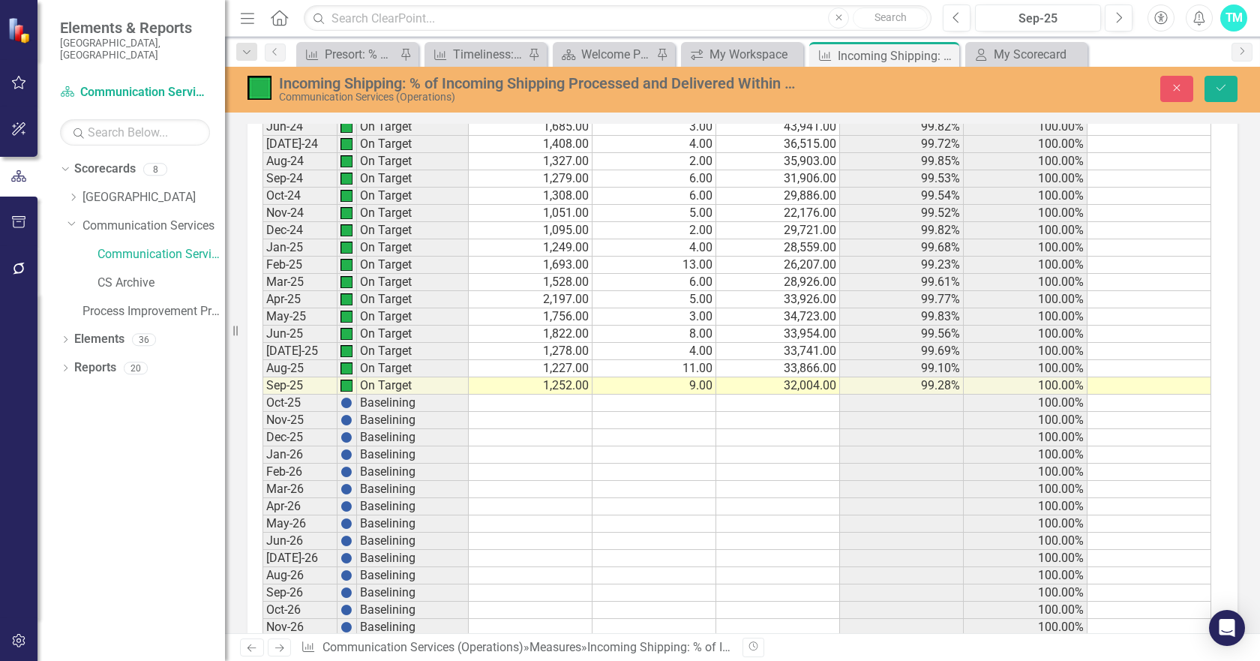
click at [523, 348] on td "1,278.00" at bounding box center [531, 351] width 124 height 17
drag, startPoint x: 521, startPoint y: 350, endPoint x: 514, endPoint y: 386, distance: 36.8
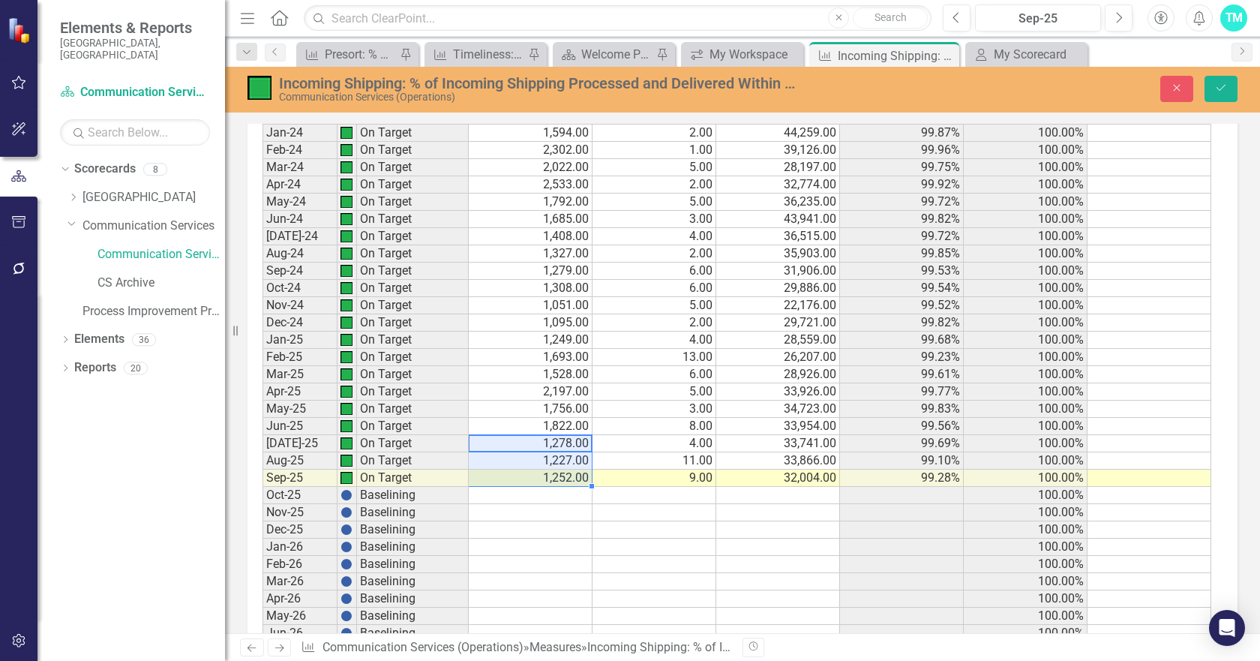
scroll to position [2851, 0]
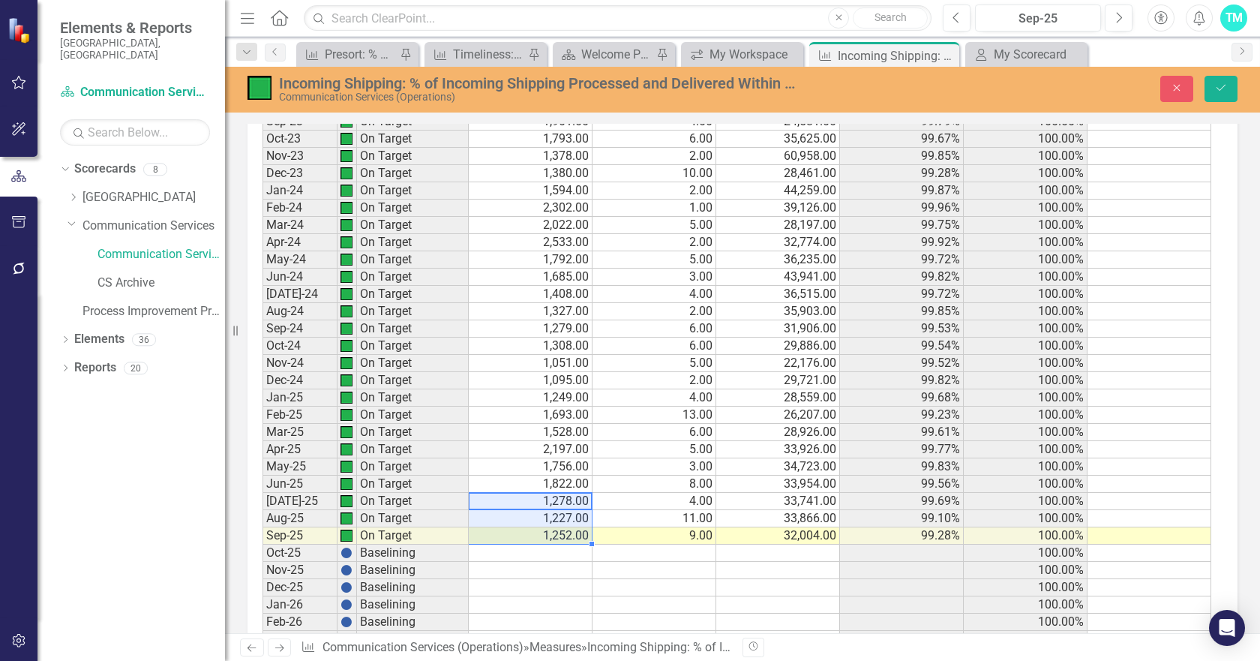
click at [535, 307] on td "1,327.00" at bounding box center [531, 311] width 124 height 17
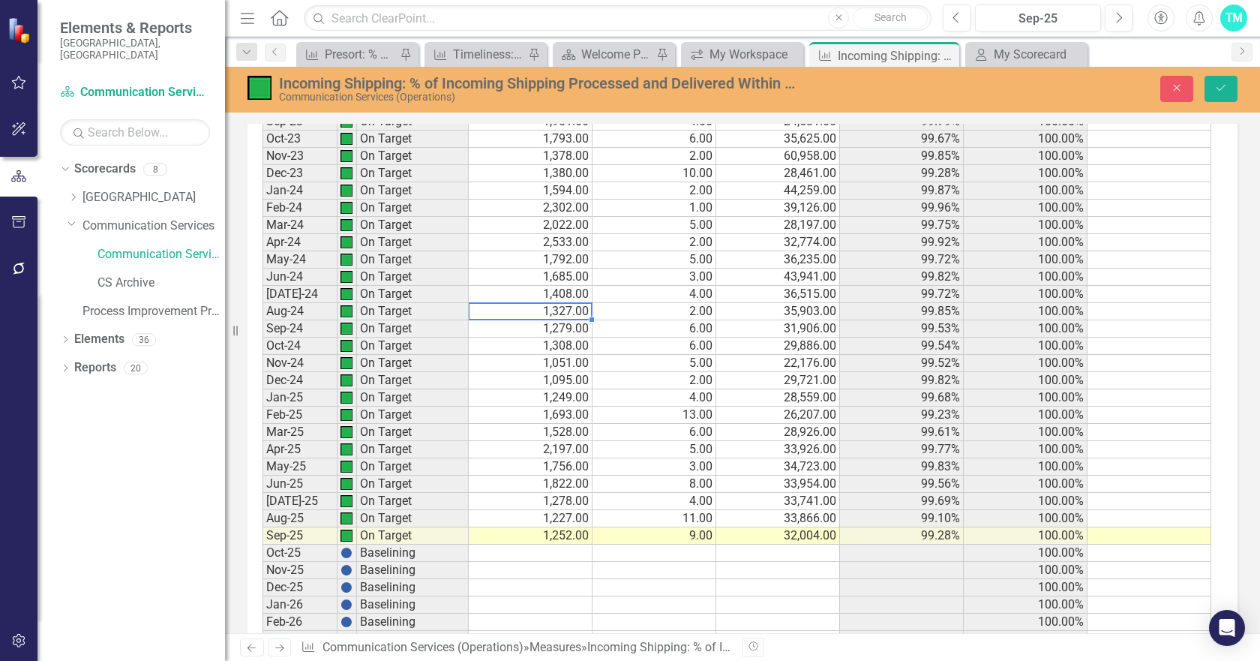
click at [529, 309] on td "1,327.00" at bounding box center [531, 311] width 124 height 17
click at [515, 291] on td "1,408.00" at bounding box center [531, 294] width 124 height 17
drag, startPoint x: 515, startPoint y: 291, endPoint x: 508, endPoint y: 329, distance: 38.2
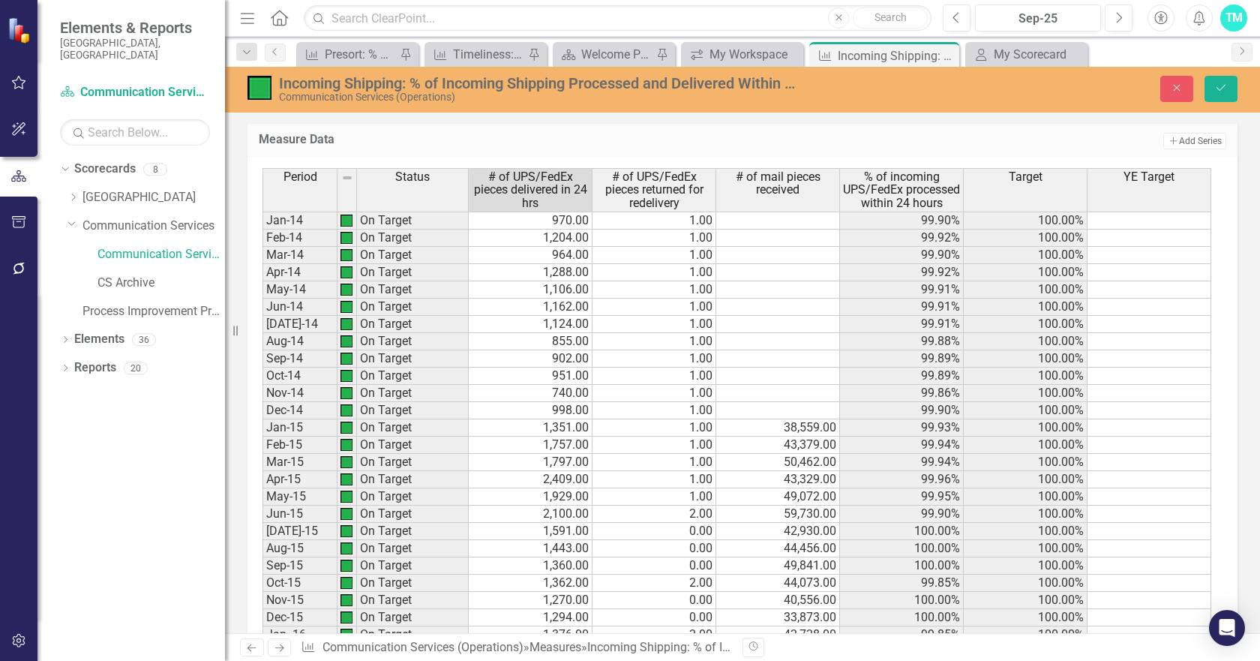
scroll to position [0, 0]
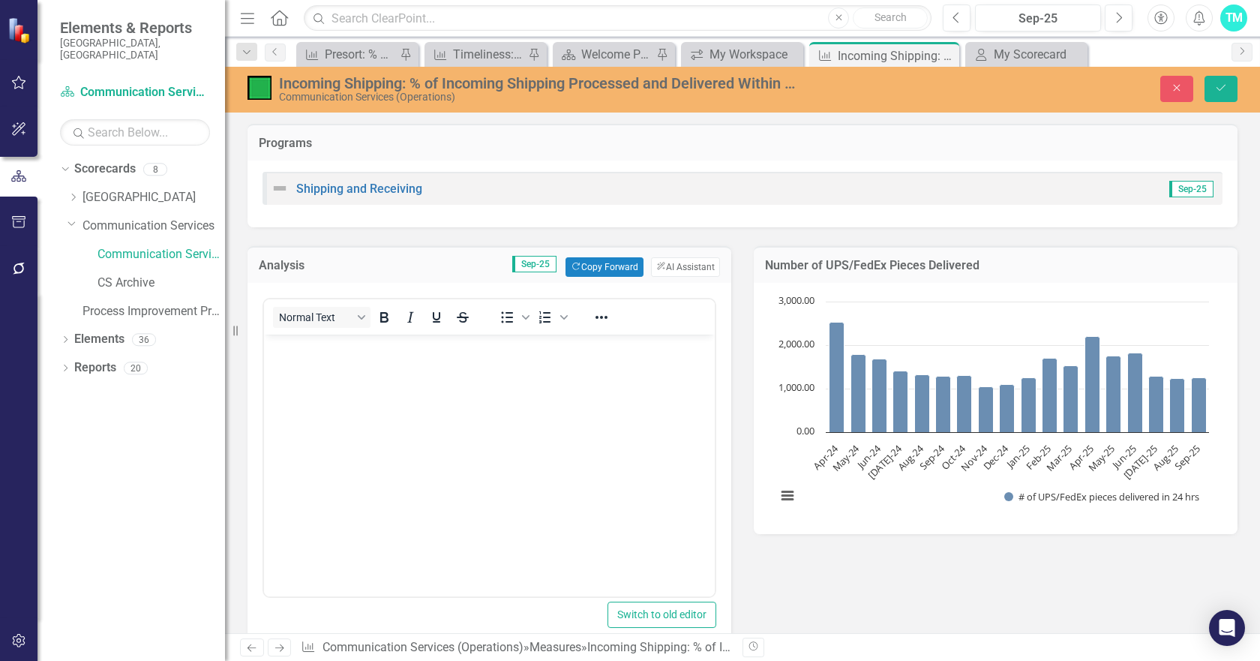
click at [334, 361] on body "Rich Text Area. Press ALT-0 for help." at bounding box center [489, 447] width 451 height 225
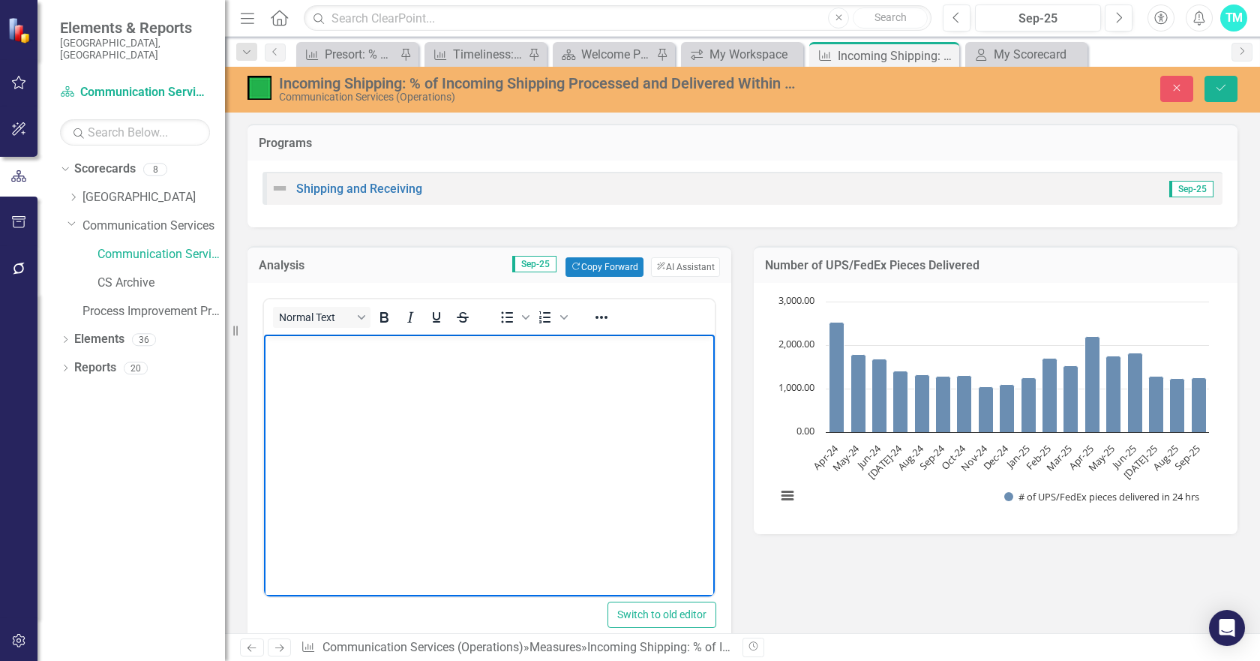
click at [319, 358] on body "Rich Text Area. Press ALT-0 for help." at bounding box center [489, 447] width 451 height 225
click at [674, 261] on button "ClearPoint AI AI Assistant" at bounding box center [685, 267] width 69 height 20
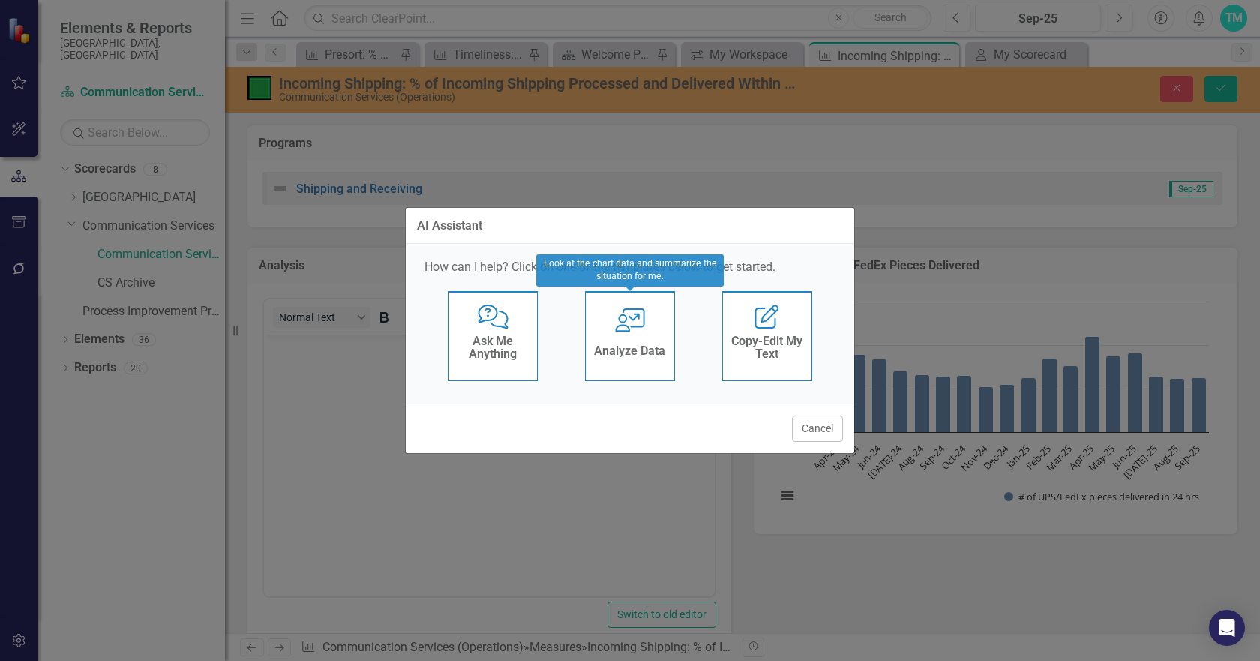
click at [620, 327] on icon "User with Chart" at bounding box center [630, 320] width 31 height 24
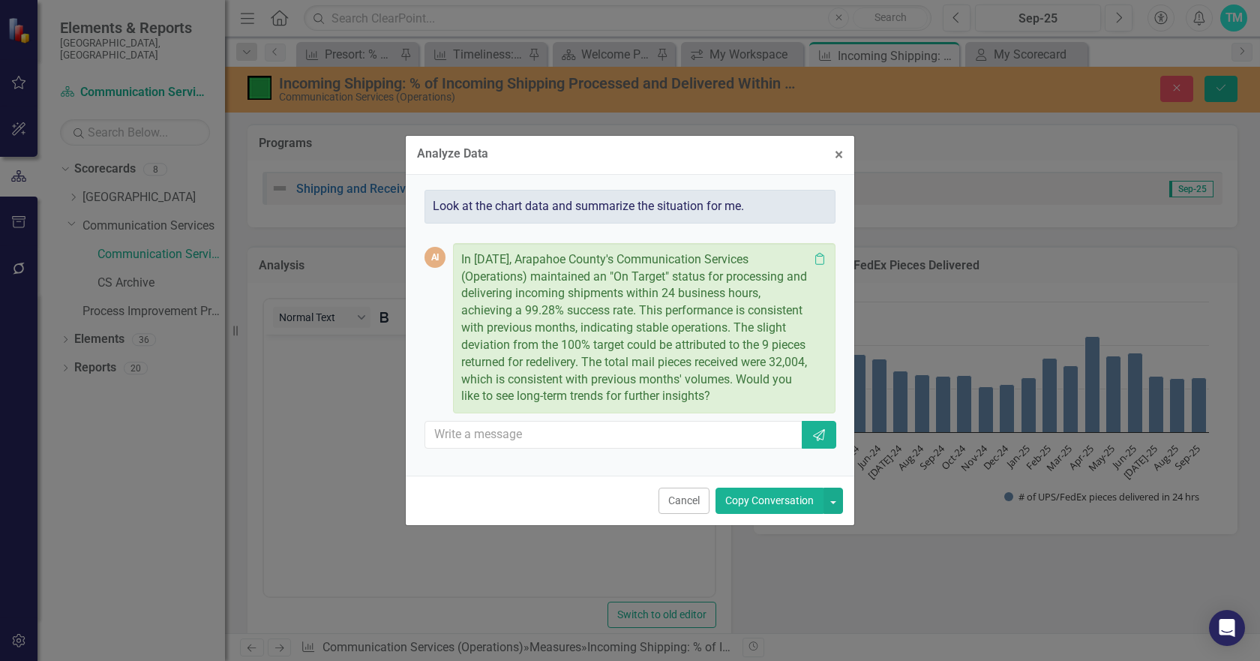
drag, startPoint x: 462, startPoint y: 258, endPoint x: 800, endPoint y: 389, distance: 361.9
click at [804, 394] on p "In September 2025, Arapahoe County's Communication Services (Operations) mainta…" at bounding box center [634, 328] width 347 height 155
copy p "In September 2025, Arapahoe County's Communication Services (Operations) mainta…"
drag, startPoint x: 687, startPoint y: 499, endPoint x: 423, endPoint y: 164, distance: 426.8
click at [687, 499] on button "Cancel" at bounding box center [684, 501] width 51 height 26
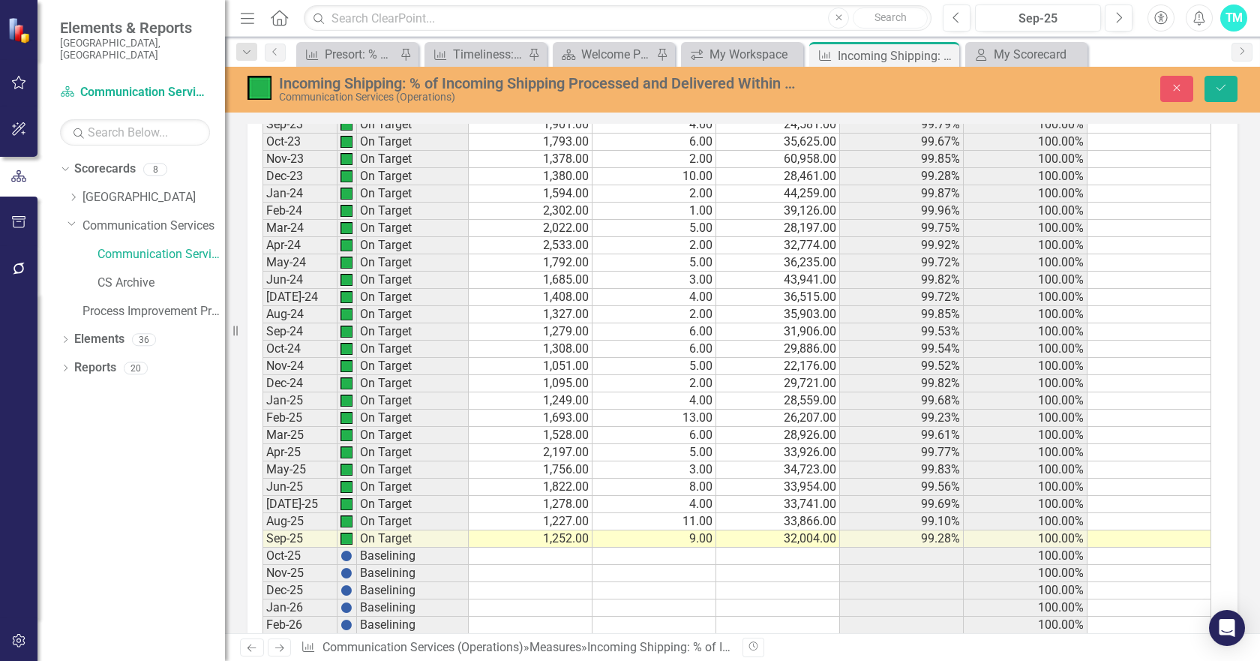
scroll to position [2851, 0]
click at [884, 500] on td "99.69%" at bounding box center [902, 501] width 124 height 17
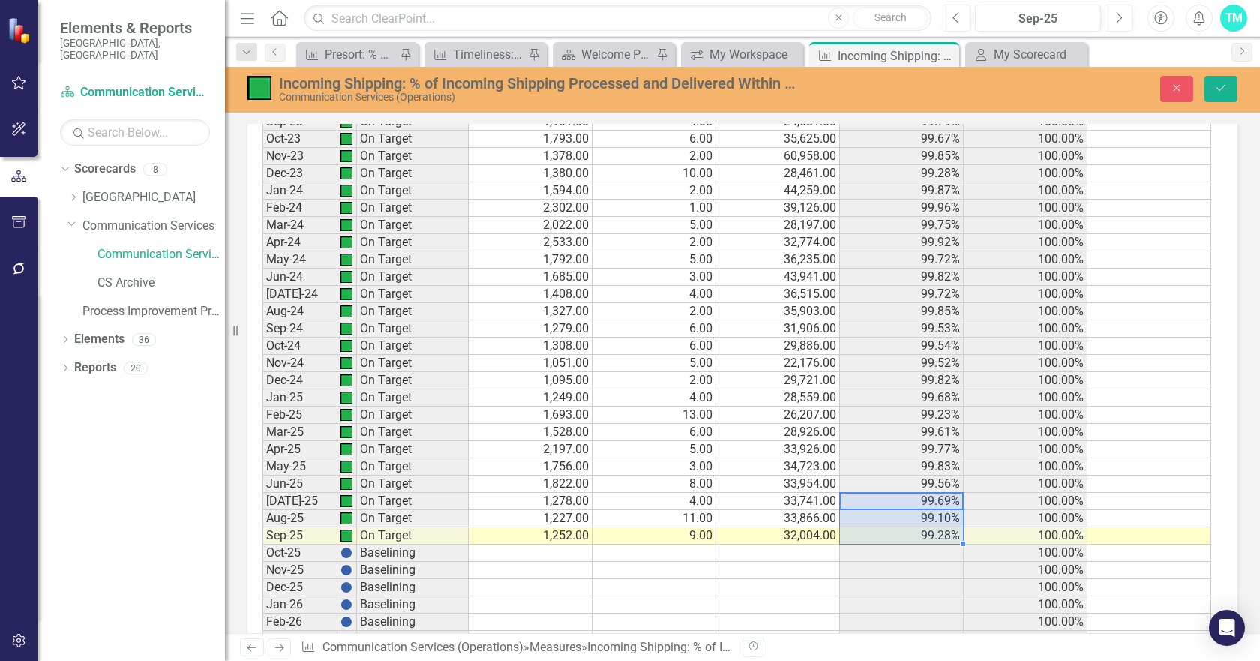
drag, startPoint x: 885, startPoint y: 499, endPoint x: 889, endPoint y: 537, distance: 38.4
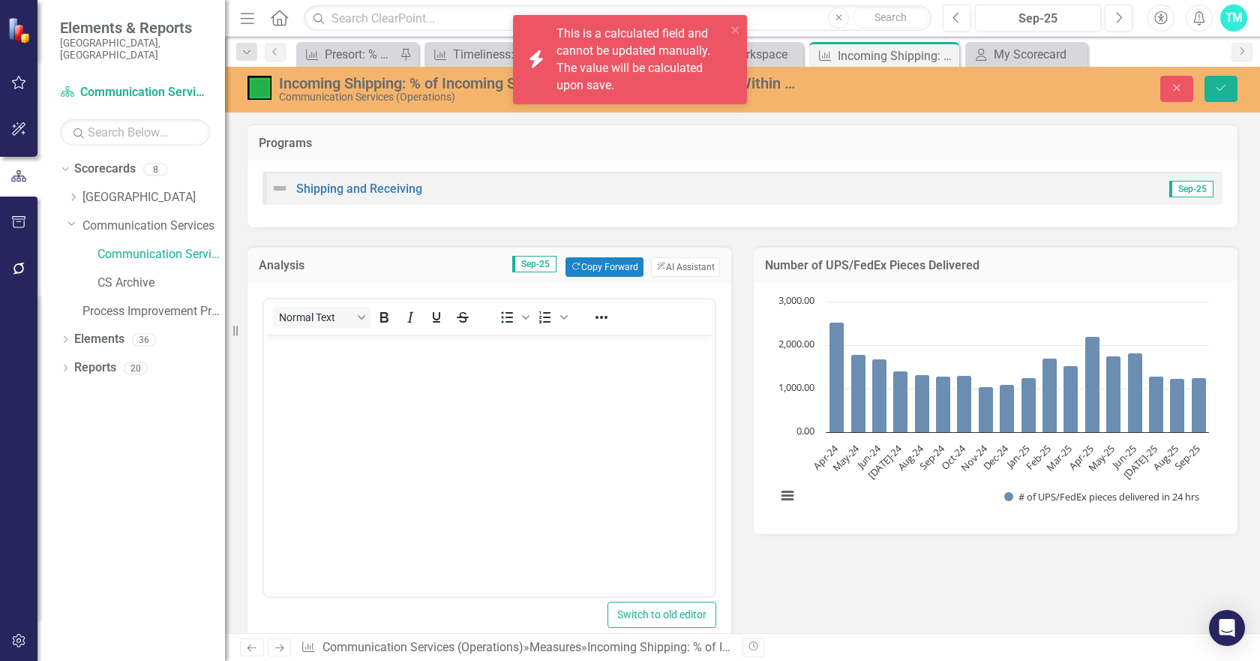
scroll to position [2851, 0]
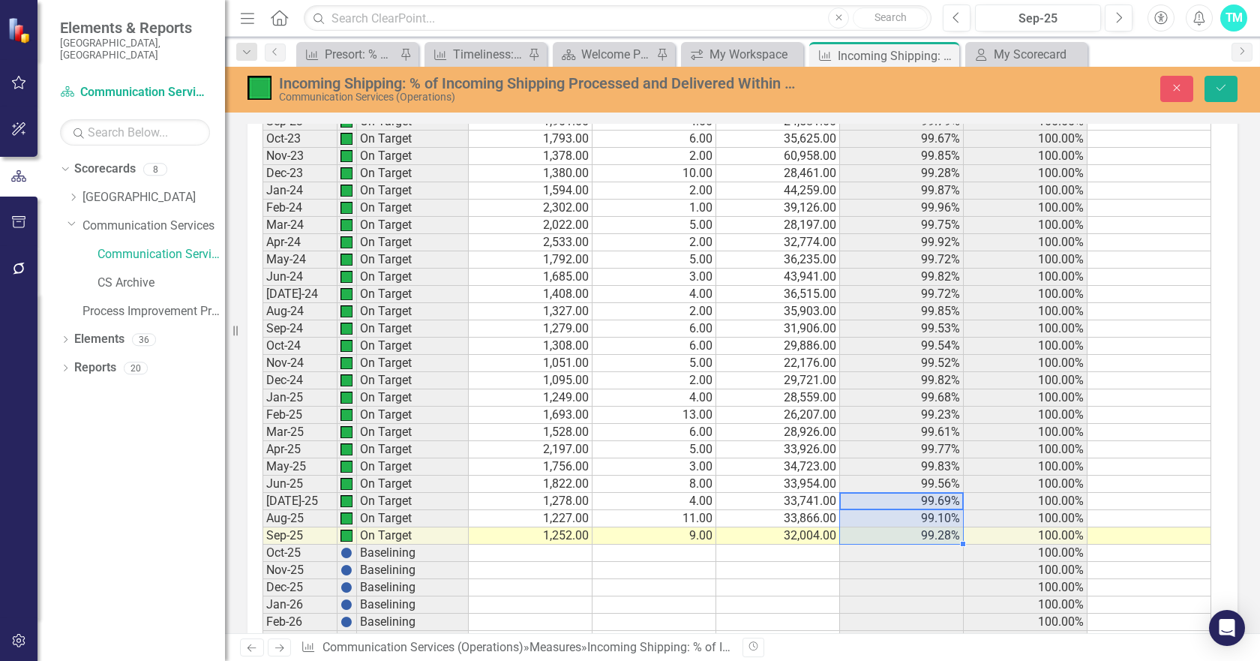
click at [753, 499] on td "33,741.00" at bounding box center [778, 501] width 124 height 17
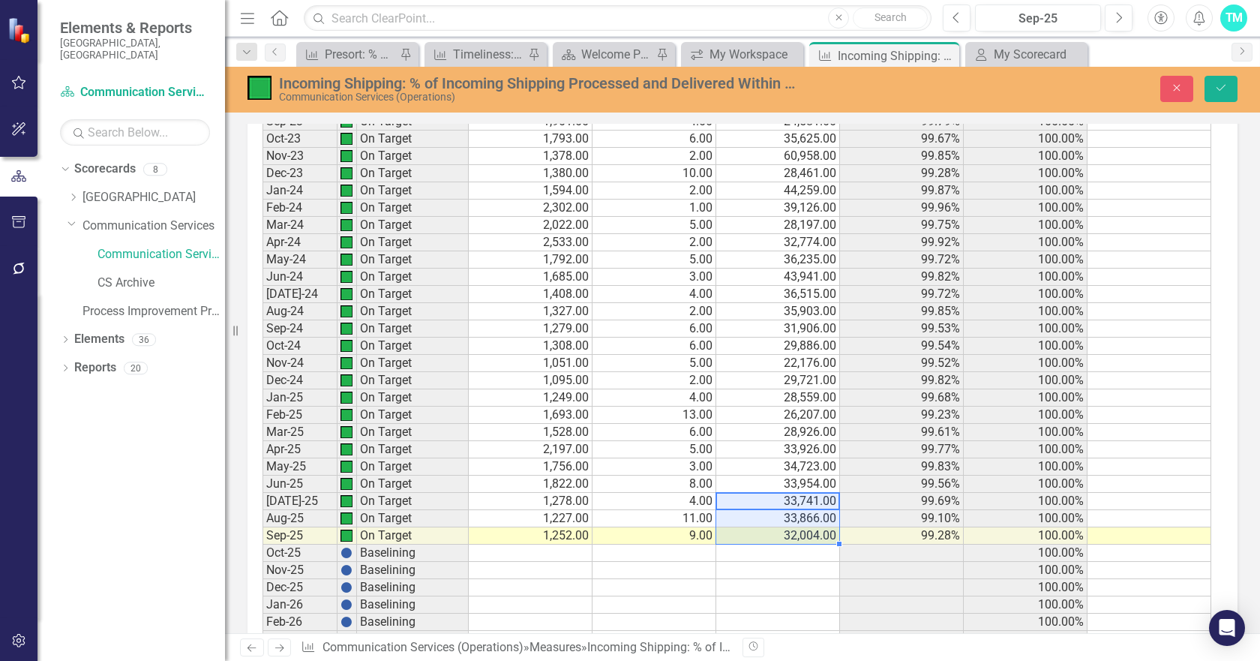
drag, startPoint x: 753, startPoint y: 499, endPoint x: 755, endPoint y: 534, distance: 35.3
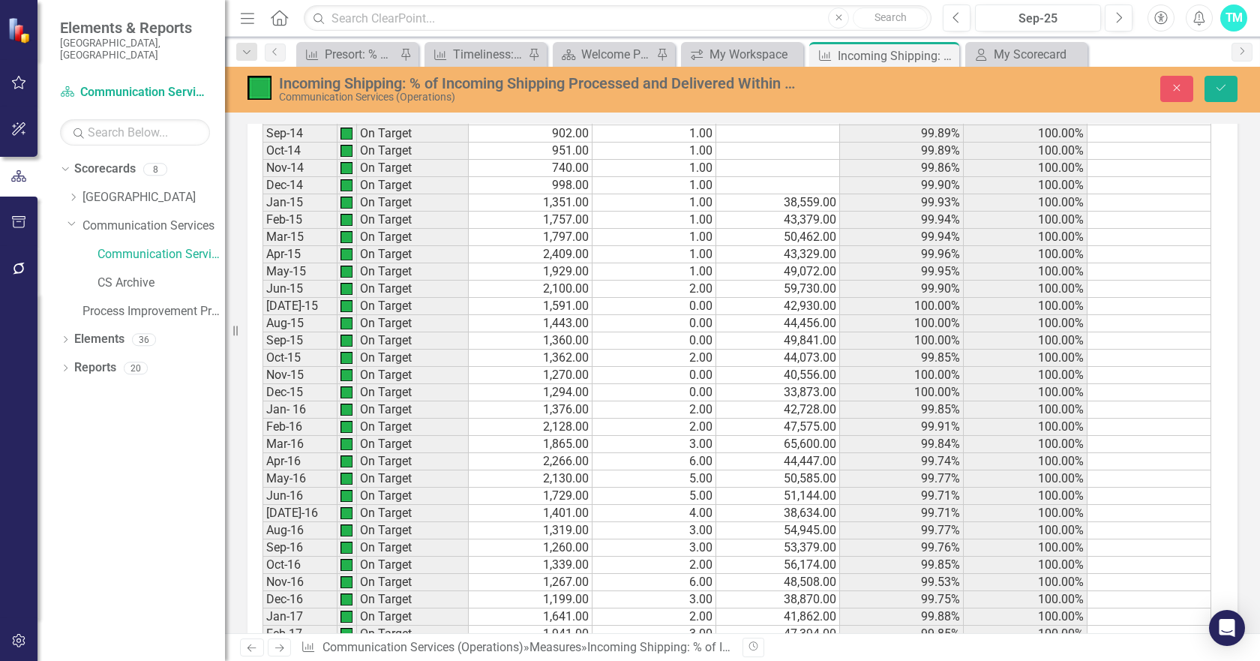
scroll to position [0, 0]
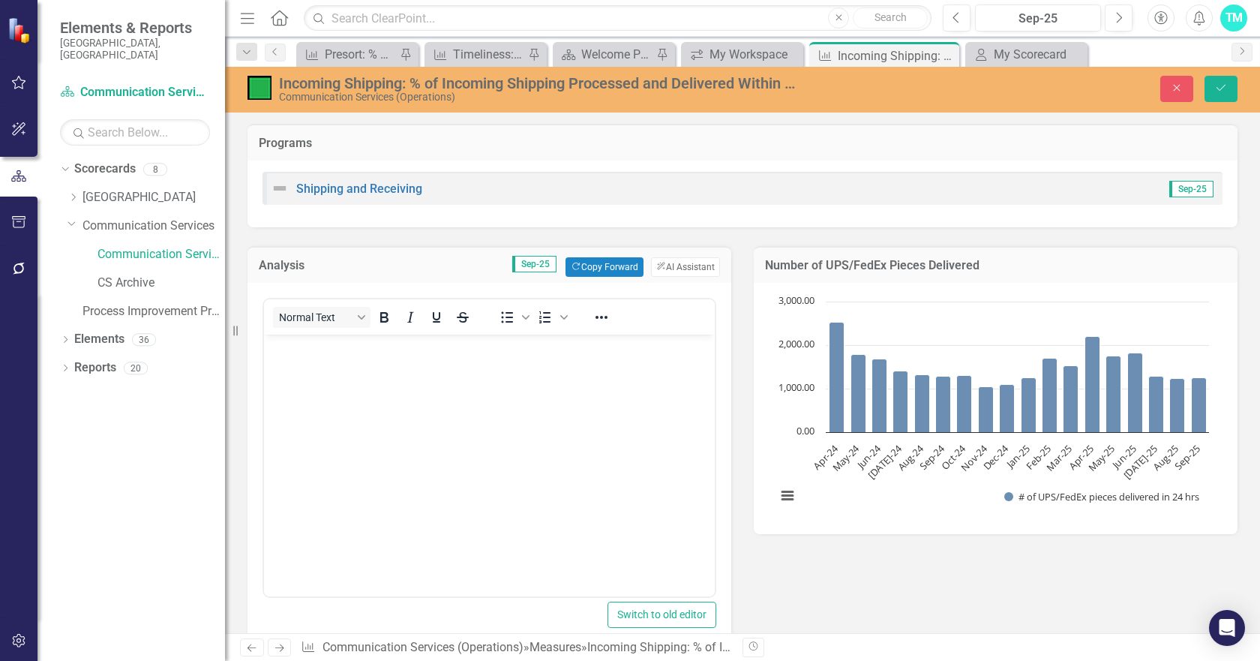
click at [348, 367] on body "Rich Text Area. Press ALT-0 for help." at bounding box center [489, 447] width 451 height 225
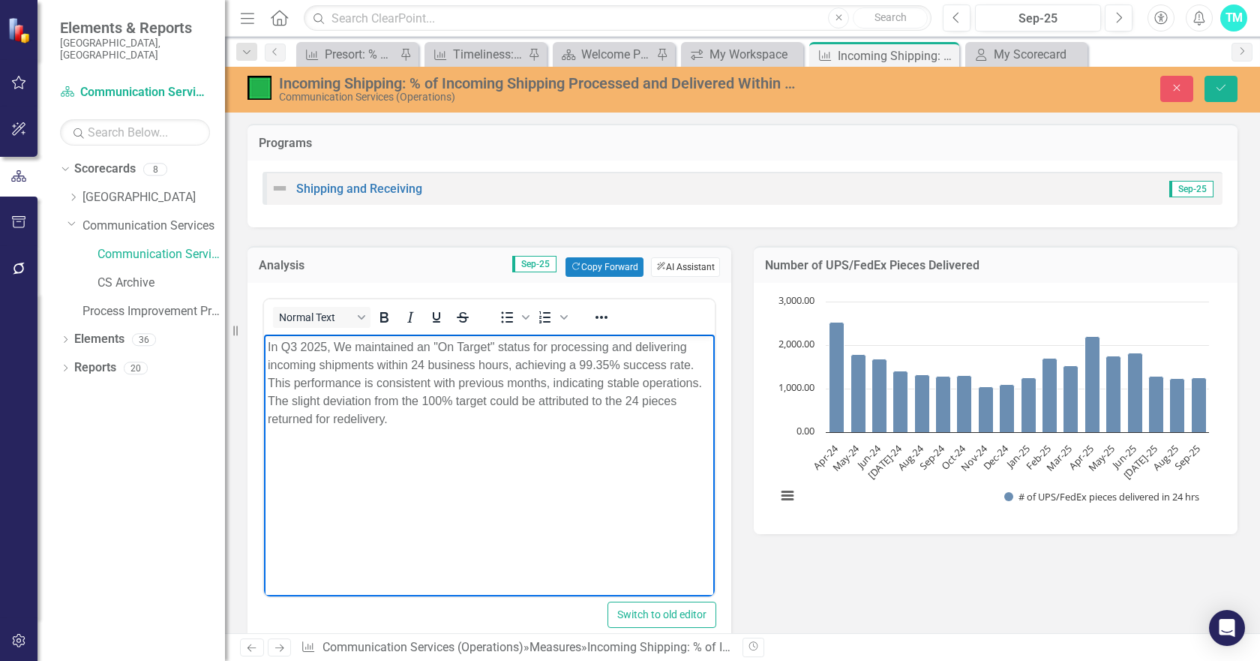
click at [681, 261] on button "ClearPoint AI AI Assistant" at bounding box center [685, 267] width 69 height 20
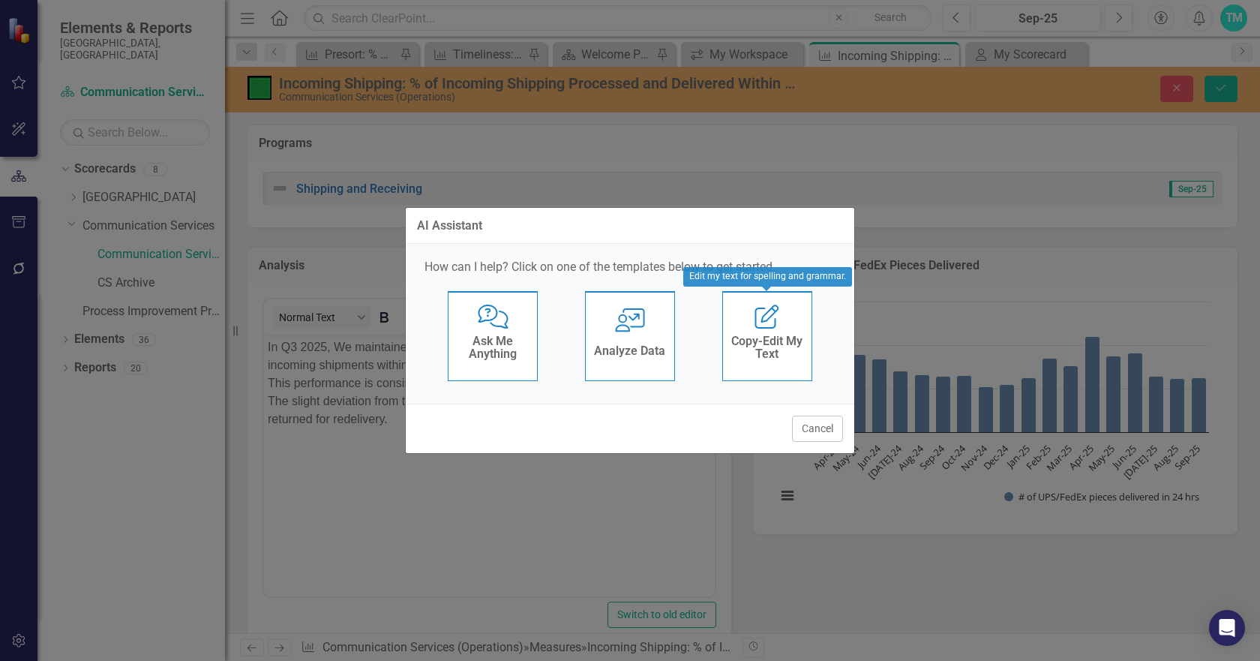
click at [765, 314] on icon at bounding box center [767, 317] width 24 height 24
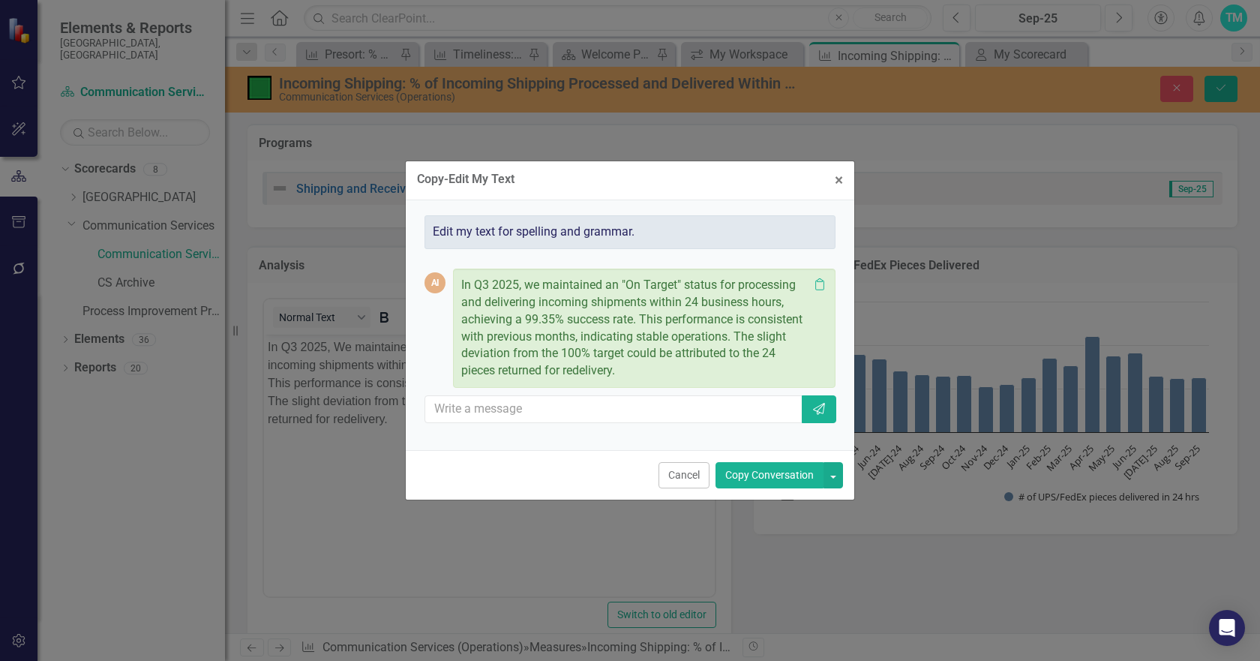
click at [772, 472] on button "Copy Conversation" at bounding box center [770, 475] width 108 height 26
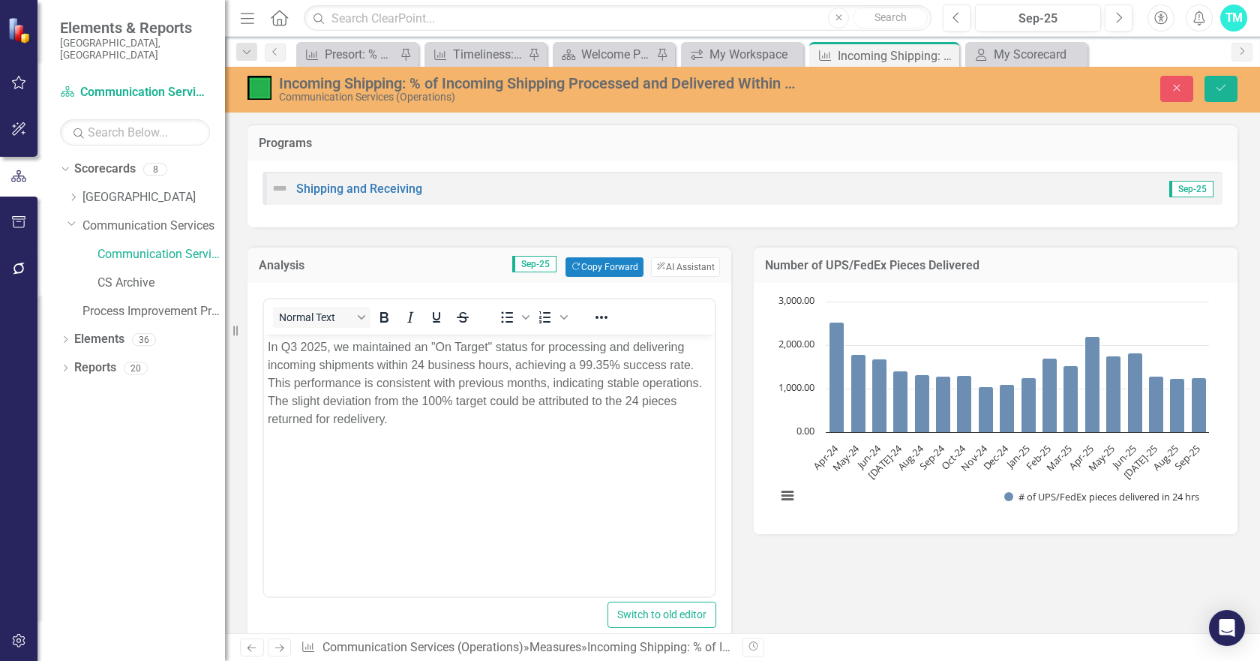
click at [393, 431] on body "In Q3 2025, we maintained an "On Target" status for processing and delivering i…" at bounding box center [489, 447] width 451 height 225
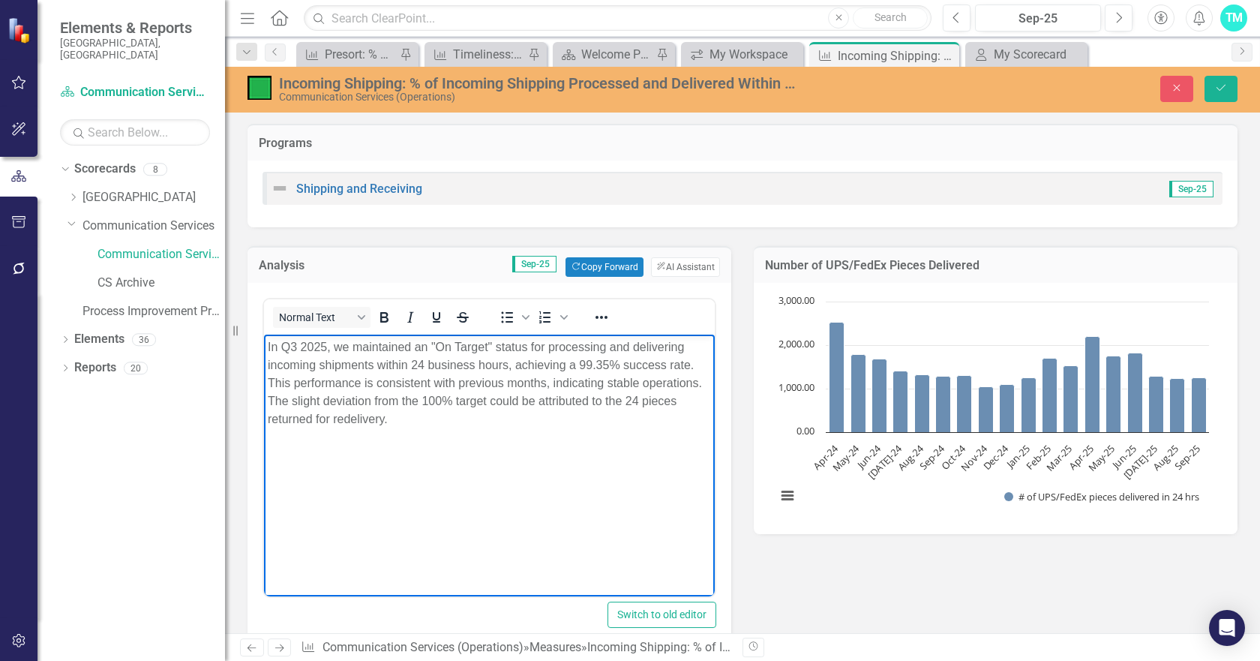
click at [430, 432] on body "In Q3 2025, we maintained an "On Target" status for processing and delivering i…" at bounding box center [489, 447] width 451 height 225
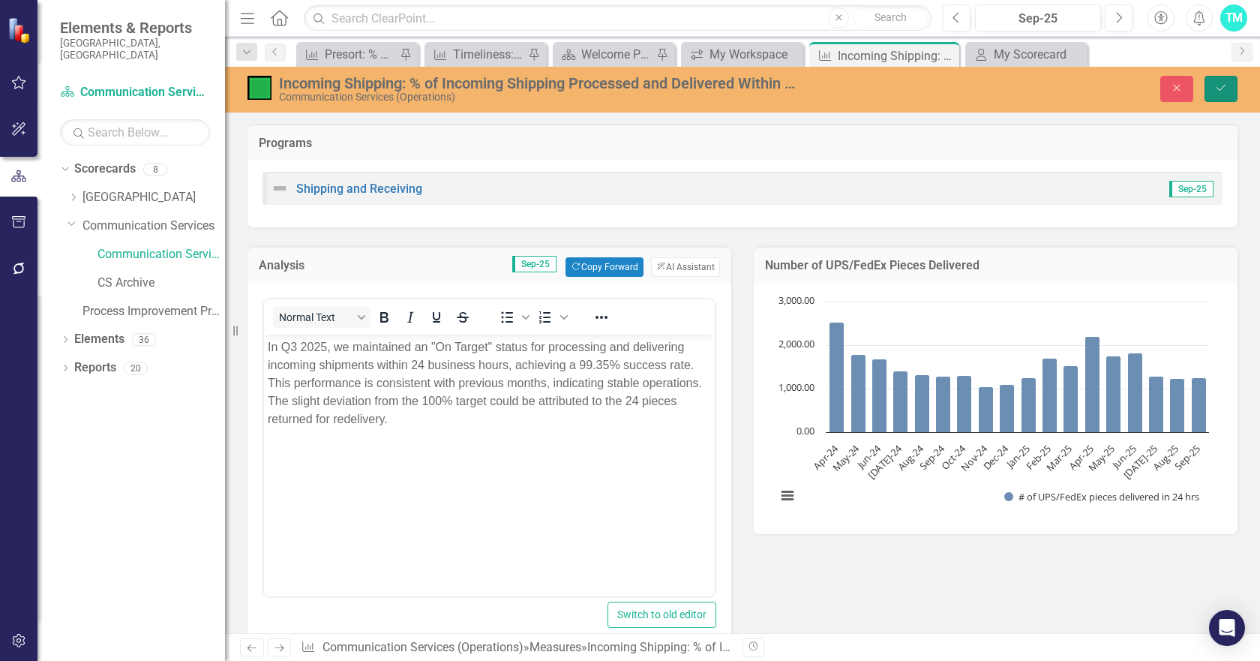
click at [1223, 84] on icon "Save" at bounding box center [1221, 88] width 14 height 11
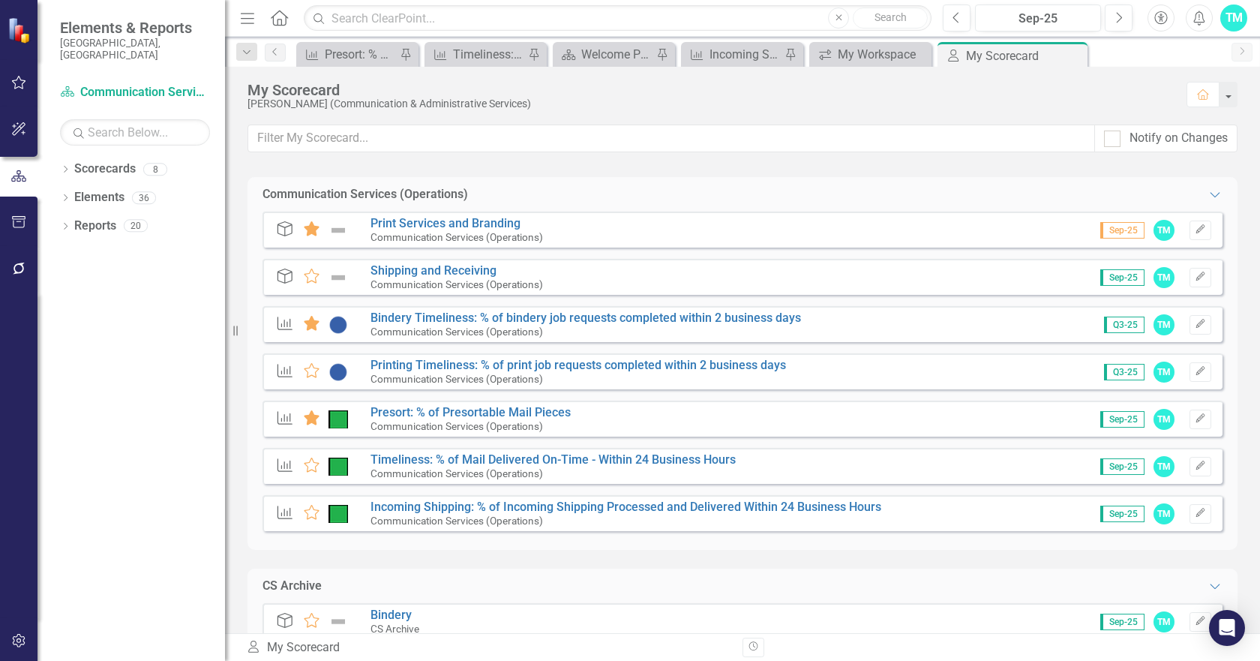
scroll to position [225, 0]
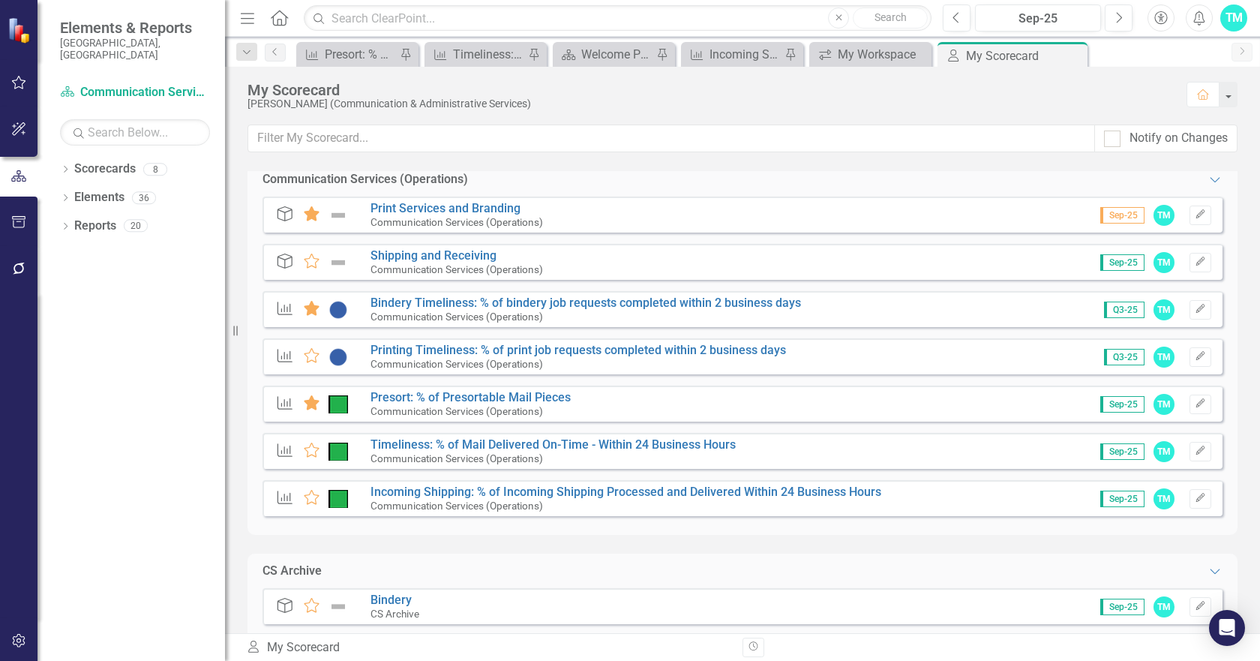
click at [1112, 305] on span "Q3-25" at bounding box center [1124, 310] width 41 height 17
click at [468, 301] on link "Bindery Timeliness: % of bindery job requests completed within 2 business days" at bounding box center [586, 303] width 431 height 14
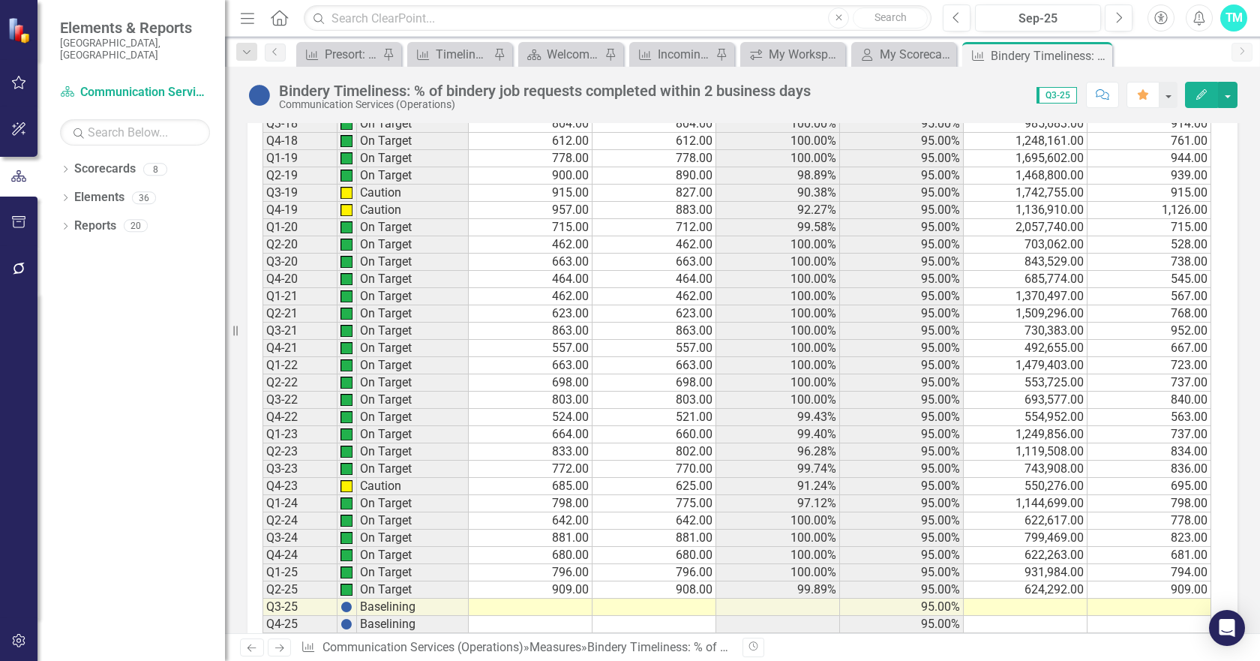
scroll to position [1061, 0]
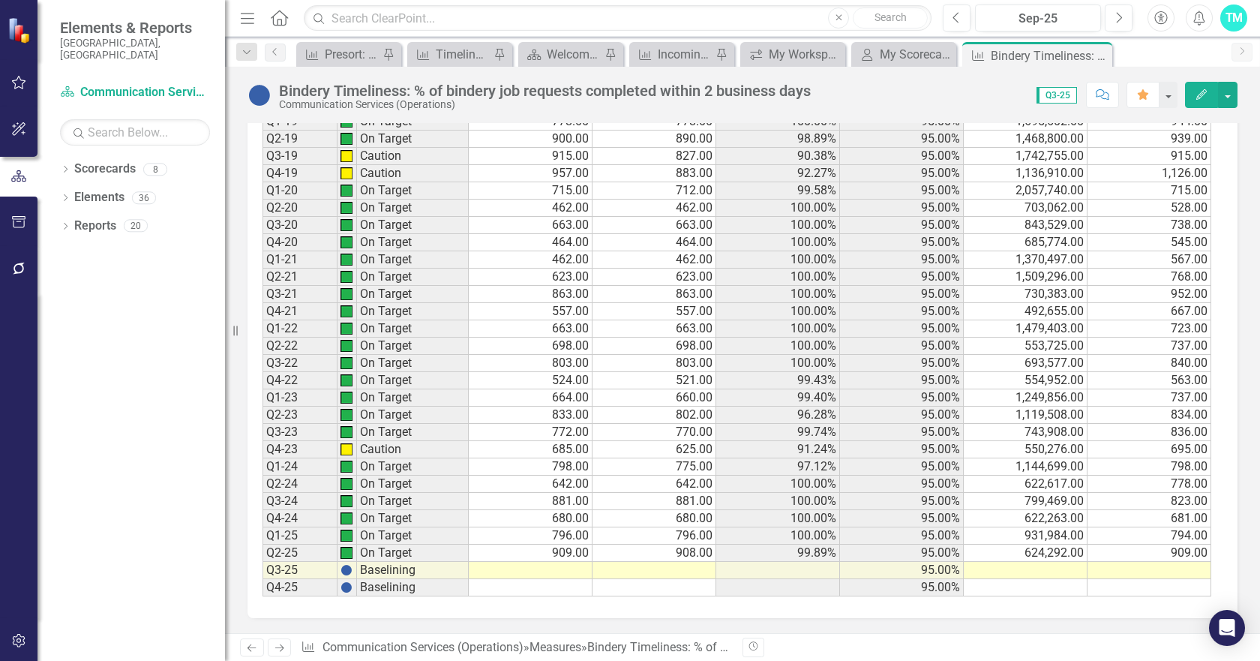
click at [542, 567] on td at bounding box center [531, 570] width 124 height 17
click at [554, 563] on td at bounding box center [531, 570] width 124 height 17
click at [556, 571] on td at bounding box center [531, 570] width 124 height 17
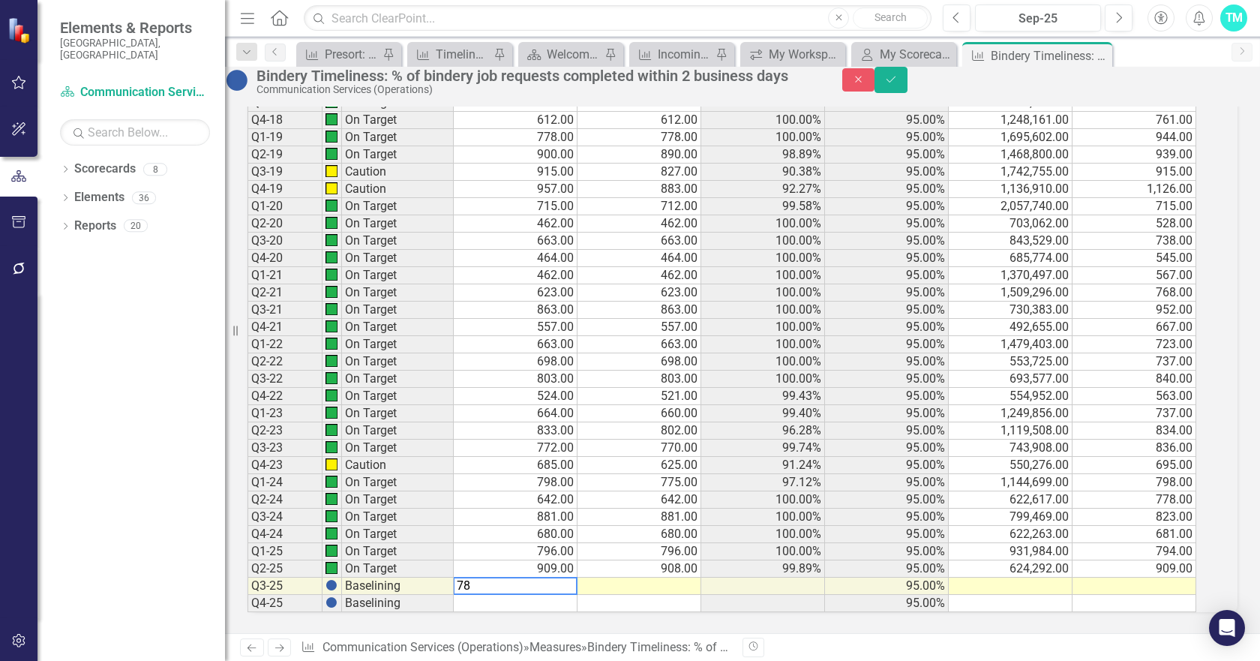
type textarea "785"
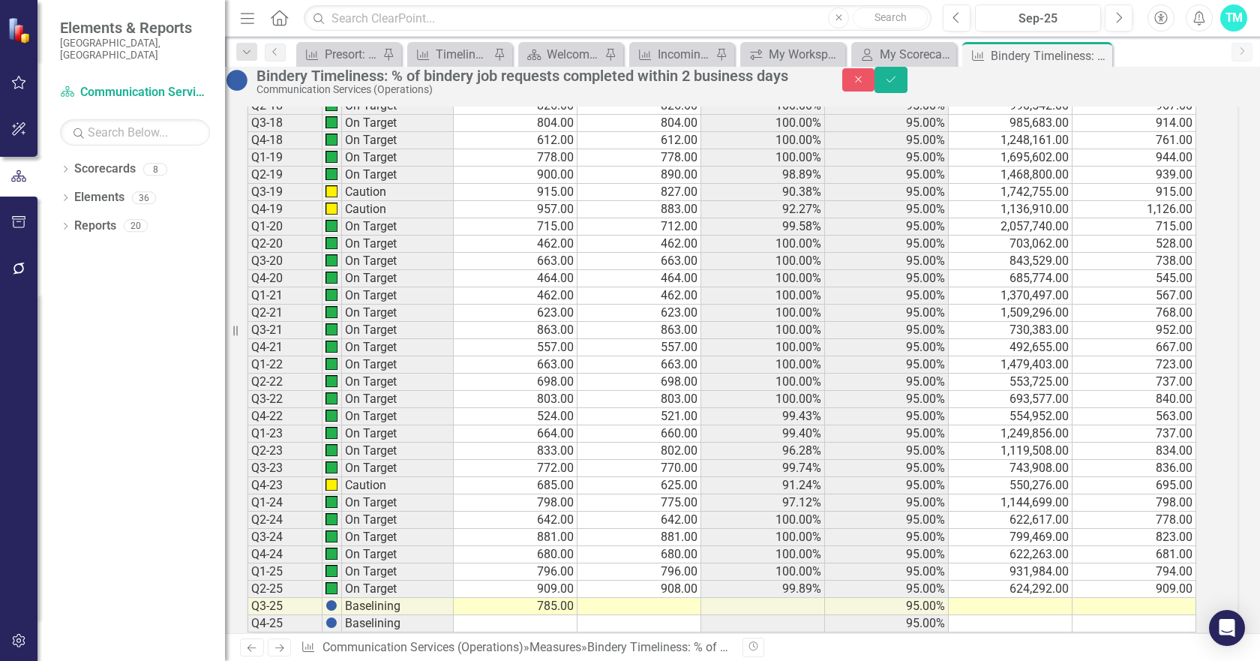
scroll to position [1062, 0]
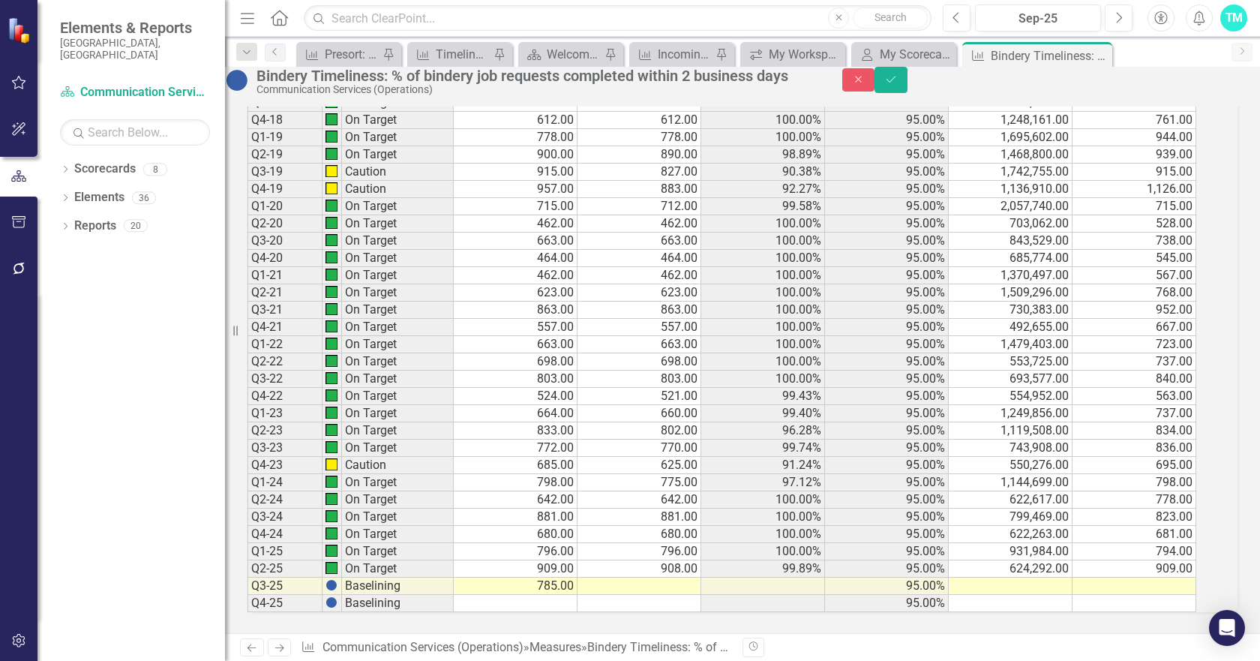
click at [681, 578] on td at bounding box center [640, 586] width 124 height 17
click at [1036, 578] on td at bounding box center [1011, 586] width 124 height 17
type textarea "536271"
click at [1133, 578] on td at bounding box center [1135, 586] width 124 height 17
type textarea "785"
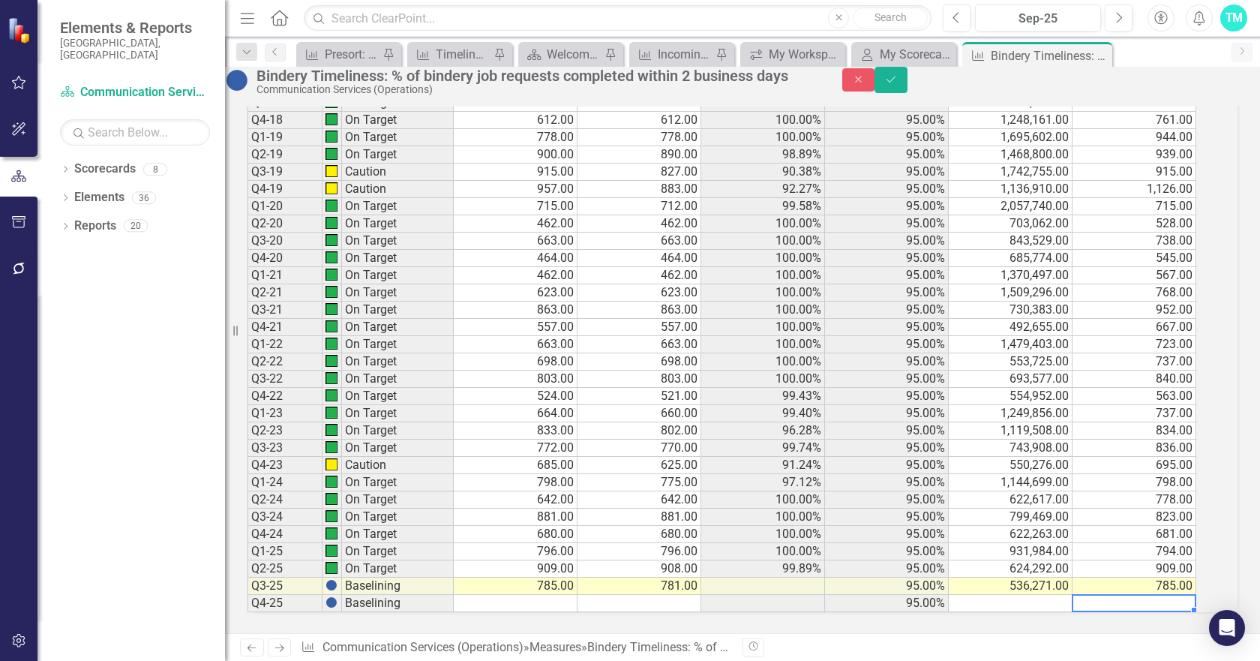
click at [396, 578] on td "Baselining" at bounding box center [398, 586] width 112 height 17
click at [898, 85] on icon "Save" at bounding box center [891, 79] width 14 height 11
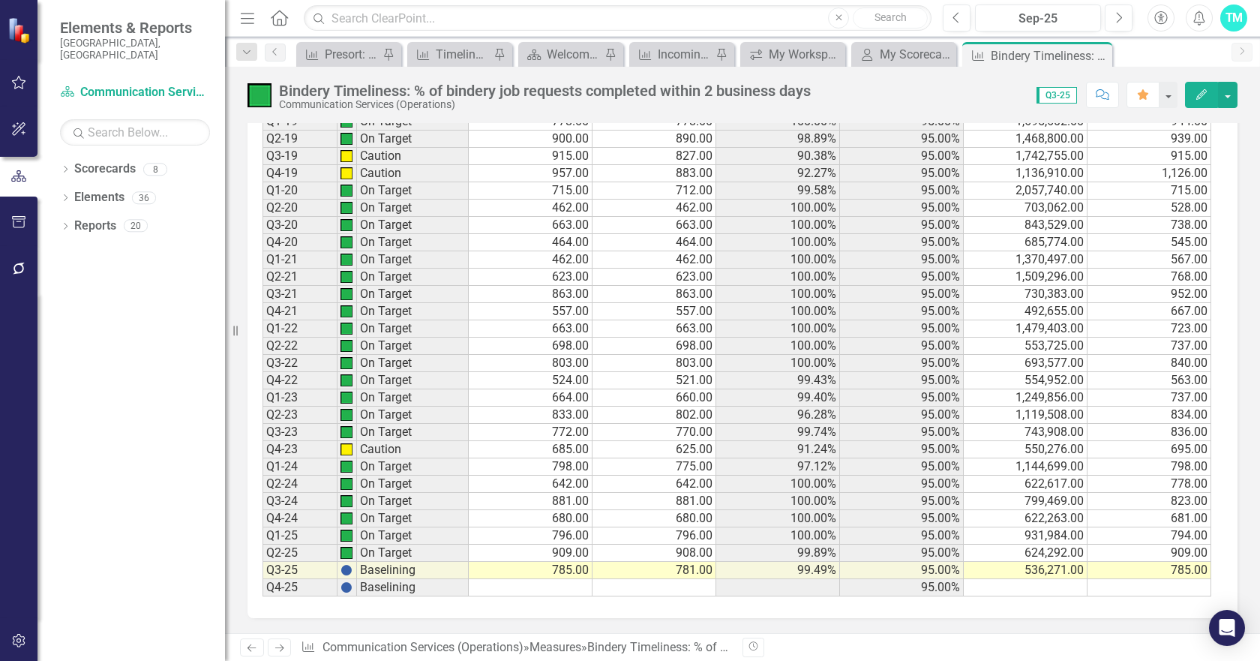
scroll to position [1061, 0]
click at [391, 567] on td "Baselining" at bounding box center [413, 570] width 112 height 17
click at [391, 569] on td "Baselining" at bounding box center [413, 570] width 112 height 17
click at [458, 569] on td "Baselining" at bounding box center [413, 570] width 112 height 17
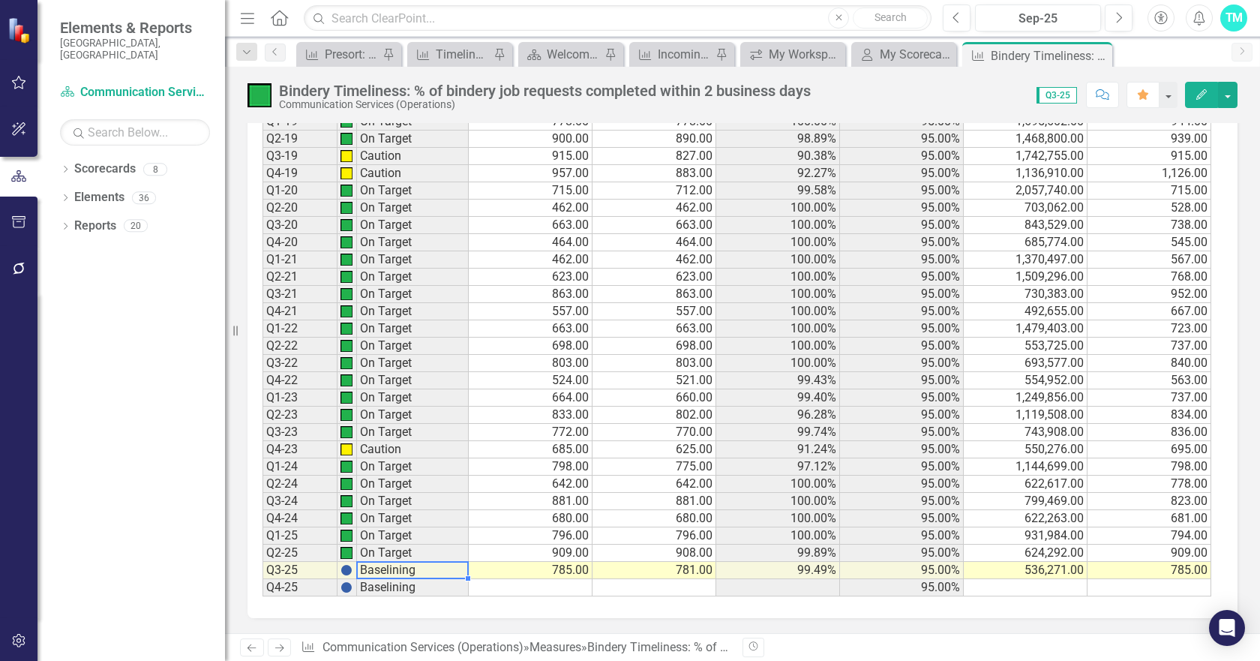
click at [347, 570] on img at bounding box center [347, 570] width 12 height 12
click at [368, 572] on td "Baselining" at bounding box center [413, 570] width 112 height 17
click at [374, 568] on td "Baselining" at bounding box center [413, 570] width 112 height 17
click at [374, 571] on td "Baselining" at bounding box center [413, 570] width 112 height 17
click at [396, 572] on td "Baselining" at bounding box center [413, 570] width 112 height 17
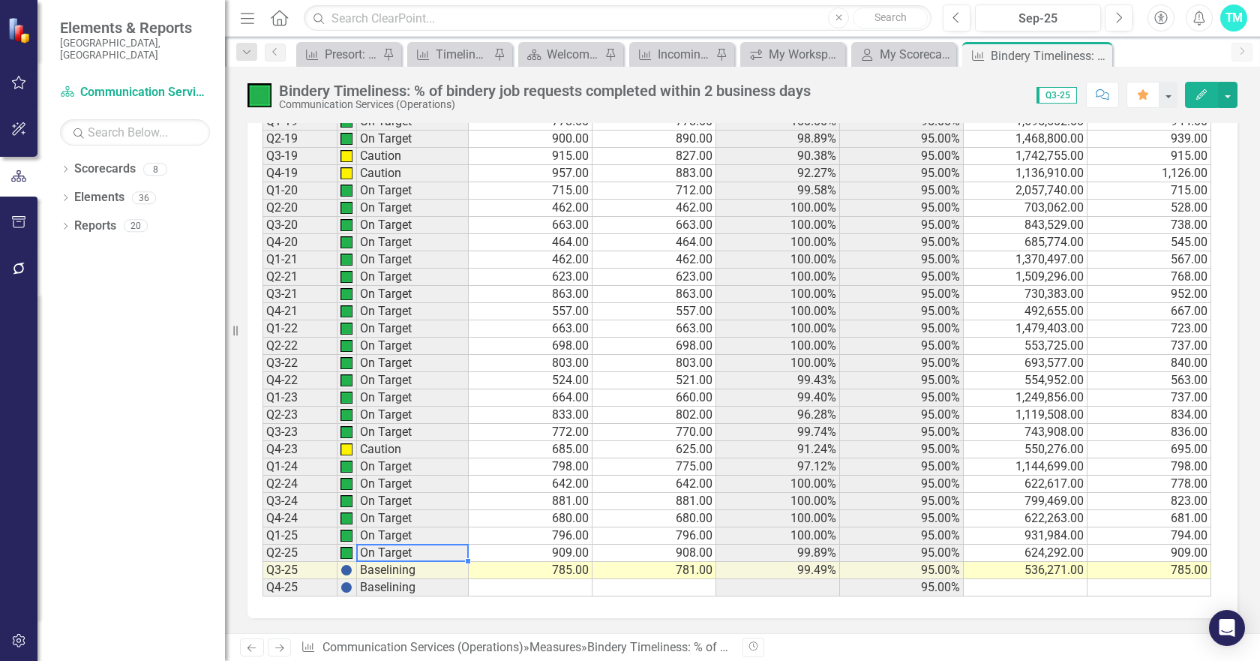
click at [408, 546] on td "On Target" at bounding box center [413, 553] width 112 height 17
click at [386, 567] on td "Baselining" at bounding box center [413, 570] width 112 height 17
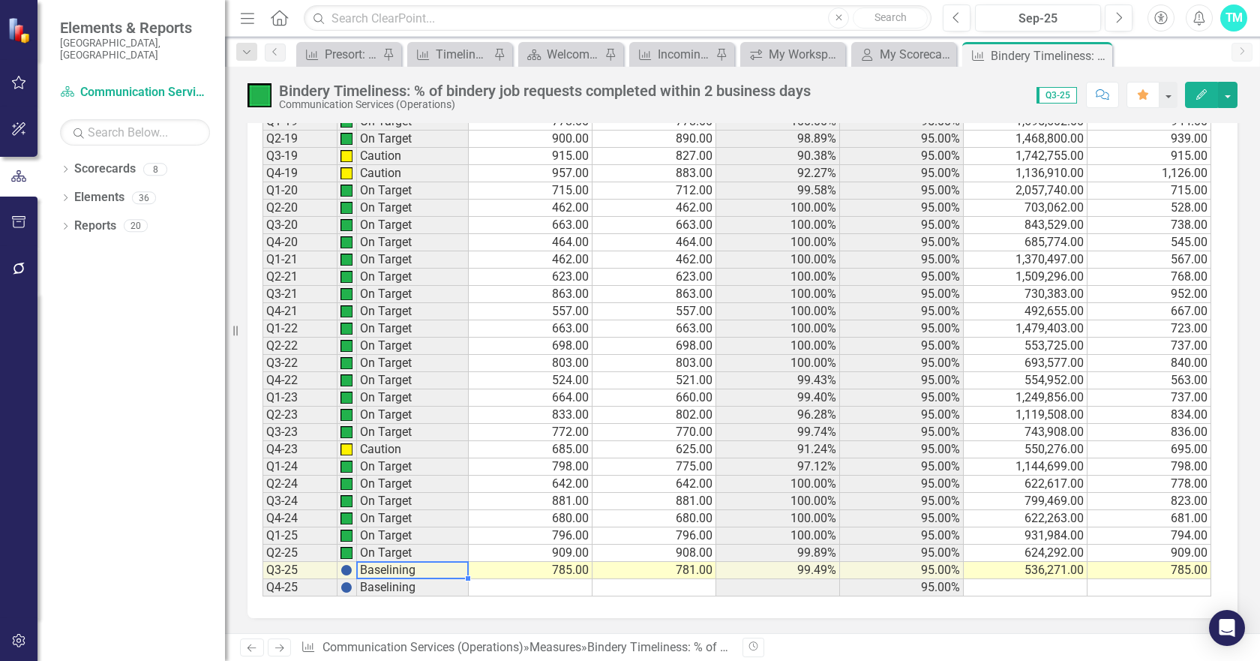
click at [386, 567] on td "Baselining" at bounding box center [413, 570] width 112 height 17
click at [581, 568] on td "785.00" at bounding box center [531, 570] width 124 height 17
click at [431, 574] on td "Baselining" at bounding box center [413, 570] width 112 height 17
click at [368, 573] on td "Baselining" at bounding box center [413, 570] width 112 height 17
click at [341, 572] on img at bounding box center [347, 570] width 12 height 12
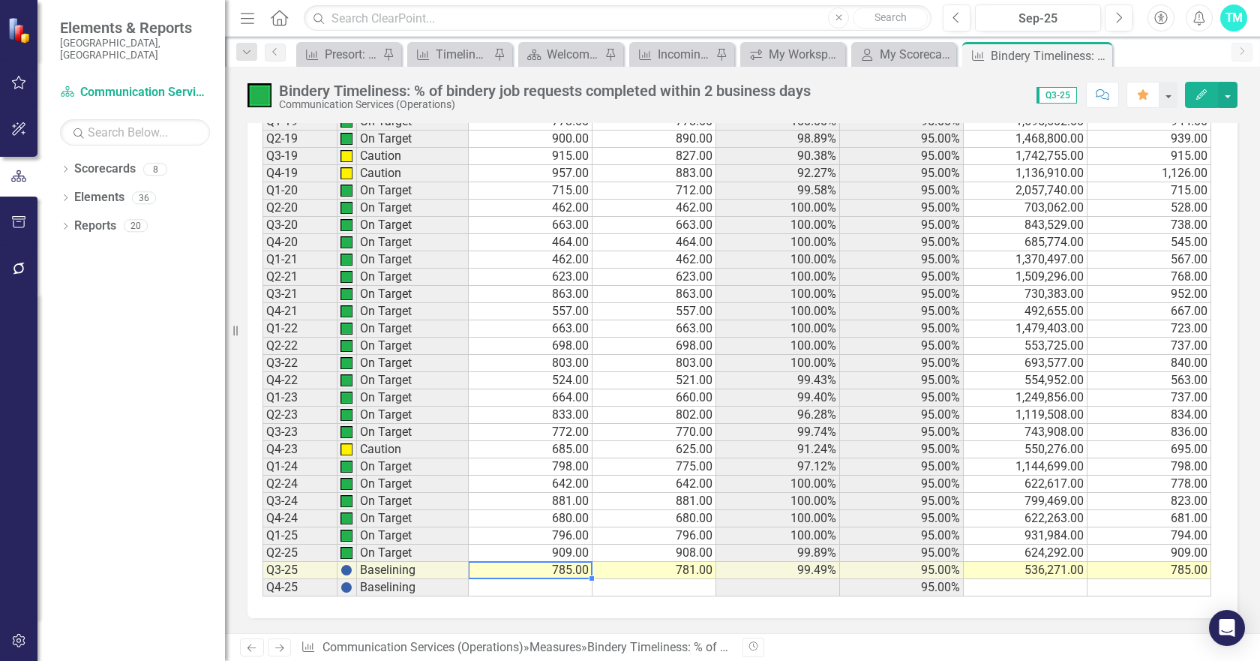
click at [536, 570] on td "785.00" at bounding box center [531, 570] width 124 height 17
click at [458, 572] on td "Baselining" at bounding box center [413, 570] width 112 height 17
click at [443, 572] on td "Baselining" at bounding box center [413, 570] width 112 height 17
click at [449, 554] on td "On Target" at bounding box center [413, 553] width 112 height 17
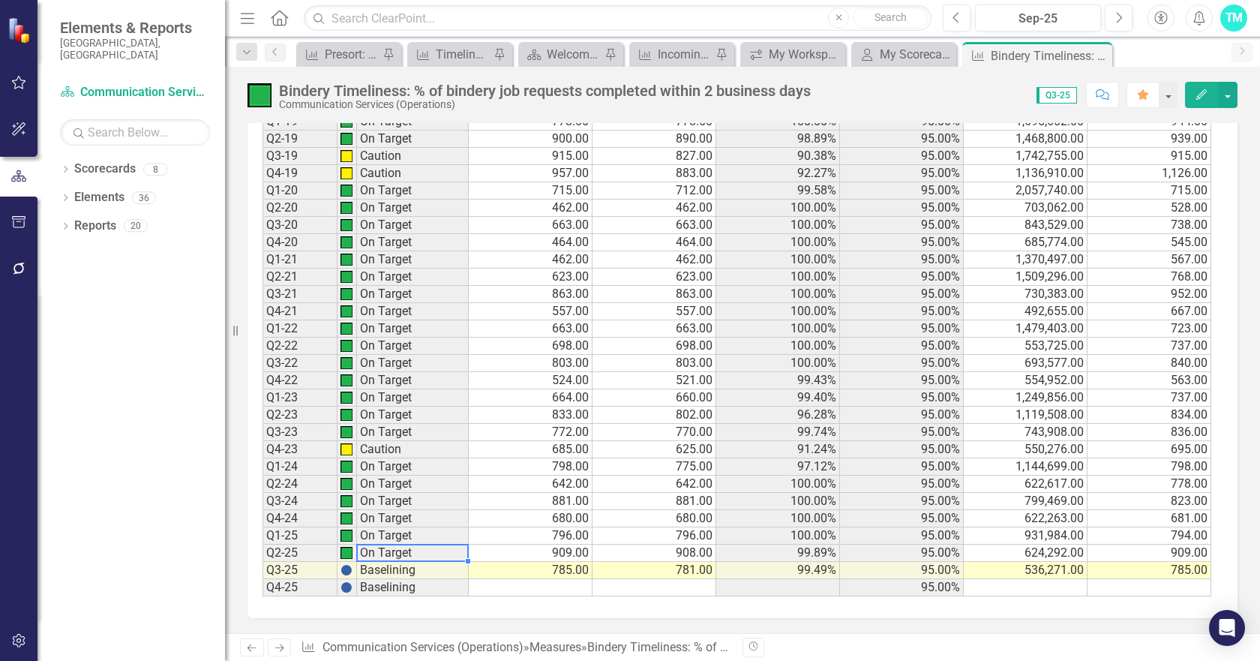
click at [449, 554] on td "On Target" at bounding box center [413, 553] width 112 height 17
click at [439, 569] on td "Baselining" at bounding box center [413, 570] width 112 height 17
click at [1204, 91] on icon "Edit" at bounding box center [1202, 94] width 14 height 11
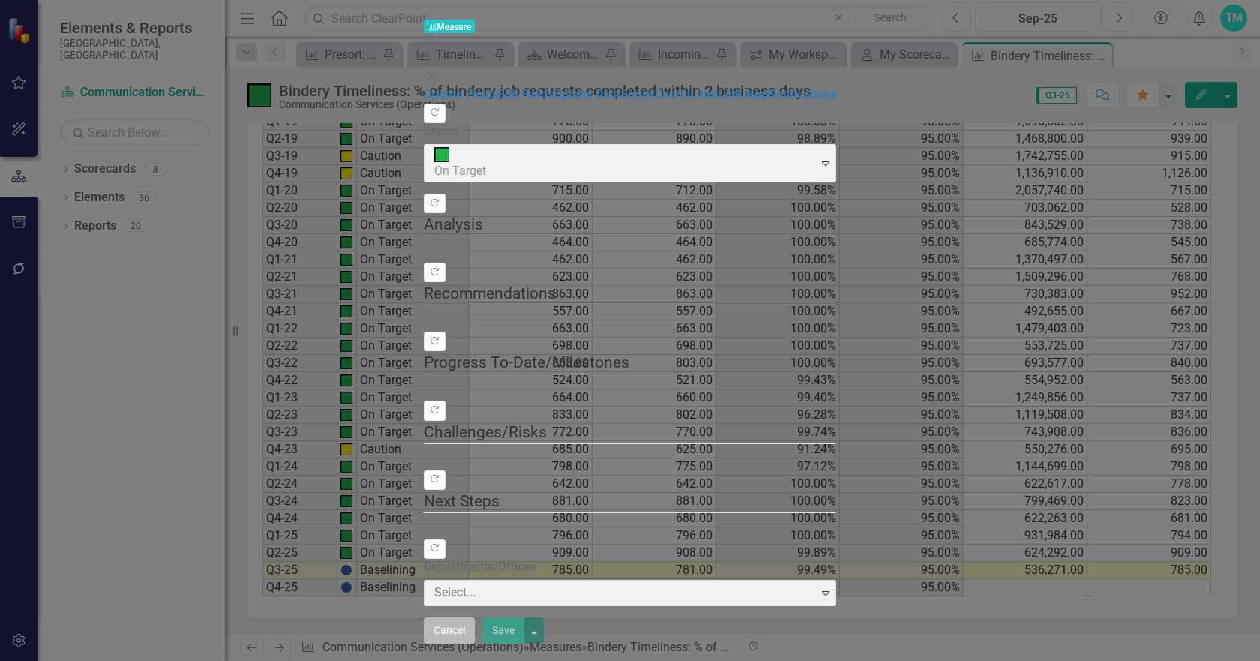
click at [475, 644] on button "Cancel" at bounding box center [449, 630] width 51 height 26
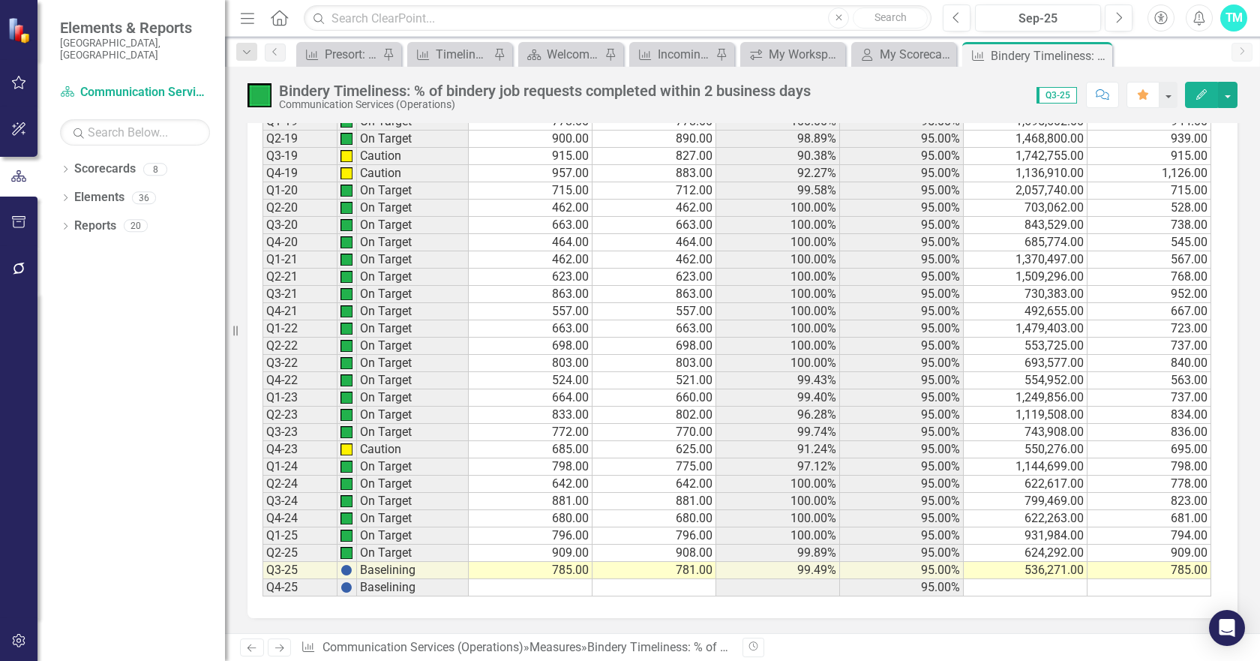
click at [418, 574] on td "Baselining" at bounding box center [413, 570] width 112 height 17
click at [433, 569] on td "Baselining" at bounding box center [413, 570] width 112 height 17
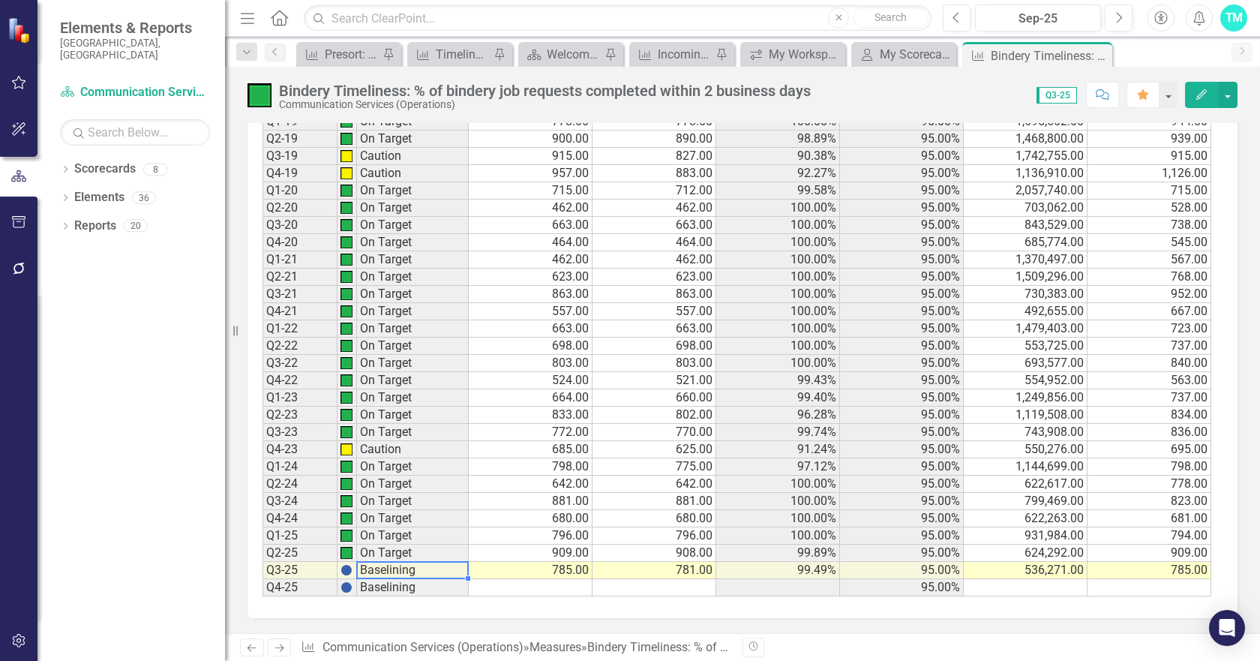
click at [433, 569] on td "Baselining" at bounding box center [413, 570] width 112 height 17
click at [1226, 91] on button "button" at bounding box center [1228, 95] width 20 height 26
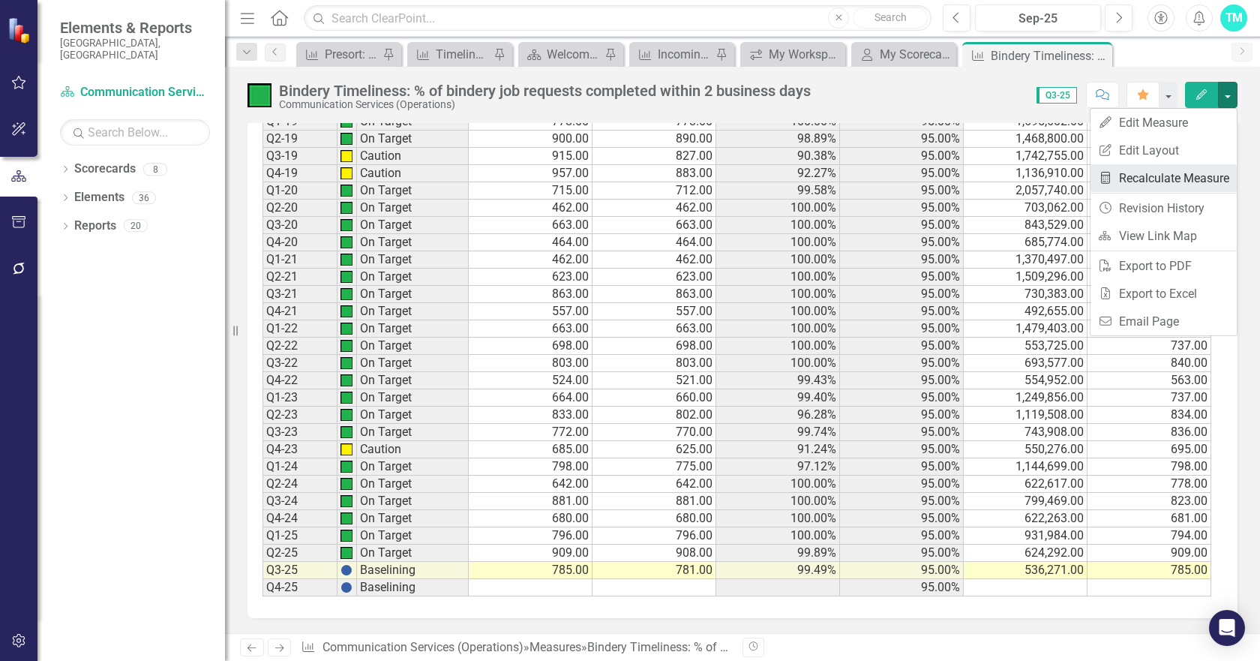
click at [1138, 173] on link "Recalculate Measure Recalculate Measure" at bounding box center [1164, 178] width 146 height 28
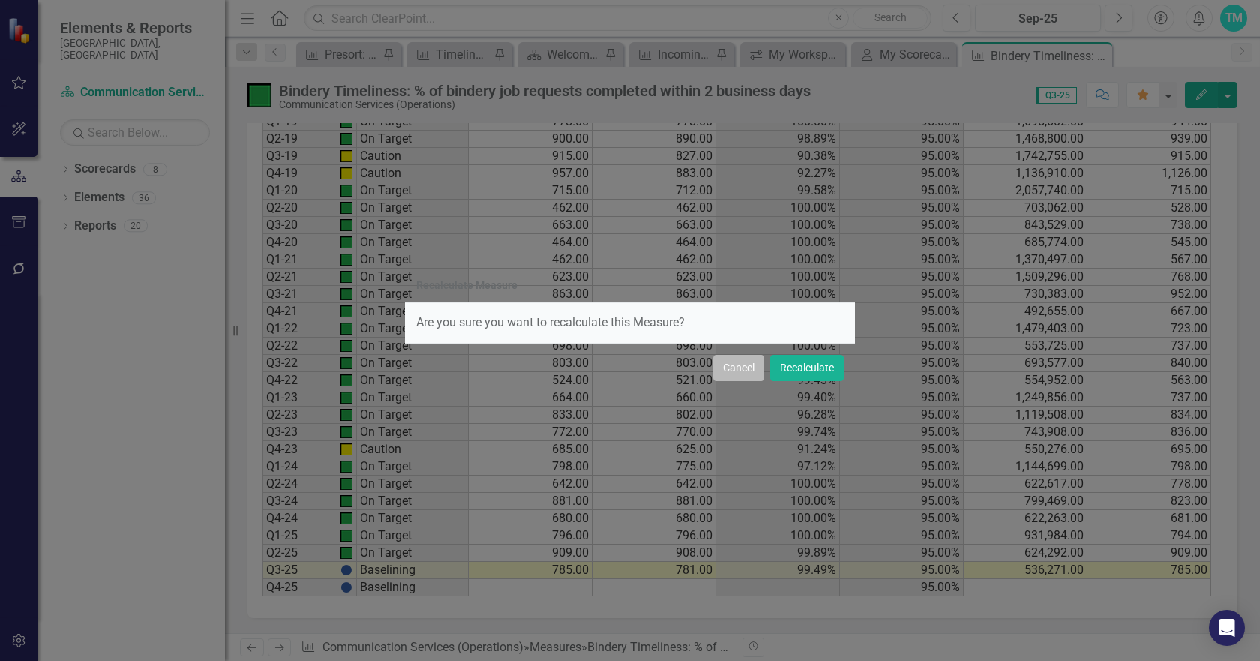
click at [732, 368] on button "Cancel" at bounding box center [738, 368] width 51 height 26
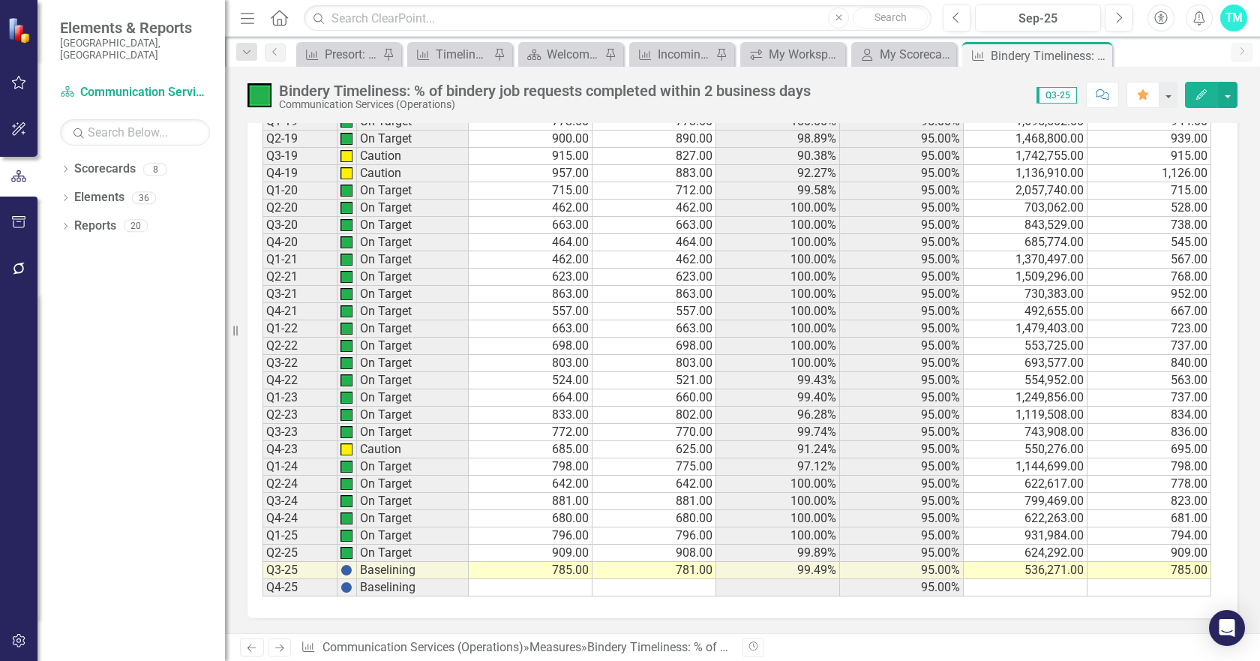
click at [389, 570] on td "Baselining" at bounding box center [413, 570] width 112 height 17
click at [340, 568] on td at bounding box center [348, 570] width 20 height 17
click at [263, 594] on div "Period Status Q1-14 Baselining Q2-14 Baselining Q3-14 Baselining Q4-14 Baselini…" at bounding box center [263, 160] width 0 height 872
click at [536, 573] on td "785.00" at bounding box center [531, 570] width 124 height 17
click at [536, 572] on td "785.00" at bounding box center [531, 570] width 124 height 17
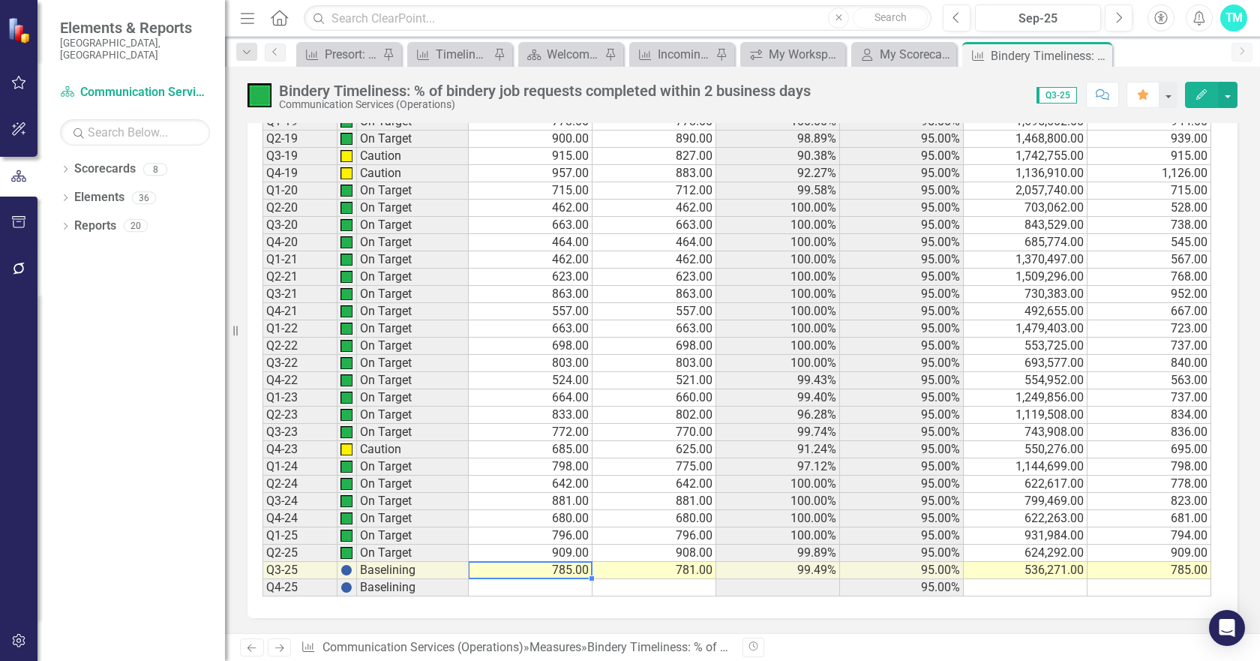
click at [536, 572] on td "785.00" at bounding box center [531, 570] width 124 height 17
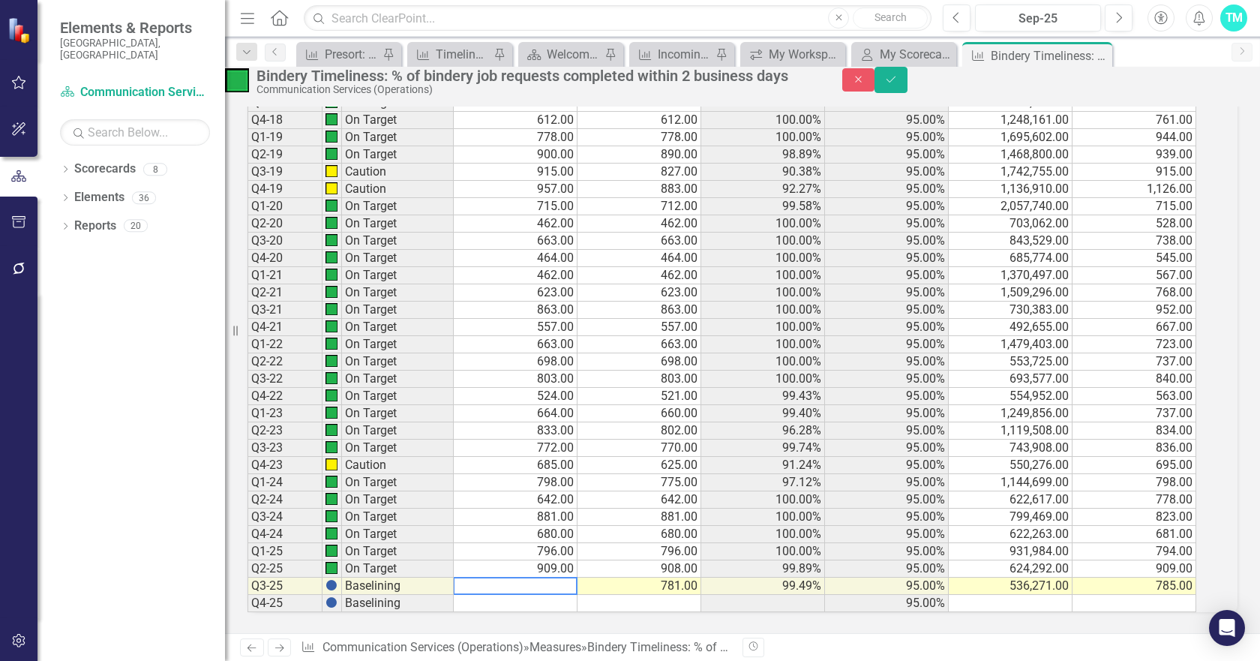
click at [443, 578] on td "Baselining" at bounding box center [398, 586] width 112 height 17
click at [441, 578] on td "Baselining" at bounding box center [398, 586] width 112 height 17
click at [898, 85] on icon "Save" at bounding box center [891, 79] width 14 height 11
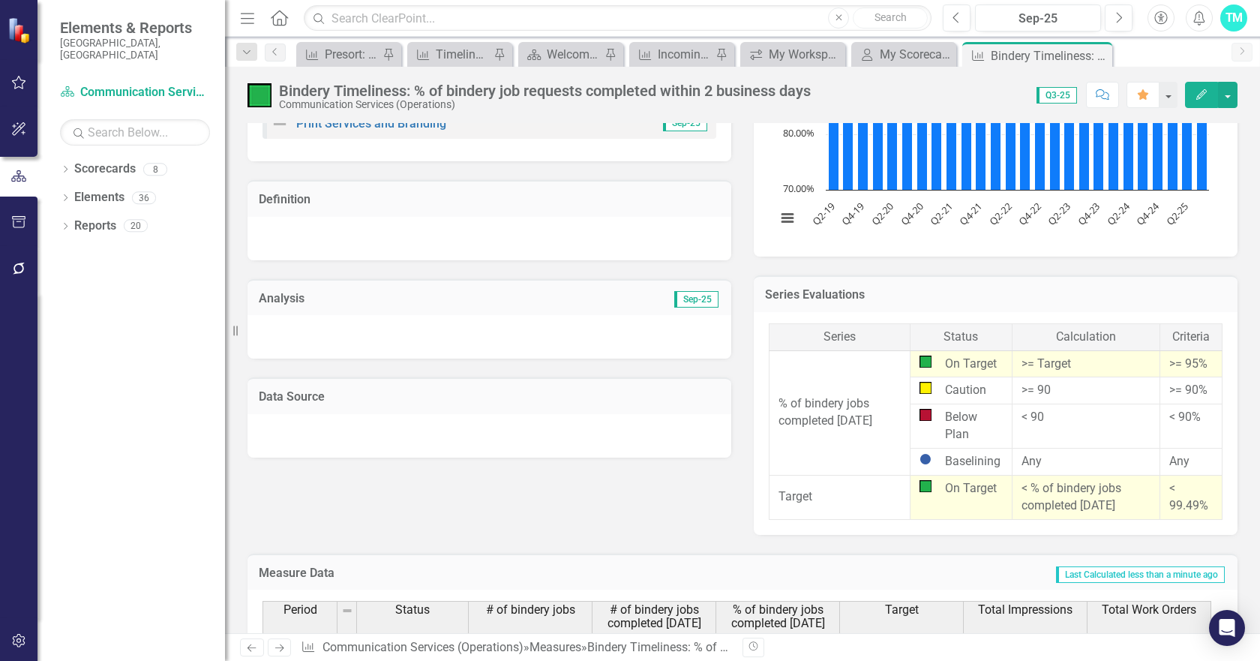
scroll to position [11, 0]
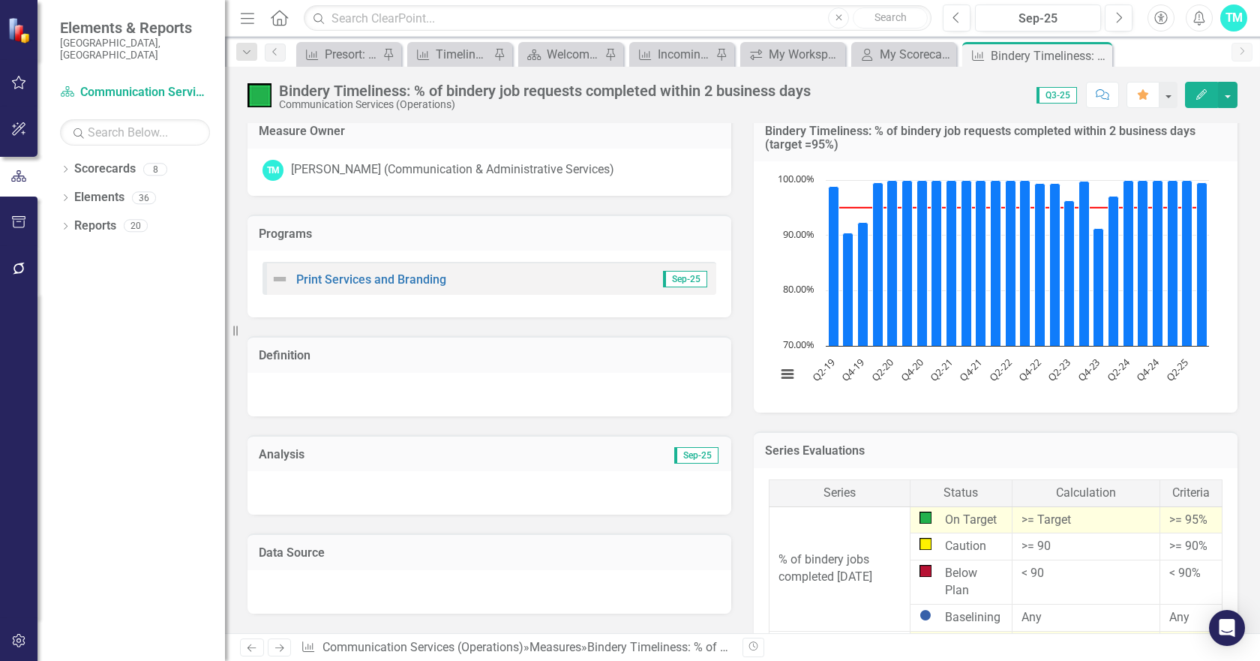
click at [297, 485] on div at bounding box center [490, 493] width 484 height 44
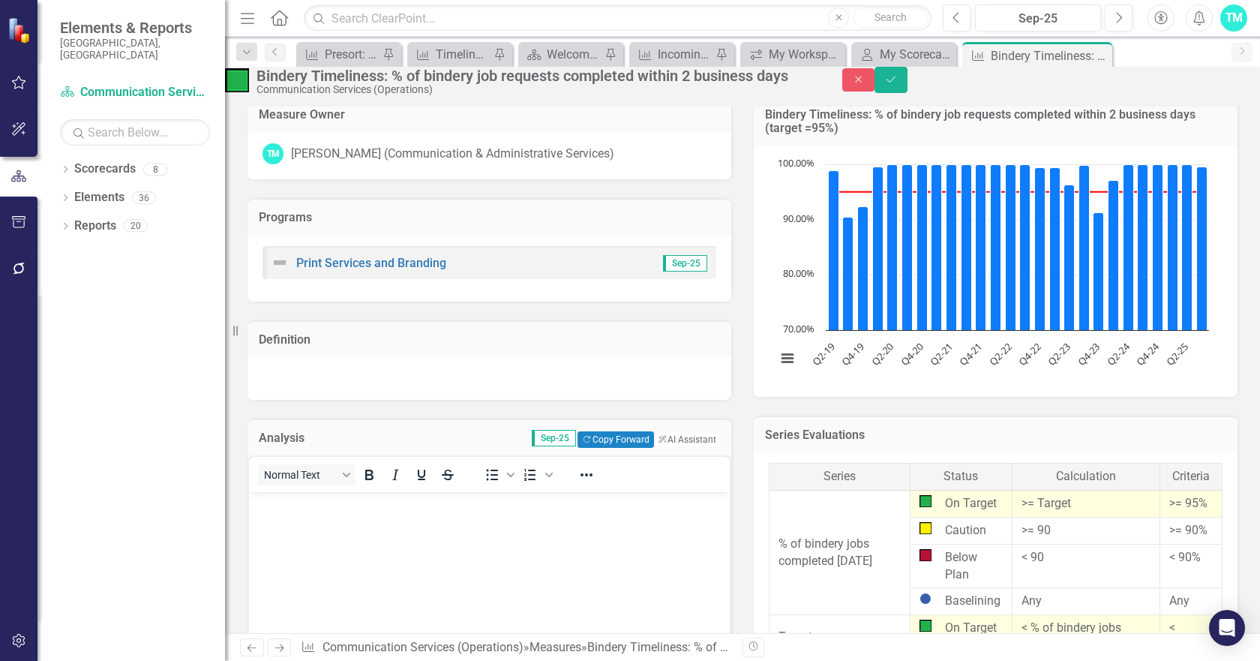
scroll to position [0, 0]
click at [290, 509] on p "Rich Text Area. Press ALT-0 for help." at bounding box center [489, 504] width 473 height 18
click at [681, 448] on button "ClearPoint AI AI Assistant" at bounding box center [687, 439] width 68 height 17
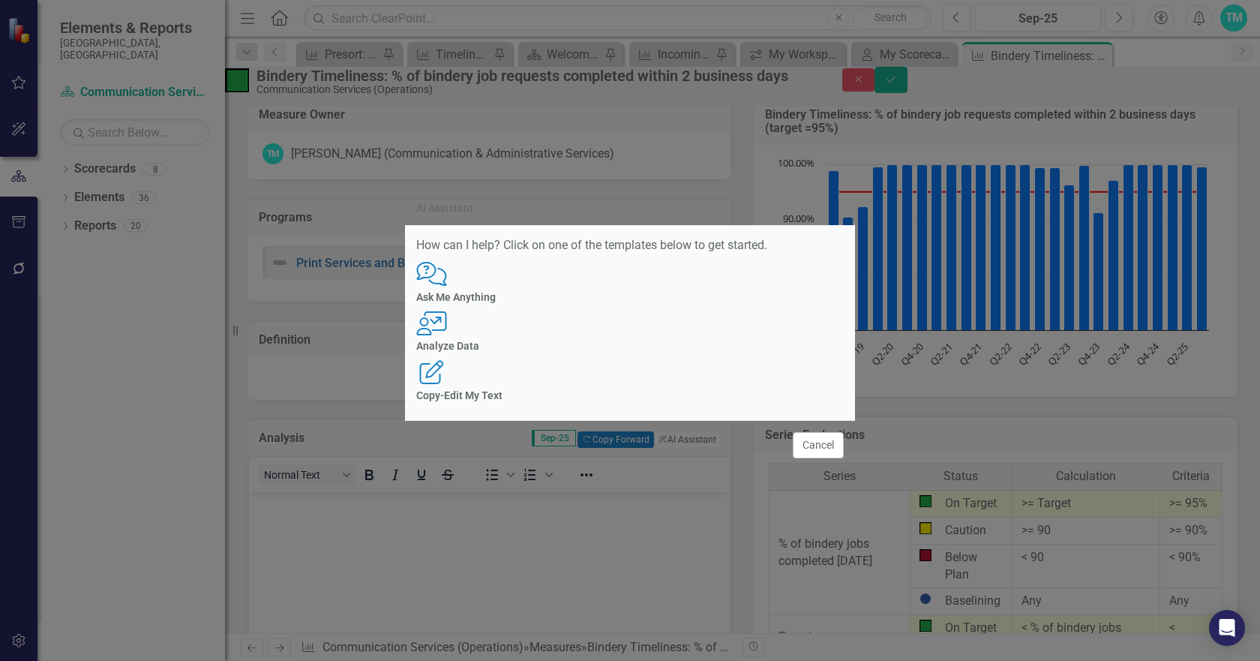
click at [446, 320] on icon at bounding box center [431, 323] width 30 height 24
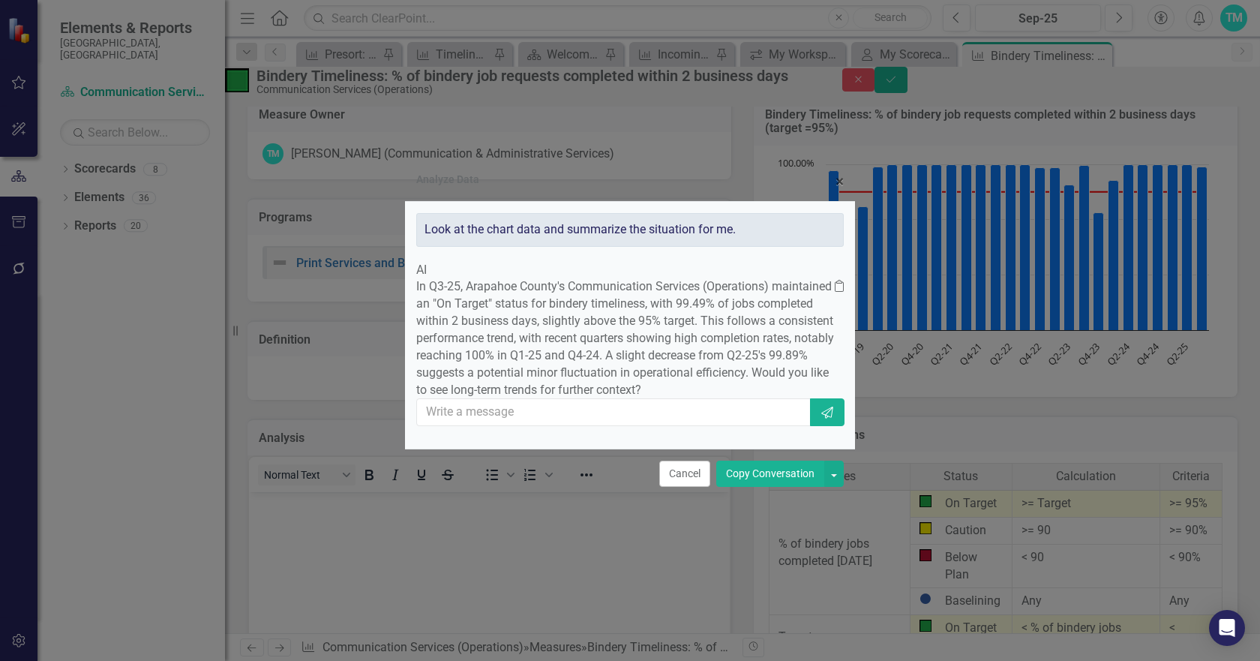
click at [460, 278] on div "In Q3-25, Arapahoe County's Communication Services (Operations) maintained an "…" at bounding box center [630, 338] width 428 height 120
click at [773, 487] on button "Copy Conversation" at bounding box center [770, 474] width 108 height 26
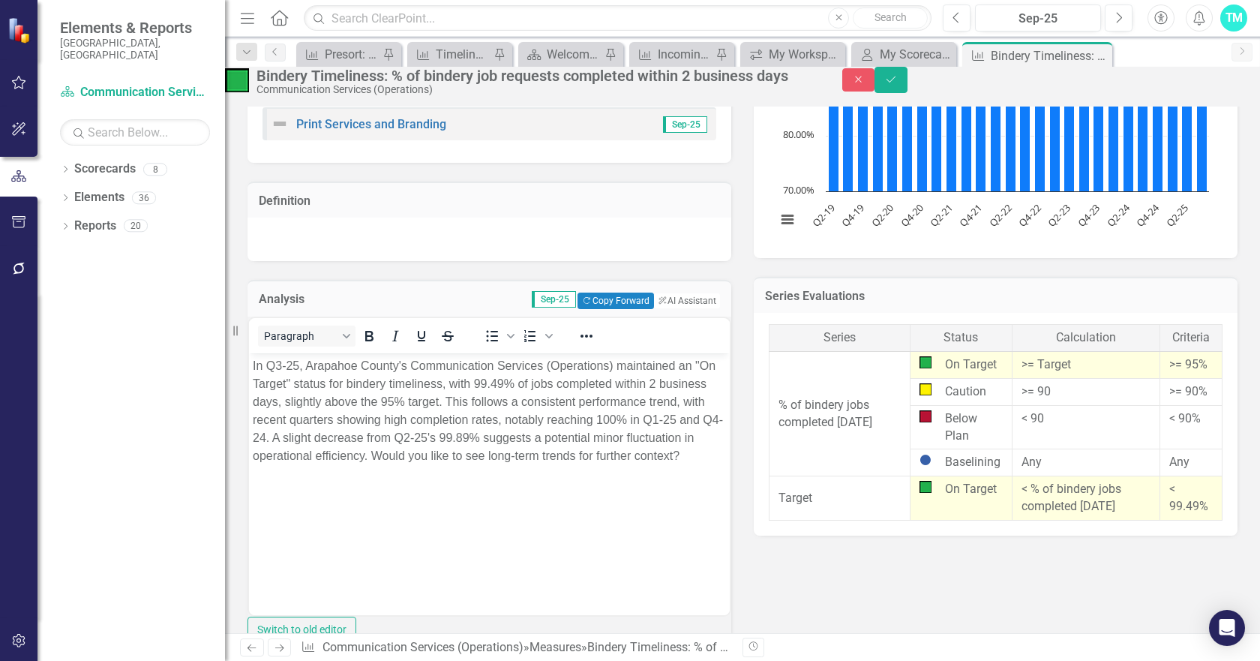
scroll to position [236, 0]
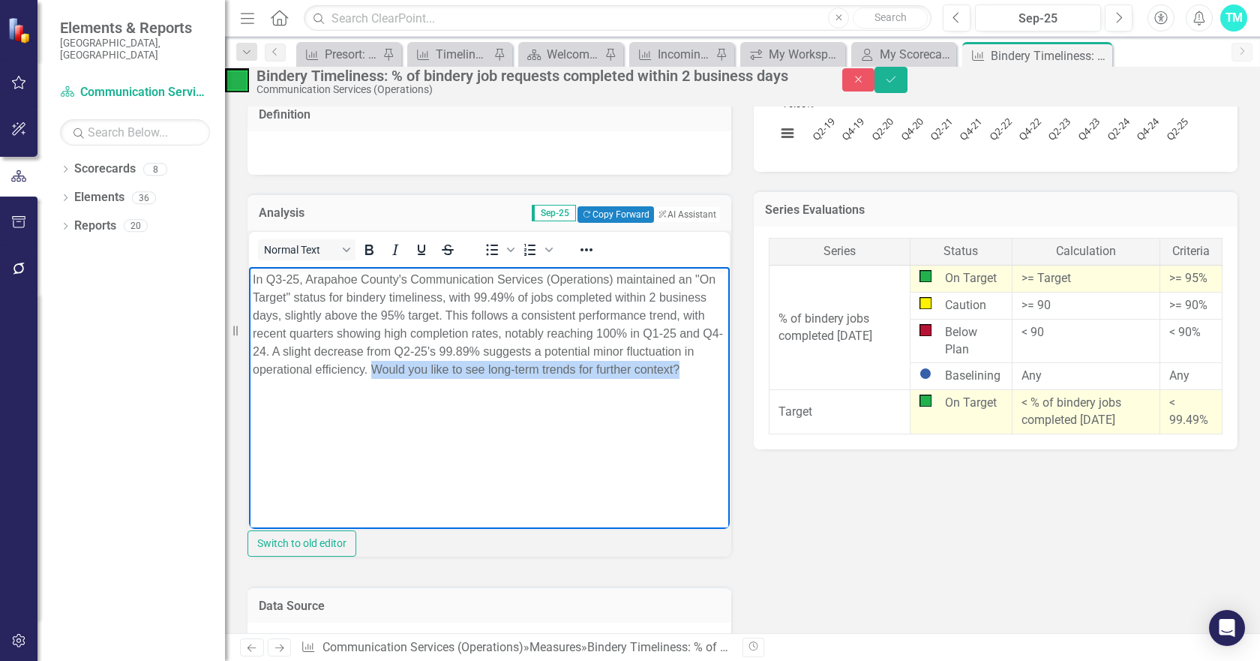
drag, startPoint x: 588, startPoint y: 369, endPoint x: 559, endPoint y: 392, distance: 37.4
click at [588, 378] on p "In Q3-25, Arapahoe County's Communication Services (Operations) maintained an "…" at bounding box center [489, 324] width 473 height 108
click at [898, 85] on icon "Save" at bounding box center [891, 79] width 14 height 11
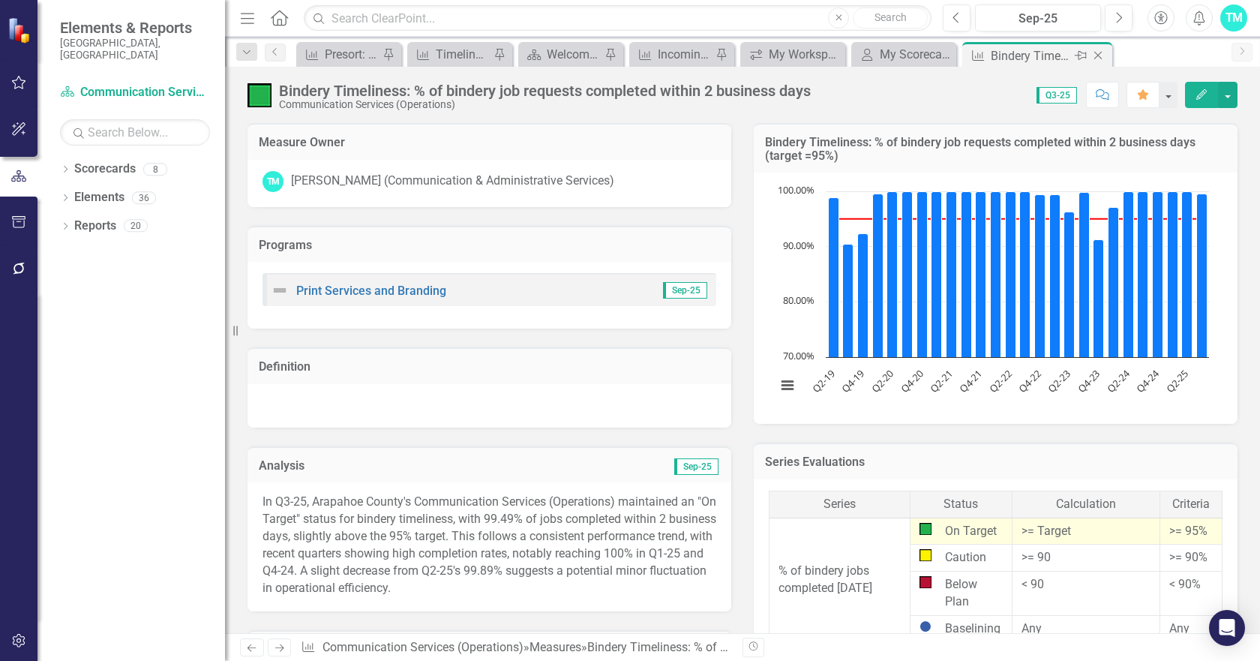
click at [1083, 50] on icon "Pin" at bounding box center [1081, 55] width 12 height 15
click at [832, 50] on div "Bindery Timeliness: % of bindery job requests completed within 2 business days" at bounding box center [820, 56] width 103 height 19
click at [947, 47] on div "My Workspace" at bounding box center [952, 54] width 54 height 19
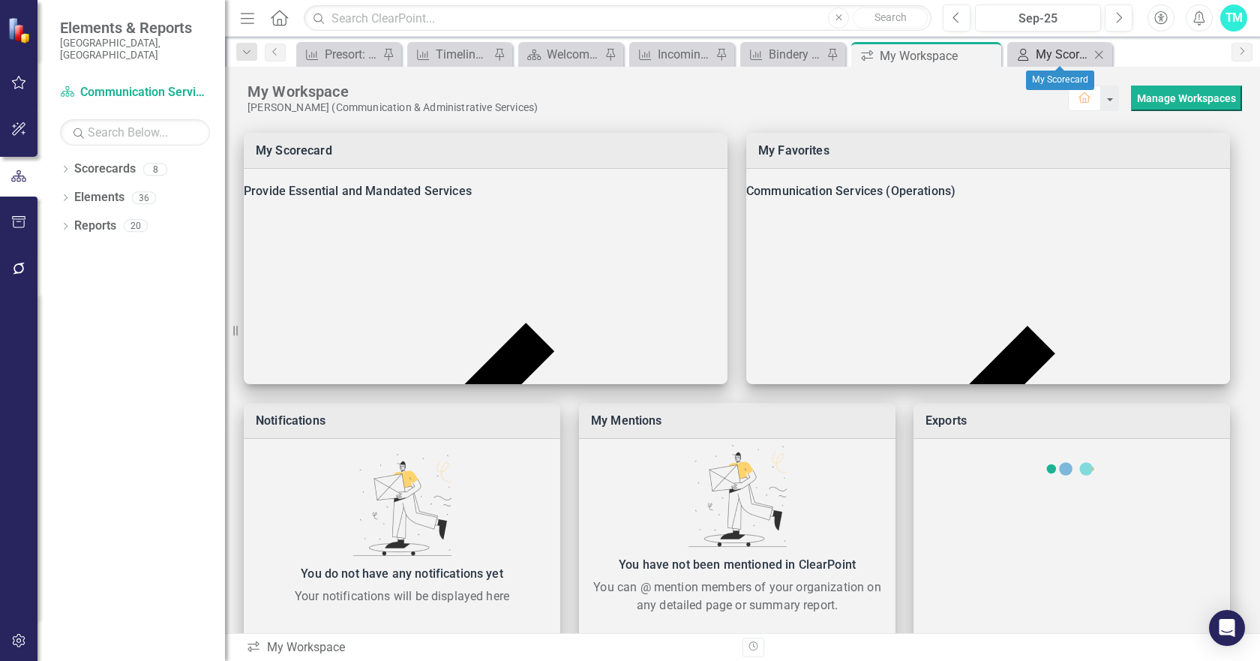
click at [1041, 50] on div "My Scorecard" at bounding box center [1063, 54] width 54 height 19
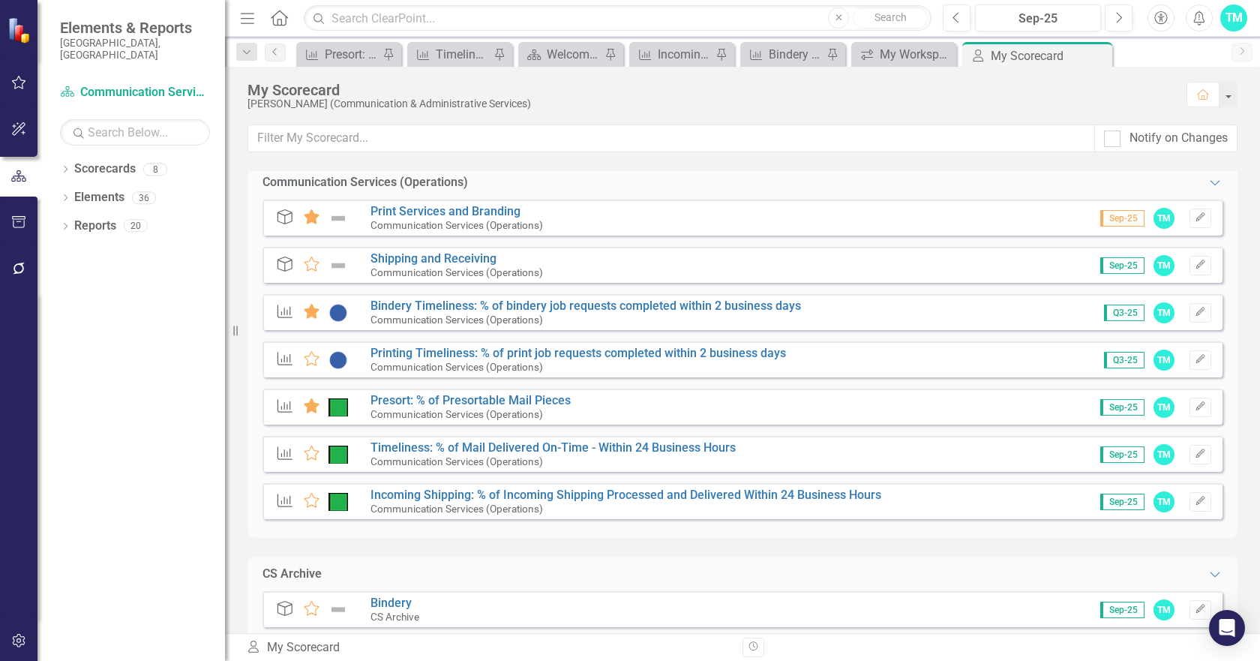
scroll to position [225, 0]
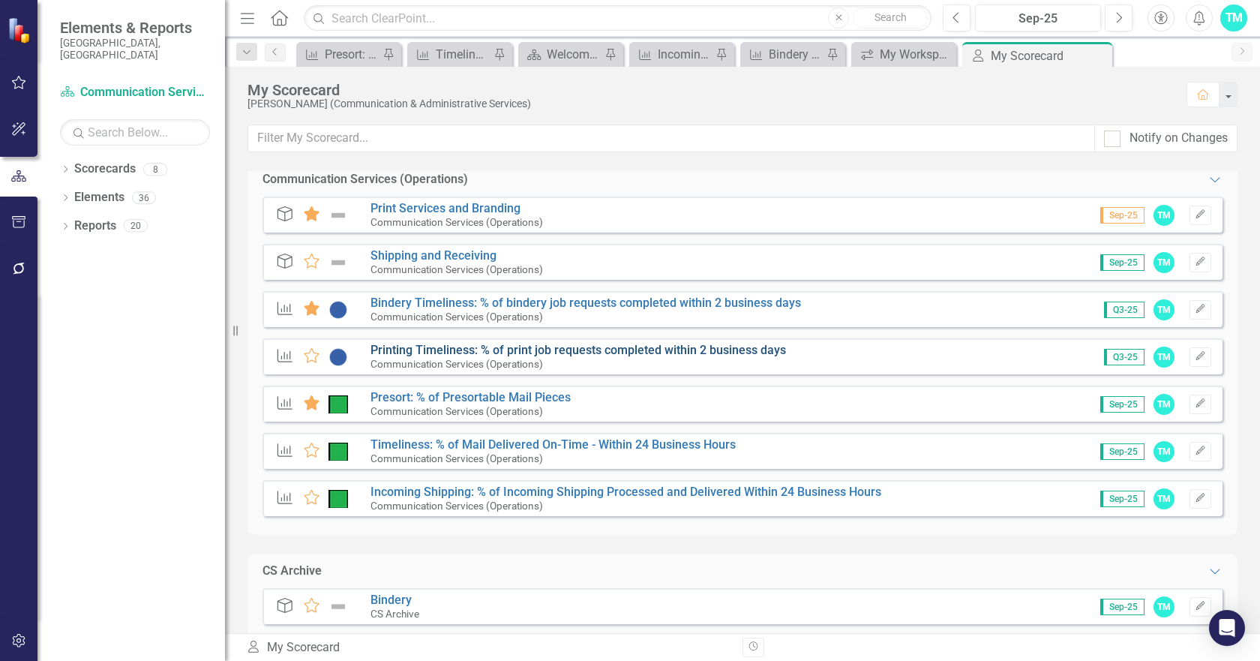
click at [557, 350] on link "Printing Timeliness: % of print job requests completed within 2 business days" at bounding box center [579, 350] width 416 height 14
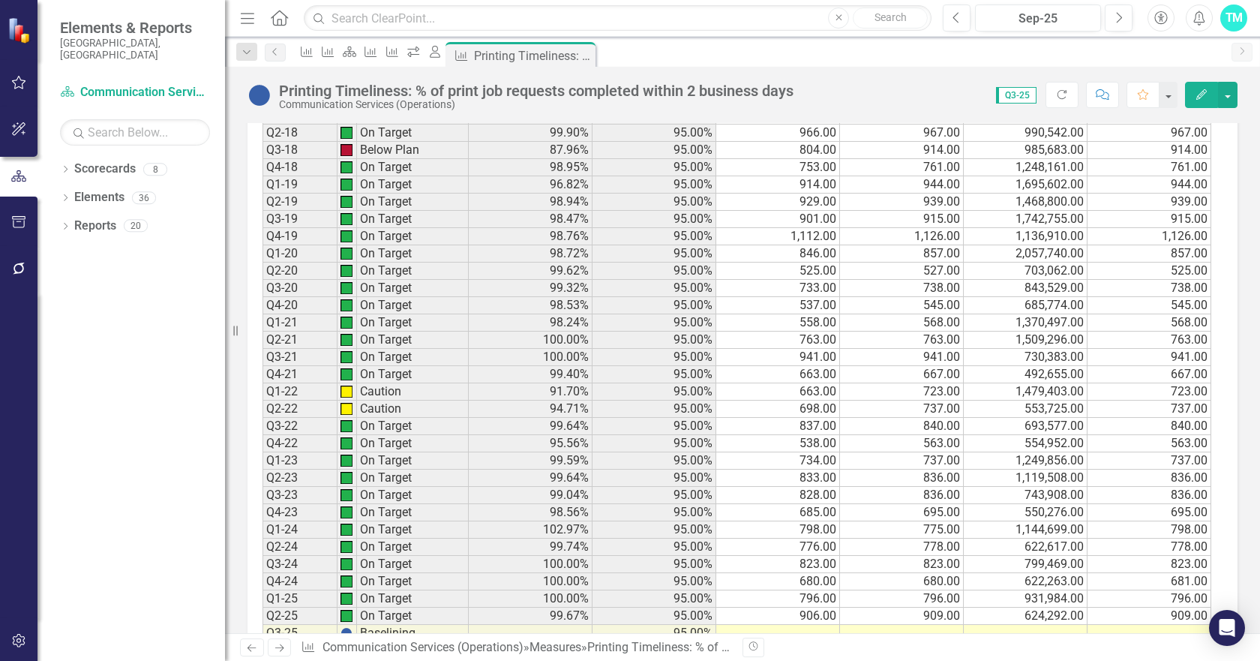
scroll to position [1221, 0]
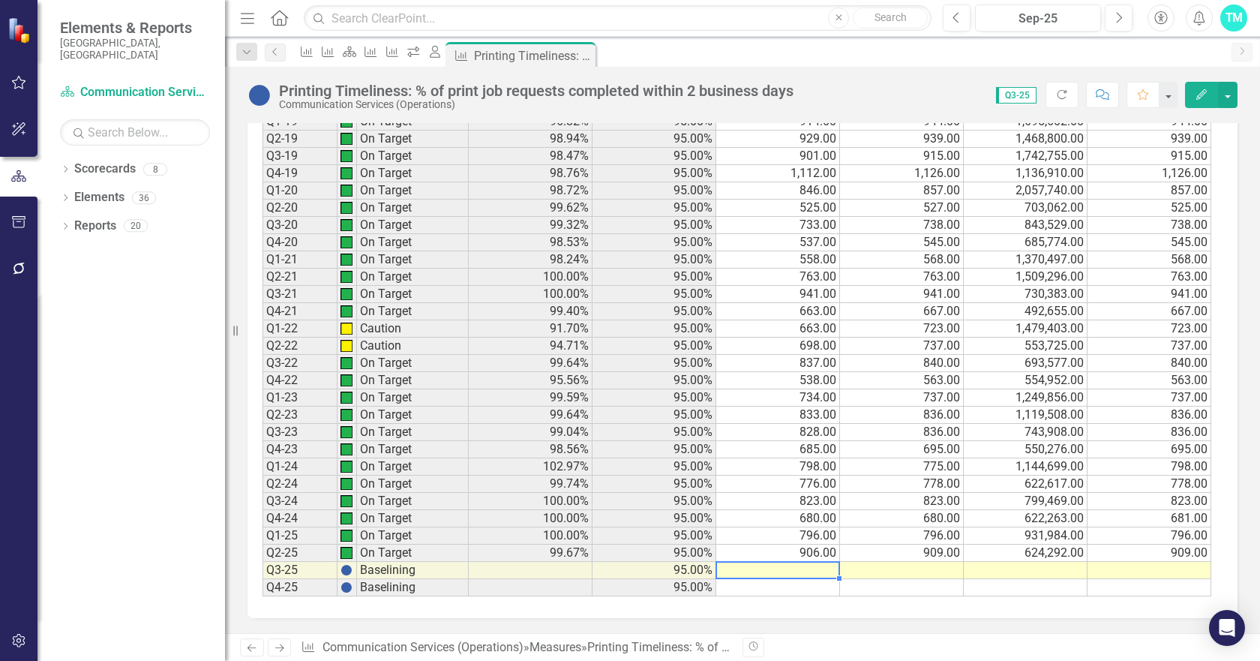
click at [788, 571] on td at bounding box center [778, 570] width 124 height 17
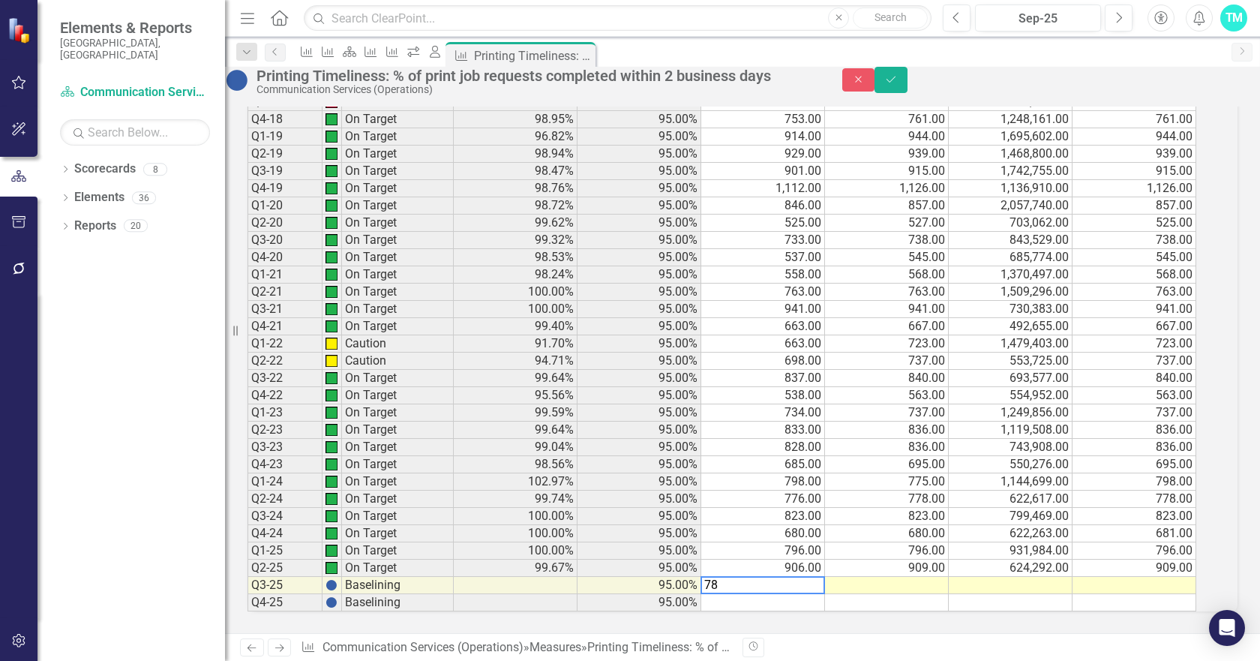
type textarea "785"
type textarea "536271"
type textarea "785"
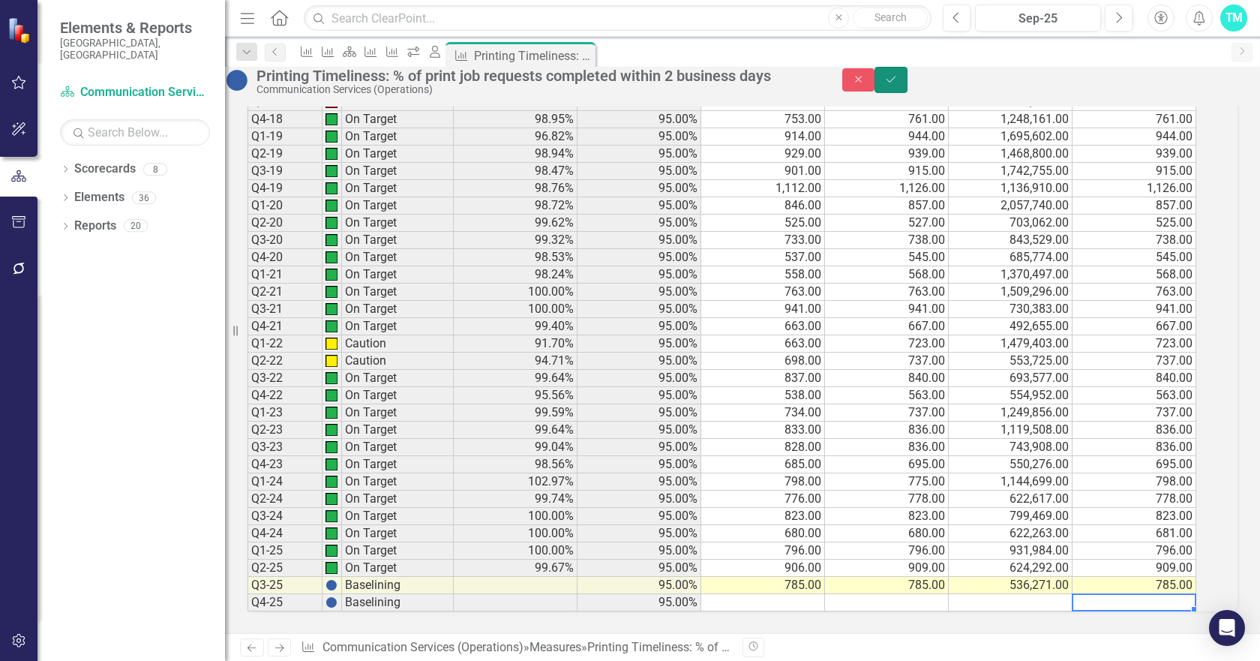
click at [898, 84] on icon "Save" at bounding box center [891, 79] width 14 height 11
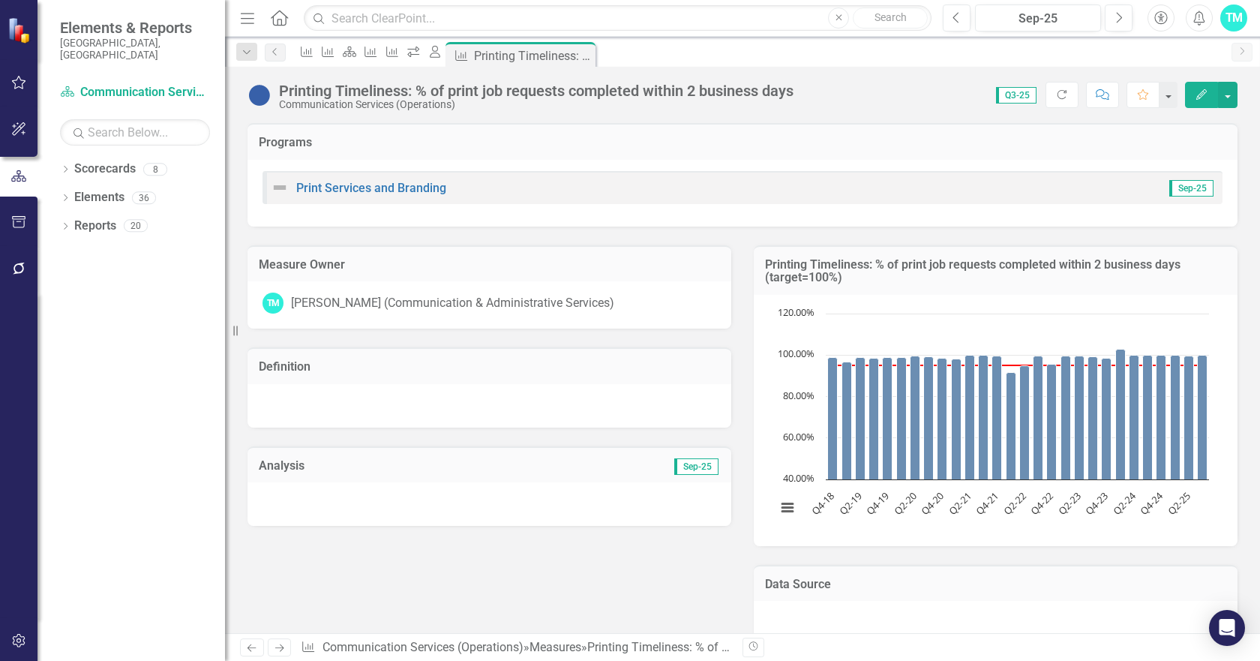
click at [386, 497] on div at bounding box center [490, 504] width 484 height 44
click at [368, 500] on div at bounding box center [490, 504] width 484 height 44
click at [368, 499] on div at bounding box center [490, 504] width 484 height 44
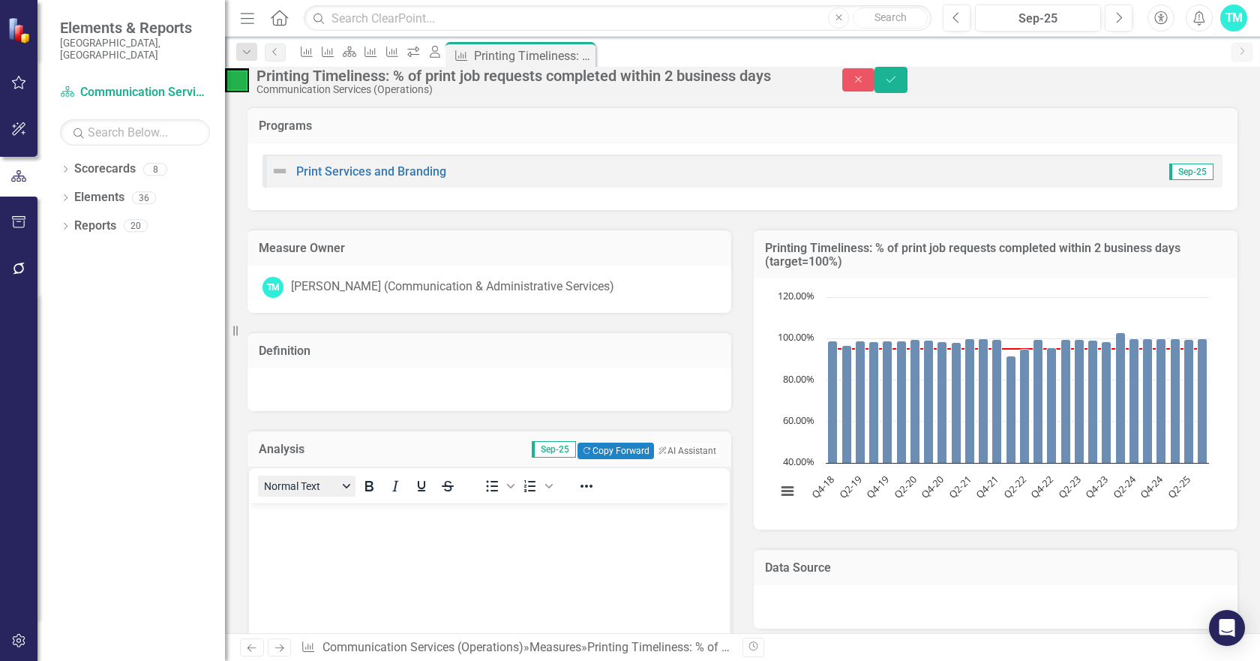
scroll to position [0, 0]
click at [318, 521] on p "Rich Text Area. Press ALT-0 for help." at bounding box center [489, 515] width 473 height 18
click at [680, 459] on button "ClearPoint AI AI Assistant" at bounding box center [687, 451] width 68 height 17
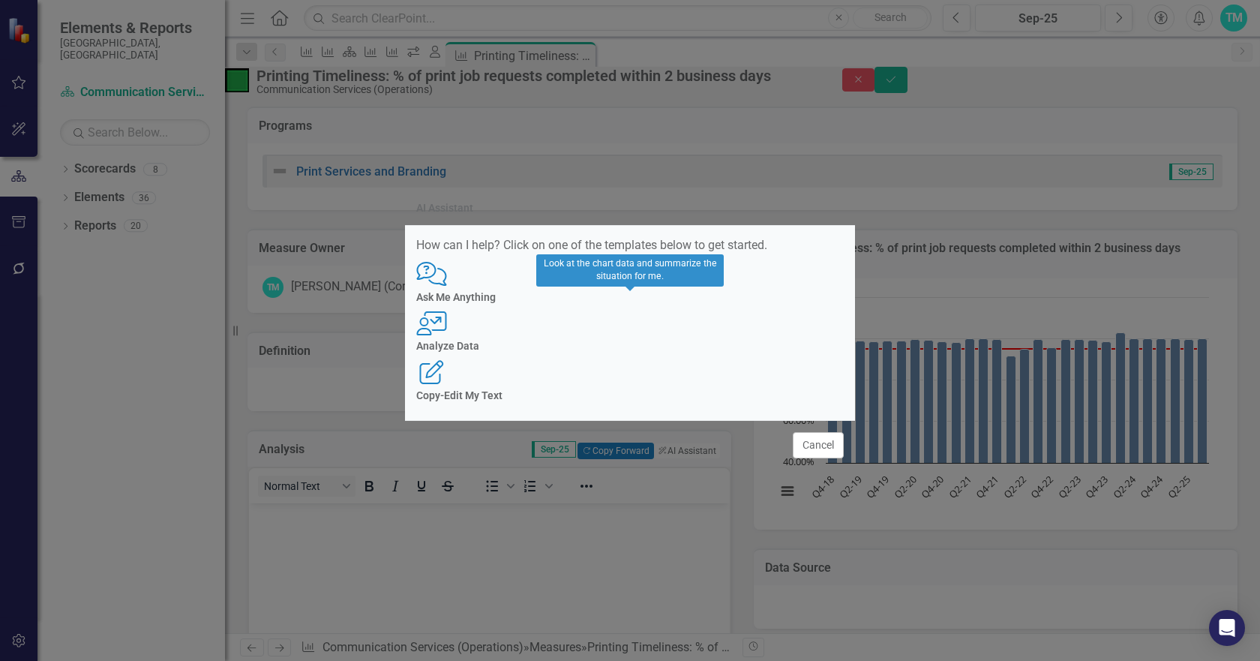
click at [447, 330] on icon "User with Chart" at bounding box center [431, 323] width 31 height 24
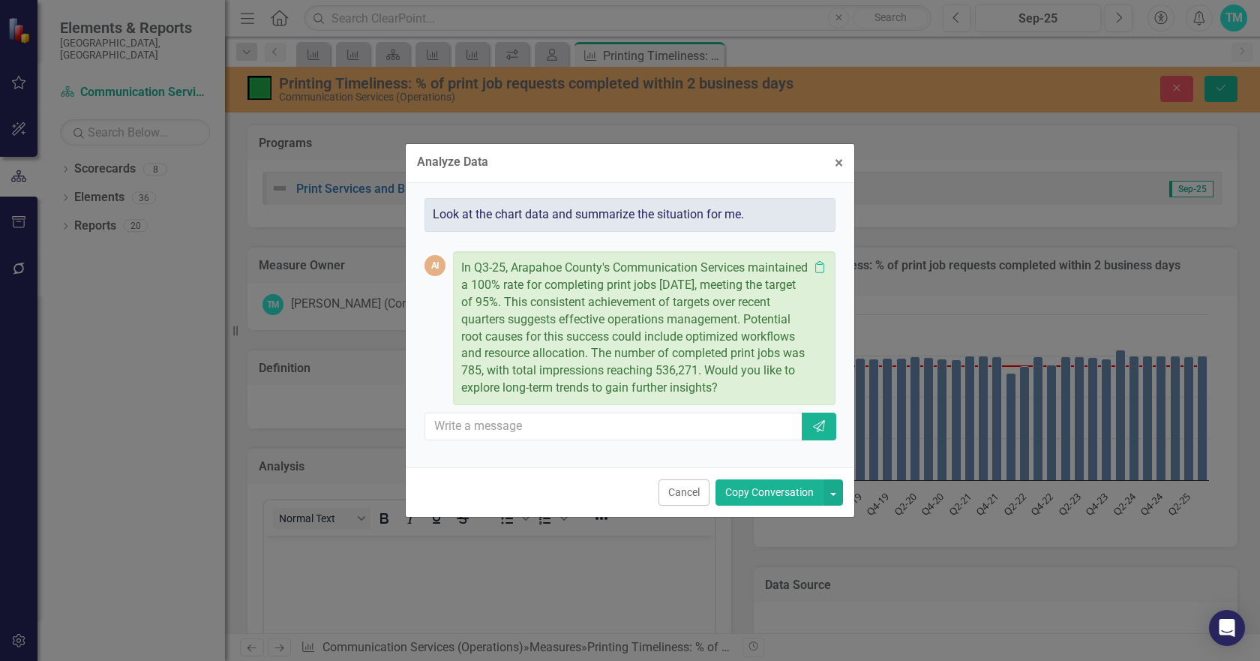
click at [776, 497] on button "Copy Conversation" at bounding box center [770, 492] width 108 height 26
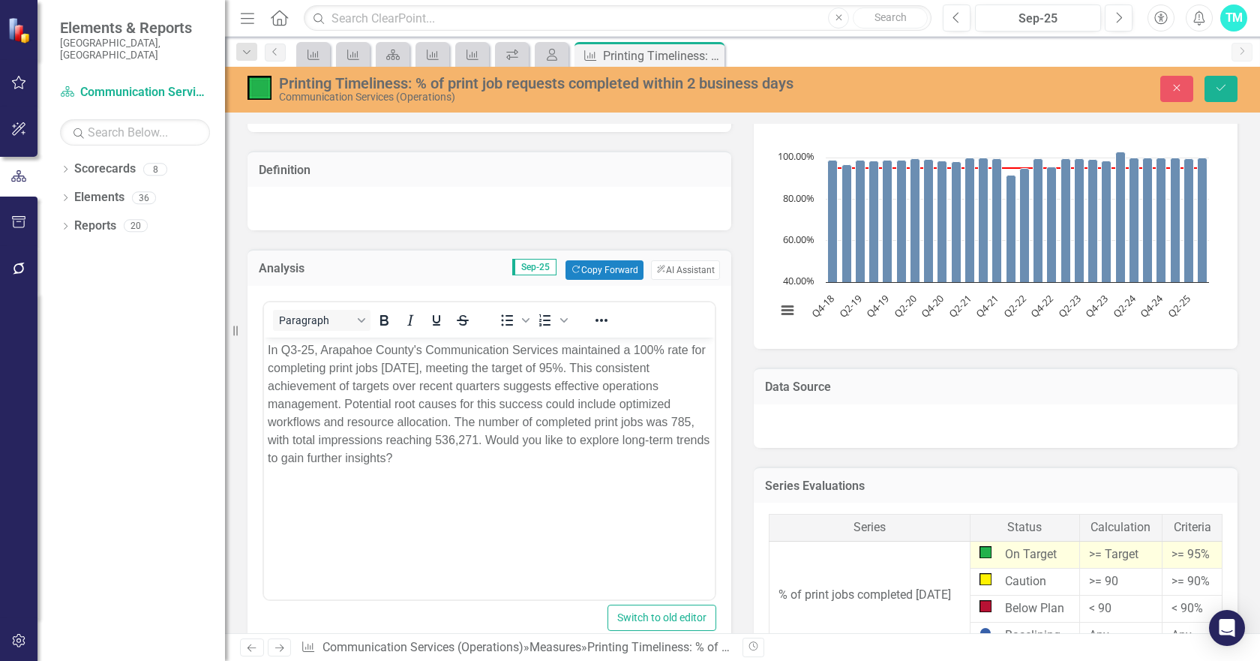
scroll to position [225, 0]
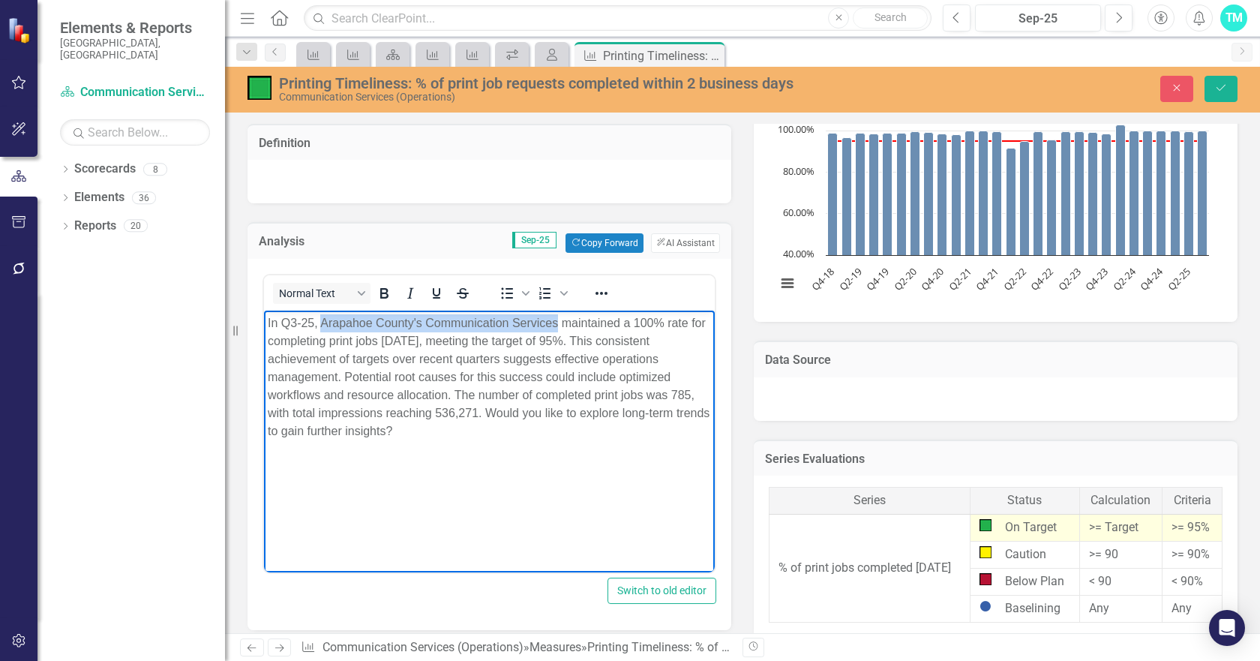
drag, startPoint x: 323, startPoint y: 320, endPoint x: 558, endPoint y: 324, distance: 235.6
click at [558, 324] on p "In Q3-25, Arapahoe County's Communication Services maintained a 100% rate for c…" at bounding box center [489, 377] width 443 height 126
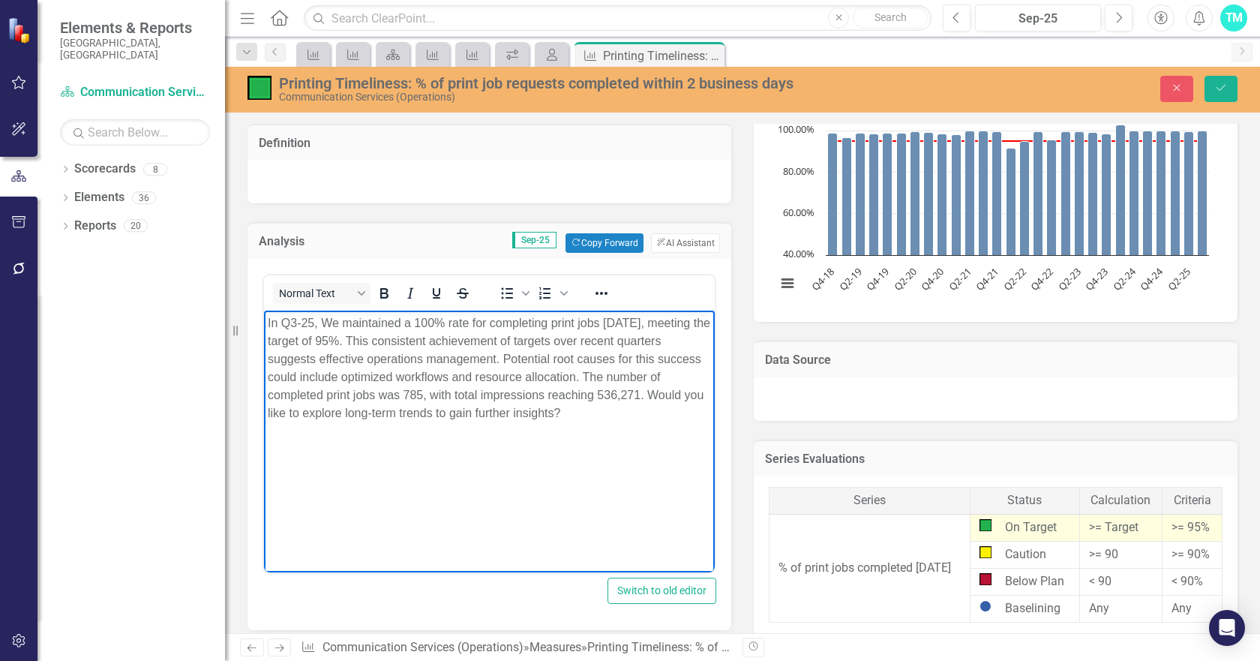
click at [366, 379] on p "In Q3-25, We maintained a 100% rate for completing print jobs [DATE], meeting t…" at bounding box center [489, 368] width 443 height 108
click at [318, 380] on p "In Q3-25, We maintained a 100% rate for completing print jobs [DATE], meeting t…" at bounding box center [489, 368] width 443 height 108
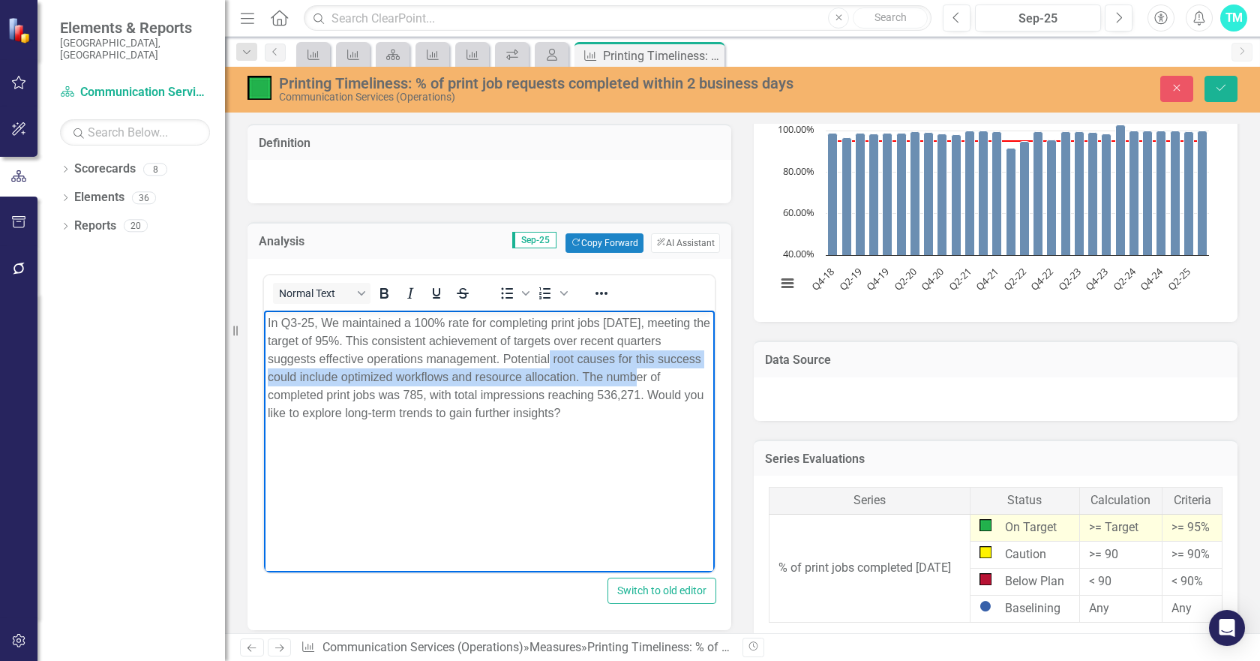
drag, startPoint x: 550, startPoint y: 357, endPoint x: 626, endPoint y: 369, distance: 77.4
click at [626, 369] on p "In Q3-25, We maintained a 100% rate for completing print jobs [DATE], meeting t…" at bounding box center [489, 368] width 443 height 108
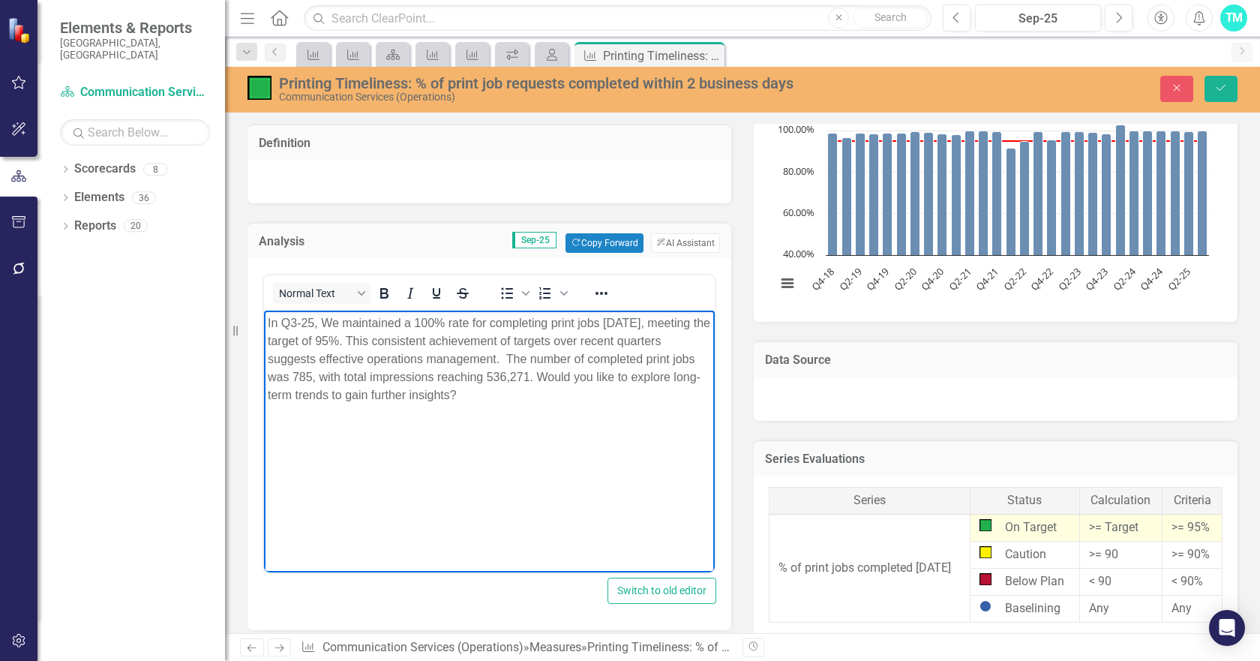
drag, startPoint x: 588, startPoint y: 374, endPoint x: 602, endPoint y: 394, distance: 24.3
click at [602, 394] on p "In Q3-25, We maintained a 100% rate for completing print jobs [DATE], meeting t…" at bounding box center [489, 359] width 443 height 90
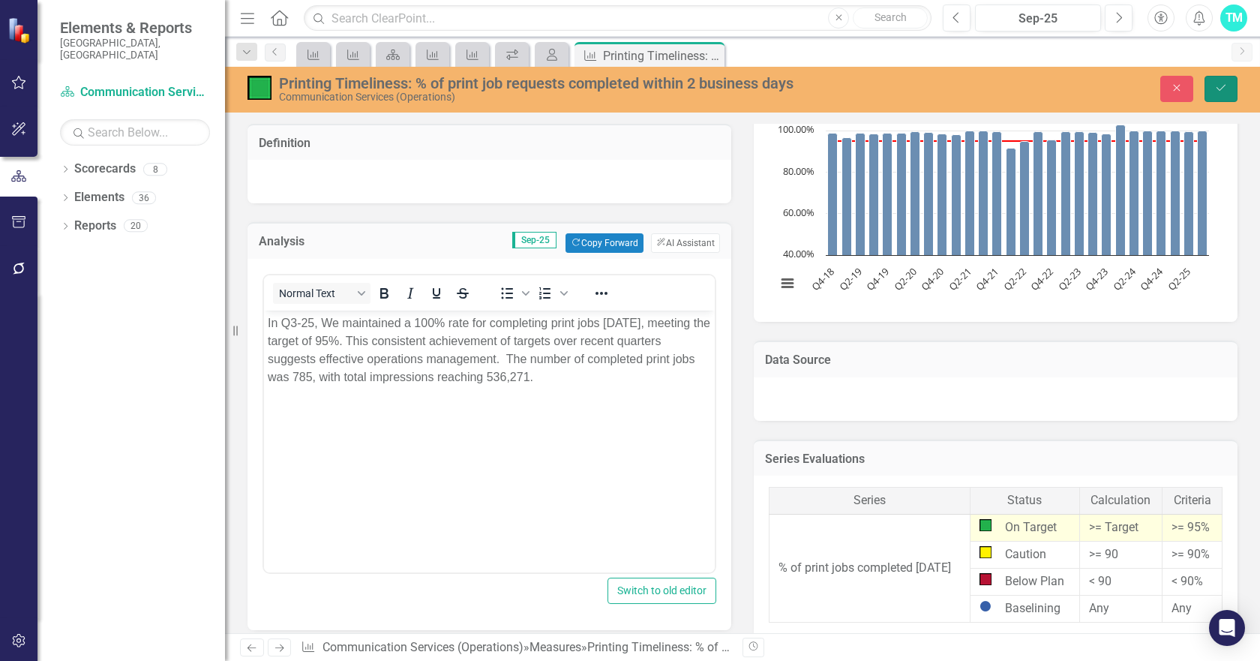
click at [1226, 80] on button "Save" at bounding box center [1221, 89] width 33 height 26
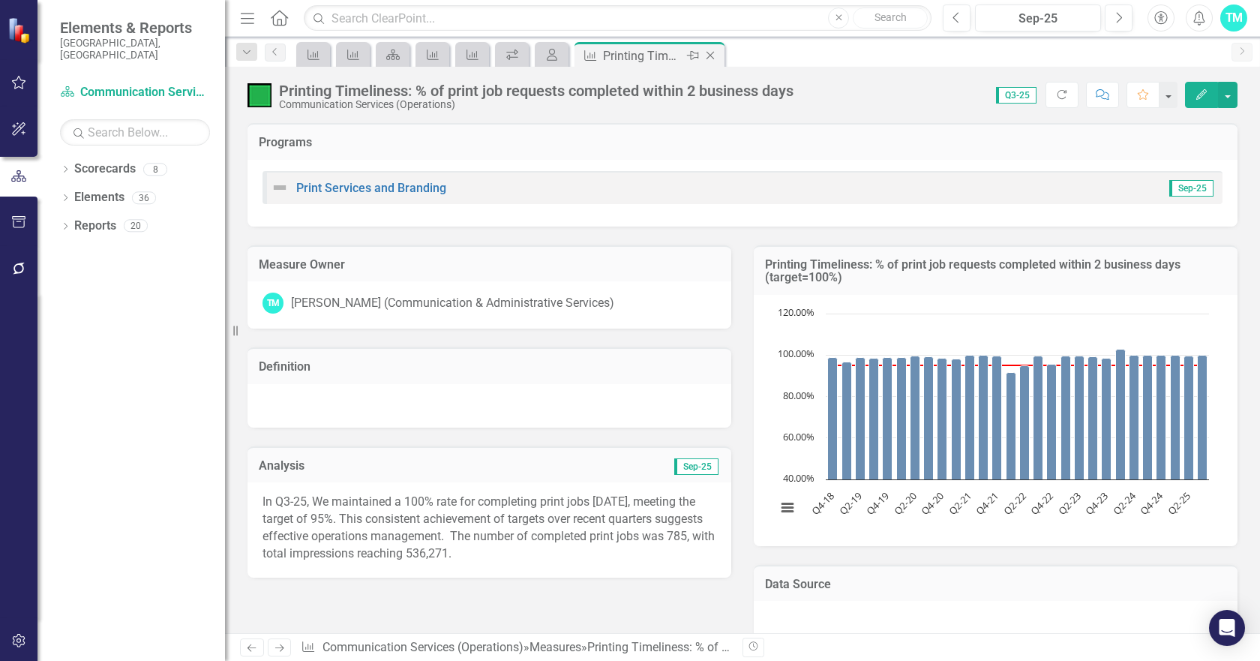
click at [693, 54] on icon "Pin" at bounding box center [693, 55] width 12 height 15
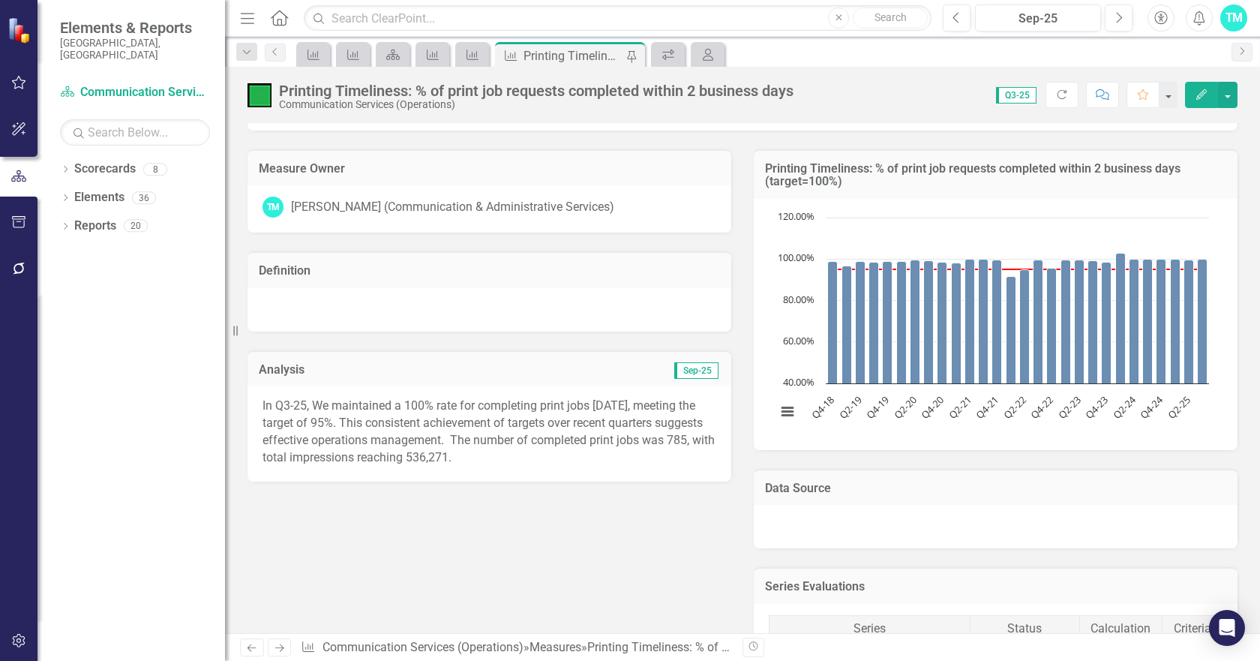
scroll to position [0, 0]
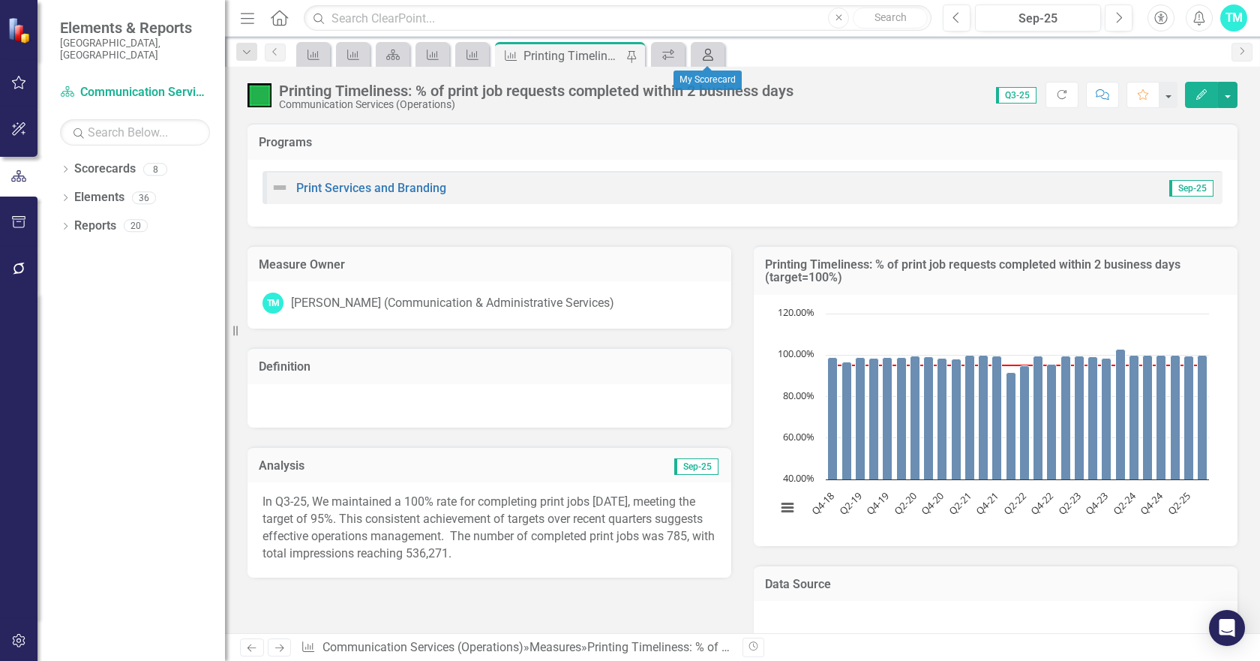
click at [708, 53] on icon "My Scorecard" at bounding box center [708, 55] width 15 height 12
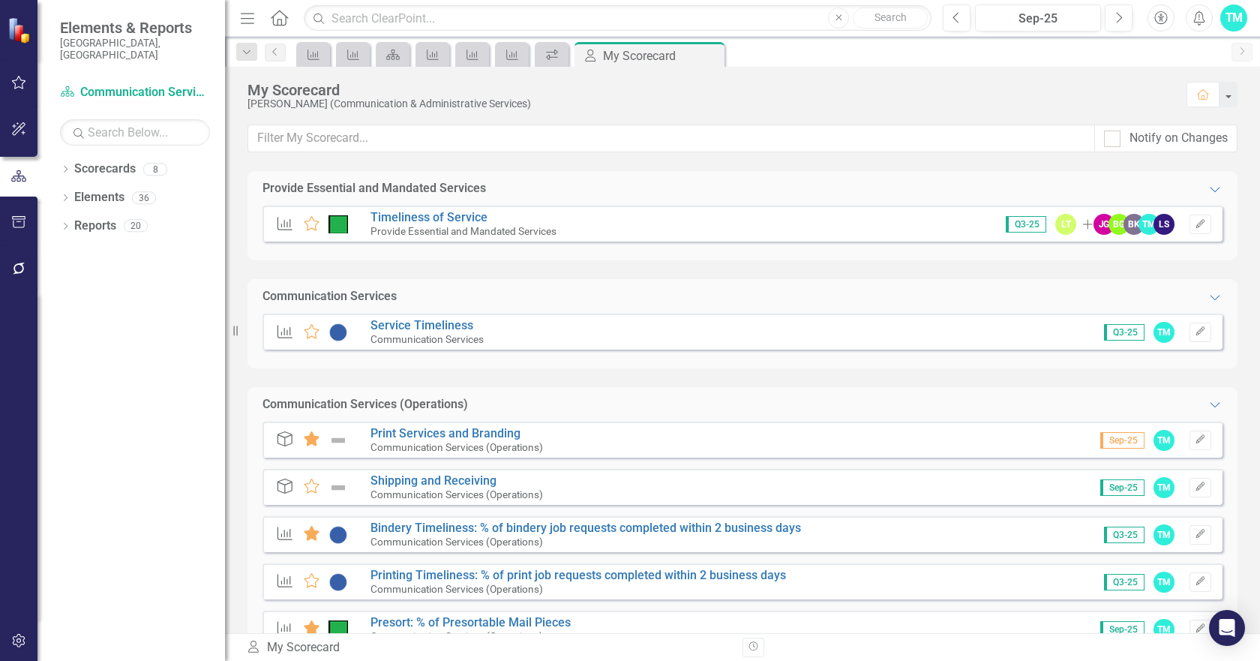
click at [724, 98] on div "[PERSON_NAME] (Communication & Administrative Services)" at bounding box center [710, 103] width 924 height 11
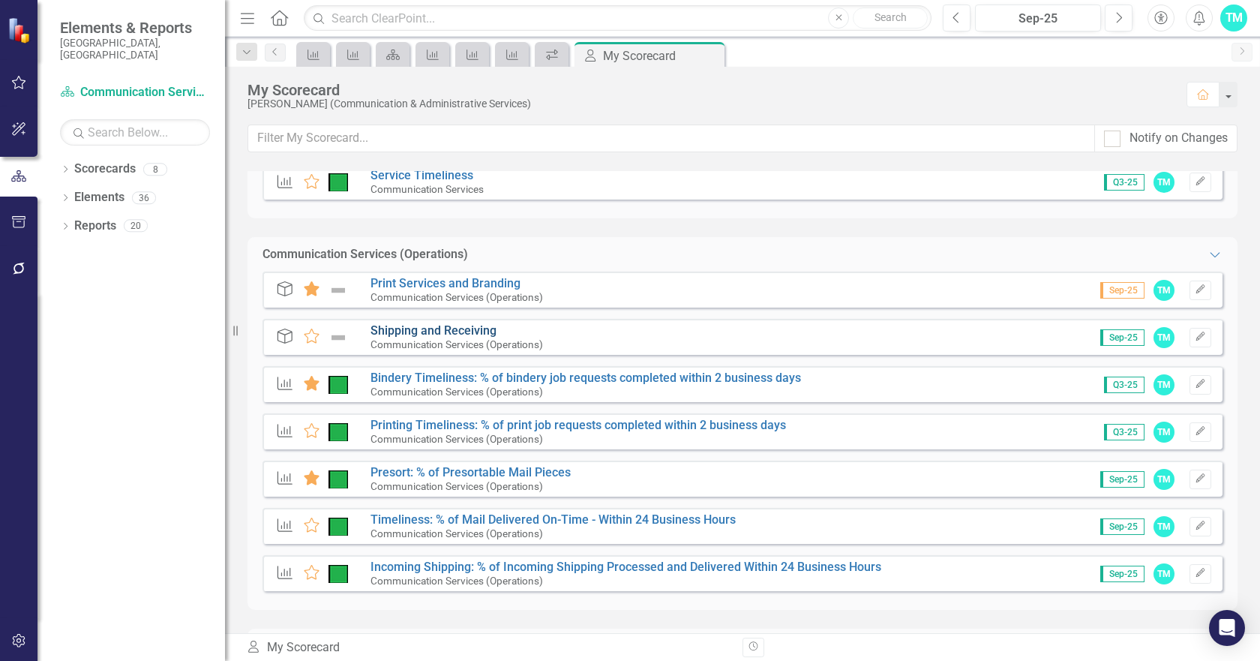
click at [444, 330] on link "Shipping and Receiving" at bounding box center [434, 330] width 126 height 14
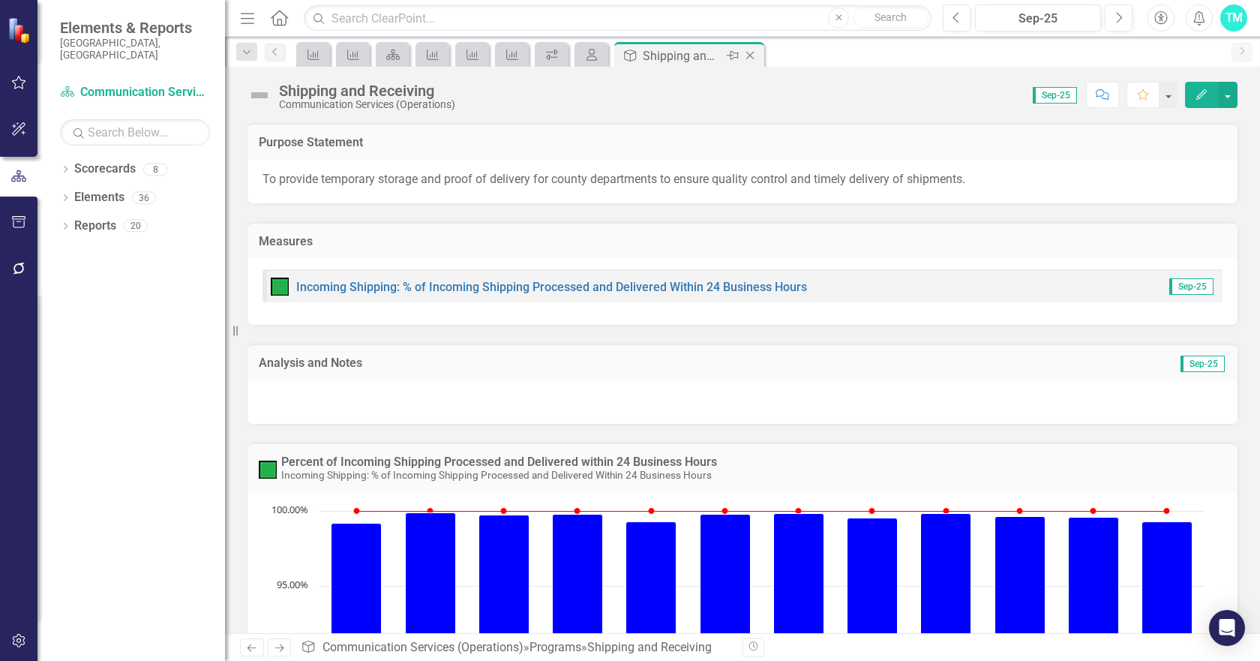
click at [750, 51] on icon "Close" at bounding box center [750, 56] width 15 height 12
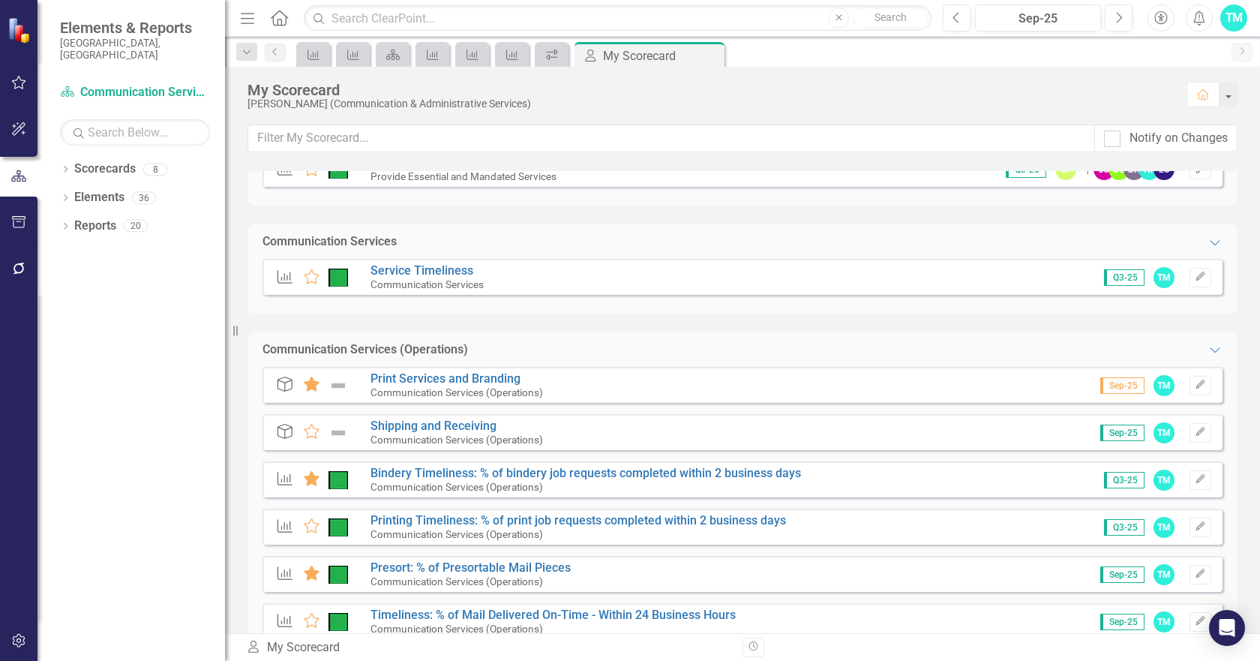
scroll to position [225, 0]
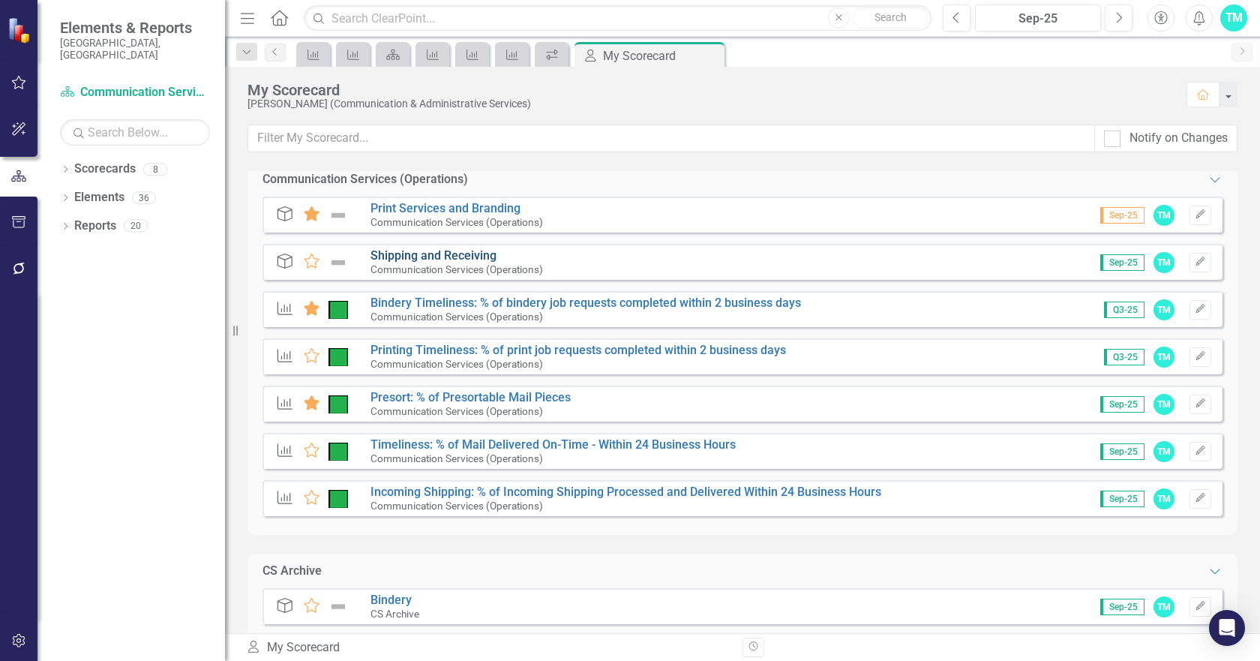
click at [426, 253] on link "Shipping and Receiving" at bounding box center [434, 255] width 126 height 14
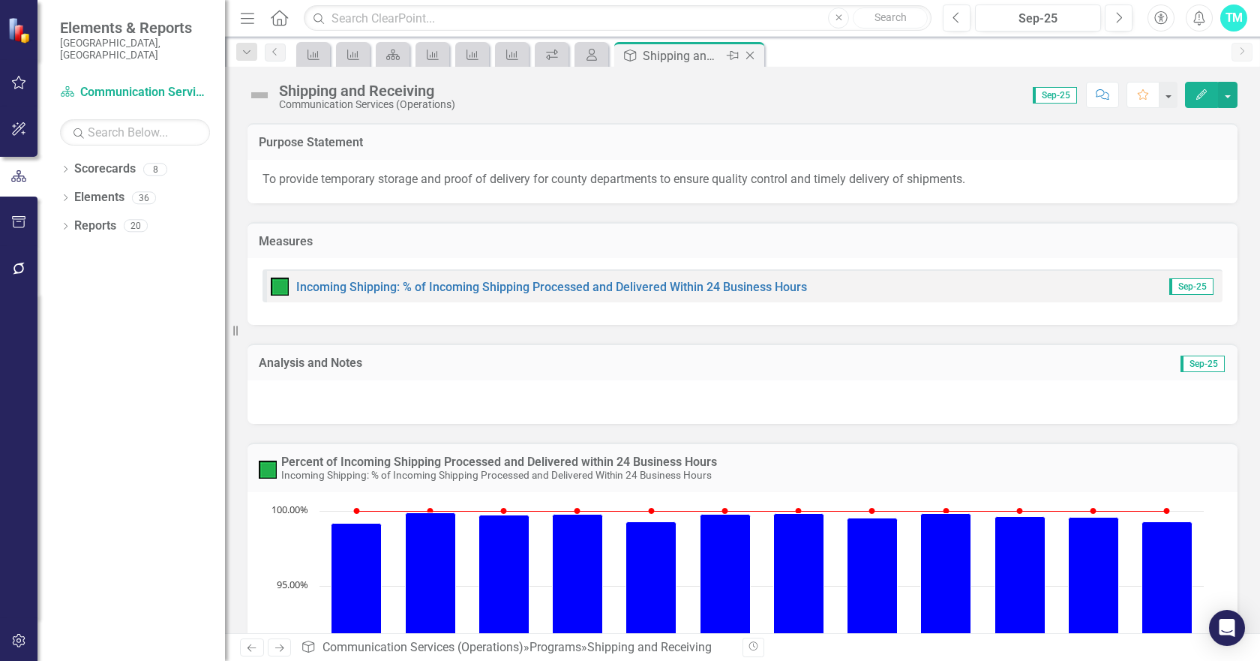
click at [747, 53] on icon "Close" at bounding box center [750, 56] width 15 height 12
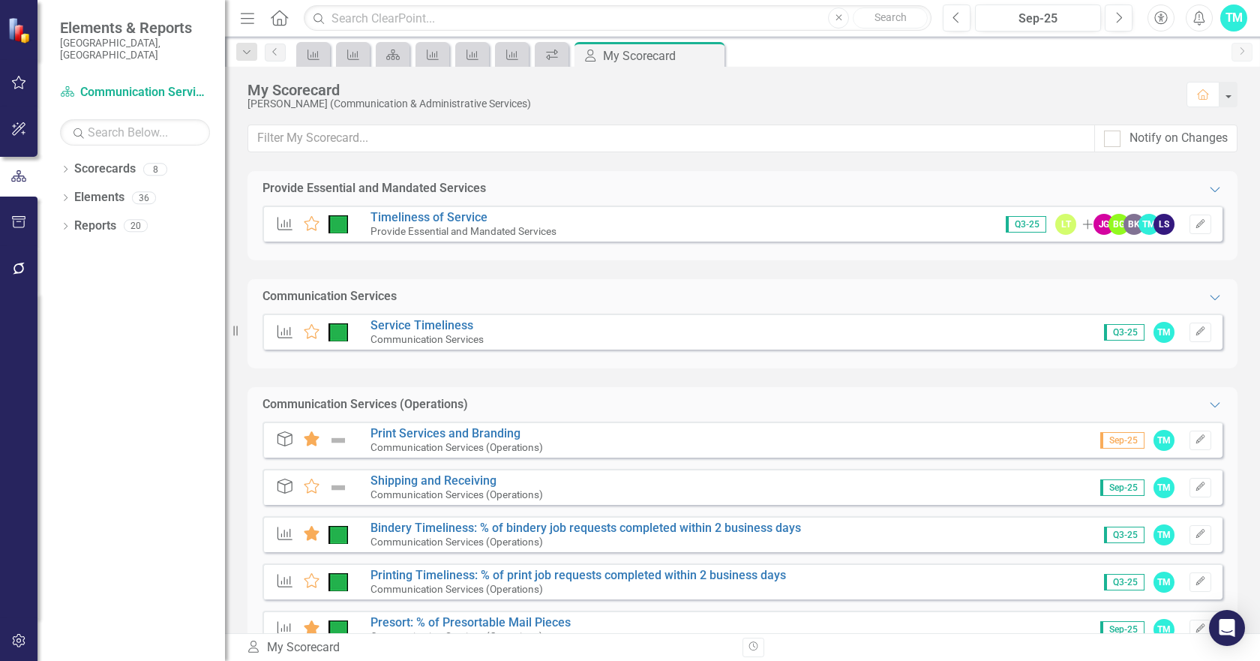
click at [1238, 18] on div "TM" at bounding box center [1233, 18] width 27 height 27
click at [1172, 190] on link "Logout Log Out" at bounding box center [1187, 190] width 119 height 28
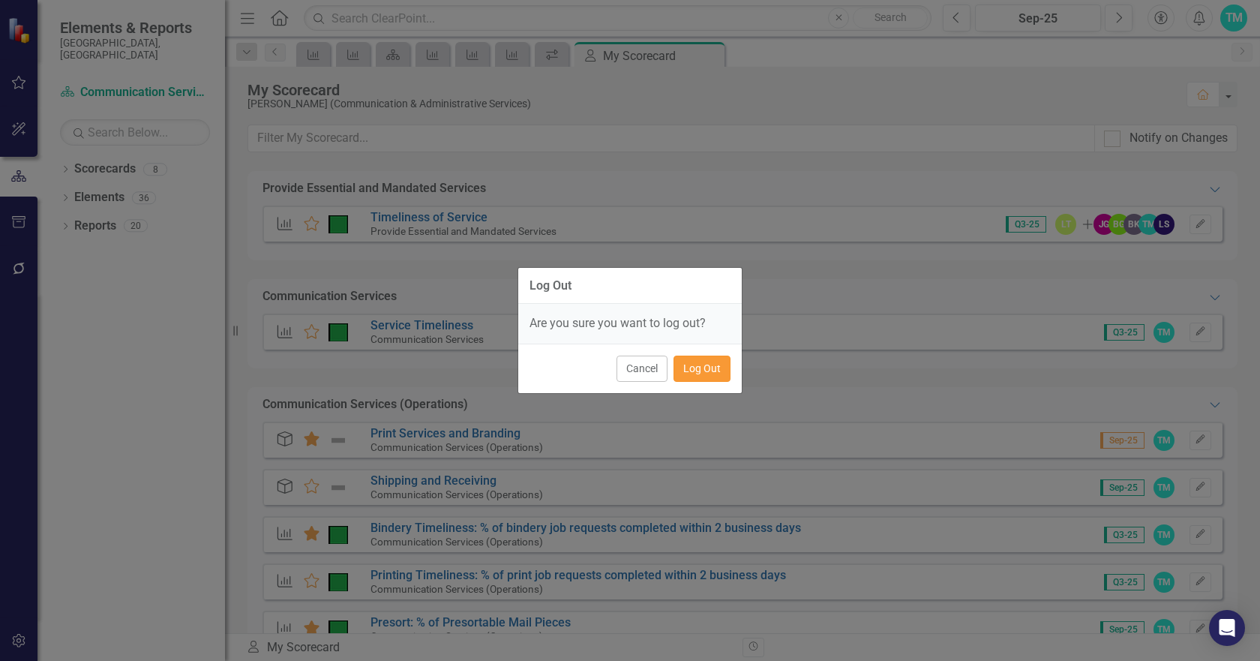
click at [700, 366] on button "Log Out" at bounding box center [702, 369] width 57 height 26
